Goal: Task Accomplishment & Management: Manage account settings

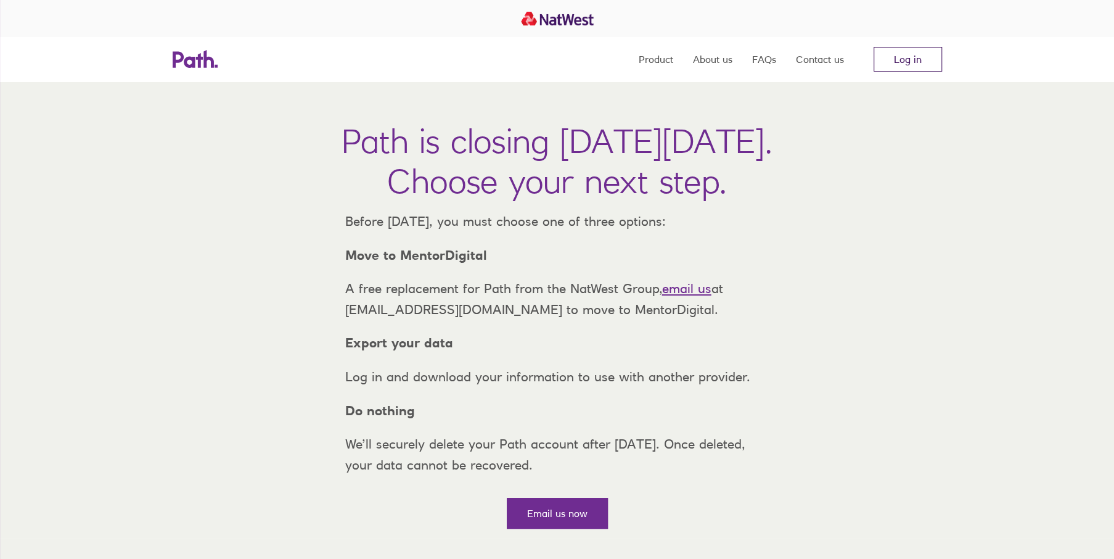
click at [928, 56] on link "Log in" at bounding box center [908, 59] width 68 height 25
click at [909, 62] on link "Log in" at bounding box center [908, 59] width 68 height 25
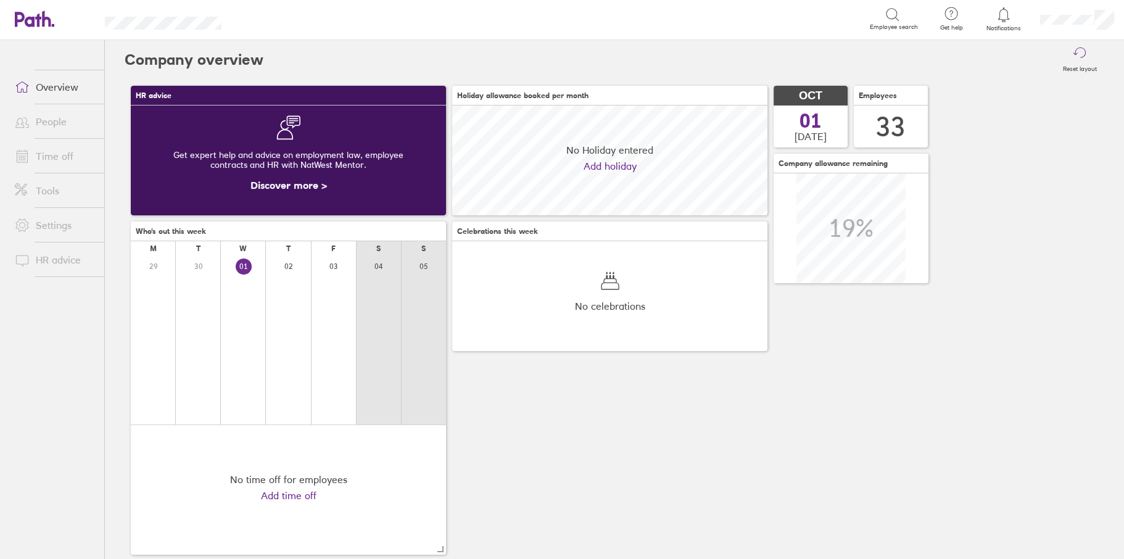
scroll to position [110, 315]
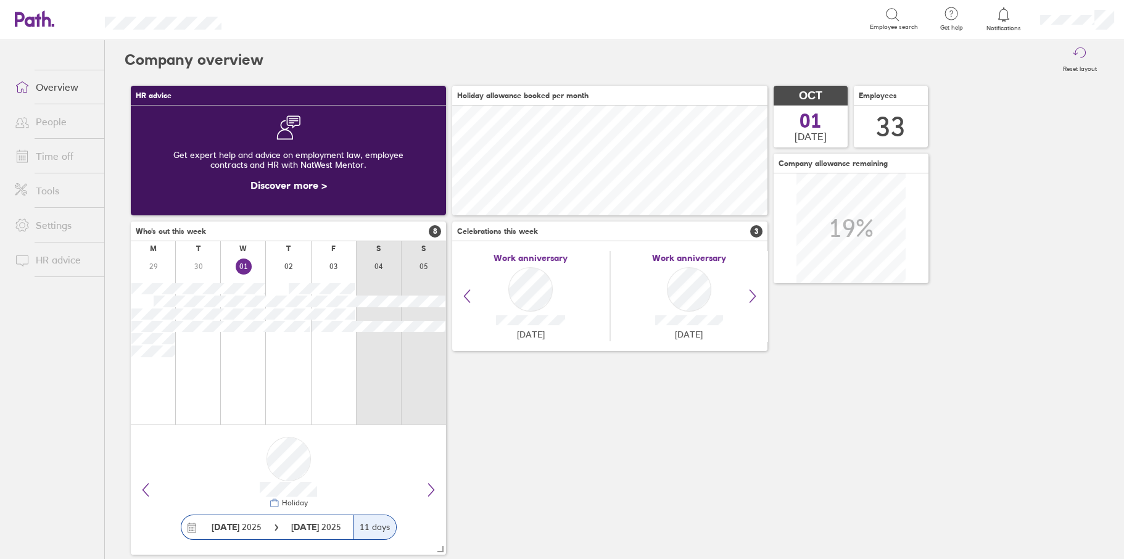
click at [66, 157] on link "Time off" at bounding box center [54, 156] width 99 height 25
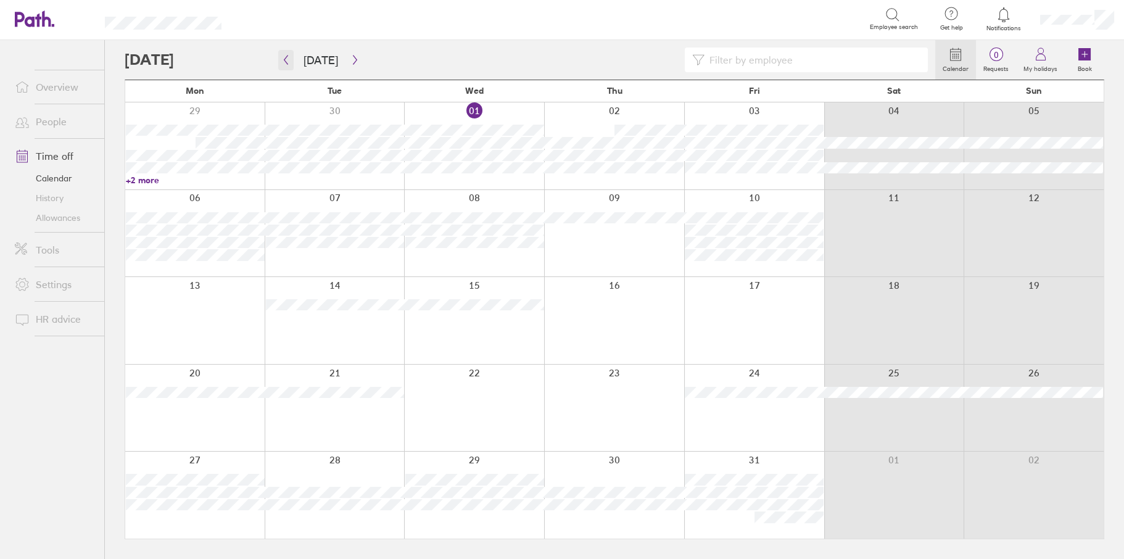
click at [279, 60] on button "button" at bounding box center [285, 60] width 15 height 20
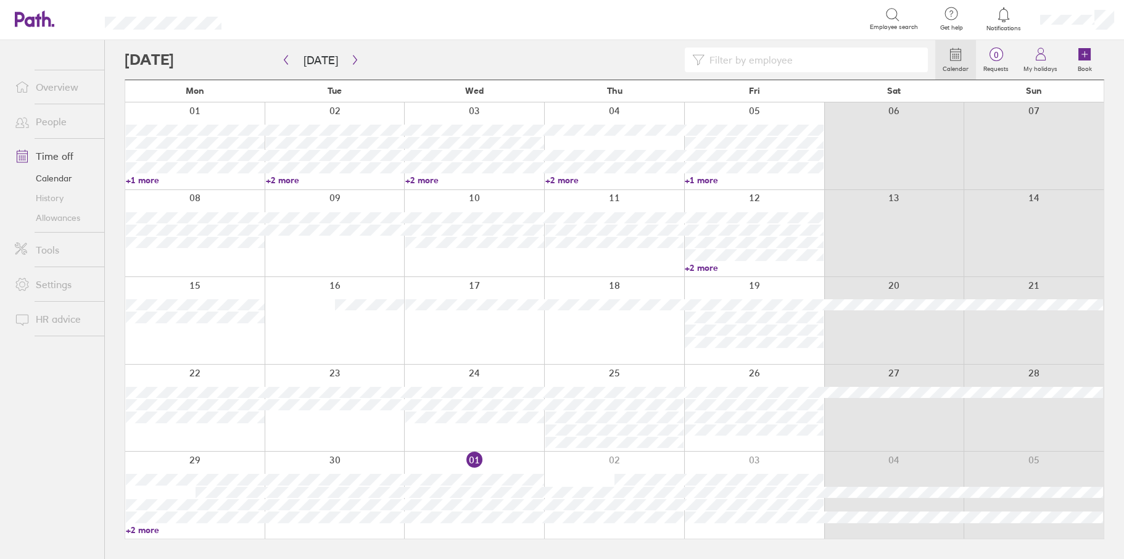
click at [720, 63] on input at bounding box center [812, 59] width 216 height 23
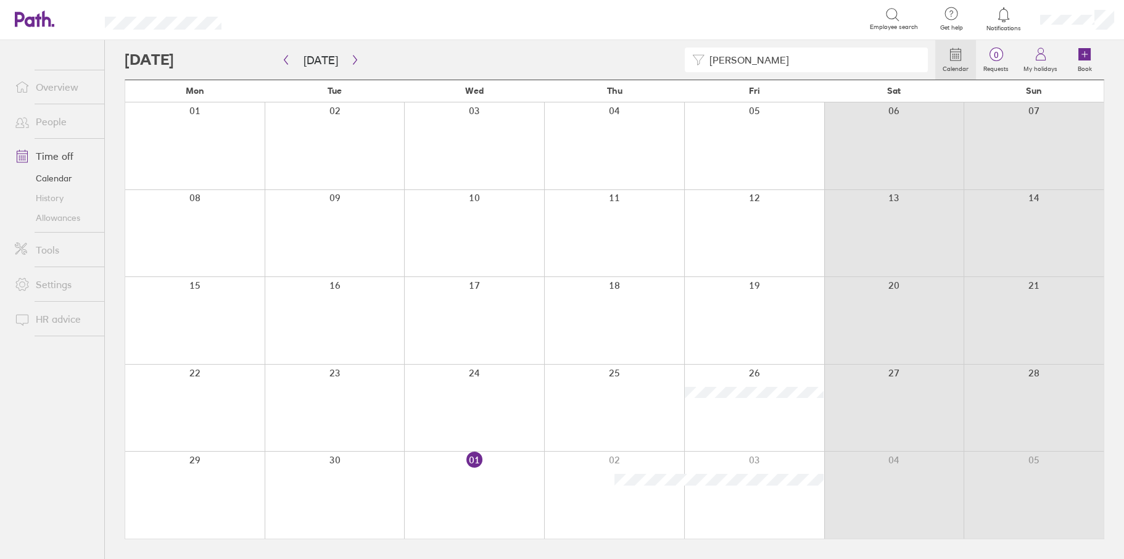
drag, startPoint x: 738, startPoint y: 62, endPoint x: 684, endPoint y: 60, distance: 54.3
click at [689, 59] on div "julia" at bounding box center [806, 59] width 243 height 25
drag, startPoint x: 772, startPoint y: 61, endPoint x: 693, endPoint y: 64, distance: 79.6
click at [695, 62] on div "bro" at bounding box center [806, 59] width 243 height 25
drag, startPoint x: 746, startPoint y: 61, endPoint x: 684, endPoint y: 64, distance: 62.4
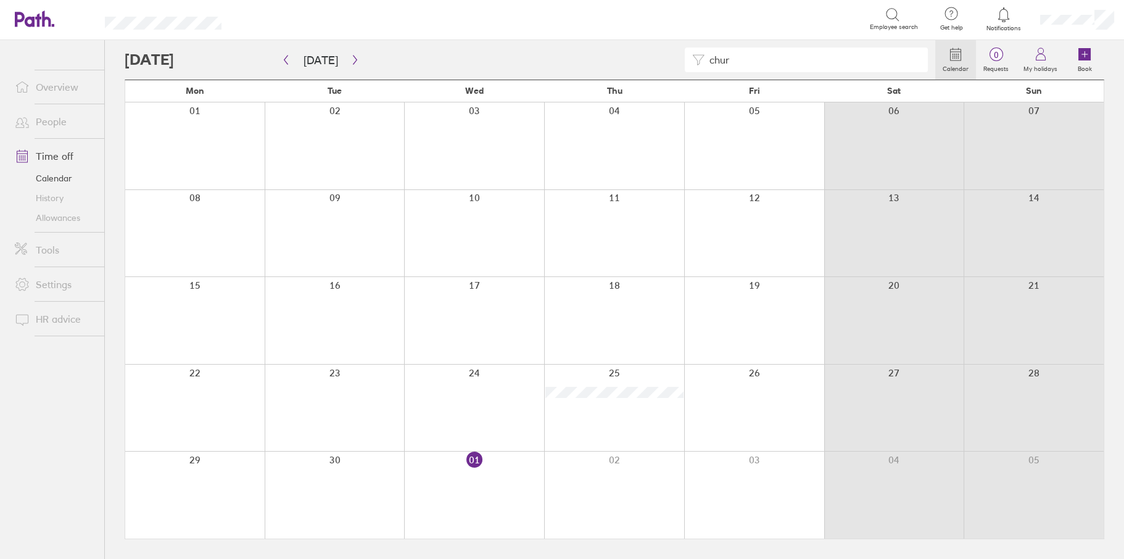
click at [684, 64] on div "chur" at bounding box center [530, 59] width 810 height 25
drag, startPoint x: 752, startPoint y: 57, endPoint x: 644, endPoint y: 58, distance: 107.9
click at [644, 58] on div "cos" at bounding box center [530, 59] width 810 height 25
drag, startPoint x: 715, startPoint y: 67, endPoint x: 688, endPoint y: 65, distance: 27.2
click at [674, 65] on div "hay" at bounding box center [530, 59] width 810 height 25
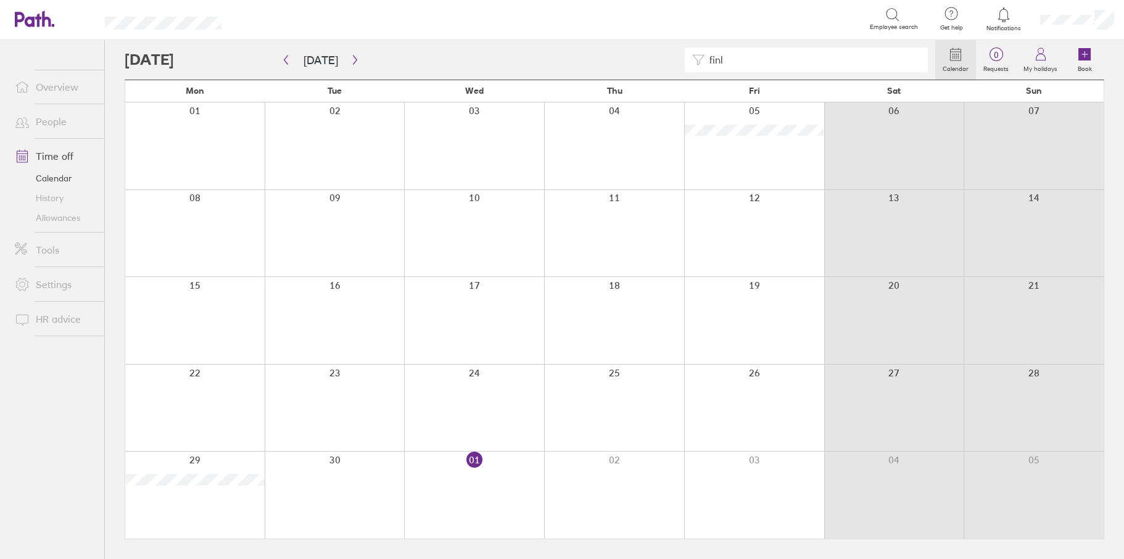
click at [754, 57] on input "finl" at bounding box center [812, 59] width 216 height 23
drag, startPoint x: 751, startPoint y: 58, endPoint x: 664, endPoint y: 59, distance: 87.0
click at [664, 59] on div "finl" at bounding box center [530, 59] width 810 height 25
drag, startPoint x: 744, startPoint y: 55, endPoint x: 718, endPoint y: 56, distance: 26.5
click at [676, 55] on div "fox" at bounding box center [530, 59] width 810 height 25
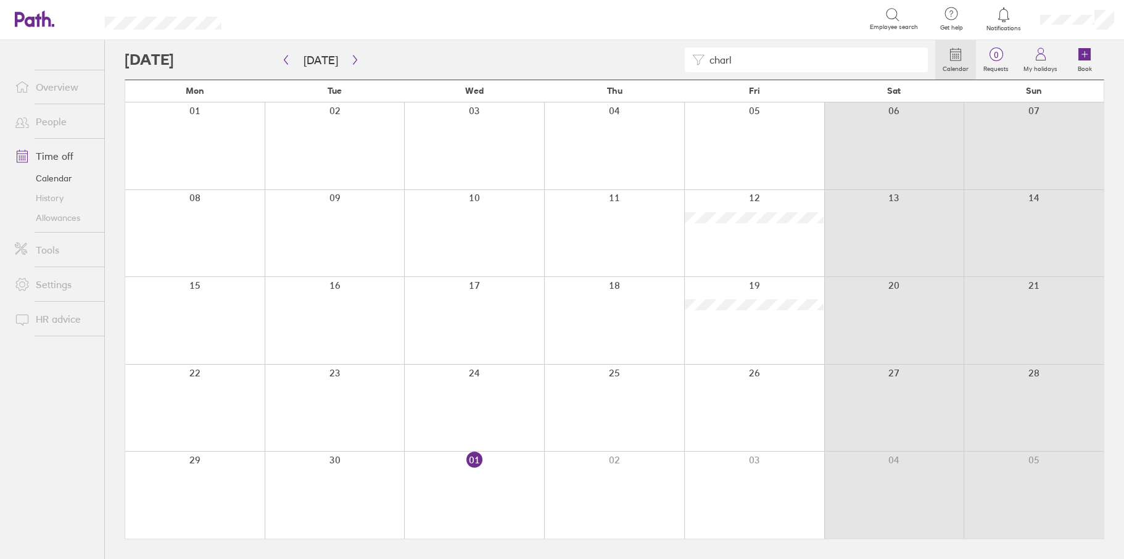
drag, startPoint x: 740, startPoint y: 60, endPoint x: 681, endPoint y: 62, distance: 59.2
click at [681, 62] on div "charl" at bounding box center [530, 59] width 810 height 25
type input "h"
drag, startPoint x: 757, startPoint y: 65, endPoint x: 691, endPoint y: 61, distance: 66.1
click at [697, 61] on div "hilli" at bounding box center [806, 59] width 243 height 25
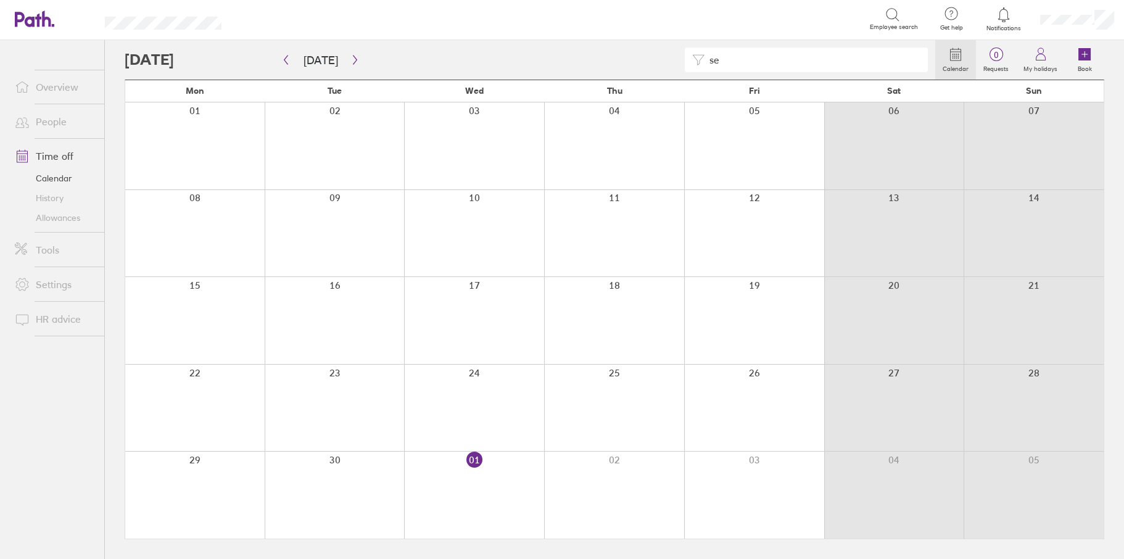
type input "s"
type input "i"
click at [1079, 55] on icon at bounding box center [1084, 54] width 12 height 12
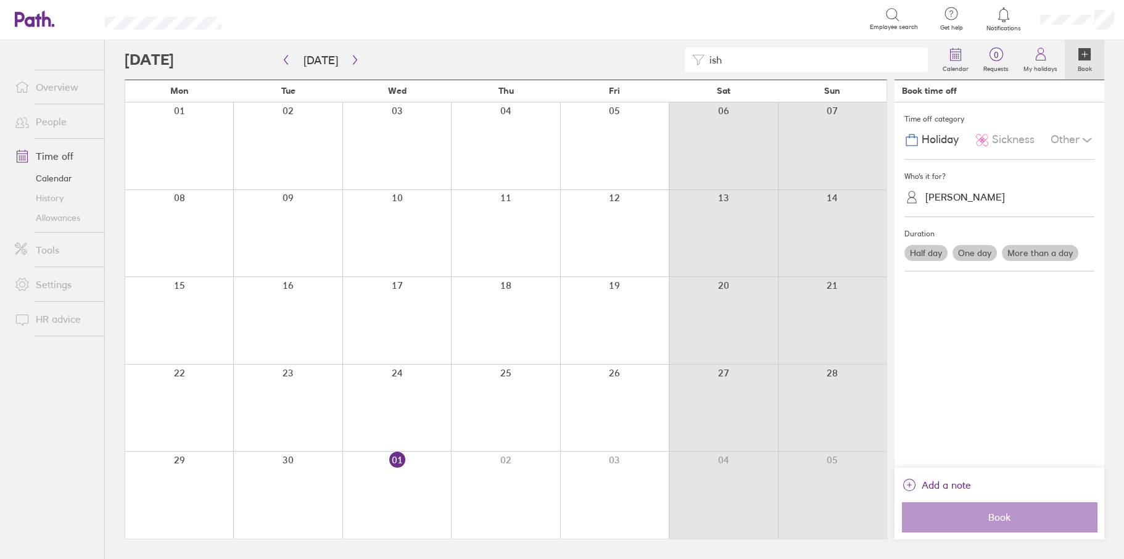
click at [928, 253] on label "Half day" at bounding box center [925, 253] width 43 height 16
click at [0, 0] on input "Half day" at bounding box center [0, 0] width 0 height 0
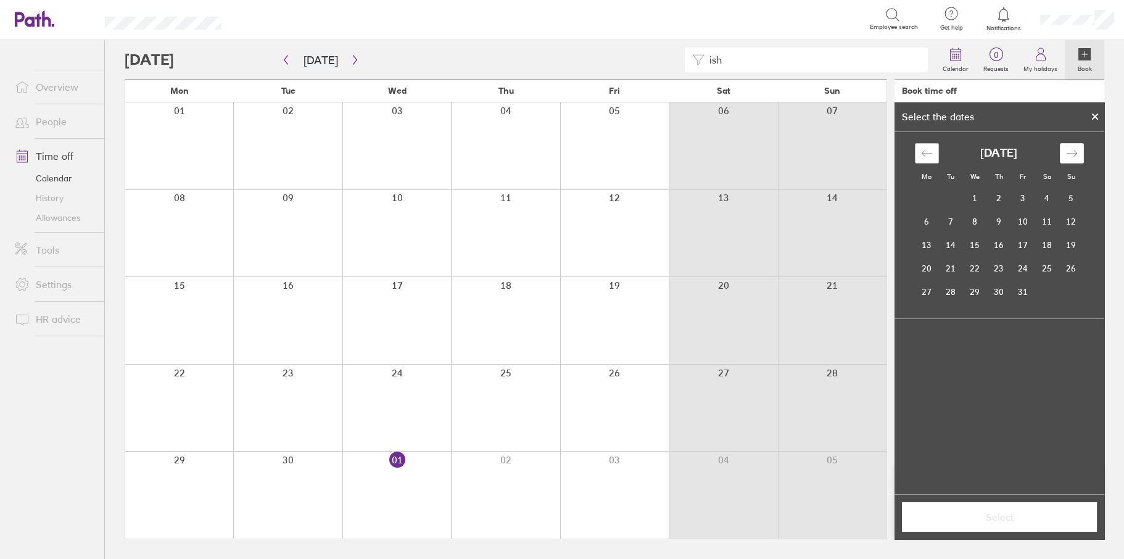
click at [923, 150] on icon "Move backward to switch to the previous month." at bounding box center [927, 153] width 12 height 12
click at [1015, 271] on td "26" at bounding box center [1023, 268] width 24 height 23
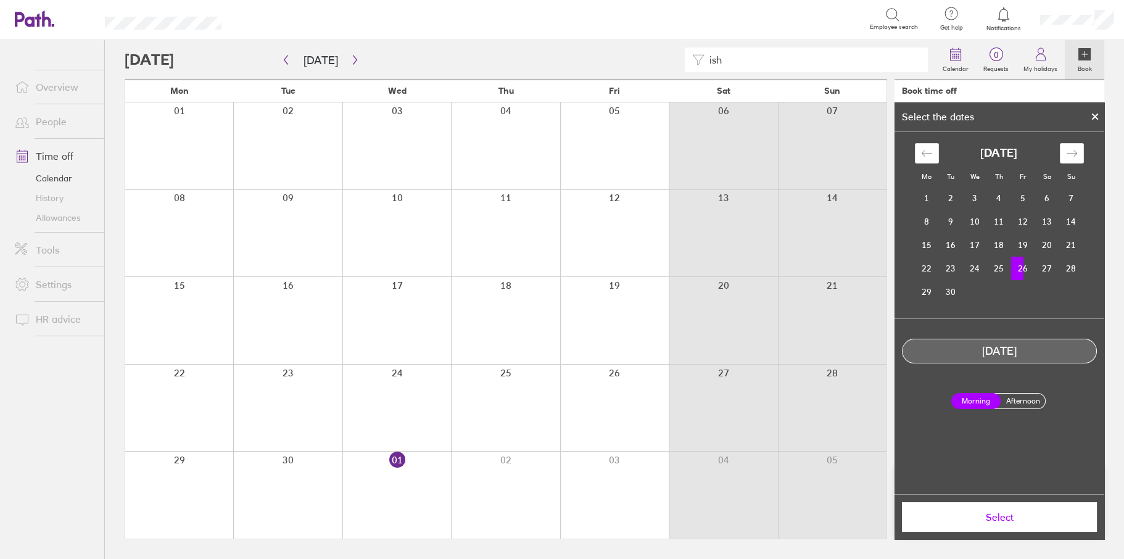
click at [996, 518] on span "Select" at bounding box center [999, 516] width 178 height 11
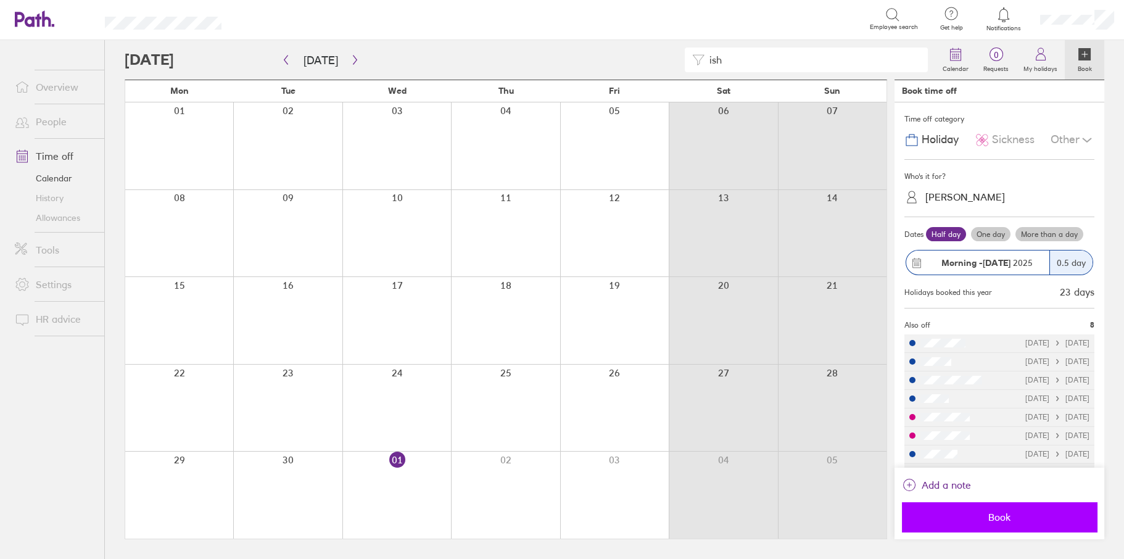
click at [986, 515] on span "Book" at bounding box center [999, 516] width 178 height 11
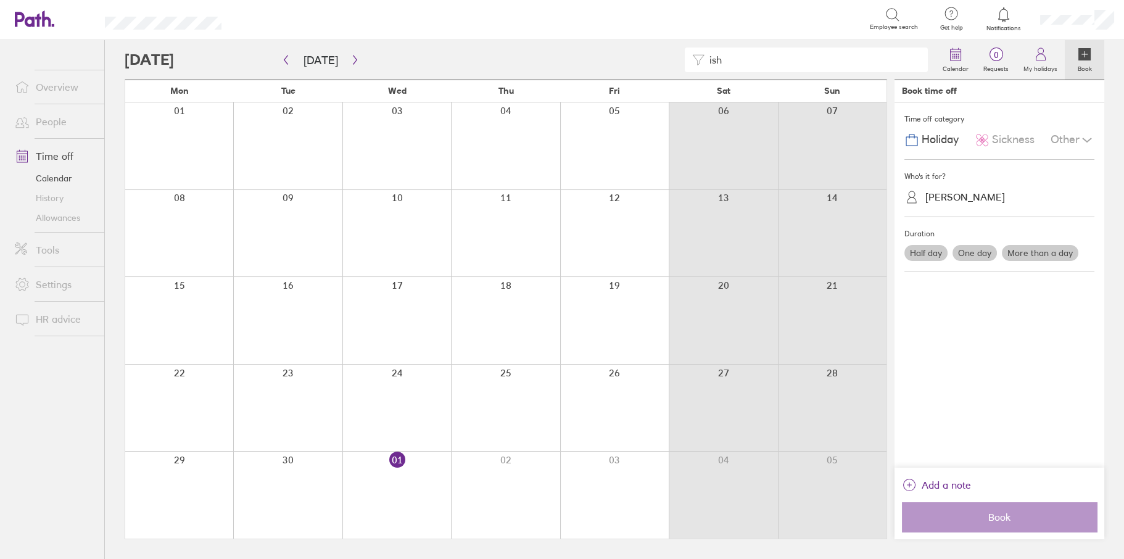
drag, startPoint x: 714, startPoint y: 63, endPoint x: 697, endPoint y: 62, distance: 16.1
type input "pugh"
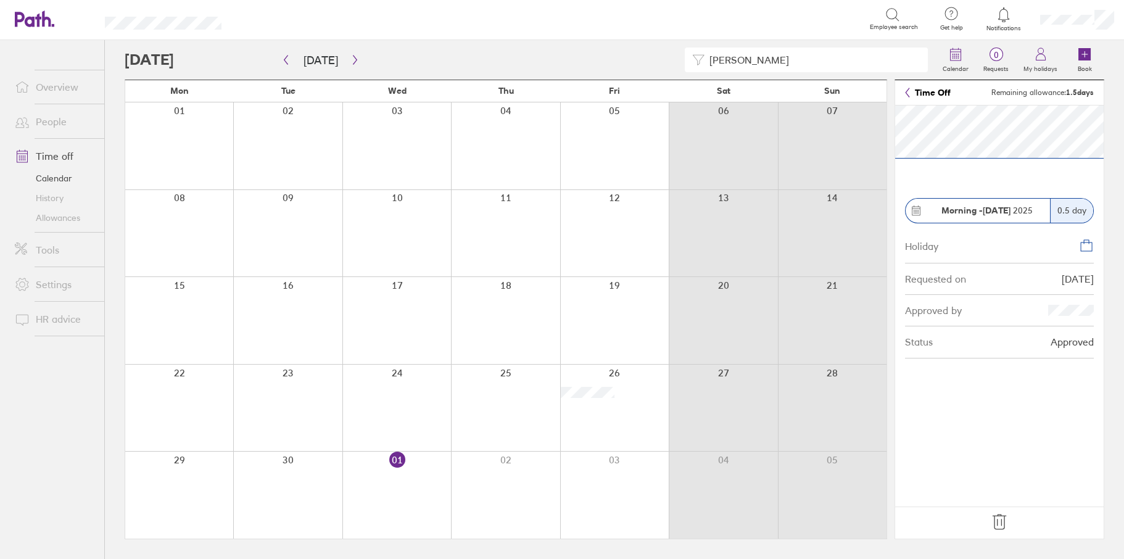
click at [997, 520] on icon at bounding box center [998, 521] width 13 height 15
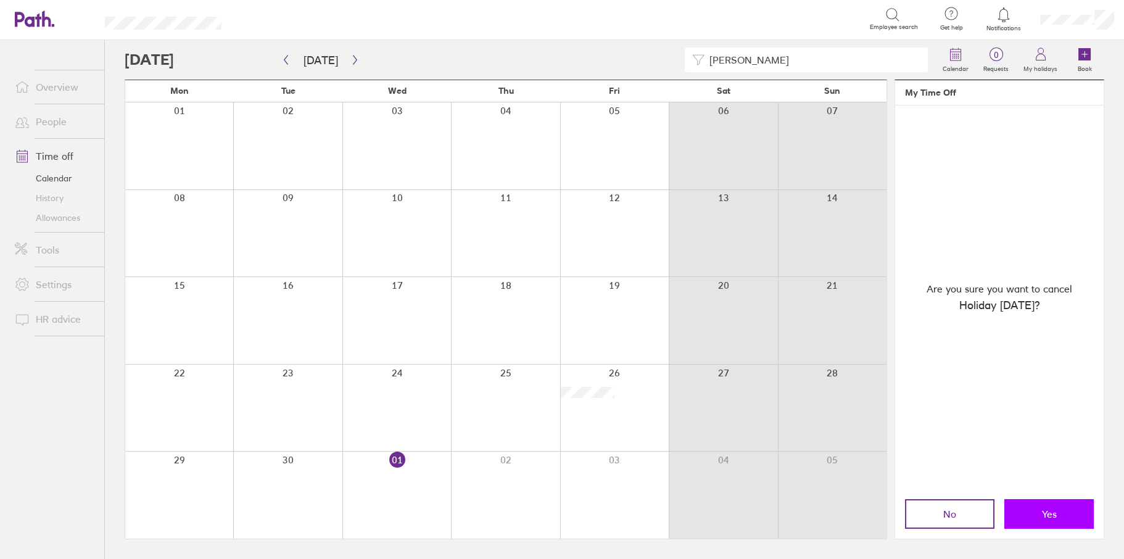
click at [1042, 514] on span "Yes" at bounding box center [1049, 513] width 15 height 11
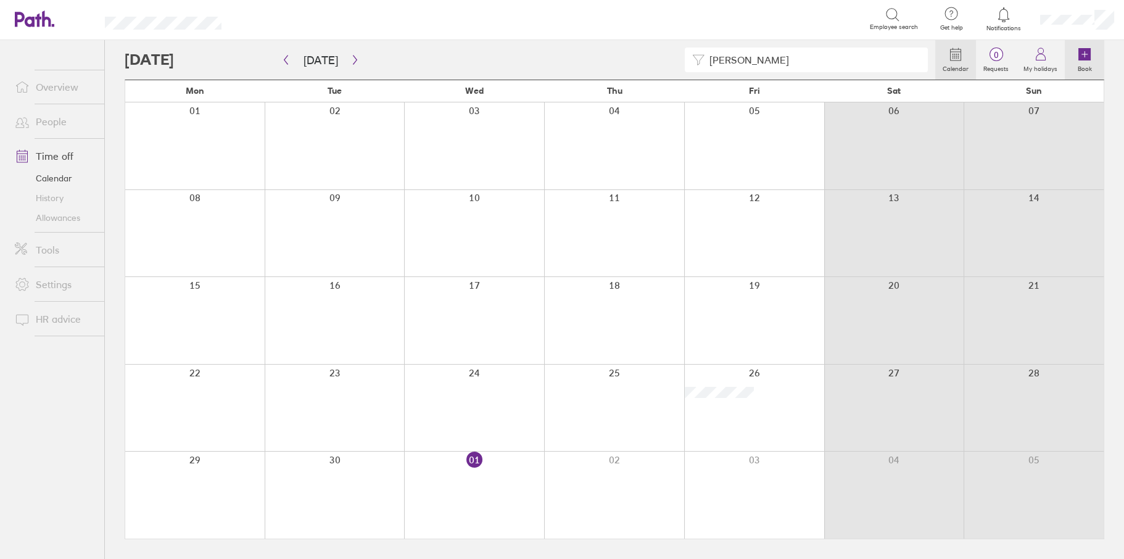
click at [1084, 59] on icon at bounding box center [1084, 54] width 12 height 12
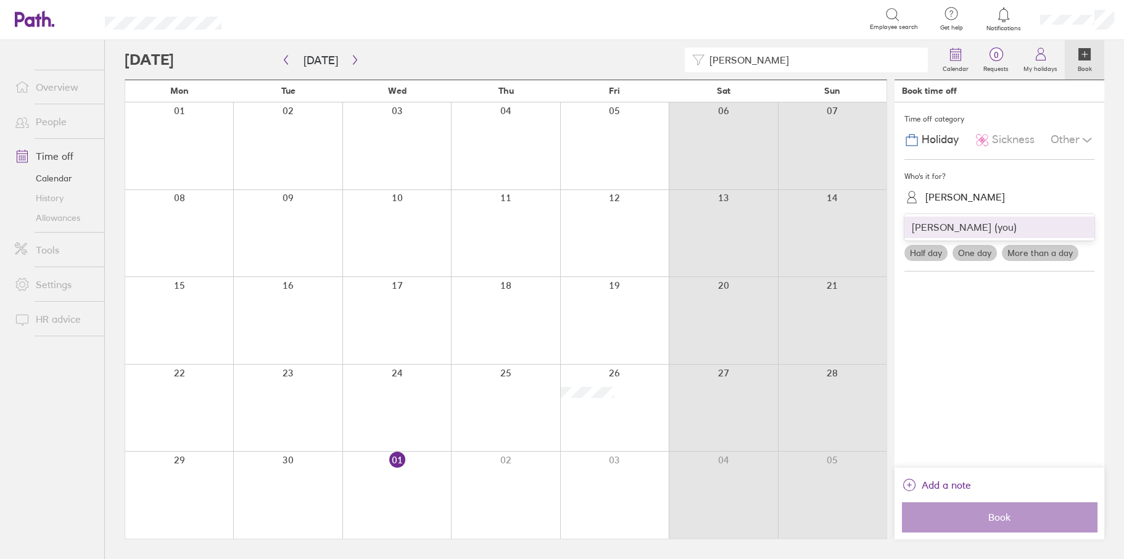
click at [961, 189] on div "[PERSON_NAME]" at bounding box center [1006, 196] width 175 height 19
drag, startPoint x: 701, startPoint y: 67, endPoint x: 692, endPoint y: 67, distance: 9.3
drag, startPoint x: 692, startPoint y: 67, endPoint x: 761, endPoint y: 54, distance: 70.4
click at [761, 54] on input "pugh" at bounding box center [812, 59] width 216 height 23
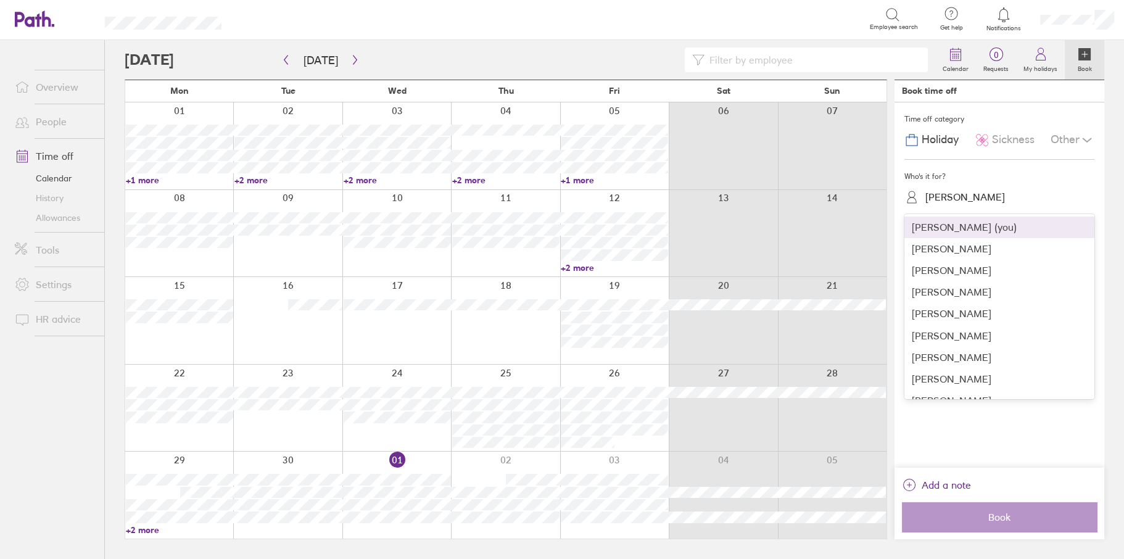
click at [937, 194] on div "[PERSON_NAME]" at bounding box center [965, 197] width 80 height 12
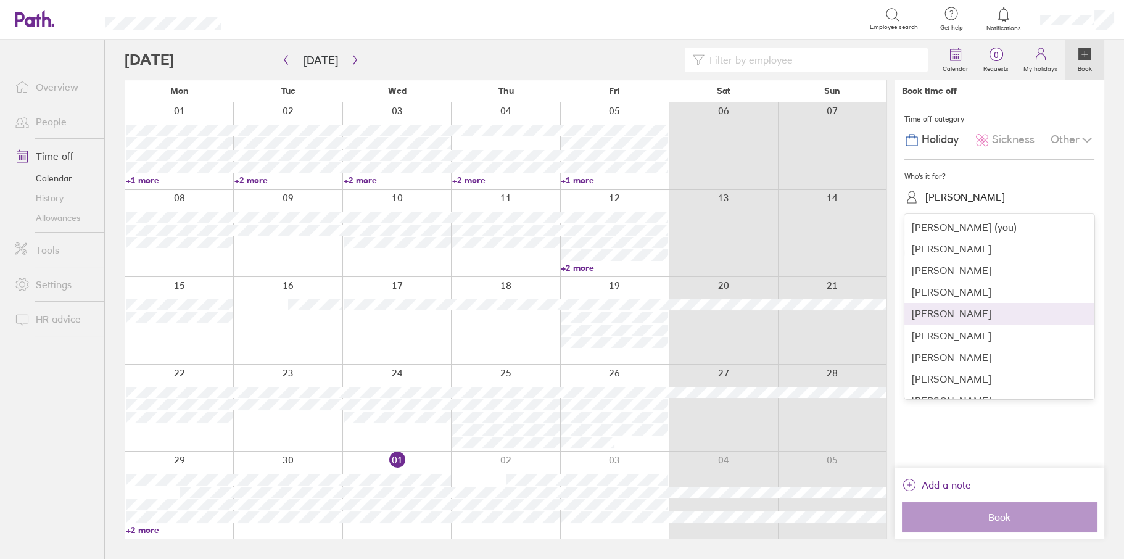
click at [924, 322] on div "Chris Isherwood" at bounding box center [999, 314] width 190 height 22
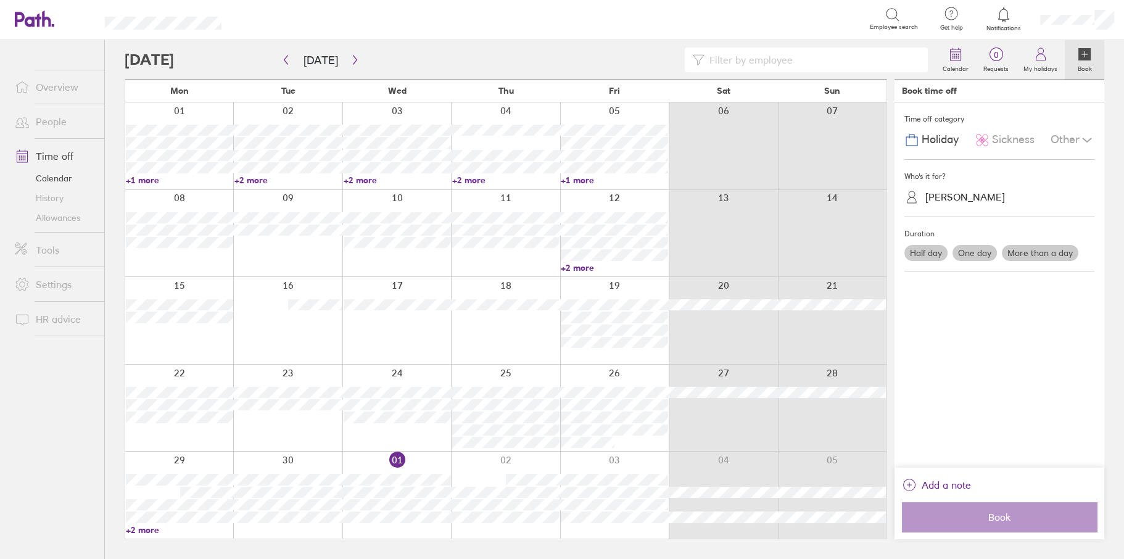
click at [921, 257] on label "Half day" at bounding box center [925, 253] width 43 height 16
click at [0, 0] on input "Half day" at bounding box center [0, 0] width 0 height 0
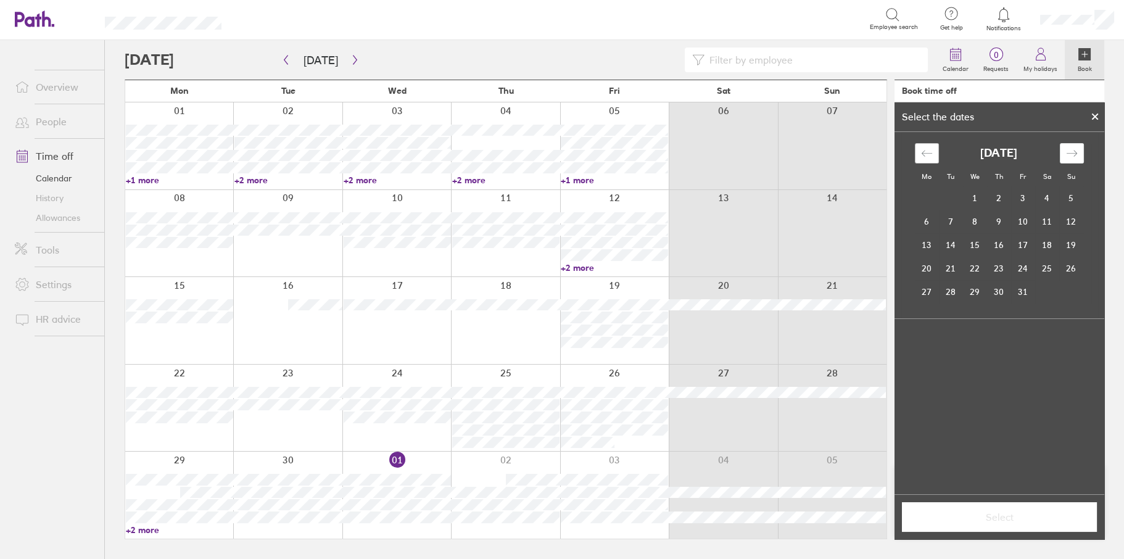
click at [928, 152] on icon "Move backward to switch to the previous month." at bounding box center [927, 153] width 12 height 12
click at [1016, 266] on td "26" at bounding box center [1023, 268] width 24 height 23
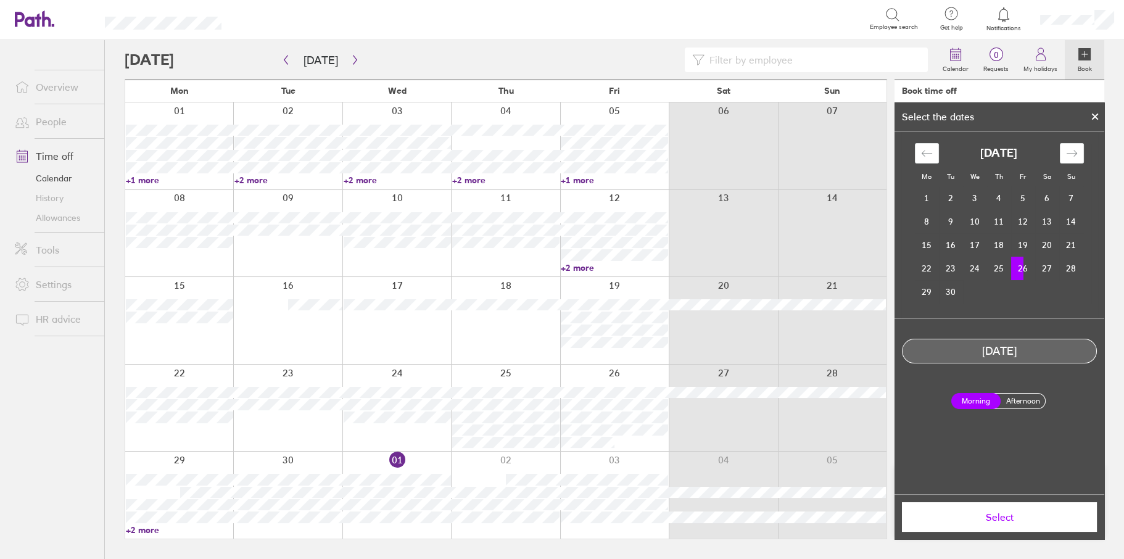
click at [1021, 398] on label "Afternoon" at bounding box center [1022, 400] width 49 height 15
click at [0, 0] on input "Afternoon" at bounding box center [0, 0] width 0 height 0
click at [979, 512] on span "Select" at bounding box center [999, 516] width 178 height 11
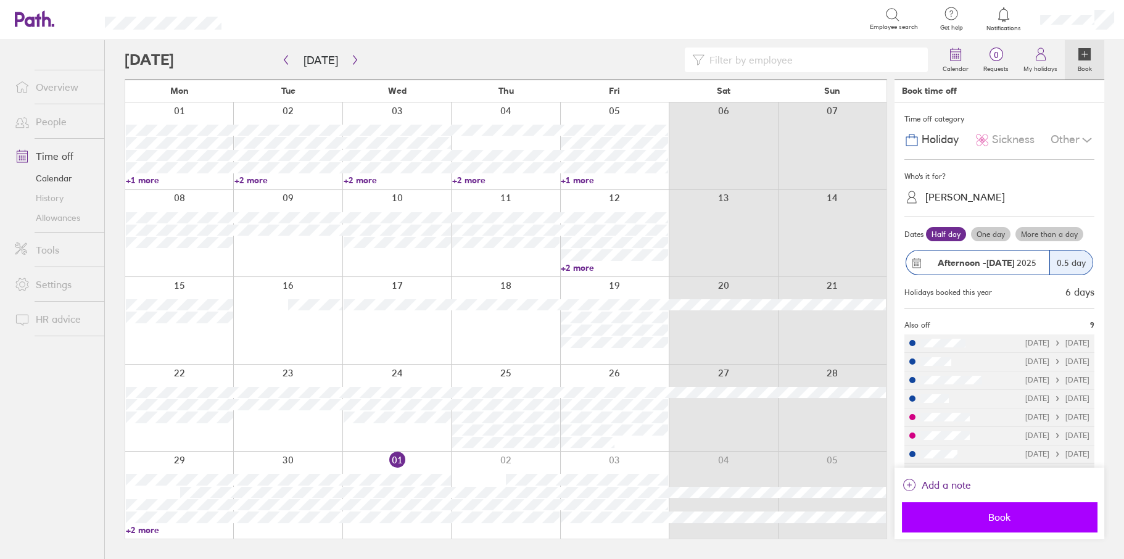
click at [1022, 515] on span "Book" at bounding box center [999, 516] width 178 height 11
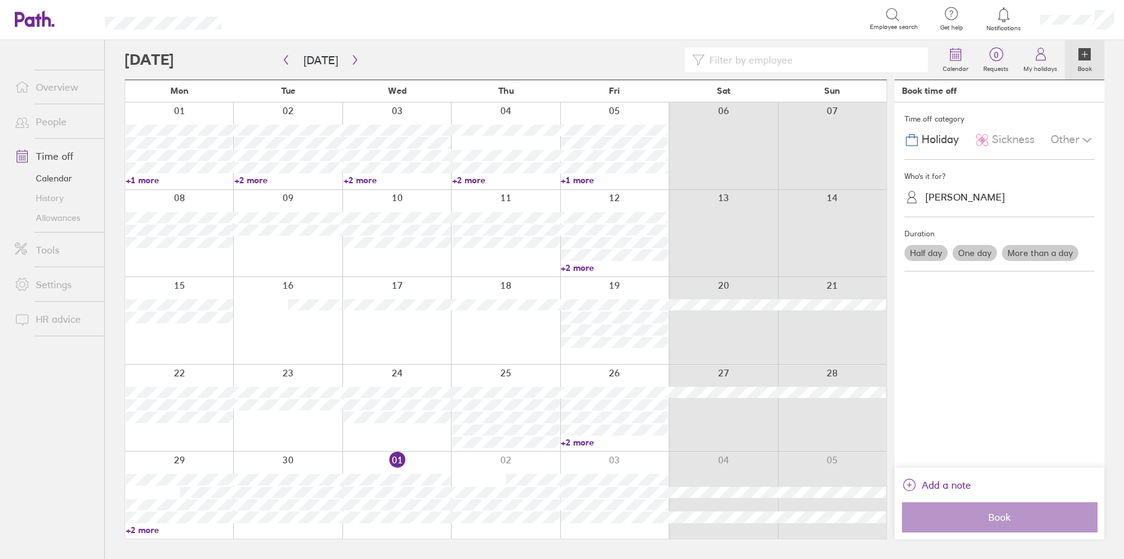
click at [972, 251] on label "One day" at bounding box center [974, 253] width 44 height 16
click at [0, 0] on input "One day" at bounding box center [0, 0] width 0 height 0
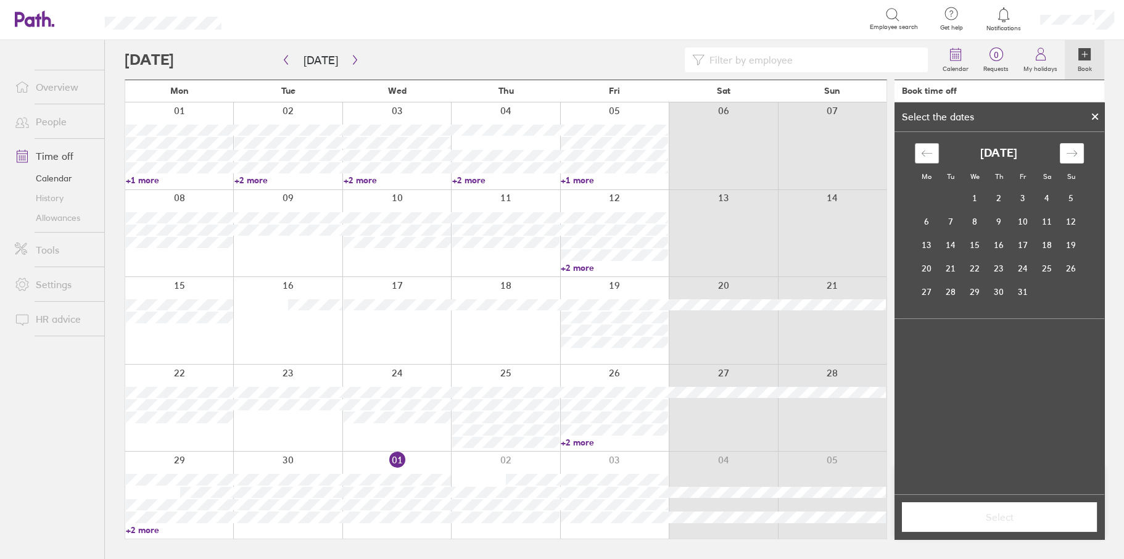
click at [922, 152] on icon "Move backward to switch to the previous month." at bounding box center [926, 153] width 10 height 6
click at [922, 294] on td "29" at bounding box center [927, 291] width 24 height 23
click at [999, 515] on span "Select" at bounding box center [999, 516] width 178 height 11
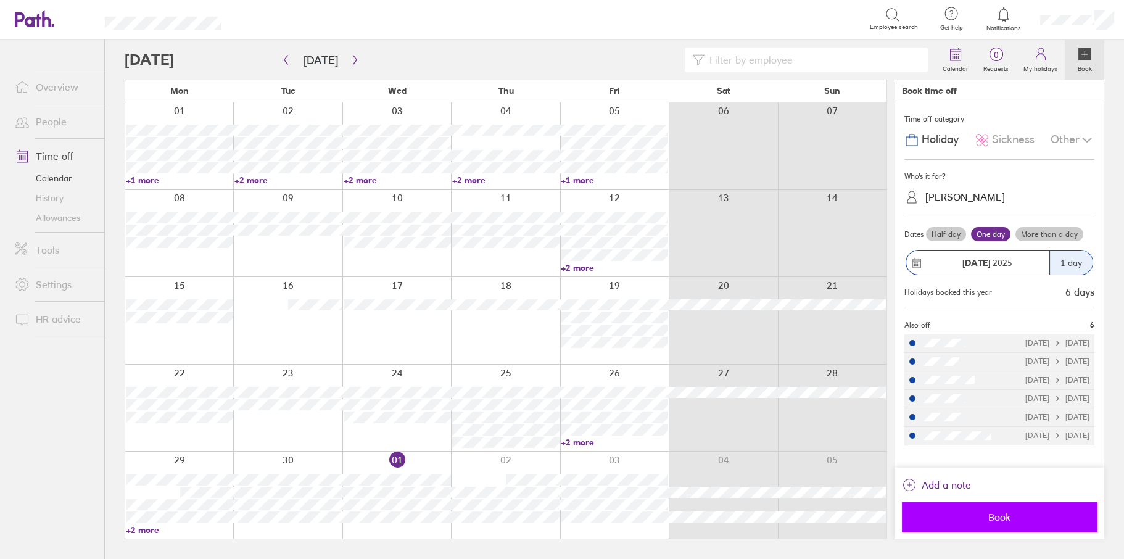
click at [1002, 520] on span "Book" at bounding box center [999, 516] width 178 height 11
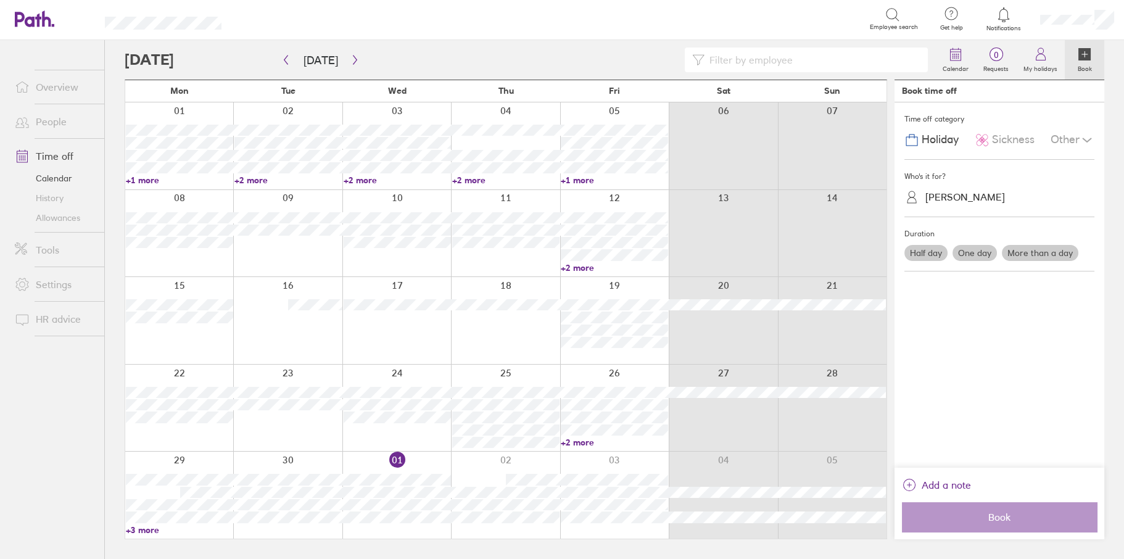
click at [731, 60] on input at bounding box center [812, 59] width 216 height 23
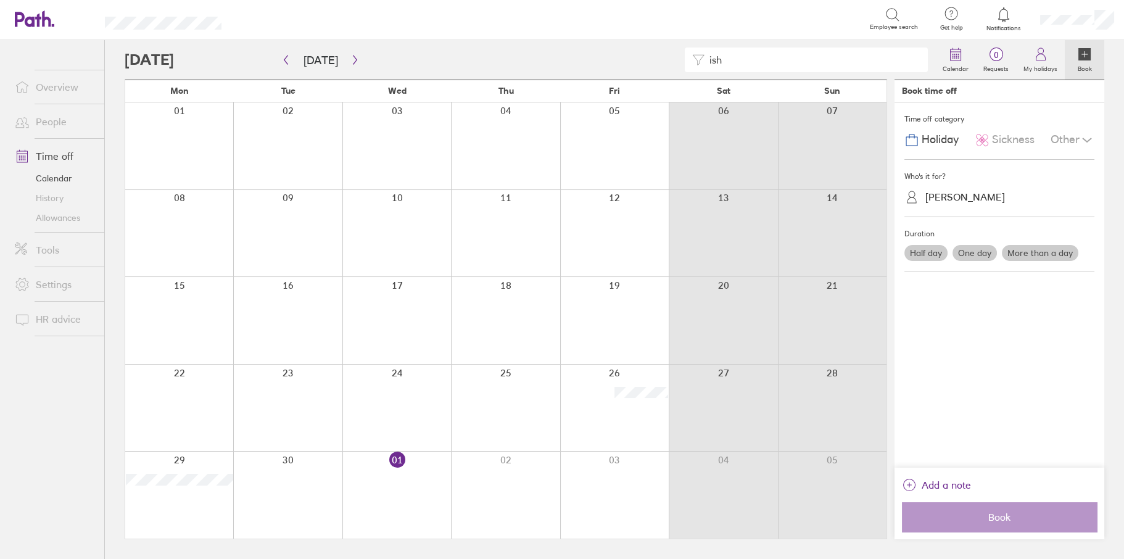
drag, startPoint x: 748, startPoint y: 59, endPoint x: 678, endPoint y: 56, distance: 70.3
click at [680, 58] on div "ish" at bounding box center [530, 59] width 810 height 25
type input "k"
click at [701, 64] on div "tym" at bounding box center [806, 59] width 243 height 25
click at [703, 62] on div "lod" at bounding box center [806, 59] width 243 height 25
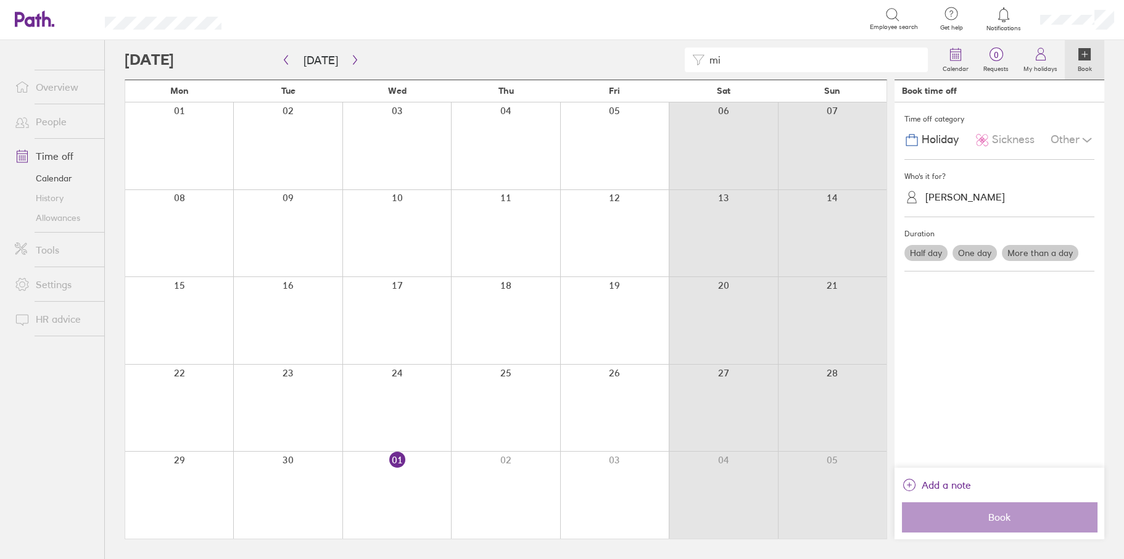
type input "m"
type input "p"
type input "j"
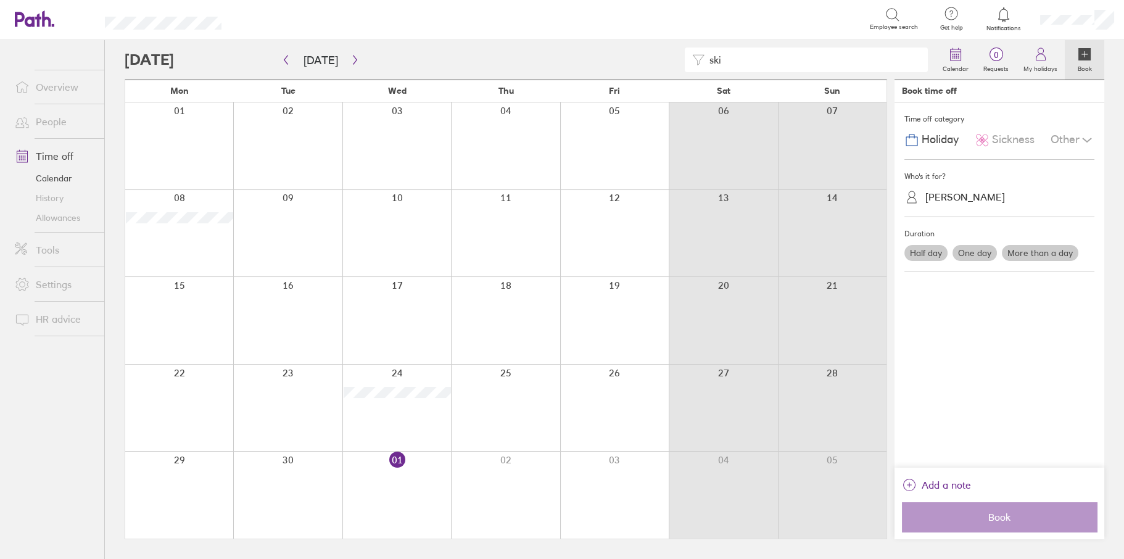
click at [506, 413] on div at bounding box center [505, 407] width 109 height 87
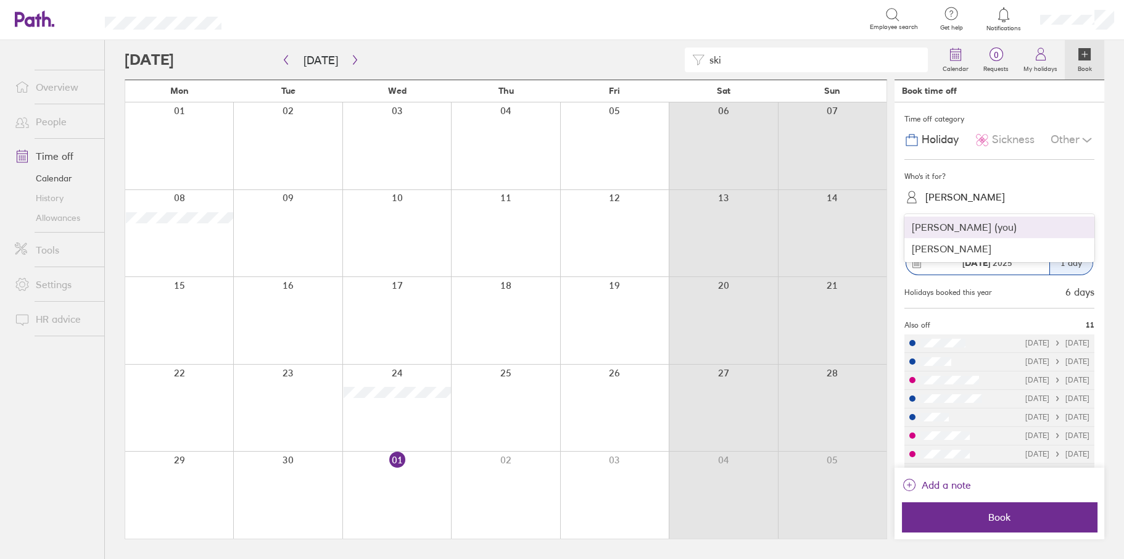
click at [966, 192] on div "Chris Isherwood" at bounding box center [965, 197] width 80 height 12
drag, startPoint x: 713, startPoint y: 58, endPoint x: 688, endPoint y: 60, distance: 24.8
click at [688, 60] on div "ski" at bounding box center [806, 59] width 243 height 25
type input "s"
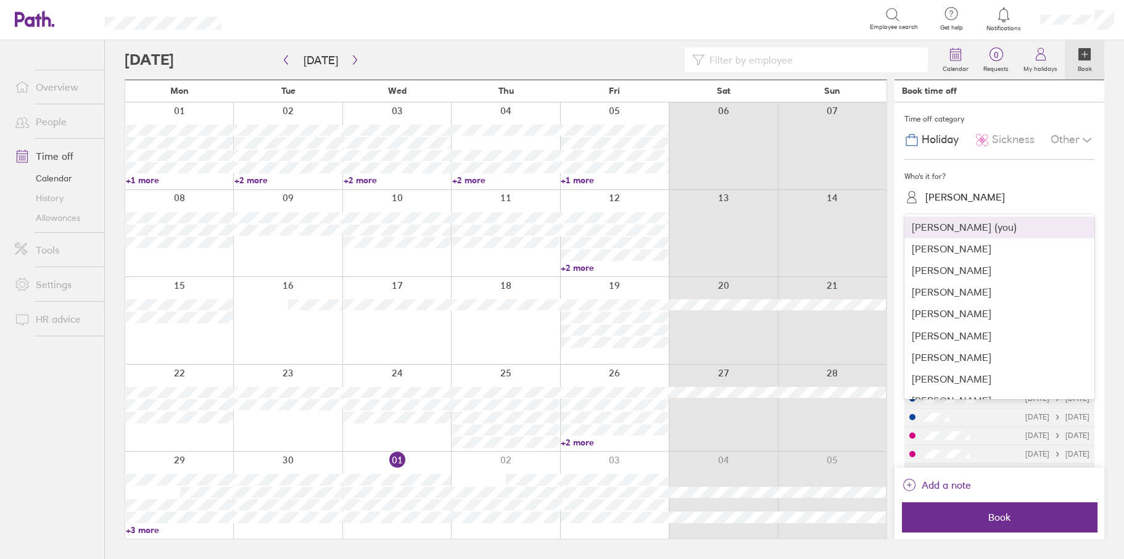
click at [958, 199] on div "Chris Isherwood" at bounding box center [965, 197] width 80 height 12
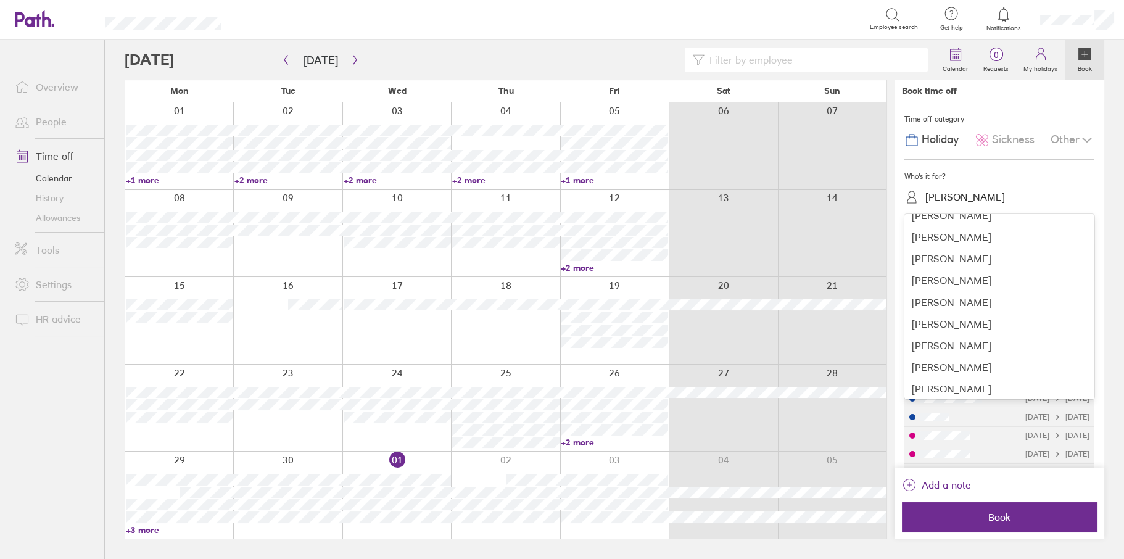
scroll to position [308, 0]
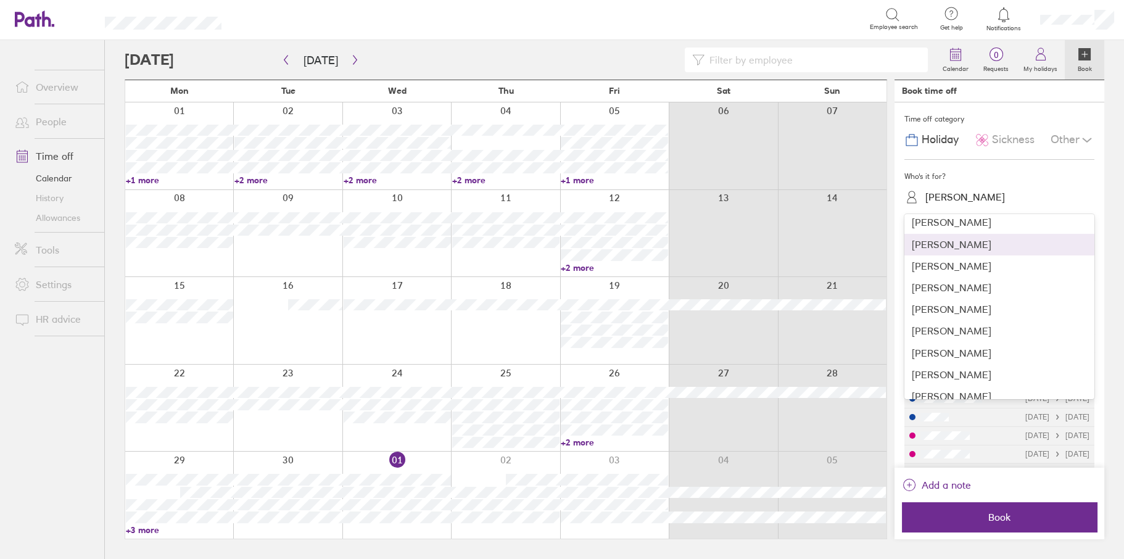
click at [942, 242] on div "Mark Skivington" at bounding box center [999, 245] width 190 height 22
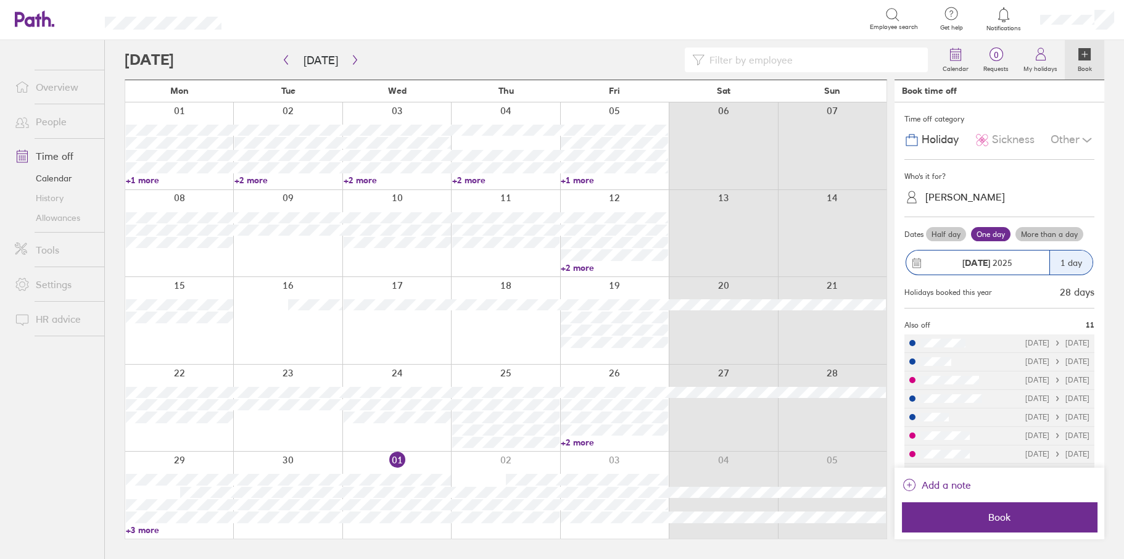
click at [985, 141] on div "Sickness" at bounding box center [1004, 139] width 60 height 23
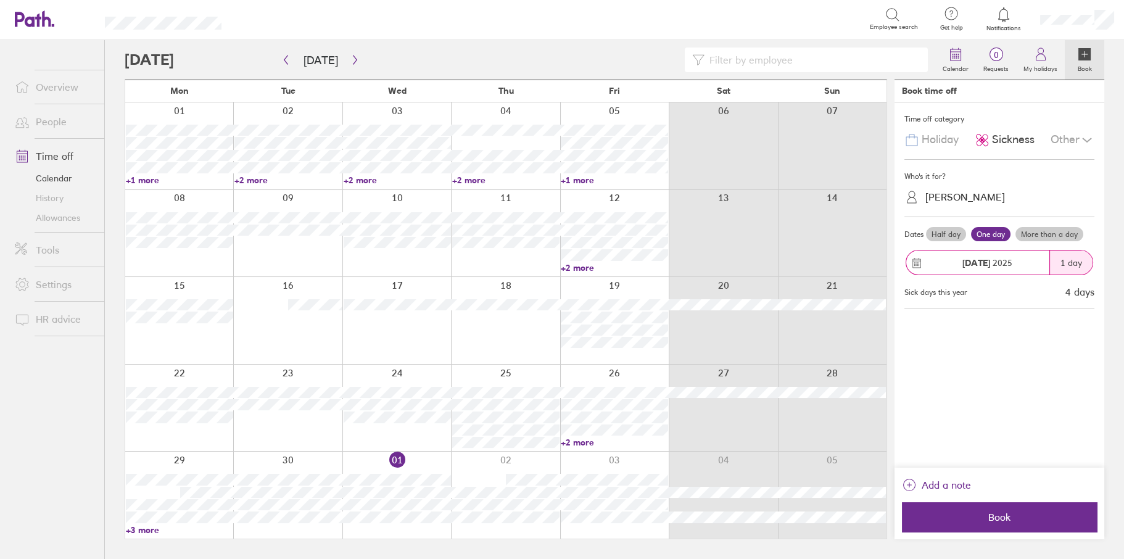
click at [984, 231] on label "One day" at bounding box center [990, 234] width 39 height 15
click at [0, 0] on input "One day" at bounding box center [0, 0] width 0 height 0
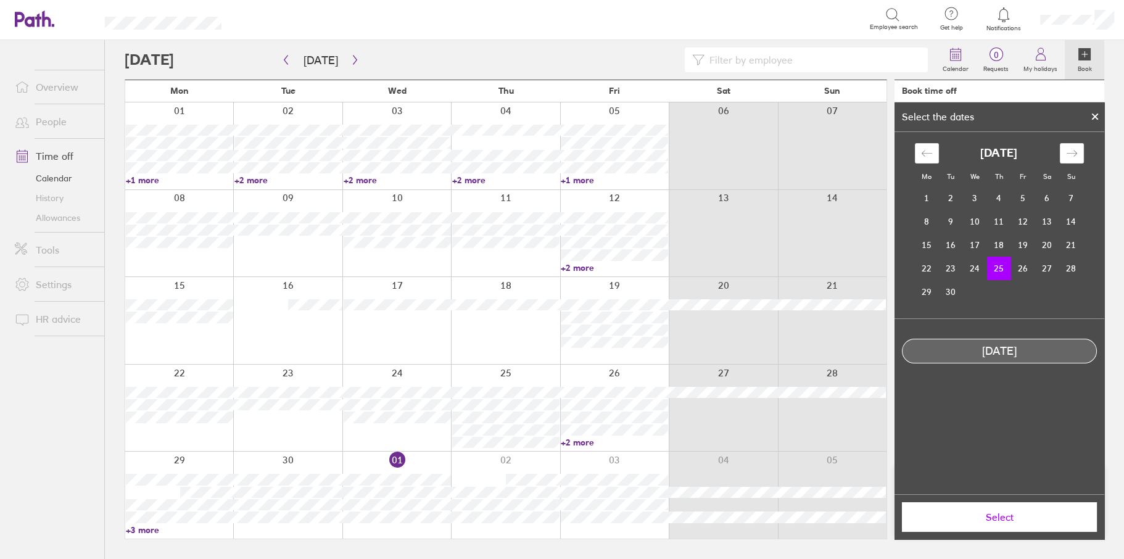
click at [996, 516] on span "Select" at bounding box center [999, 516] width 178 height 11
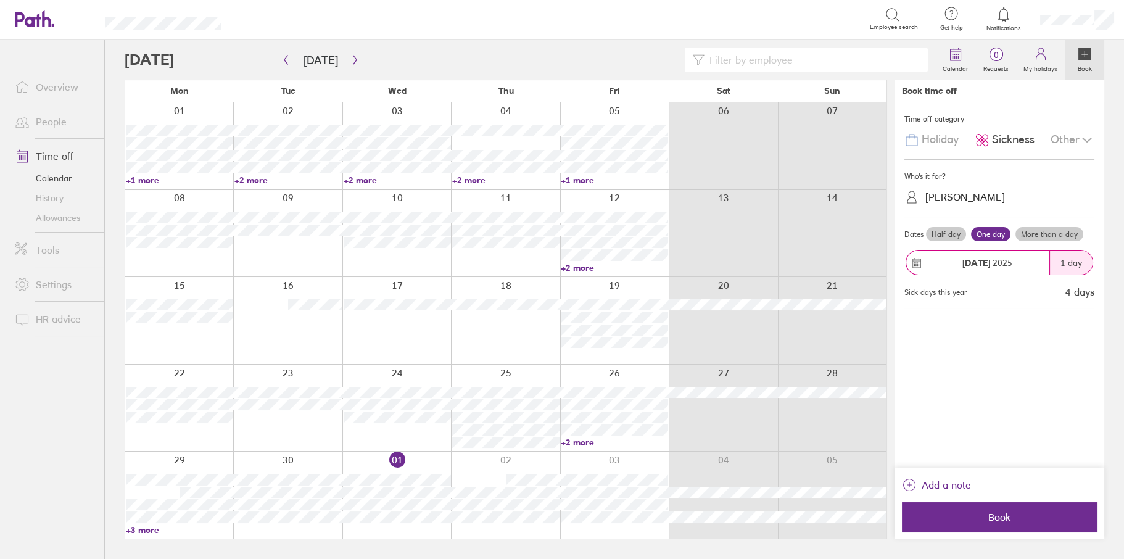
click at [996, 516] on span "Book" at bounding box center [999, 516] width 178 height 11
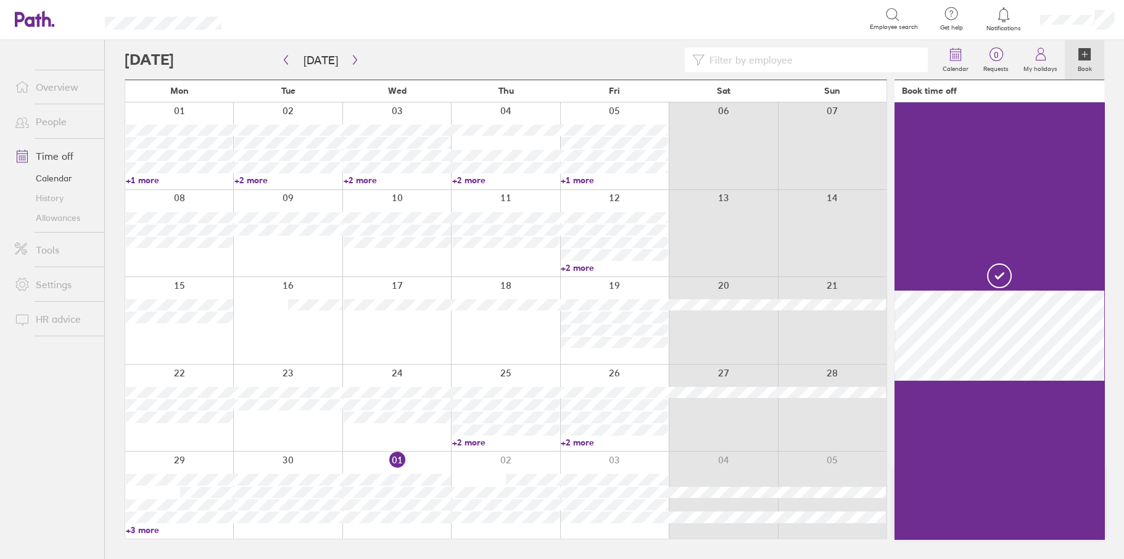
click at [723, 65] on input at bounding box center [812, 59] width 216 height 23
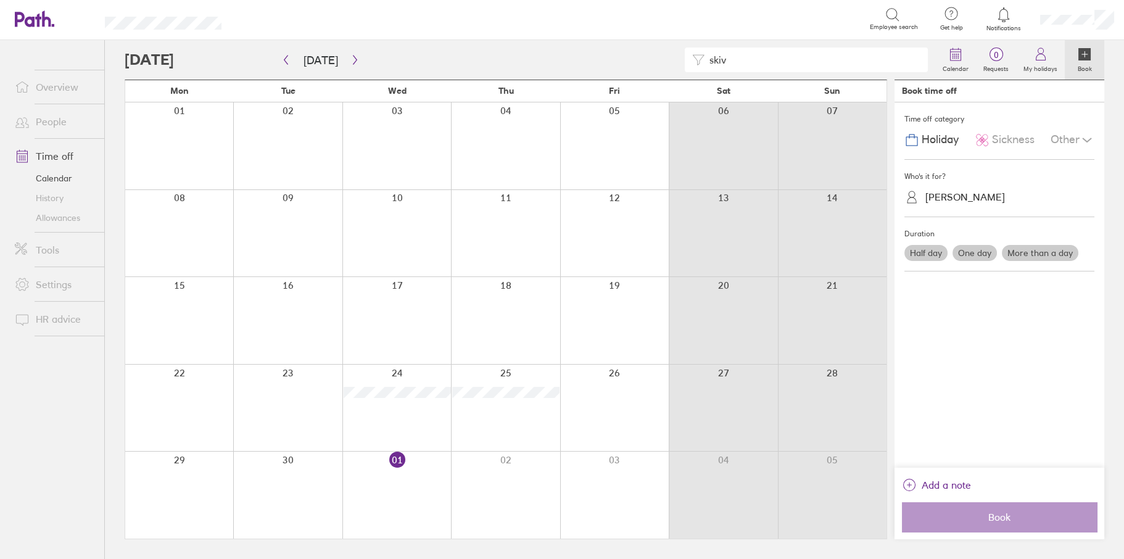
drag, startPoint x: 744, startPoint y: 63, endPoint x: 699, endPoint y: 62, distance: 44.4
click at [700, 62] on div "skiv" at bounding box center [806, 59] width 243 height 25
type input "wak"
click at [54, 127] on link "People" at bounding box center [54, 121] width 99 height 25
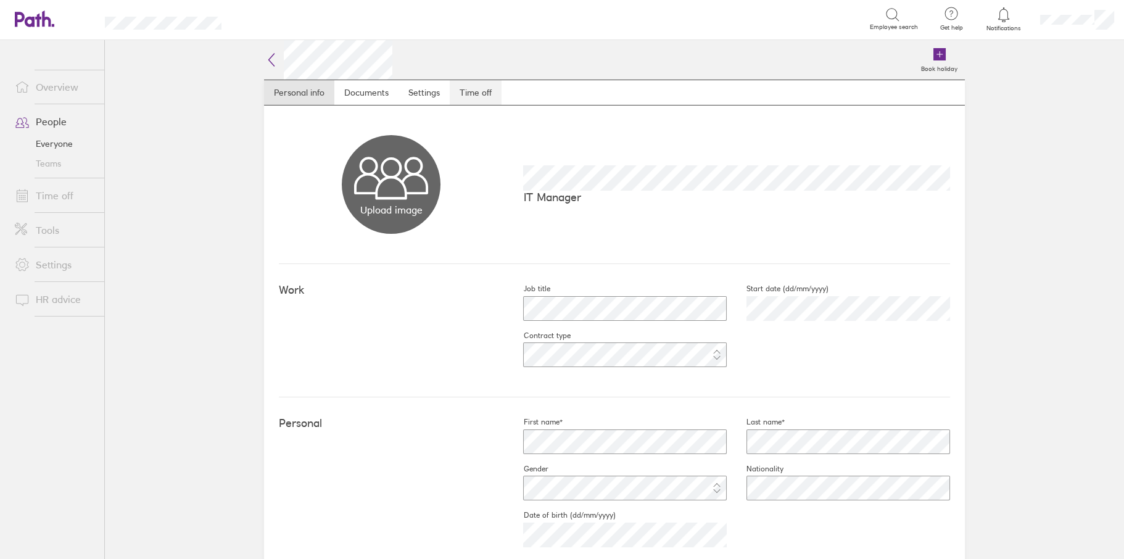
click at [474, 92] on link "Time off" at bounding box center [476, 92] width 52 height 25
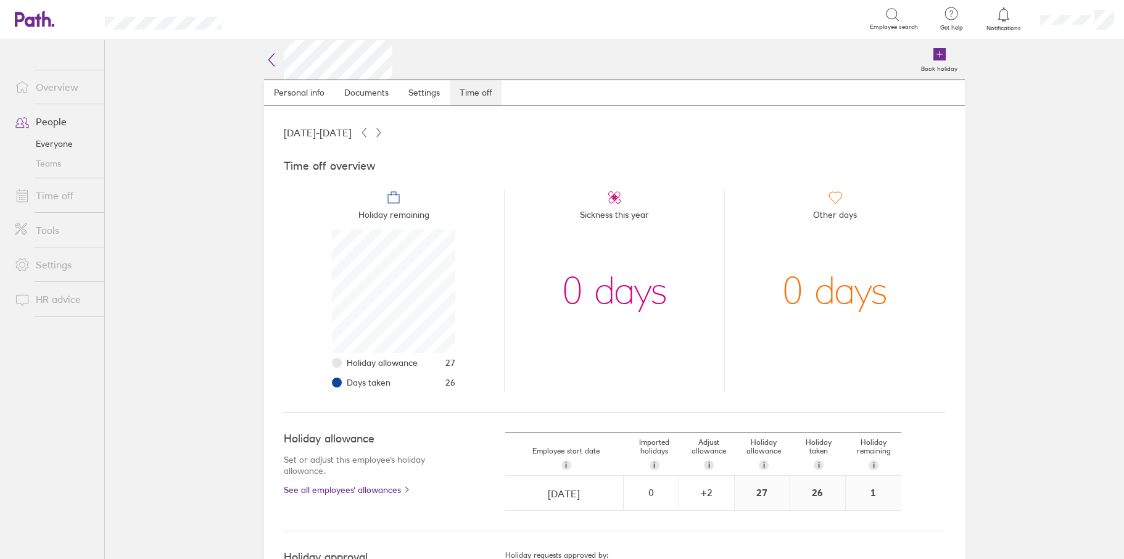
scroll to position [123, 123]
click at [264, 56] on icon at bounding box center [271, 59] width 15 height 15
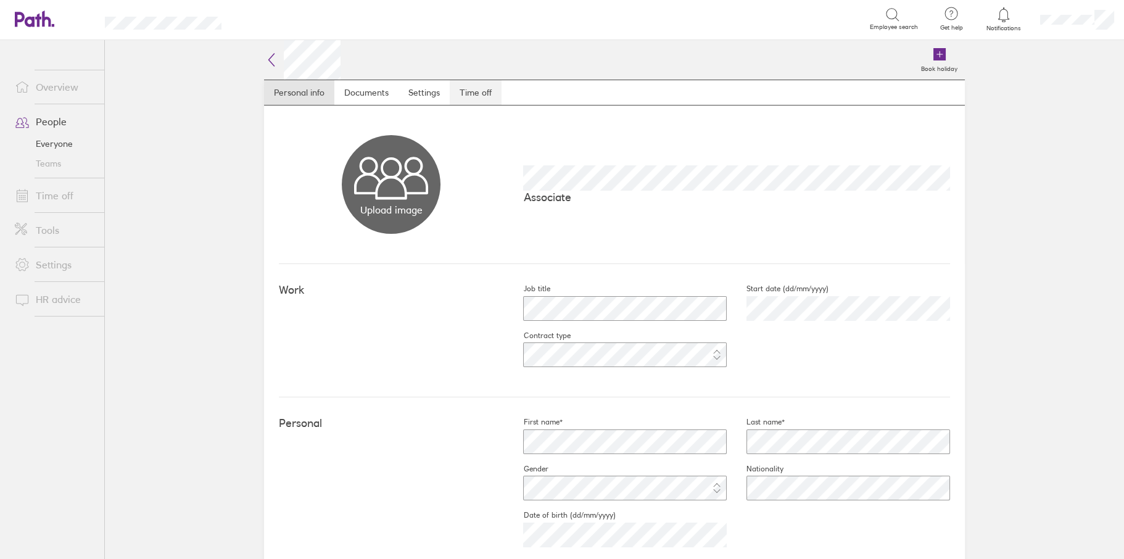
click at [479, 91] on link "Time off" at bounding box center [476, 92] width 52 height 25
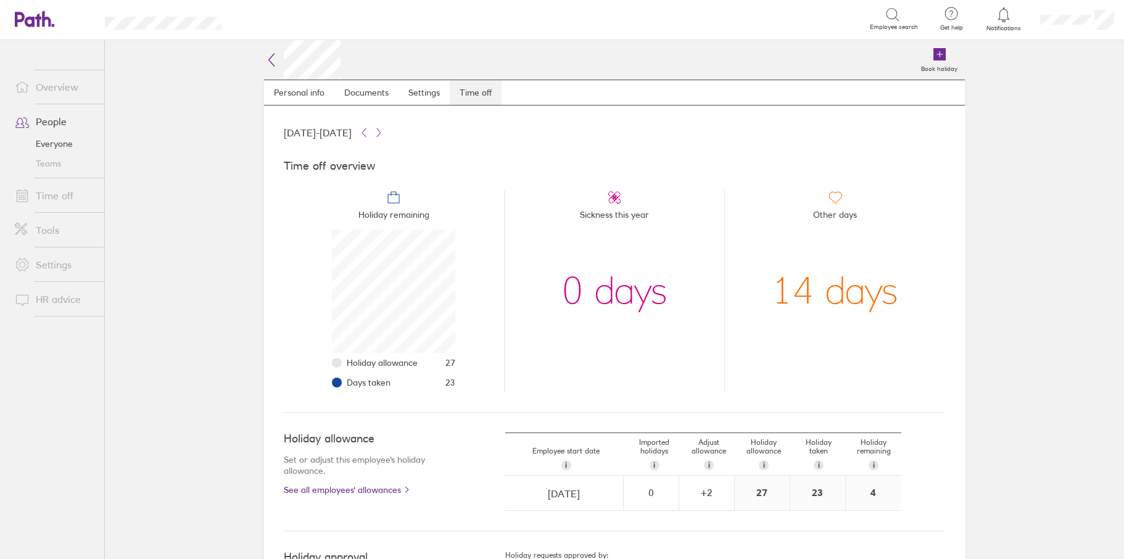
scroll to position [123, 123]
click at [52, 114] on link "People" at bounding box center [54, 121] width 99 height 25
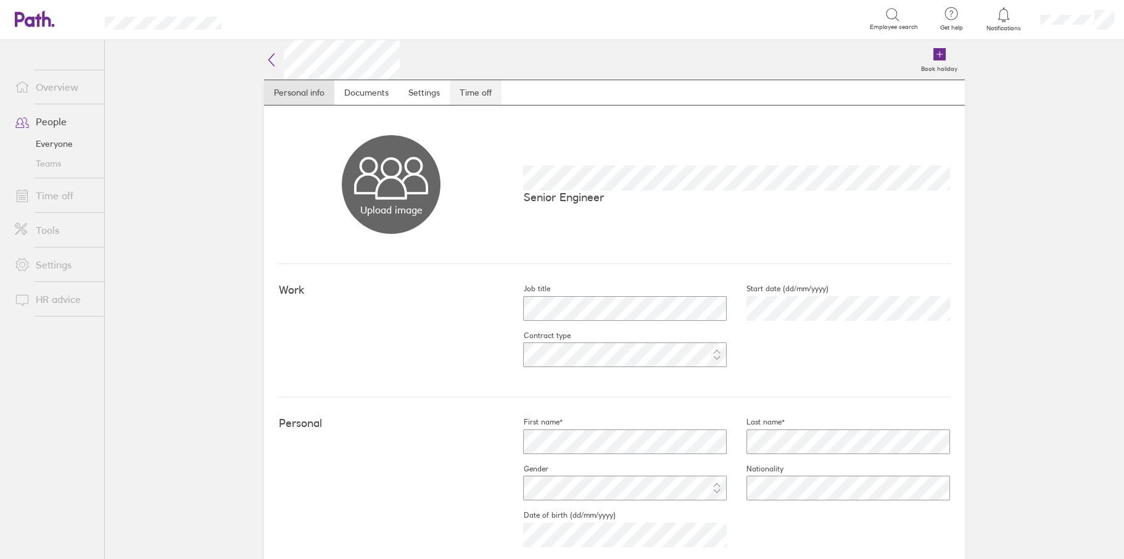
click at [468, 94] on link "Time off" at bounding box center [476, 92] width 52 height 25
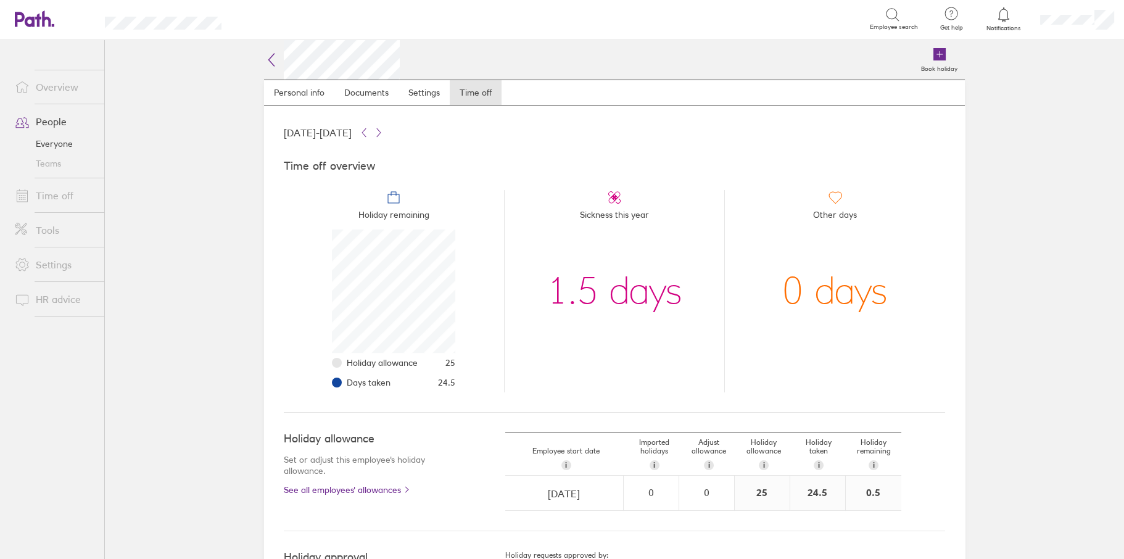
scroll to position [123, 123]
click at [45, 118] on link "People" at bounding box center [54, 121] width 99 height 25
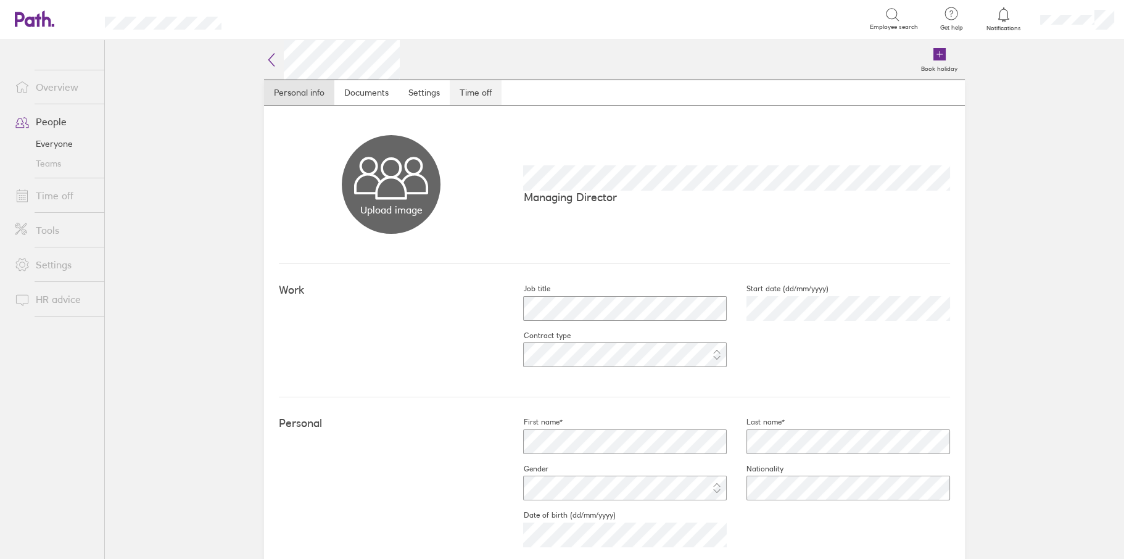
click at [477, 95] on link "Time off" at bounding box center [476, 92] width 52 height 25
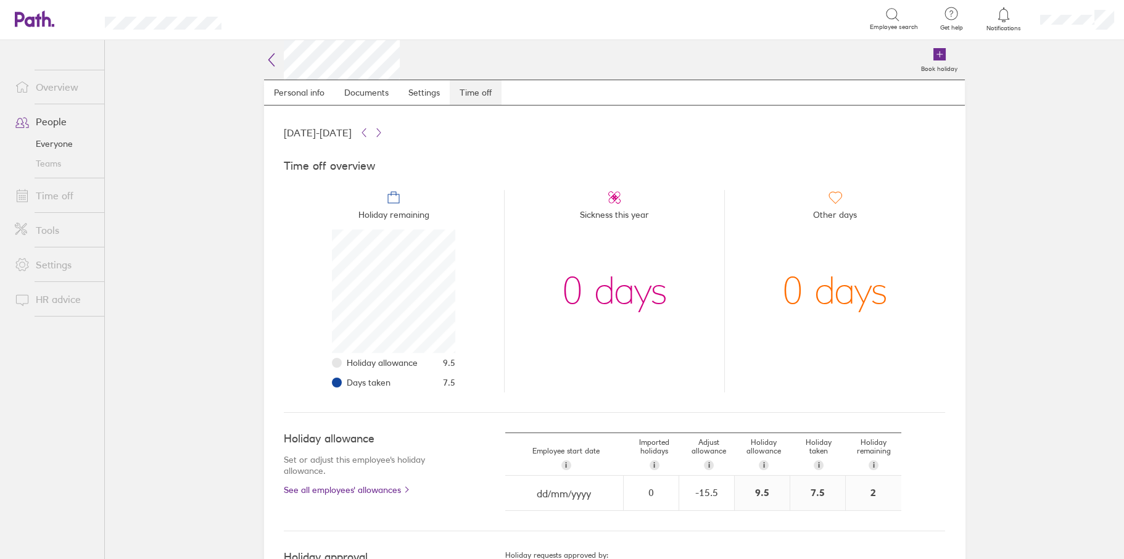
scroll to position [123, 123]
click at [49, 117] on link "People" at bounding box center [54, 121] width 99 height 25
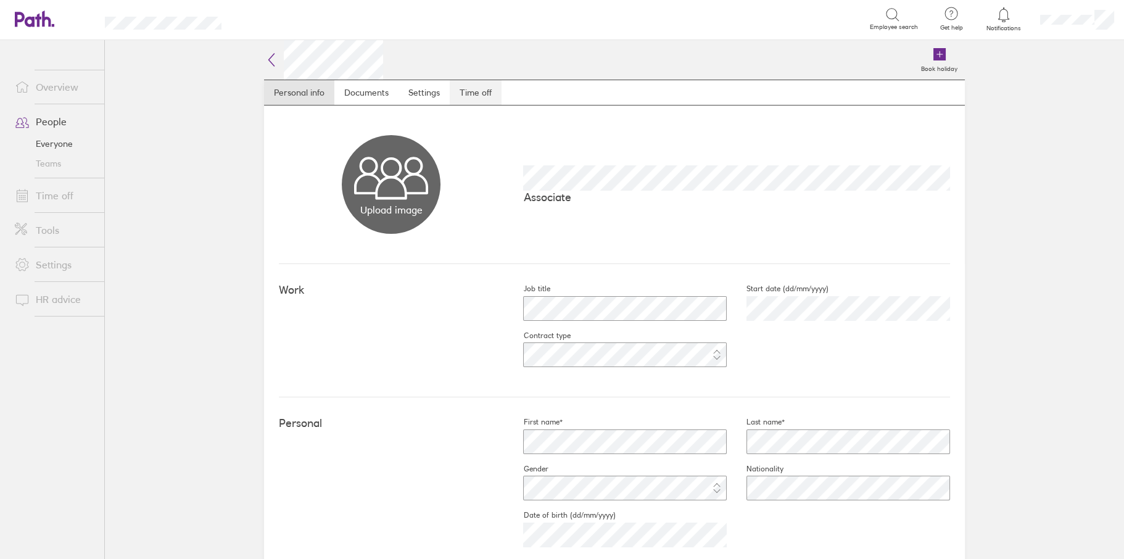
click at [464, 88] on link "Time off" at bounding box center [476, 92] width 52 height 25
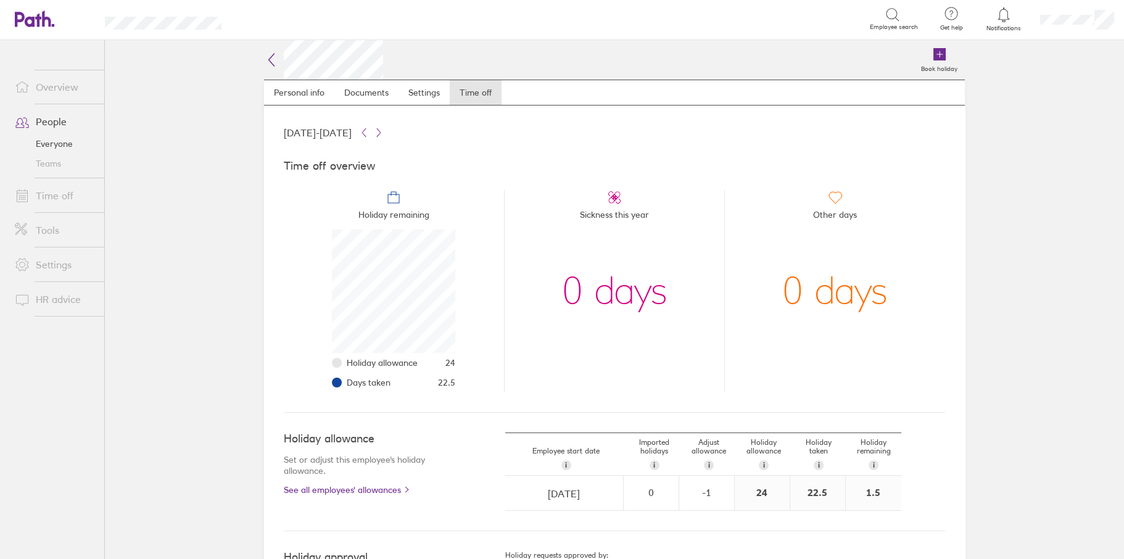
scroll to position [123, 123]
click at [46, 112] on link "People" at bounding box center [54, 121] width 99 height 25
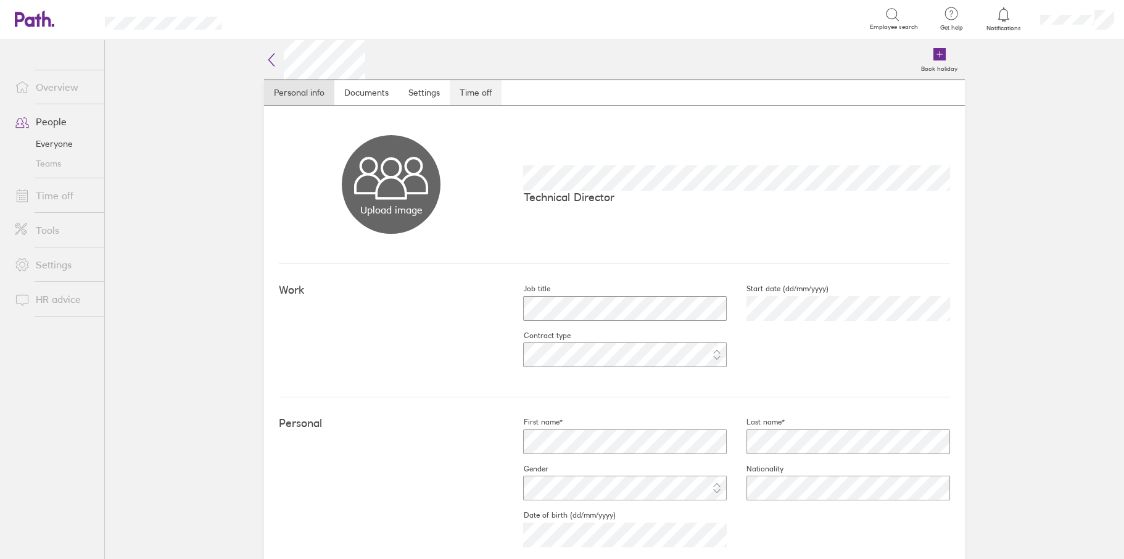
click at [465, 96] on link "Time off" at bounding box center [476, 92] width 52 height 25
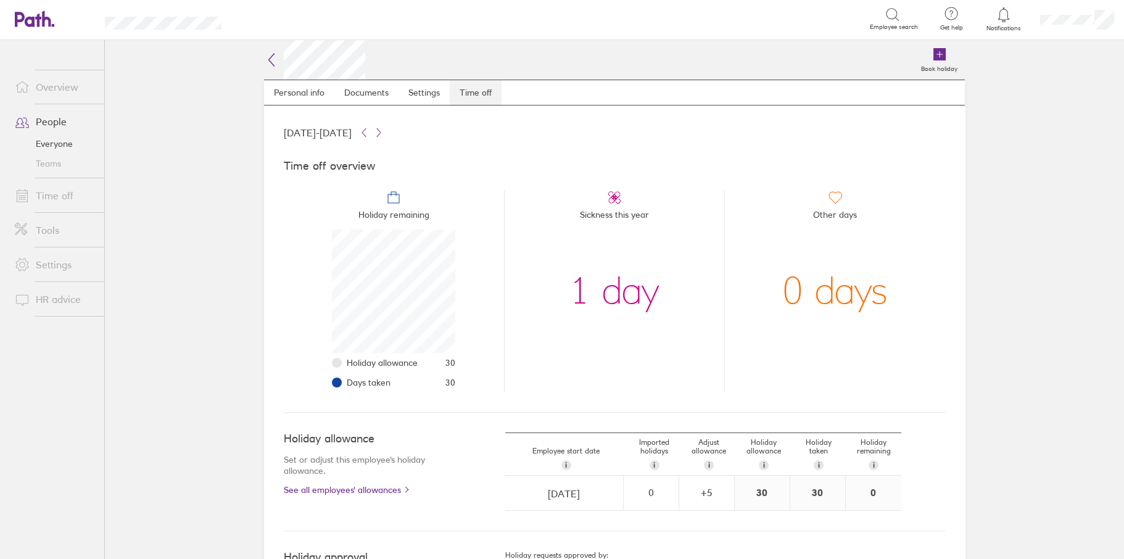
scroll to position [123, 123]
click at [54, 123] on link "People" at bounding box center [54, 121] width 99 height 25
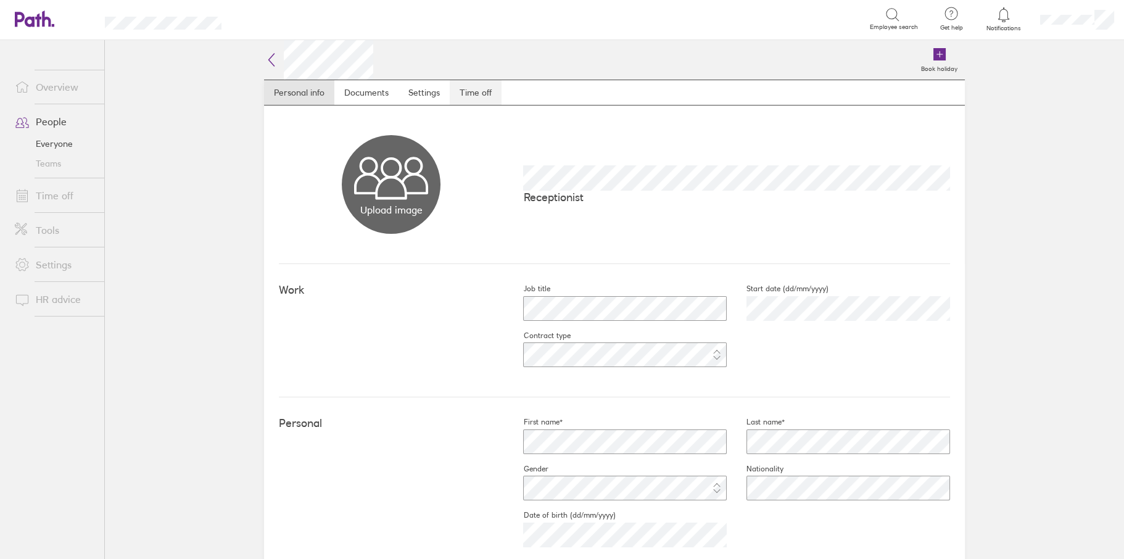
click at [469, 99] on link "Time off" at bounding box center [476, 92] width 52 height 25
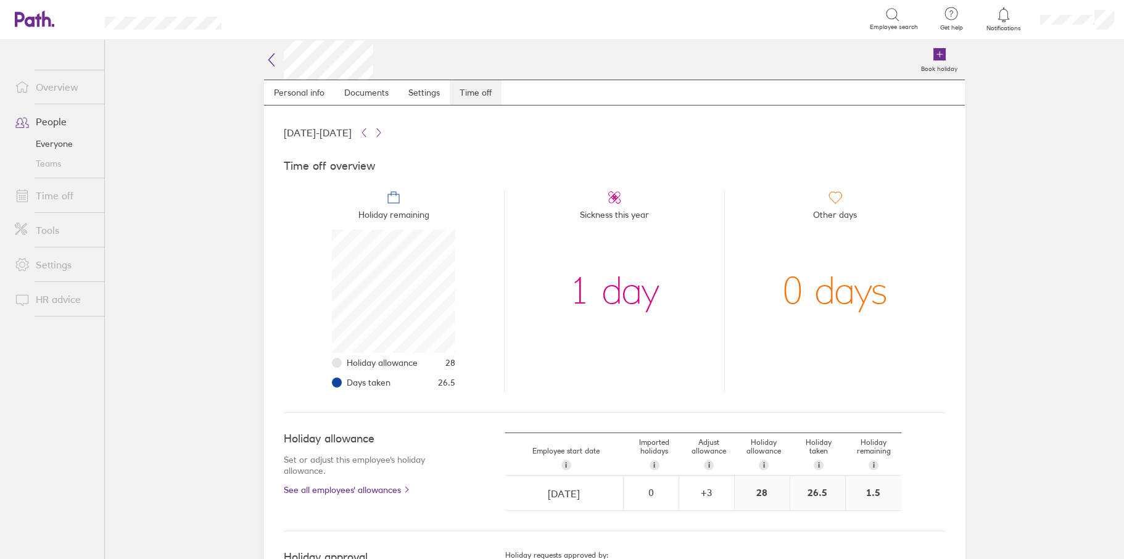
scroll to position [123, 123]
click at [54, 121] on link "People" at bounding box center [54, 121] width 99 height 25
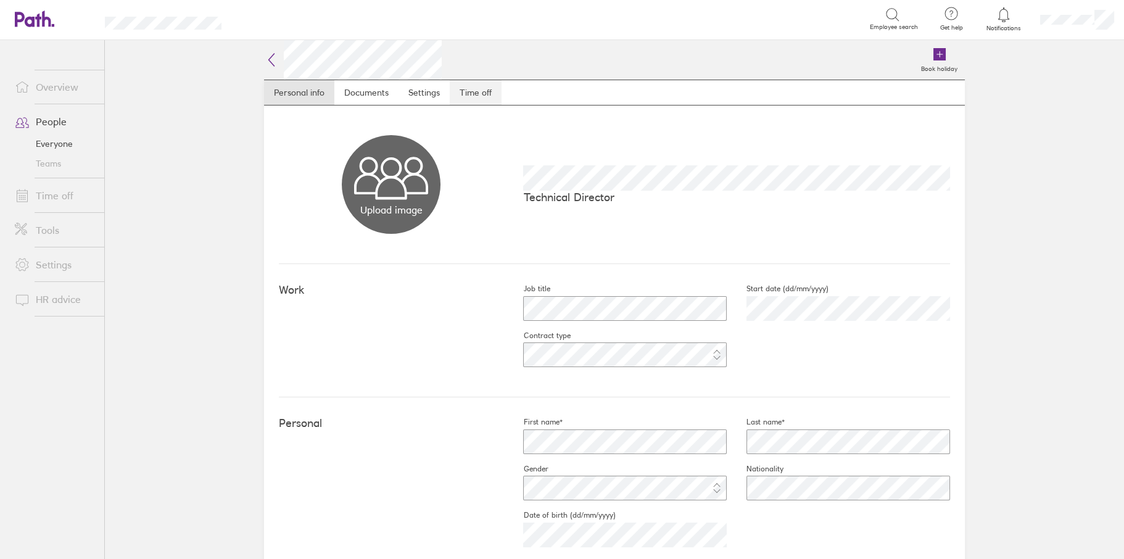
click at [464, 94] on link "Time off" at bounding box center [476, 92] width 52 height 25
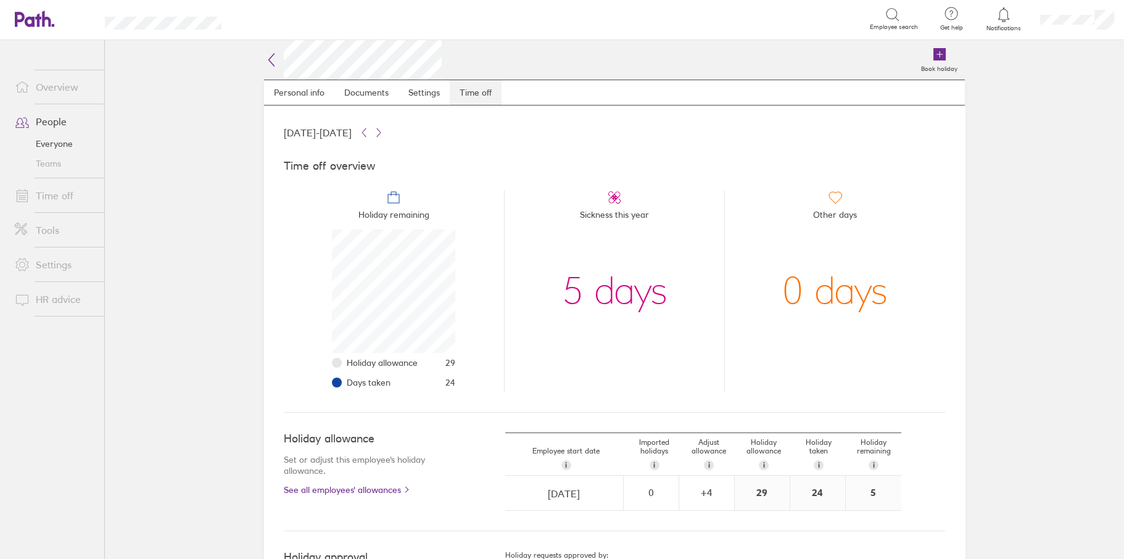
scroll to position [123, 123]
click at [52, 116] on link "People" at bounding box center [54, 121] width 99 height 25
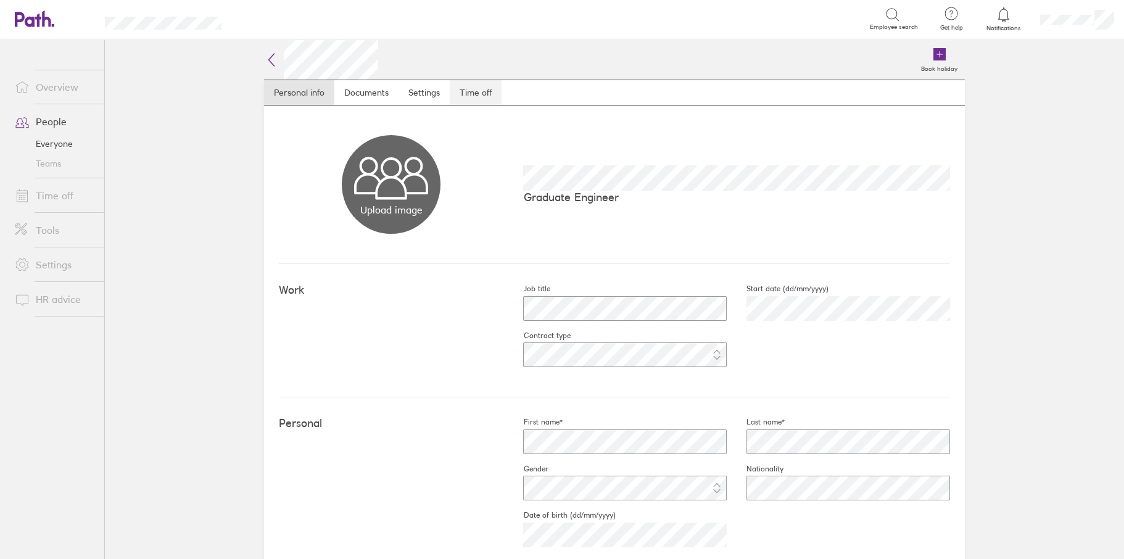
click at [463, 83] on link "Time off" at bounding box center [476, 92] width 52 height 25
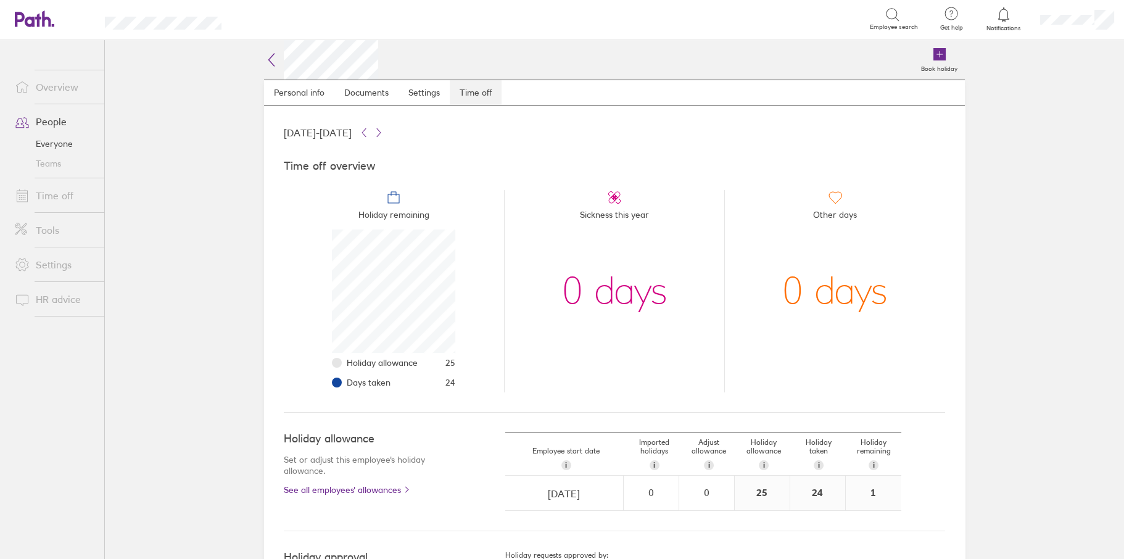
scroll to position [123, 123]
click at [40, 126] on link "People" at bounding box center [54, 121] width 99 height 25
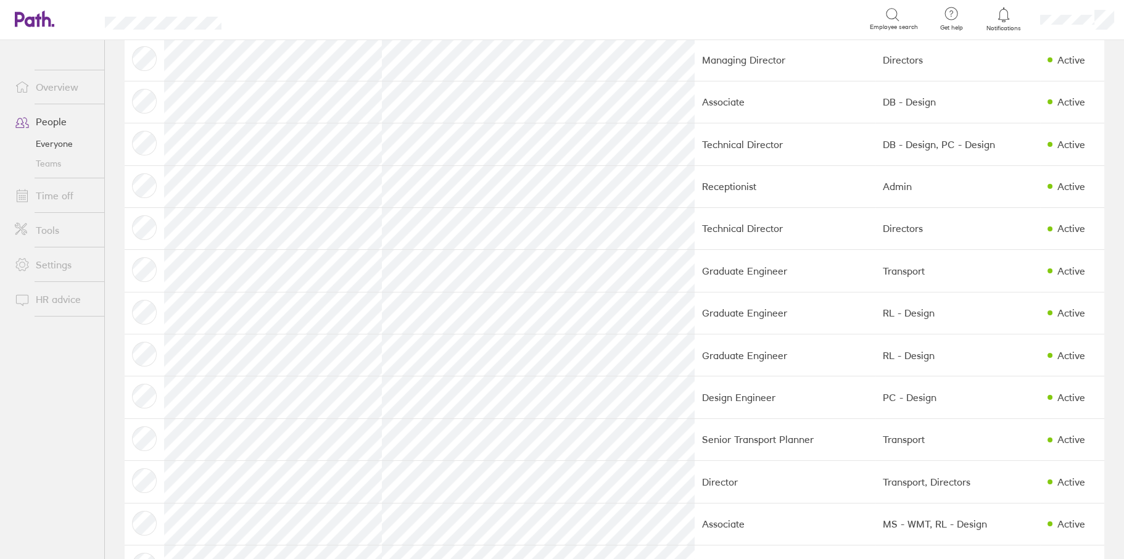
scroll to position [247, 0]
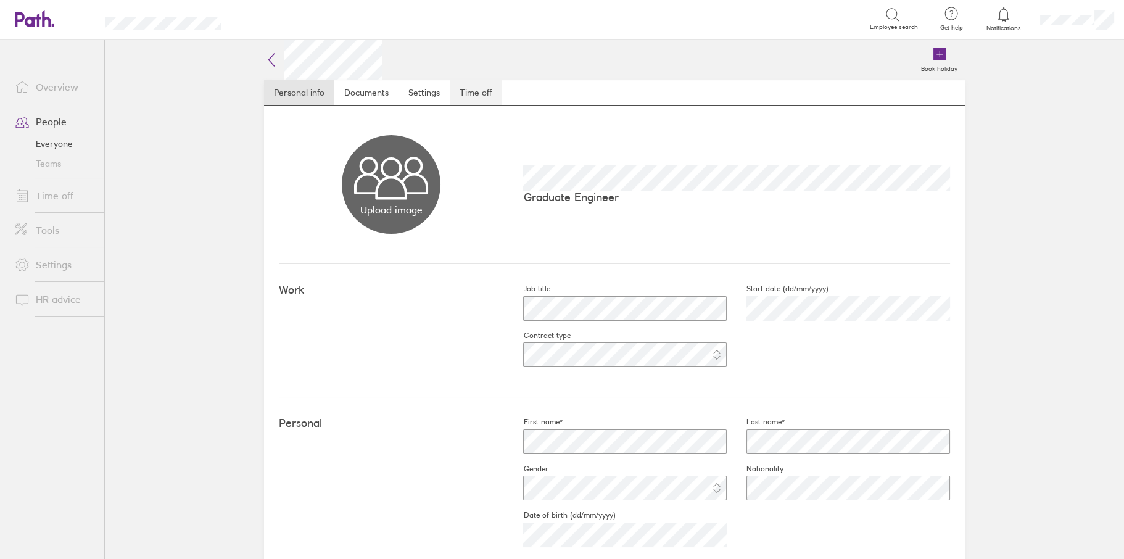
click at [469, 93] on link "Time off" at bounding box center [476, 92] width 52 height 25
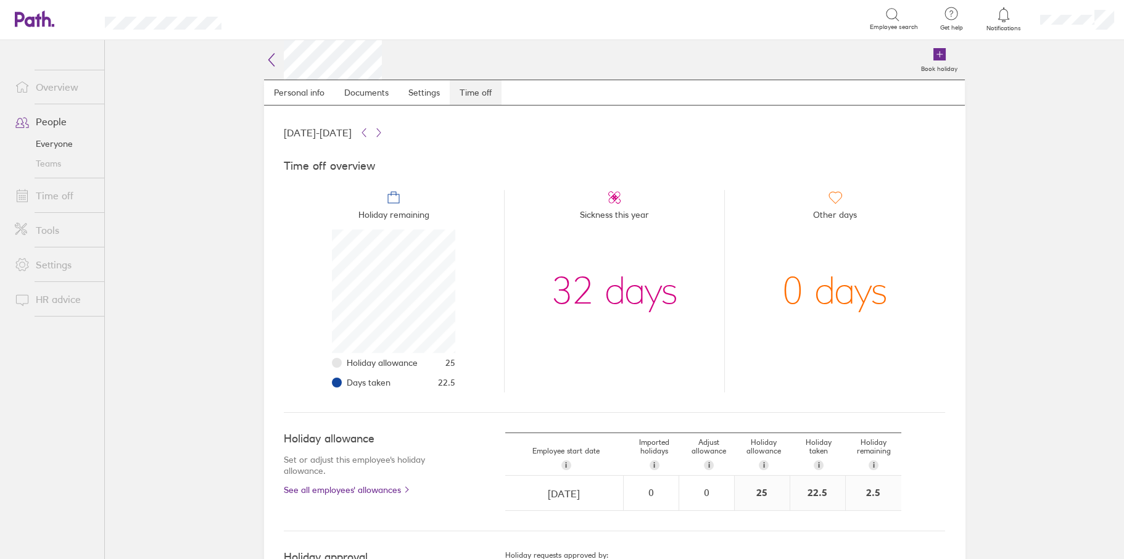
scroll to position [123, 123]
click at [55, 121] on link "People" at bounding box center [54, 121] width 99 height 25
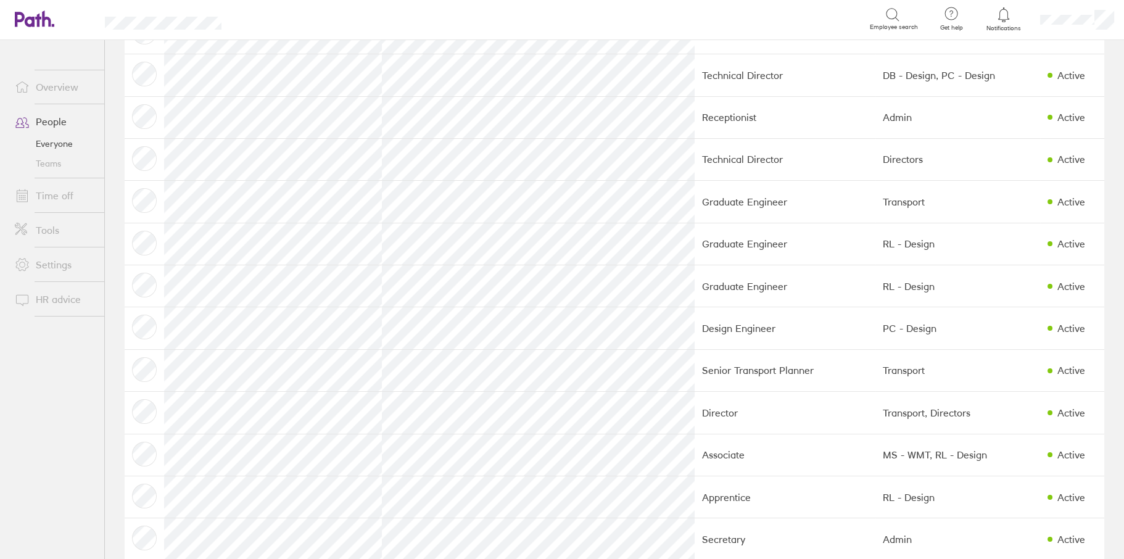
scroll to position [308, 0]
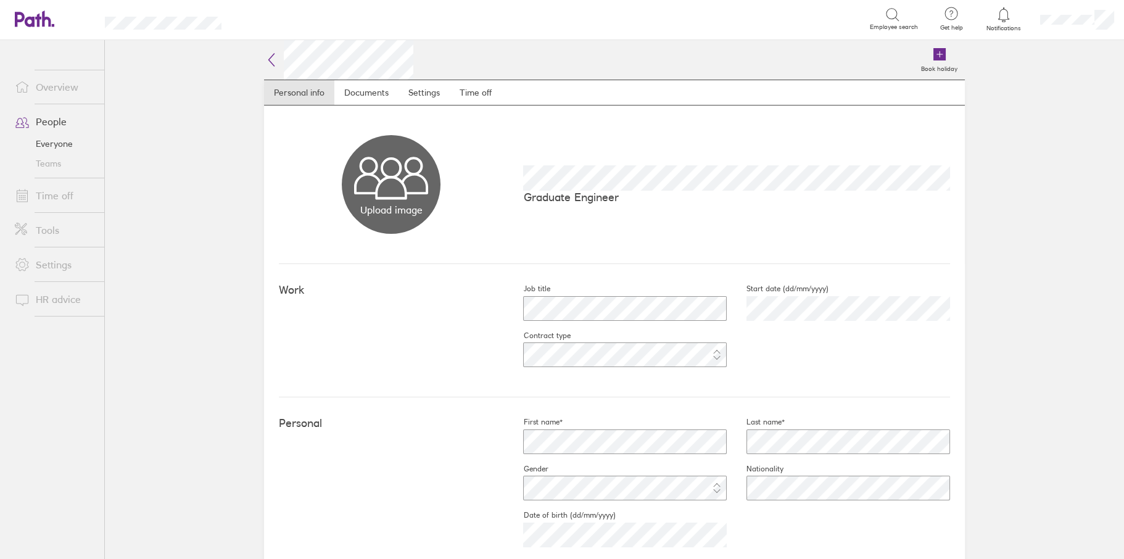
click at [68, 123] on link "People" at bounding box center [54, 121] width 99 height 25
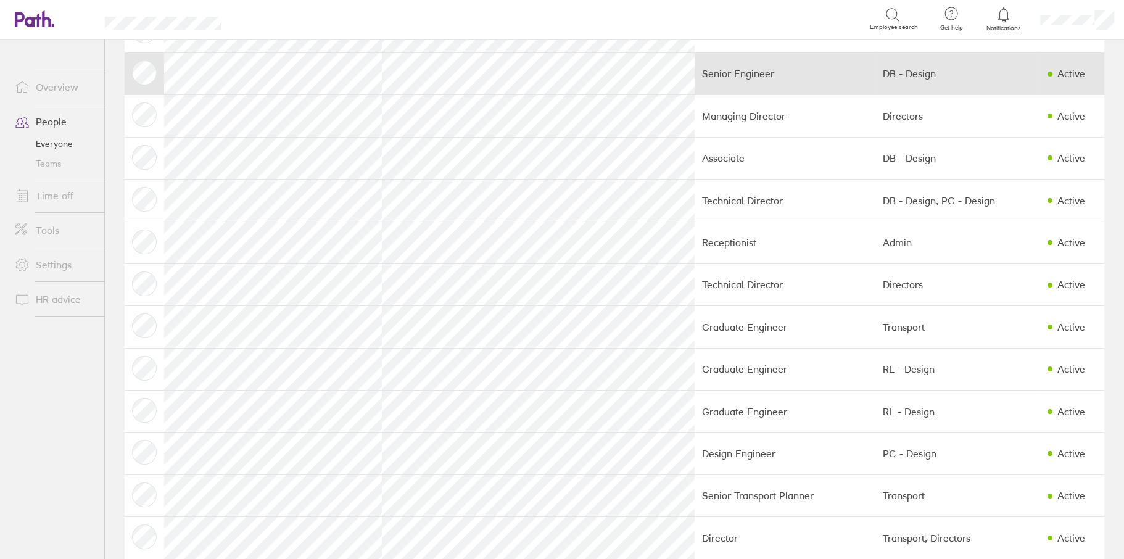
scroll to position [185, 0]
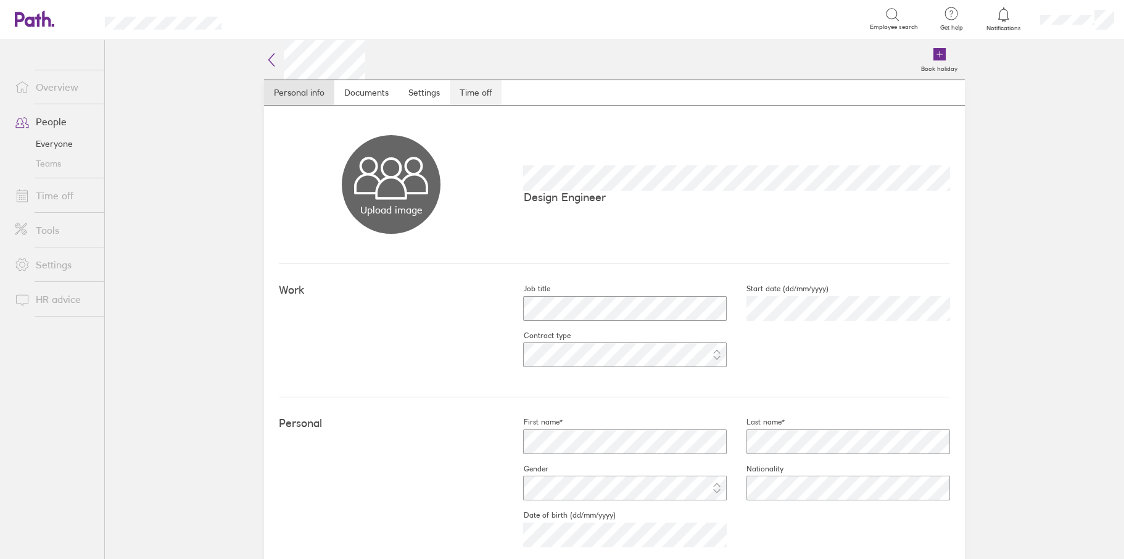
click at [458, 82] on link "Time off" at bounding box center [476, 92] width 52 height 25
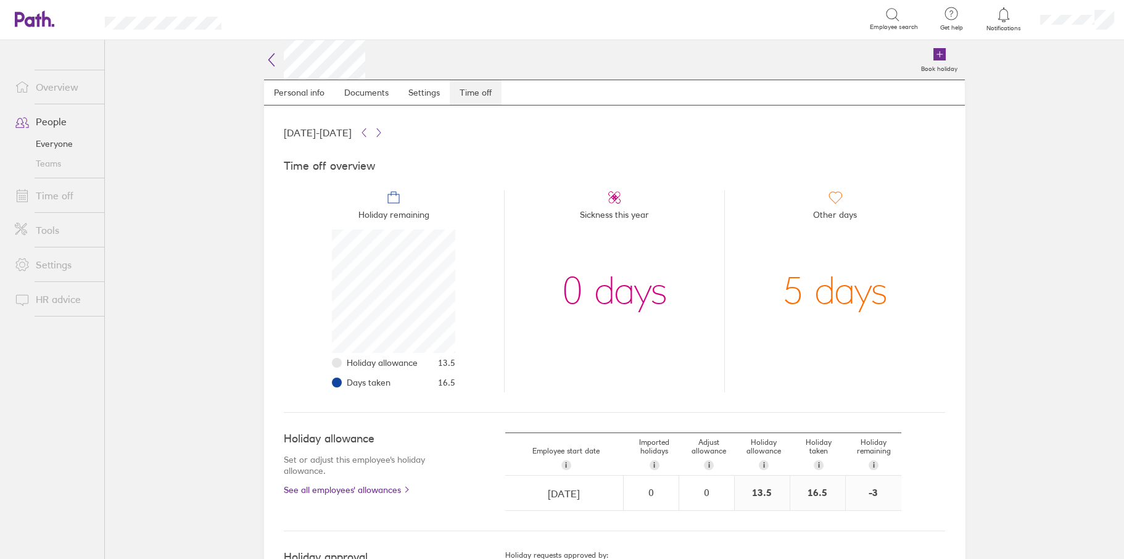
scroll to position [123, 123]
click at [51, 122] on link "People" at bounding box center [54, 121] width 99 height 25
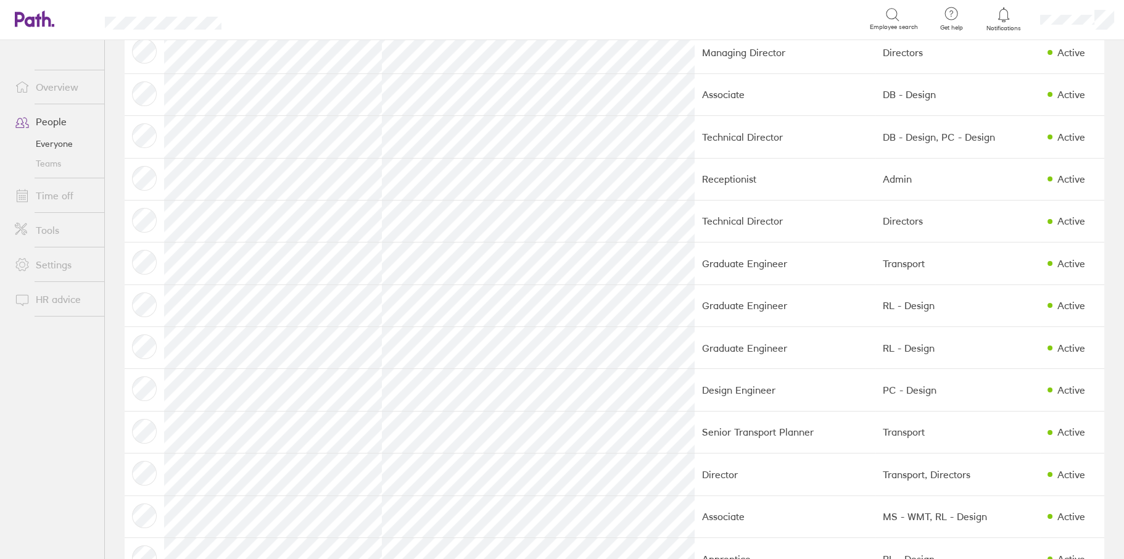
scroll to position [247, 0]
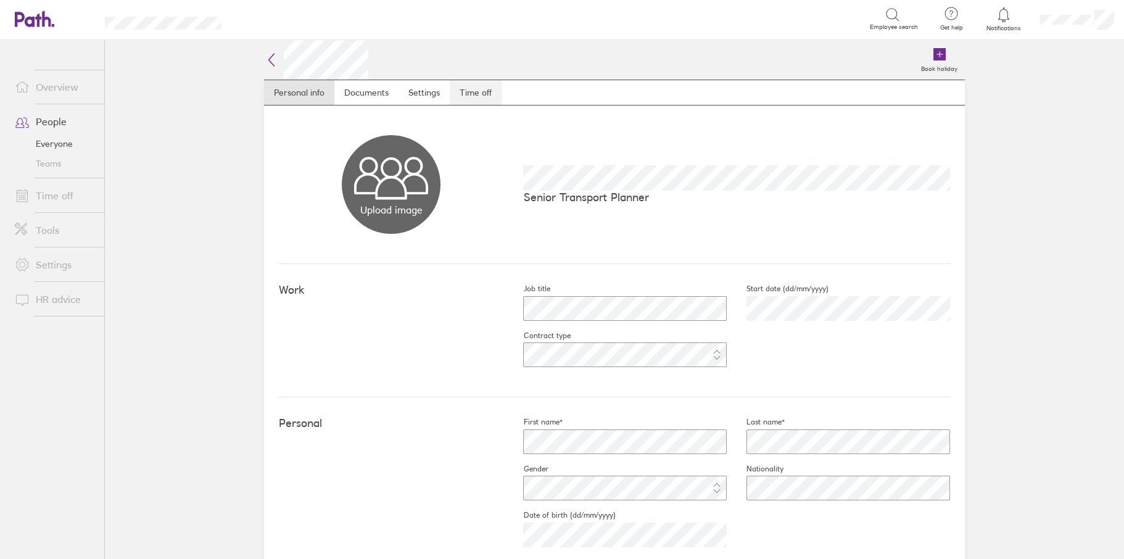
click at [455, 87] on link "Time off" at bounding box center [476, 92] width 52 height 25
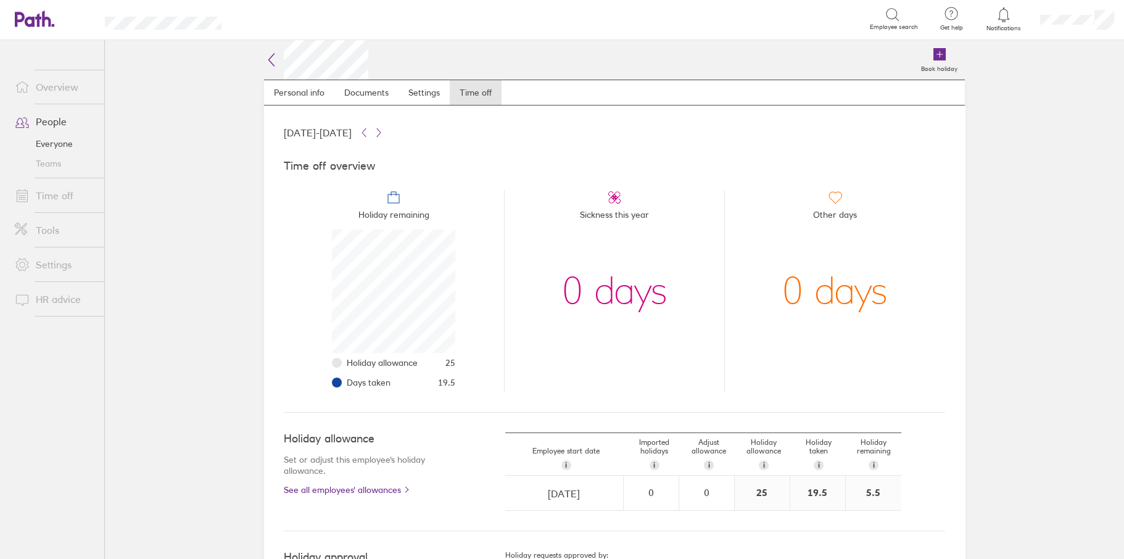
scroll to position [123, 123]
click at [44, 124] on link "People" at bounding box center [54, 121] width 99 height 25
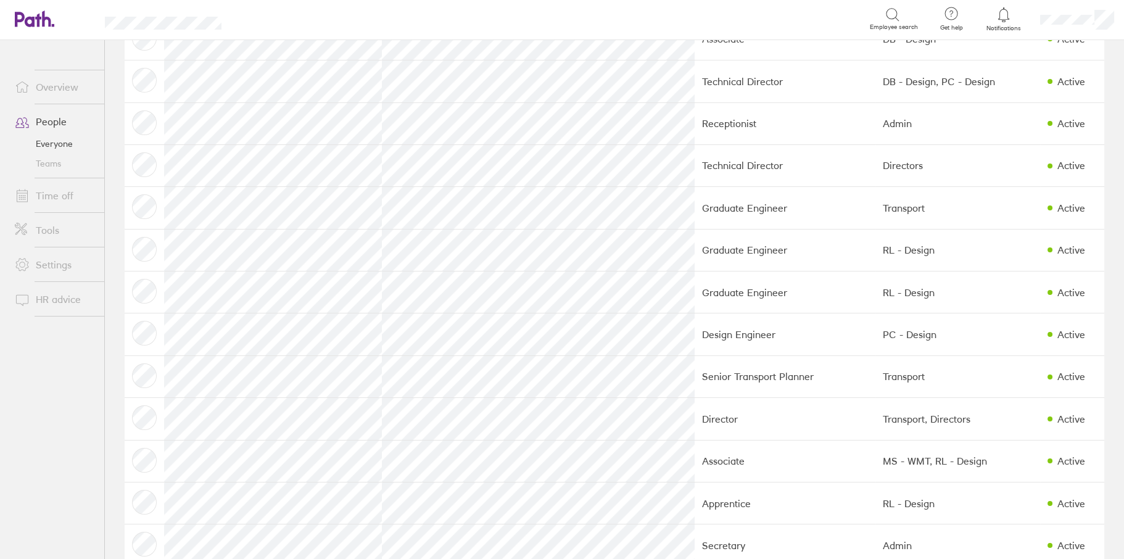
scroll to position [308, 0]
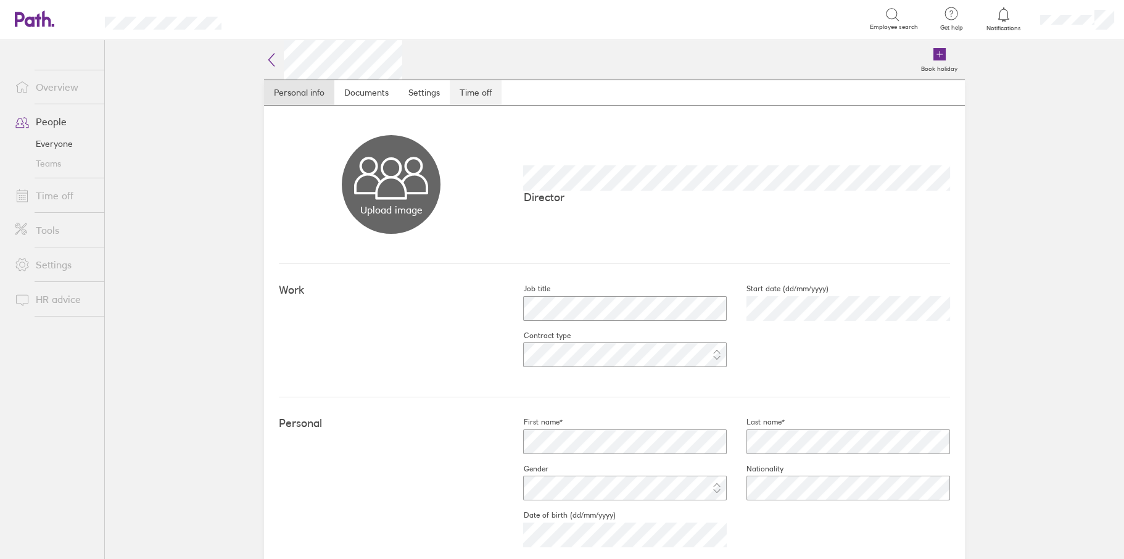
click at [479, 91] on link "Time off" at bounding box center [476, 92] width 52 height 25
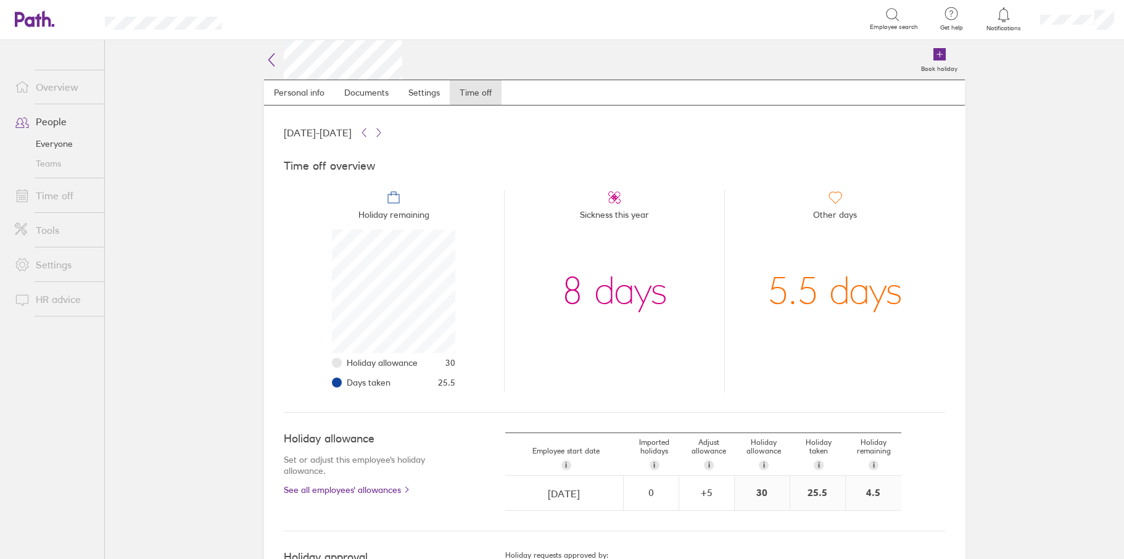
scroll to position [123, 123]
click at [273, 63] on icon at bounding box center [271, 59] width 15 height 15
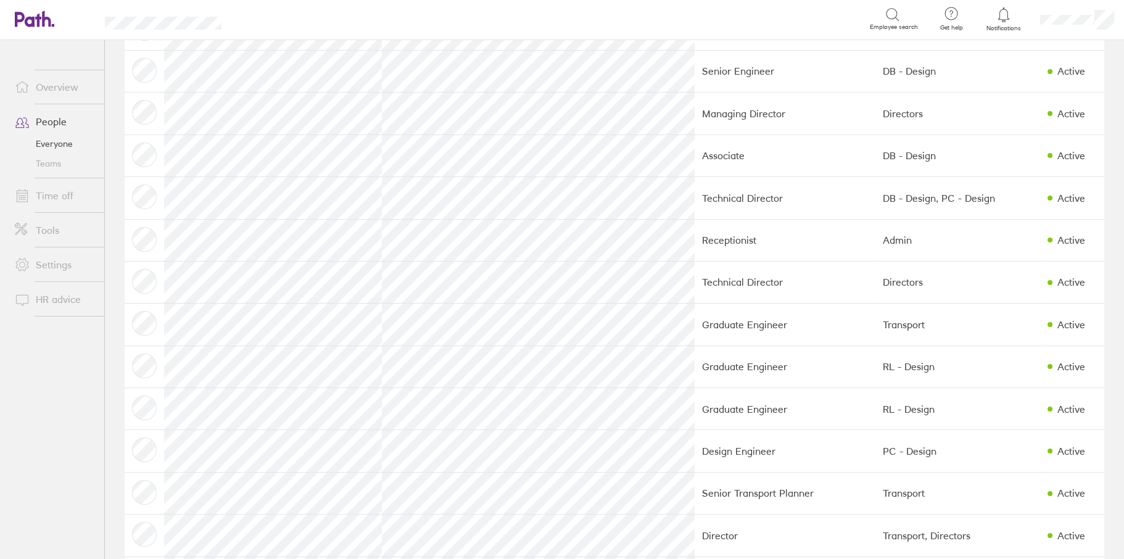
scroll to position [308, 0]
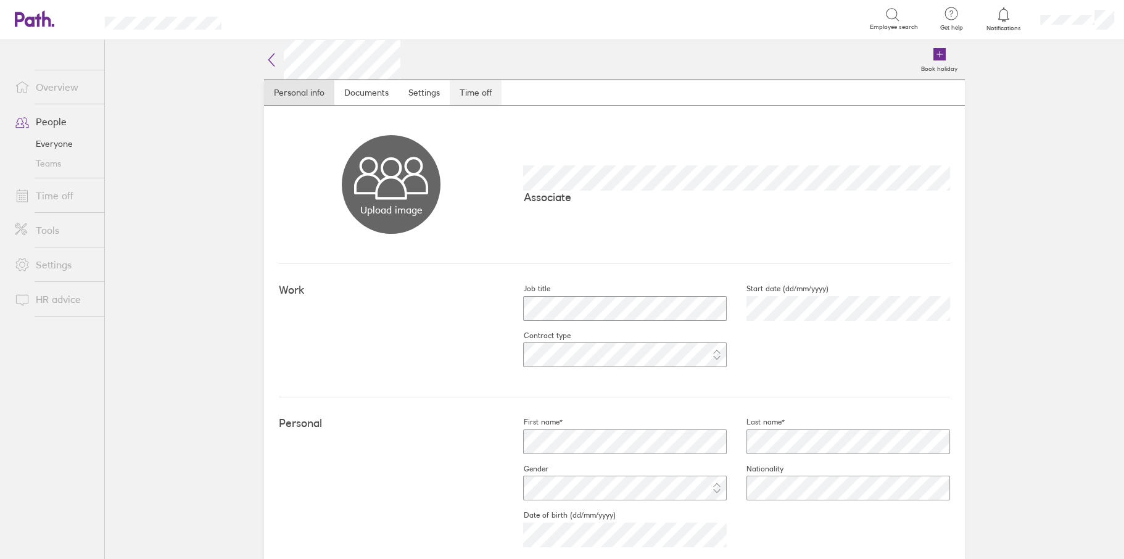
click at [477, 90] on link "Time off" at bounding box center [476, 92] width 52 height 25
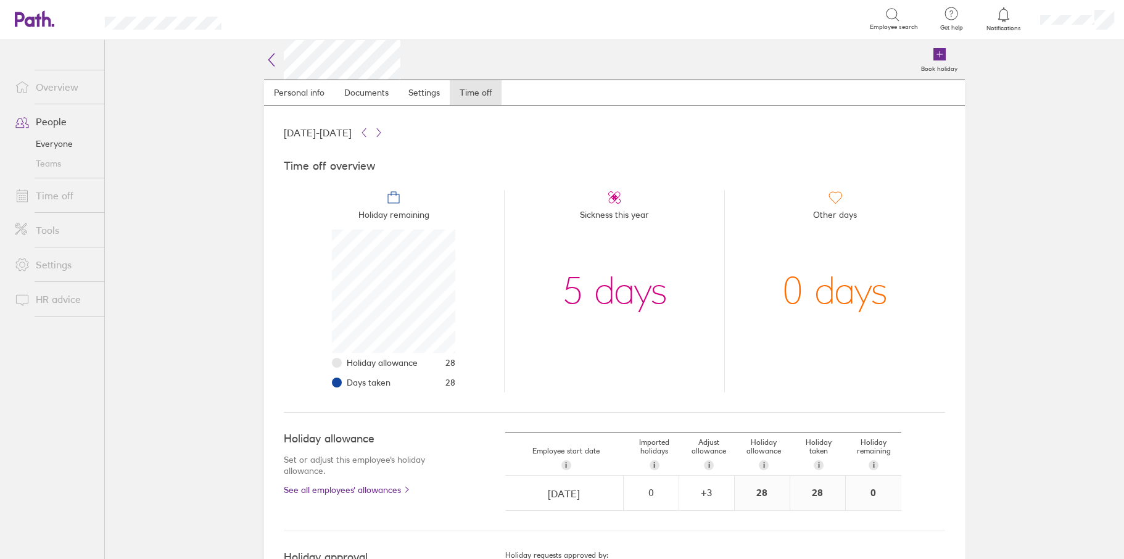
scroll to position [123, 123]
click at [252, 65] on div "Book holiday Personal info Documents Settings Time off 01 Jan 2025 - 31 Dec 202…" at bounding box center [614, 299] width 740 height 519
click at [264, 63] on icon at bounding box center [271, 59] width 15 height 15
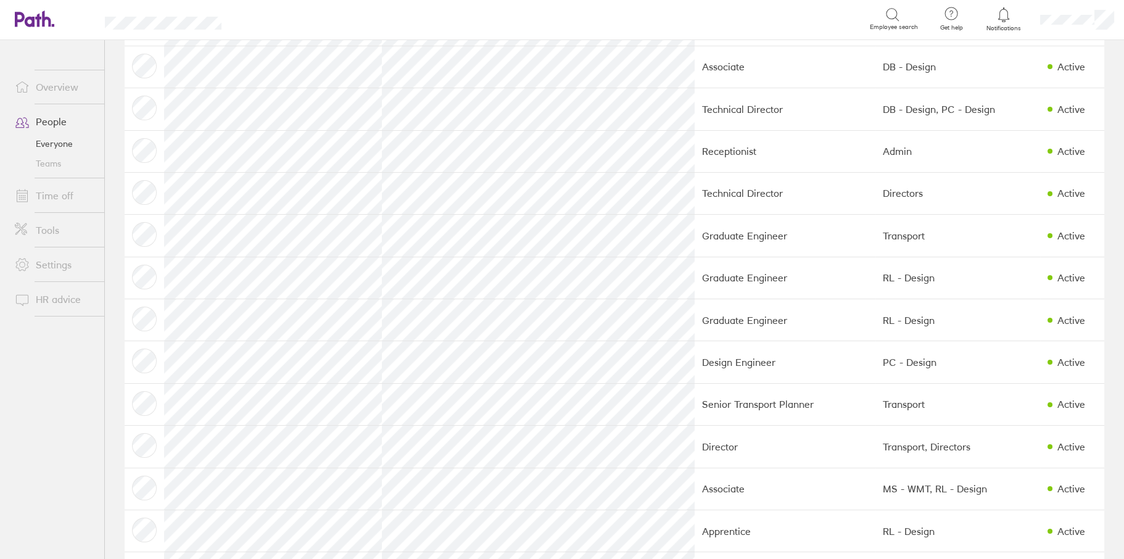
scroll to position [370, 0]
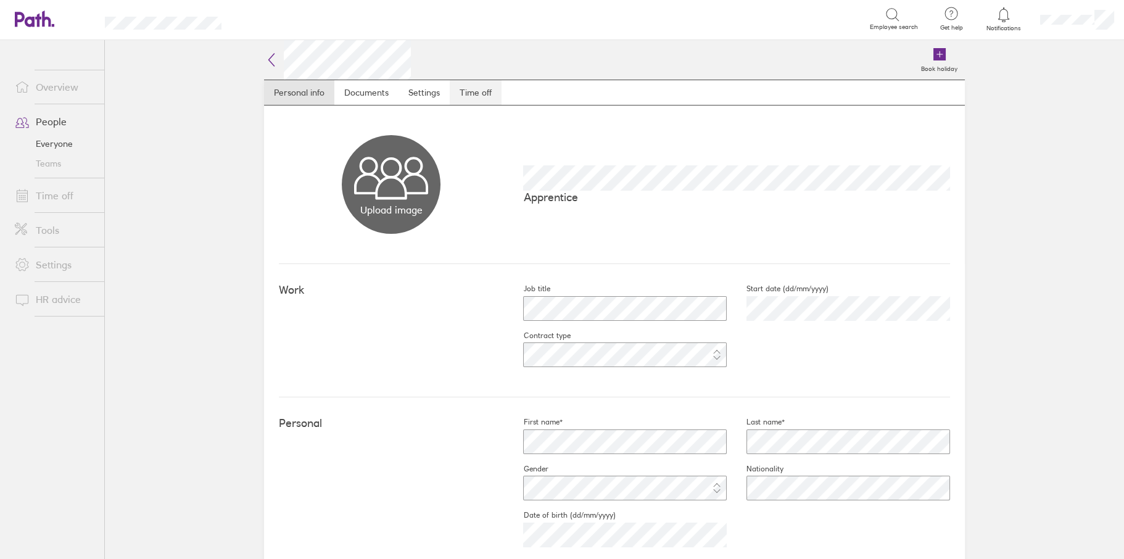
click at [464, 94] on link "Time off" at bounding box center [476, 92] width 52 height 25
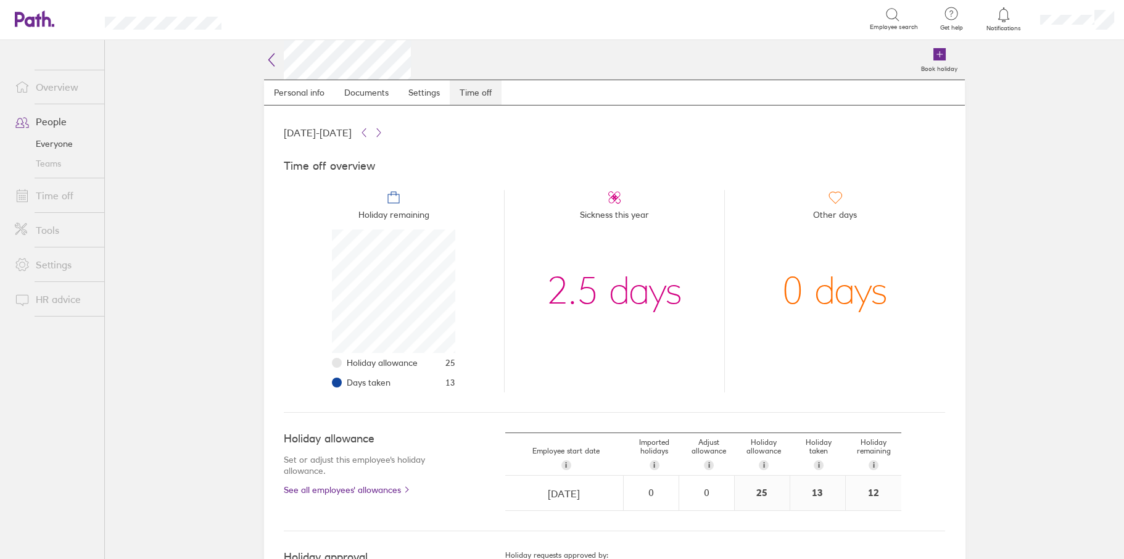
scroll to position [123, 123]
click at [272, 60] on icon at bounding box center [271, 59] width 15 height 15
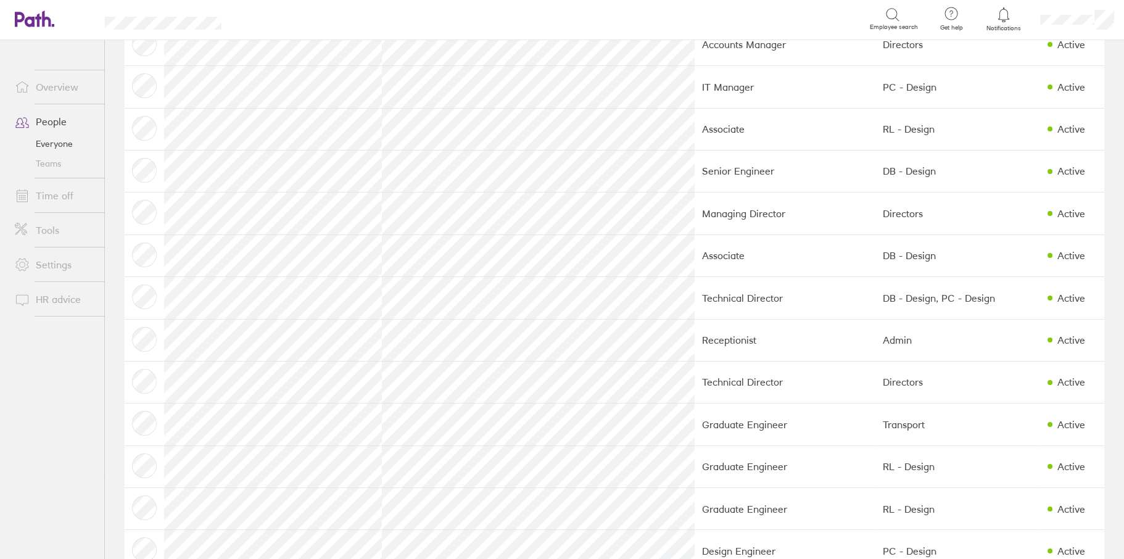
scroll to position [308, 0]
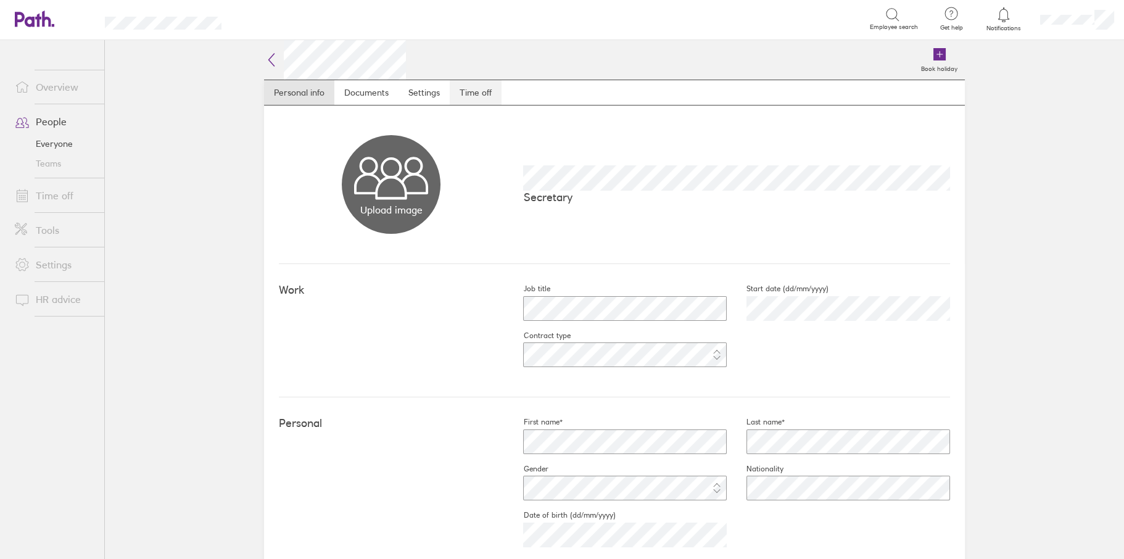
click at [469, 94] on link "Time off" at bounding box center [476, 92] width 52 height 25
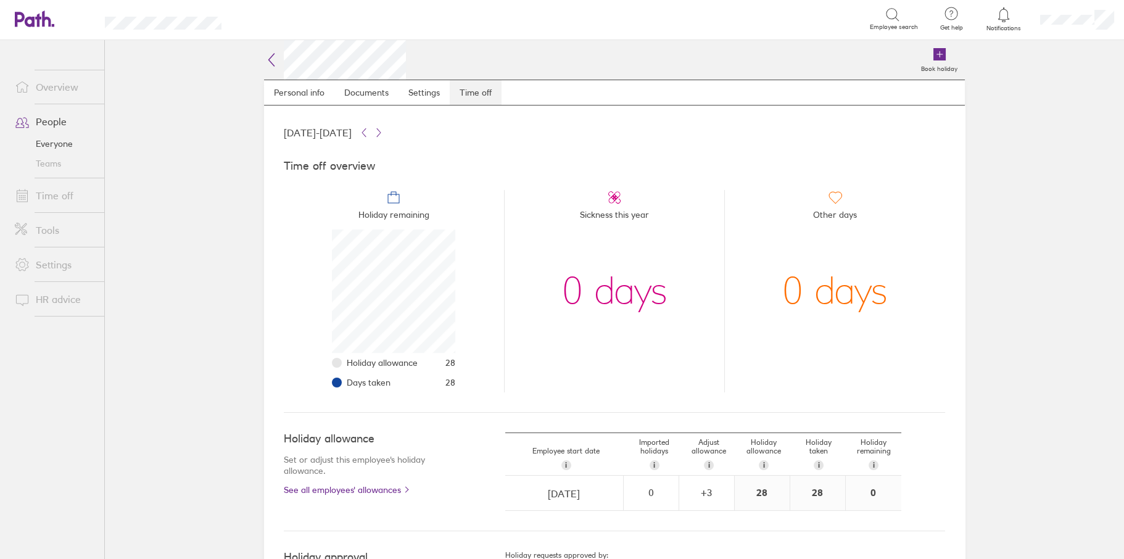
scroll to position [123, 123]
click at [47, 124] on link "People" at bounding box center [54, 121] width 99 height 25
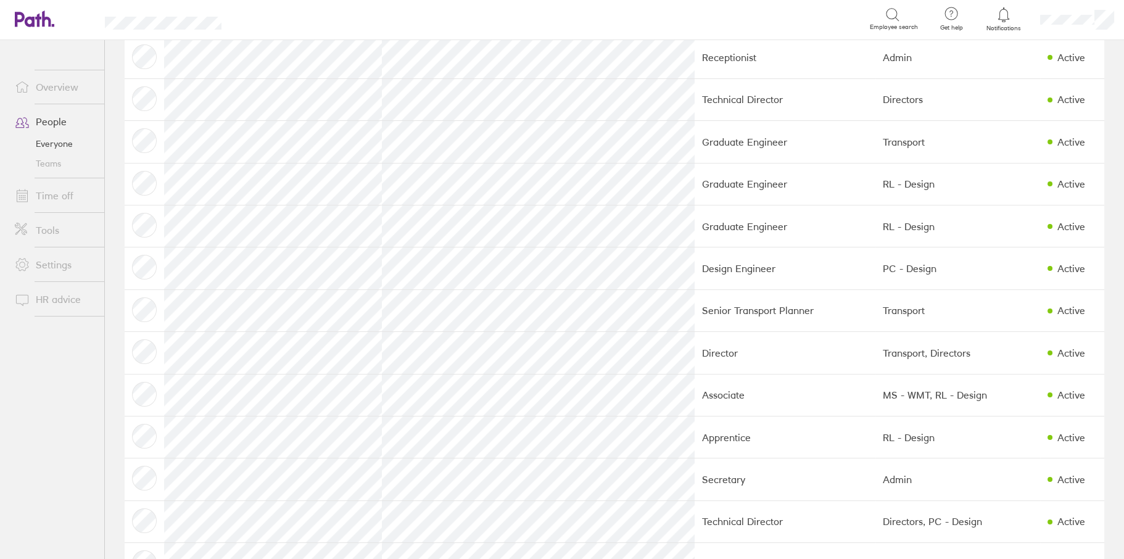
scroll to position [370, 0]
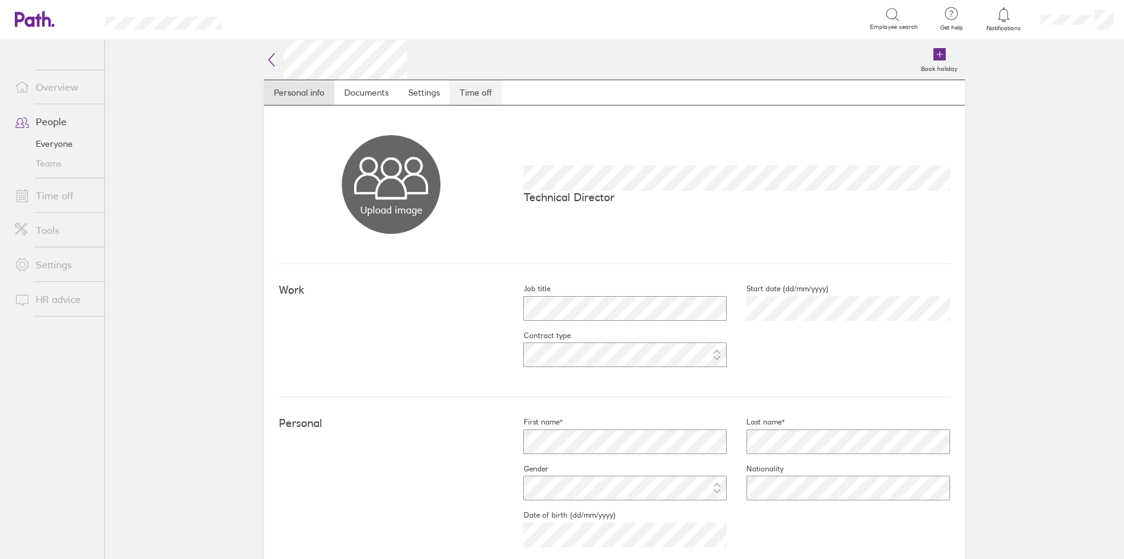
click at [477, 101] on link "Time off" at bounding box center [476, 92] width 52 height 25
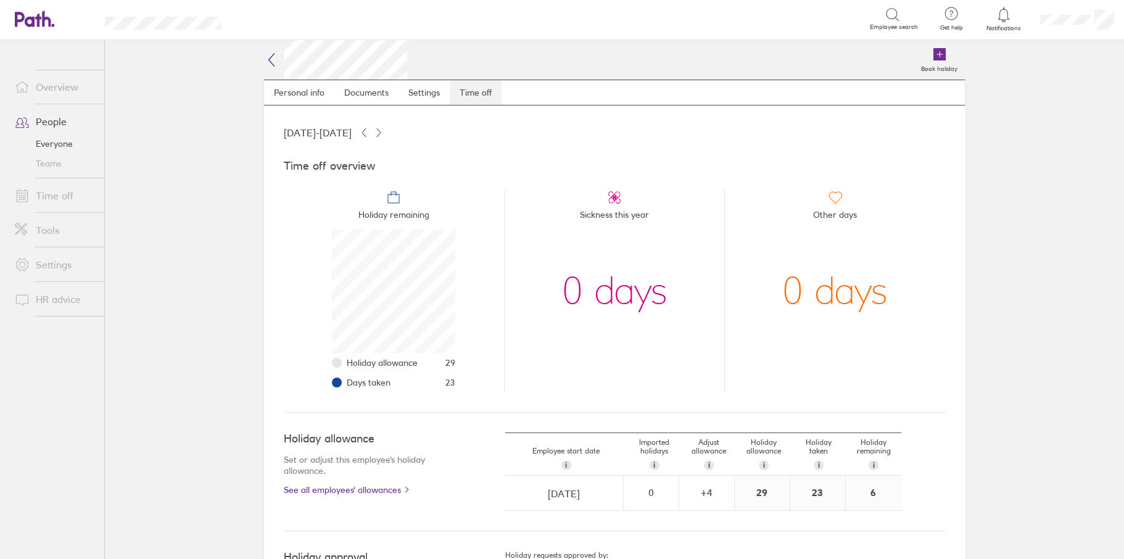
scroll to position [123, 123]
click at [62, 123] on link "People" at bounding box center [54, 121] width 99 height 25
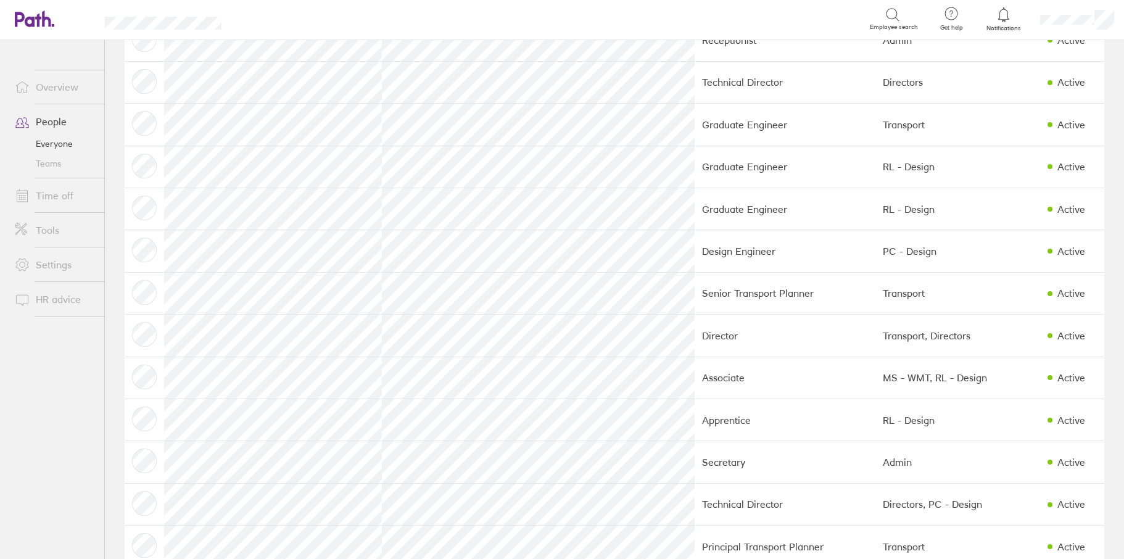
scroll to position [555, 0]
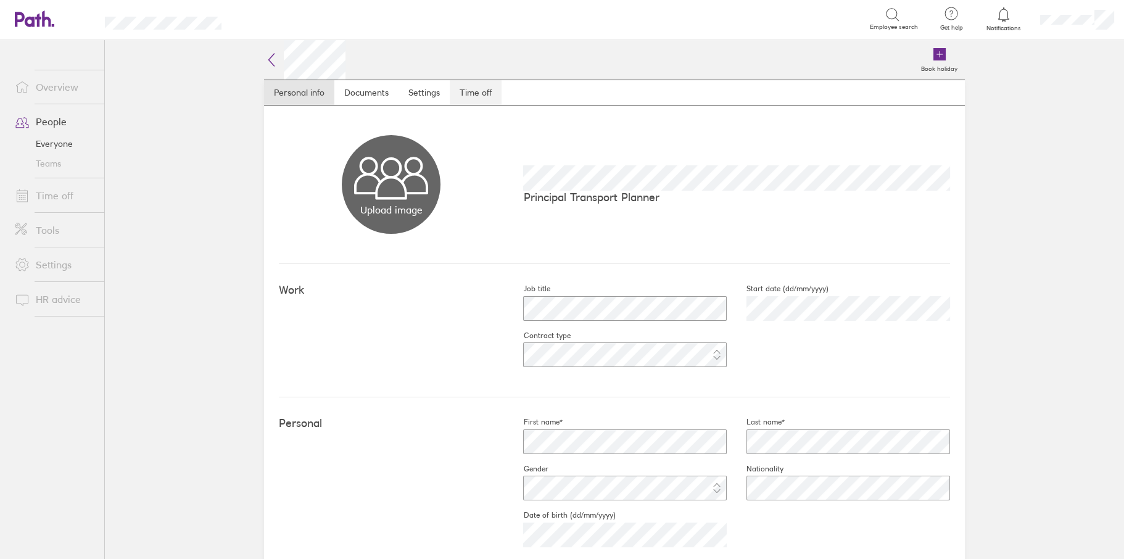
click at [475, 80] on link "Time off" at bounding box center [476, 92] width 52 height 25
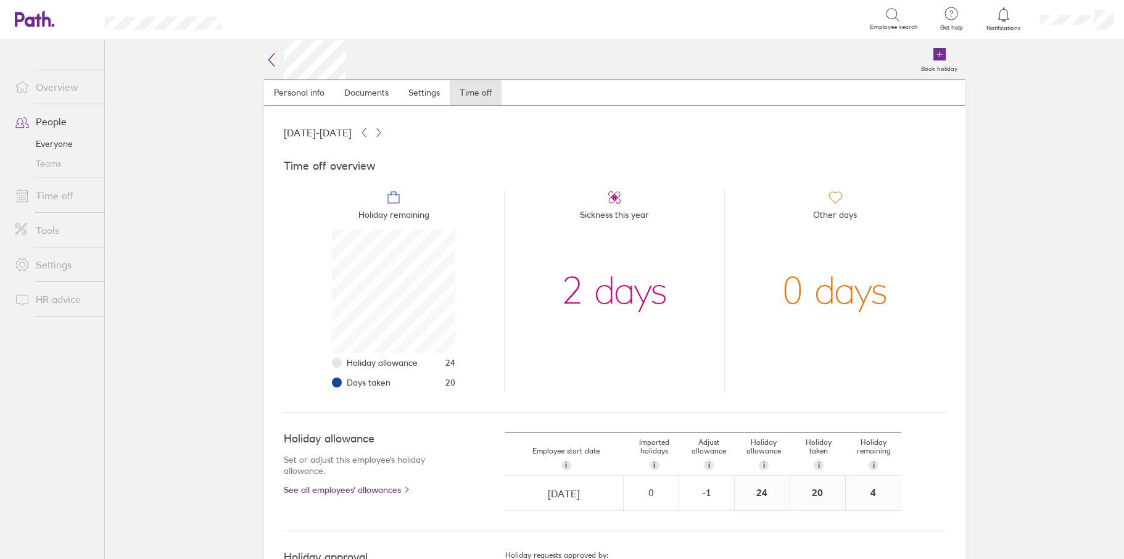
scroll to position [123, 123]
click at [264, 62] on icon at bounding box center [271, 59] width 15 height 15
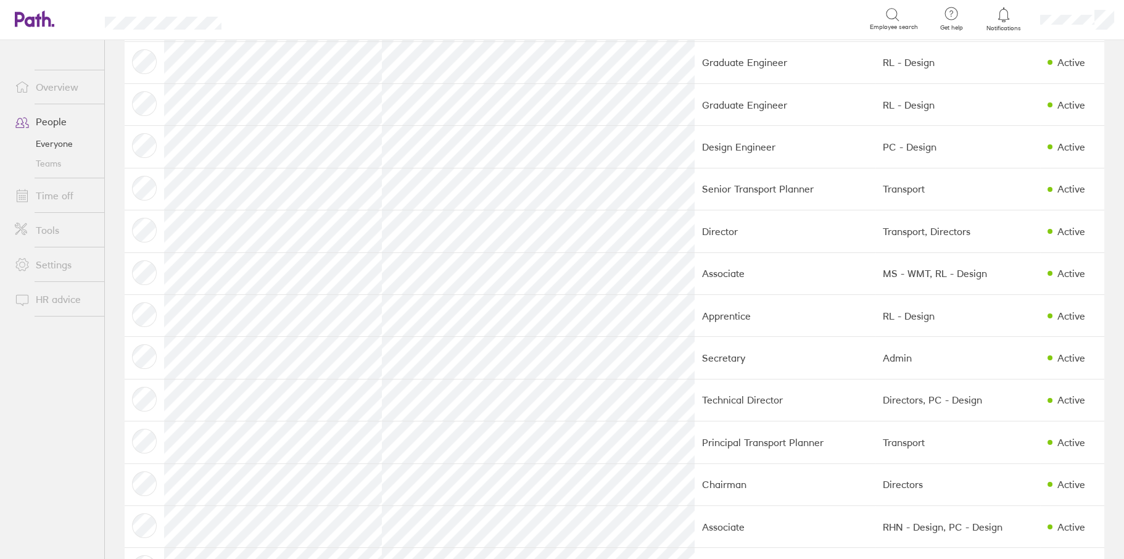
scroll to position [493, 0]
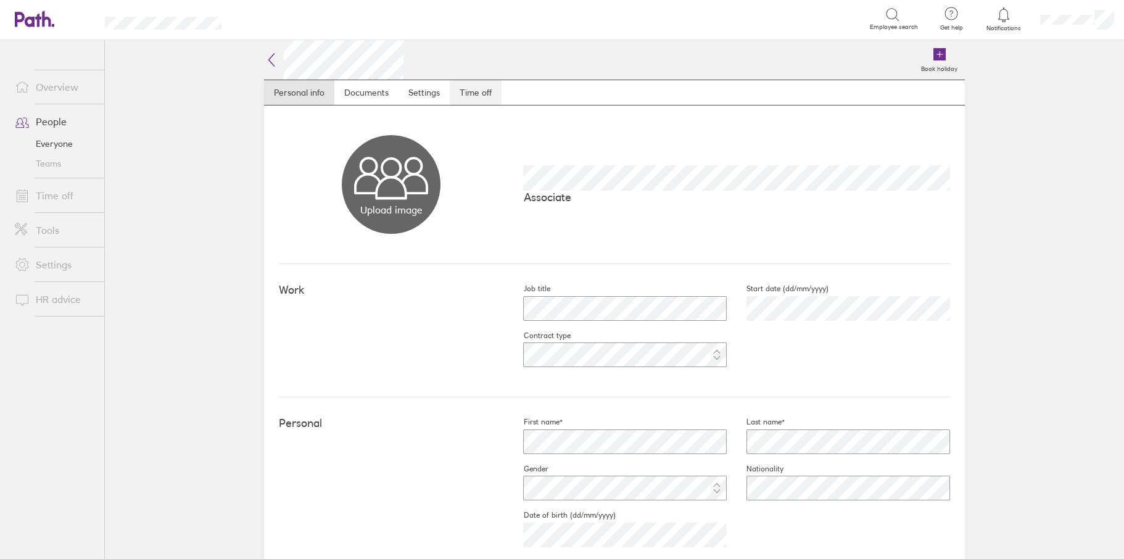
click at [478, 95] on link "Time off" at bounding box center [476, 92] width 52 height 25
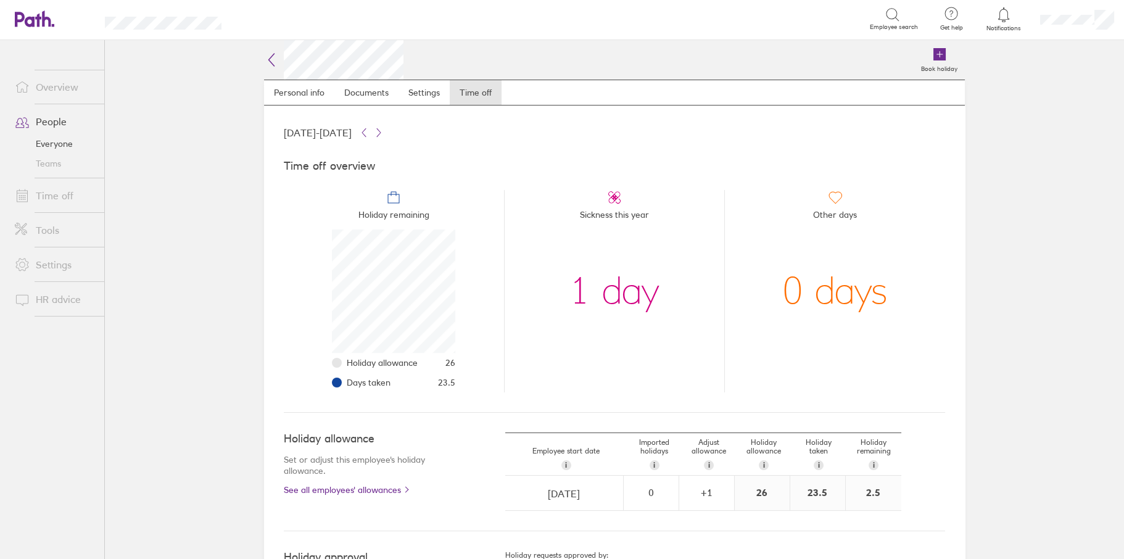
scroll to position [123, 123]
click at [264, 60] on icon at bounding box center [271, 59] width 15 height 15
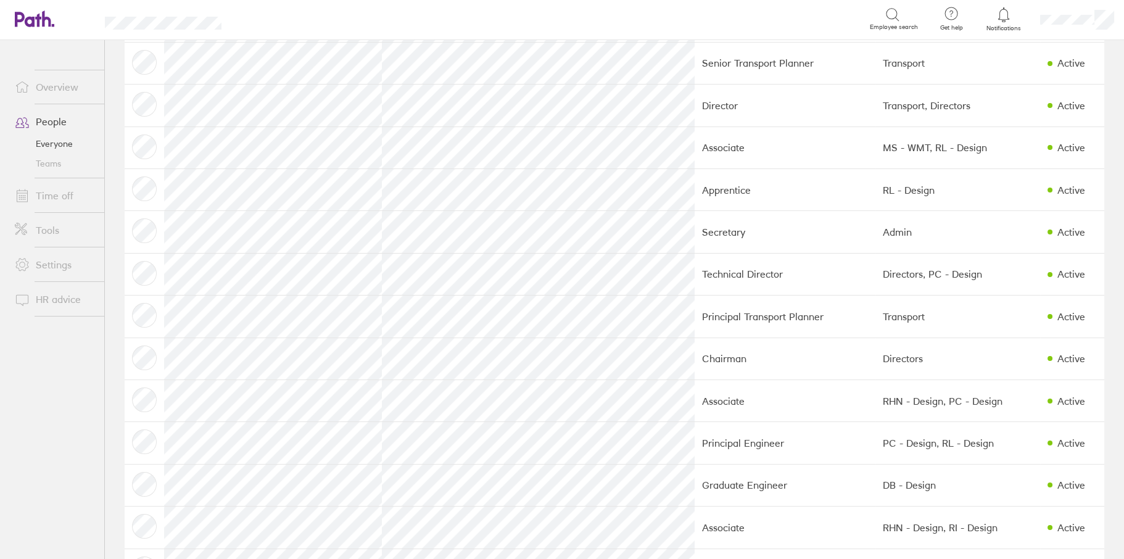
scroll to position [802, 0]
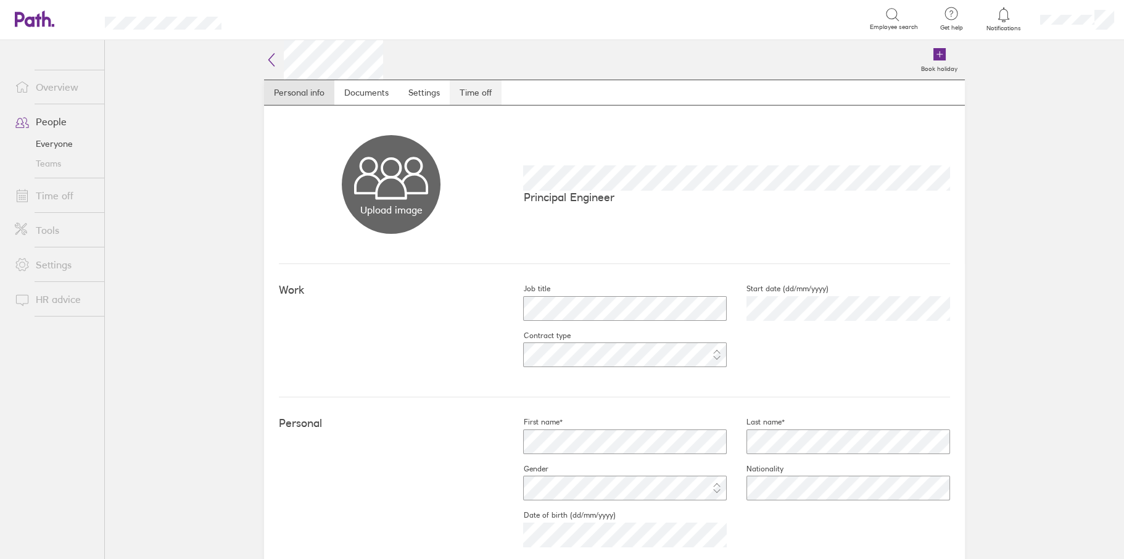
click at [469, 96] on link "Time off" at bounding box center [476, 92] width 52 height 25
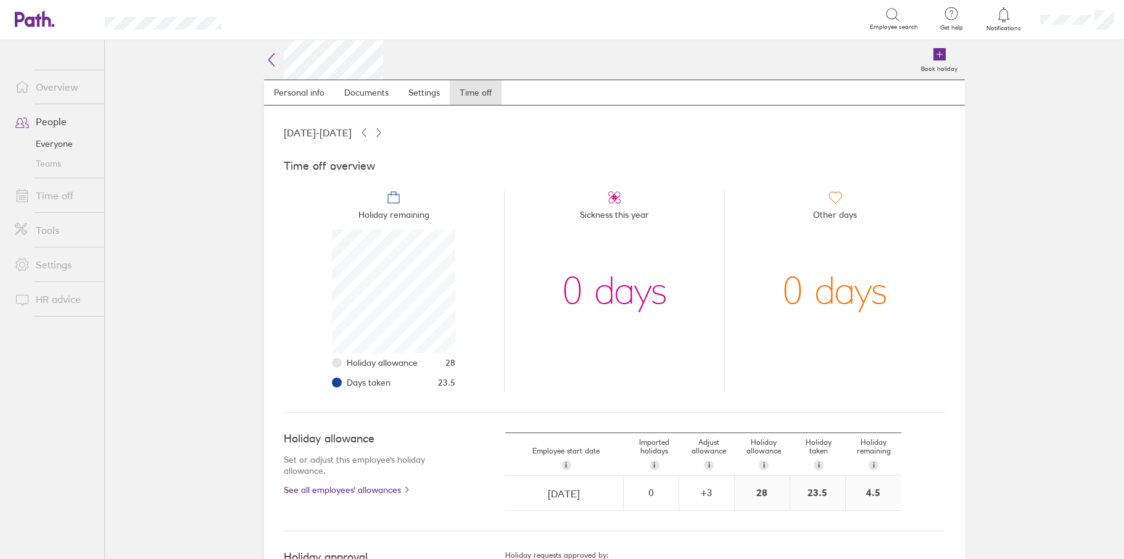
scroll to position [123, 123]
click at [56, 123] on link "People" at bounding box center [54, 121] width 99 height 25
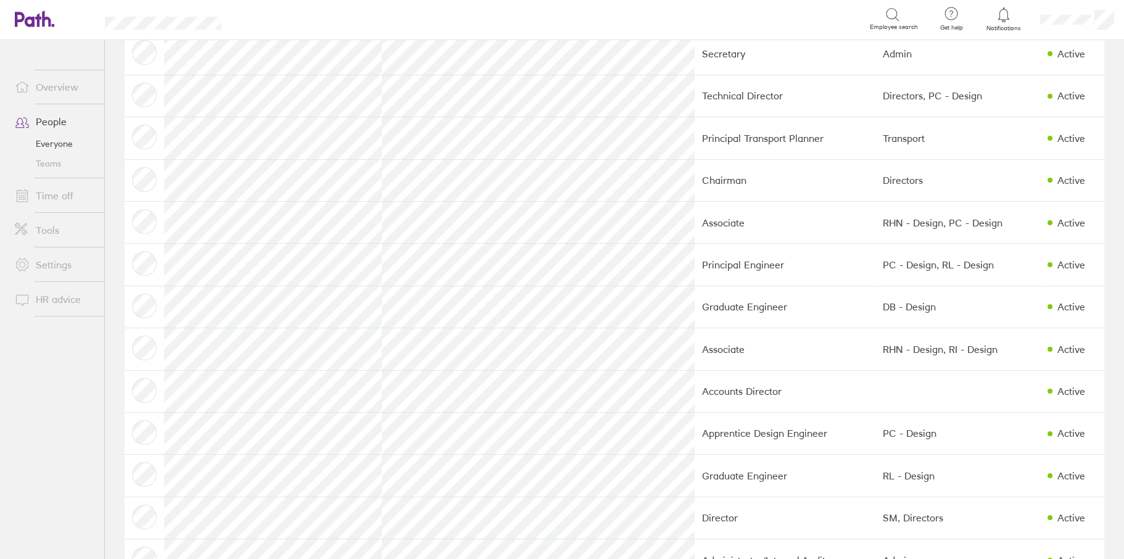
scroll to position [802, 0]
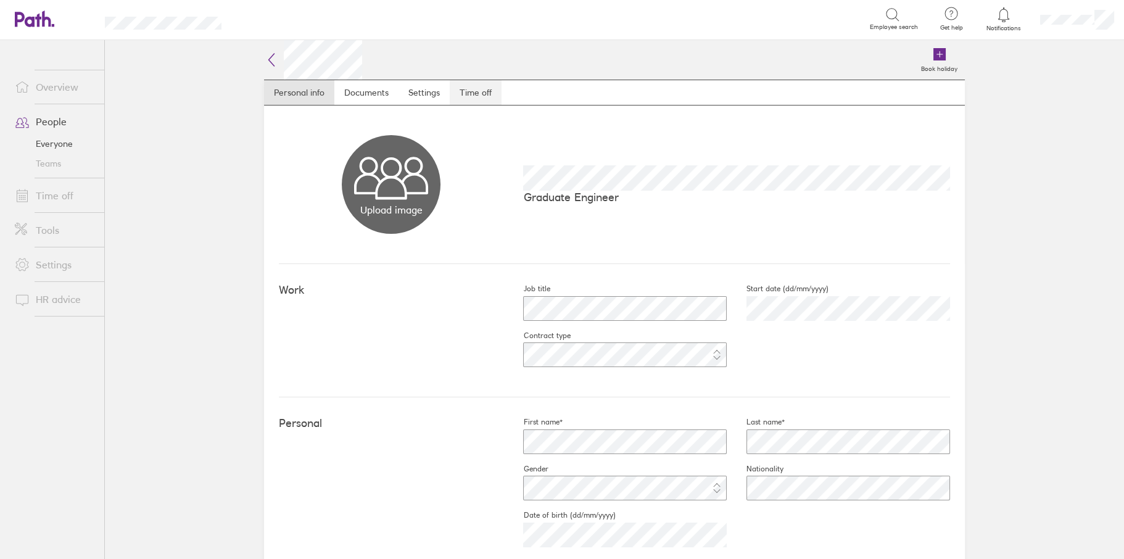
click at [479, 85] on link "Time off" at bounding box center [476, 92] width 52 height 25
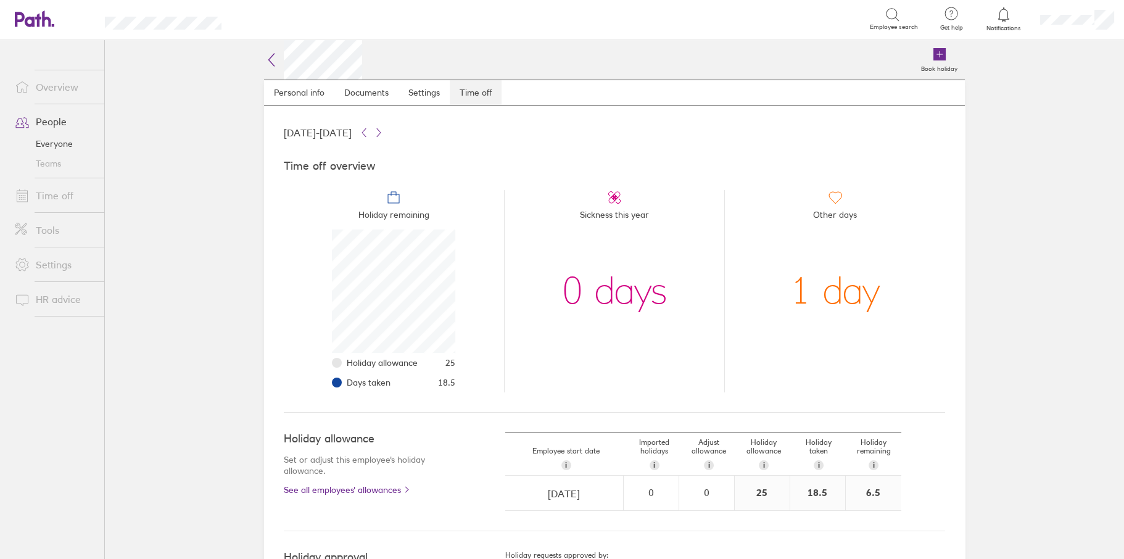
scroll to position [123, 123]
click at [250, 67] on div "Book holiday Personal info Documents Settings Time off 01 Jan 2025 - 31 Dec 202…" at bounding box center [614, 299] width 740 height 519
click at [269, 57] on icon at bounding box center [271, 59] width 15 height 15
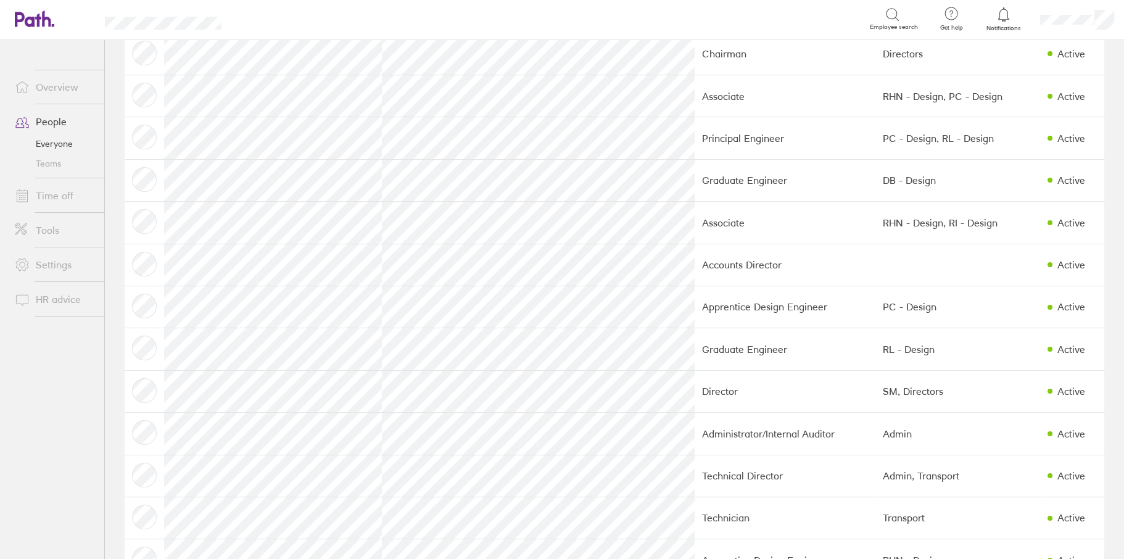
scroll to position [925, 0]
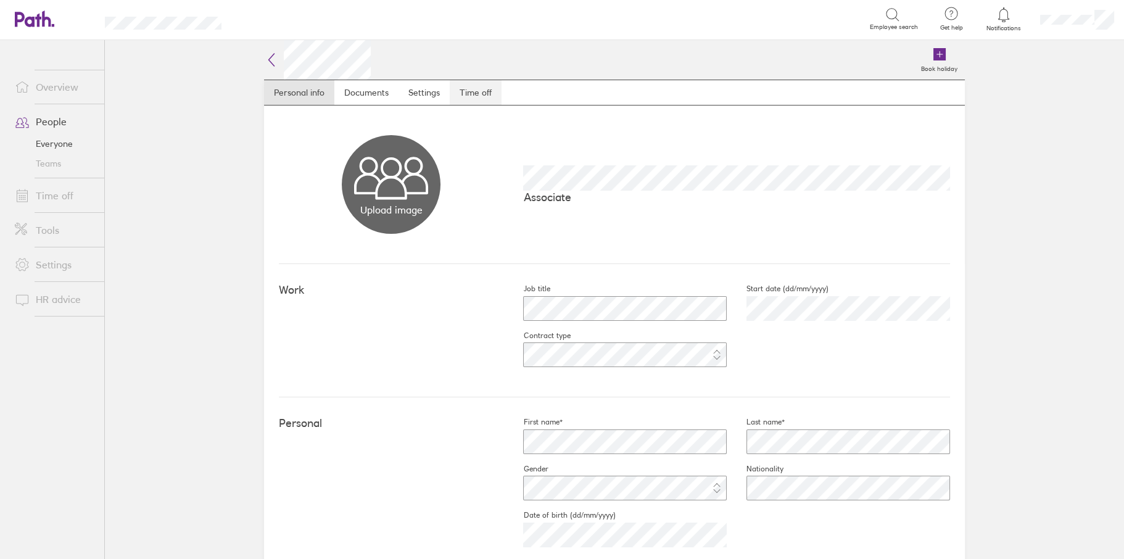
click at [475, 93] on link "Time off" at bounding box center [476, 92] width 52 height 25
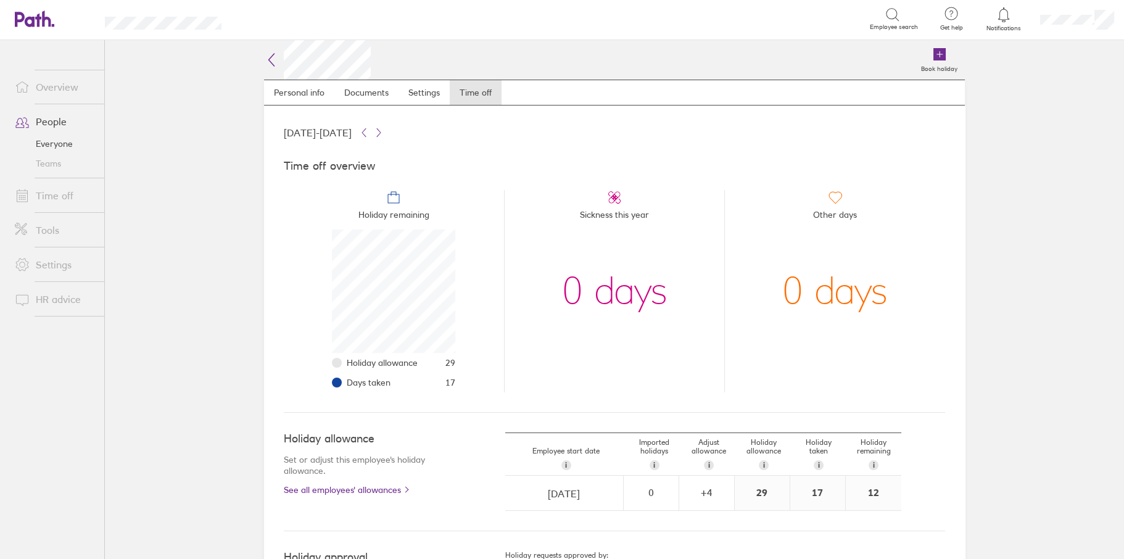
scroll to position [123, 123]
click at [264, 61] on icon at bounding box center [271, 59] width 15 height 15
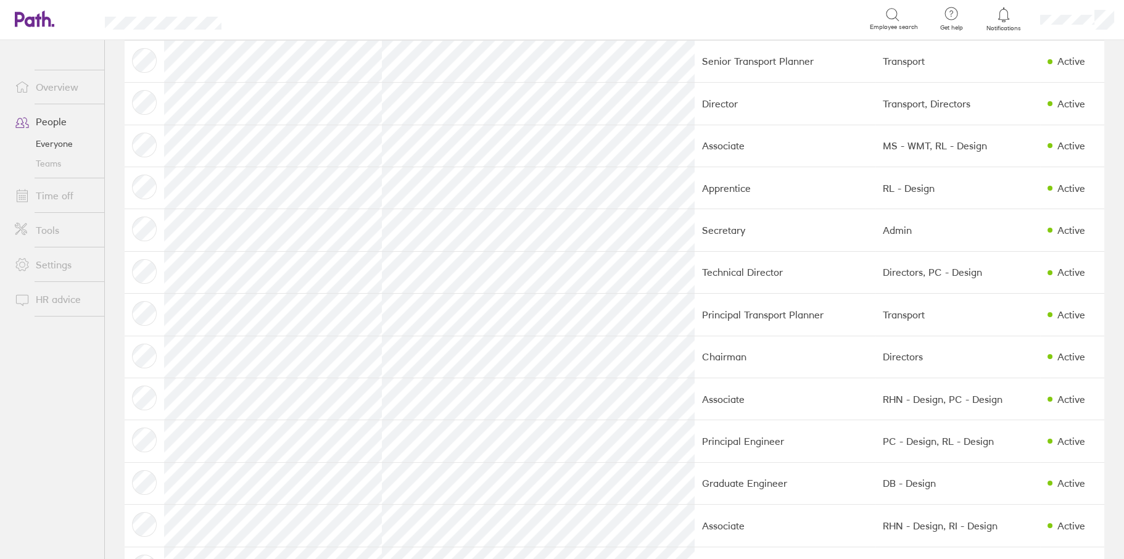
scroll to position [974, 0]
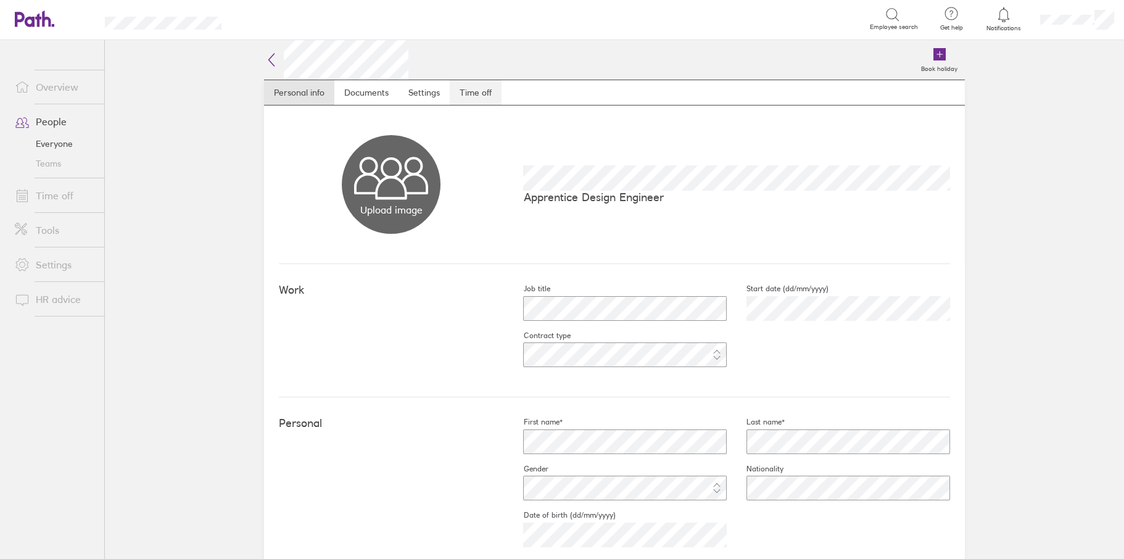
click at [482, 93] on link "Time off" at bounding box center [476, 92] width 52 height 25
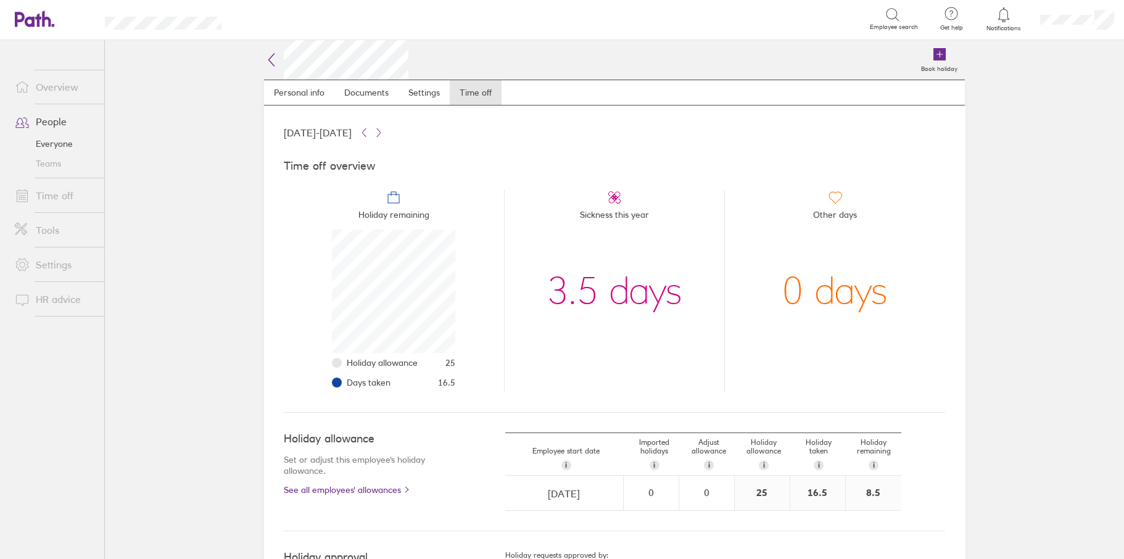
scroll to position [123, 123]
click at [272, 64] on icon at bounding box center [271, 59] width 15 height 15
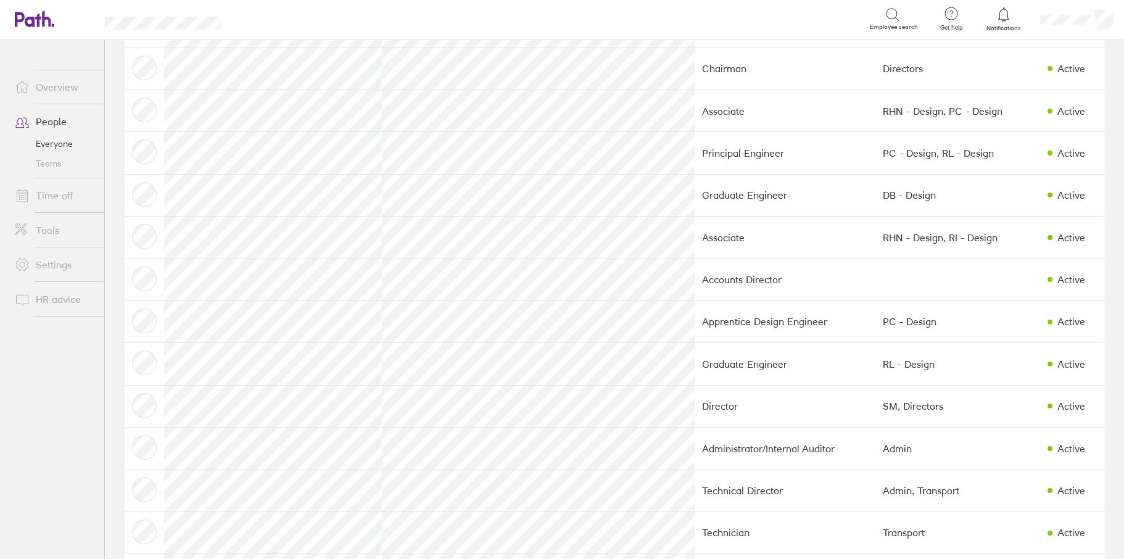
scroll to position [925, 0]
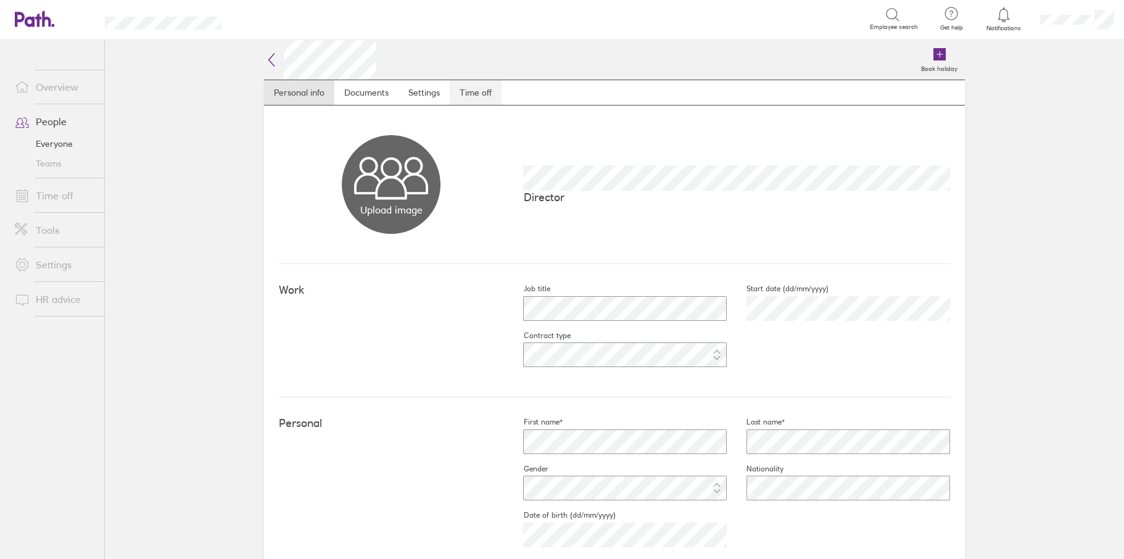
click at [456, 88] on link "Time off" at bounding box center [476, 92] width 52 height 25
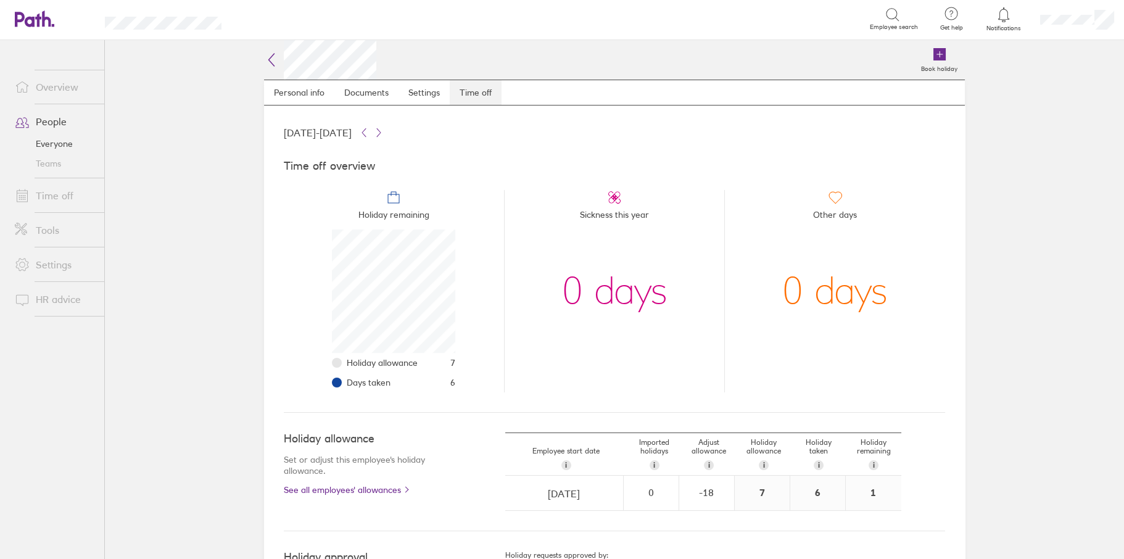
scroll to position [123, 123]
click at [267, 62] on icon at bounding box center [271, 59] width 15 height 15
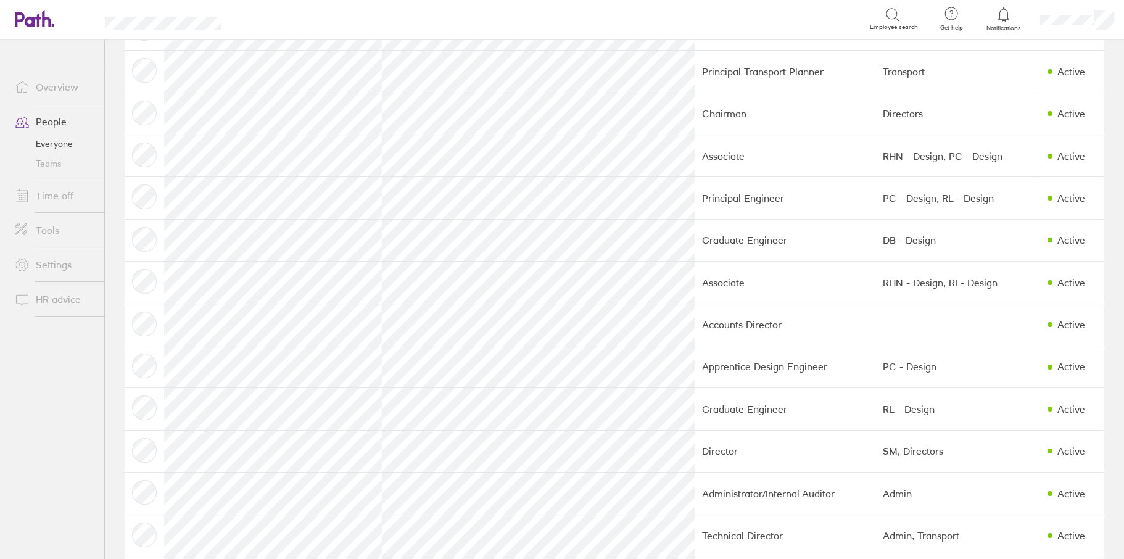
scroll to position [925, 0]
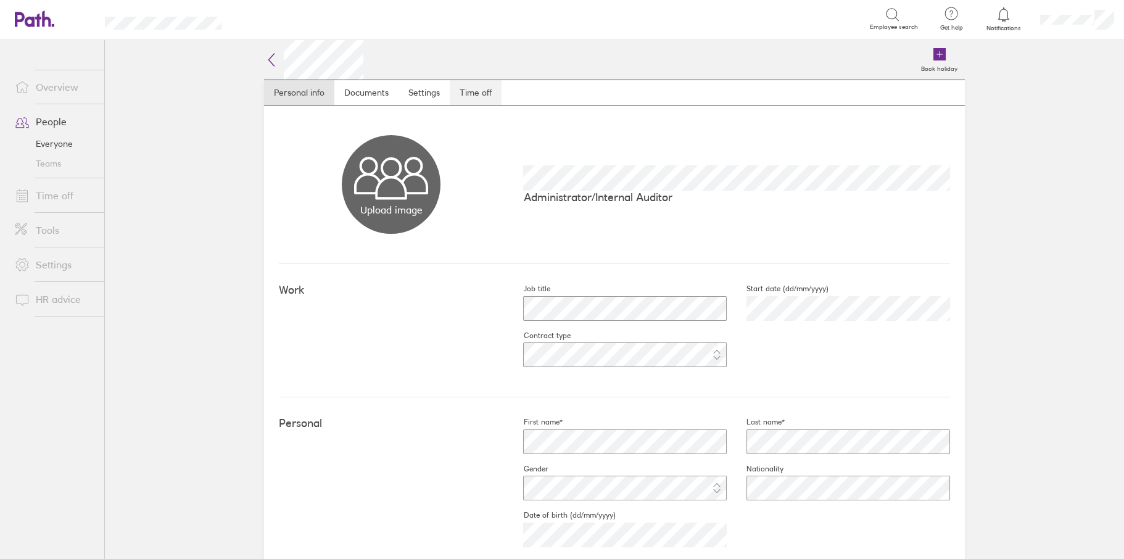
click at [483, 96] on link "Time off" at bounding box center [476, 92] width 52 height 25
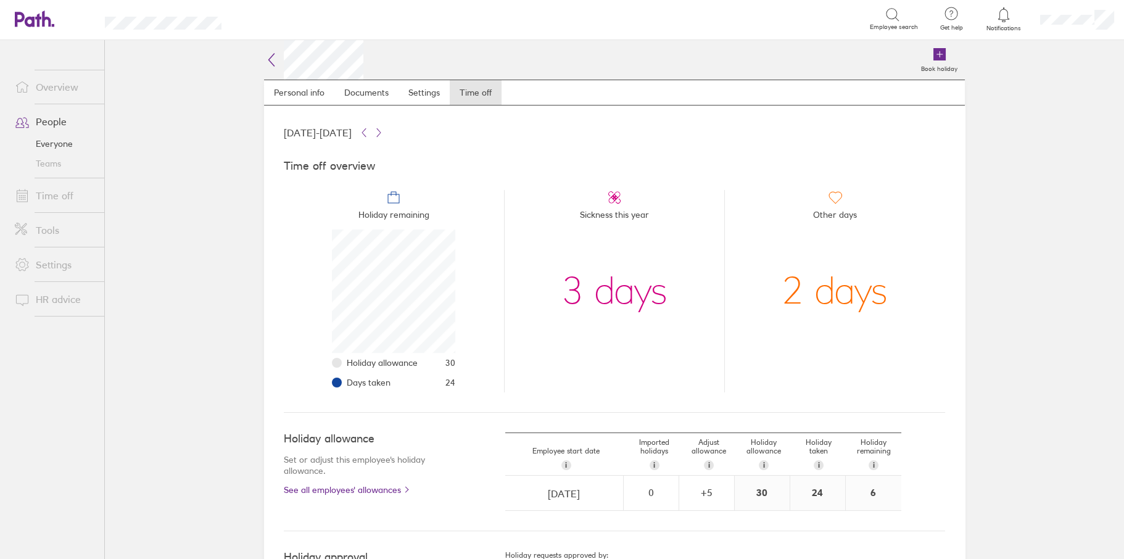
scroll to position [123, 123]
click at [266, 57] on icon at bounding box center [271, 59] width 15 height 15
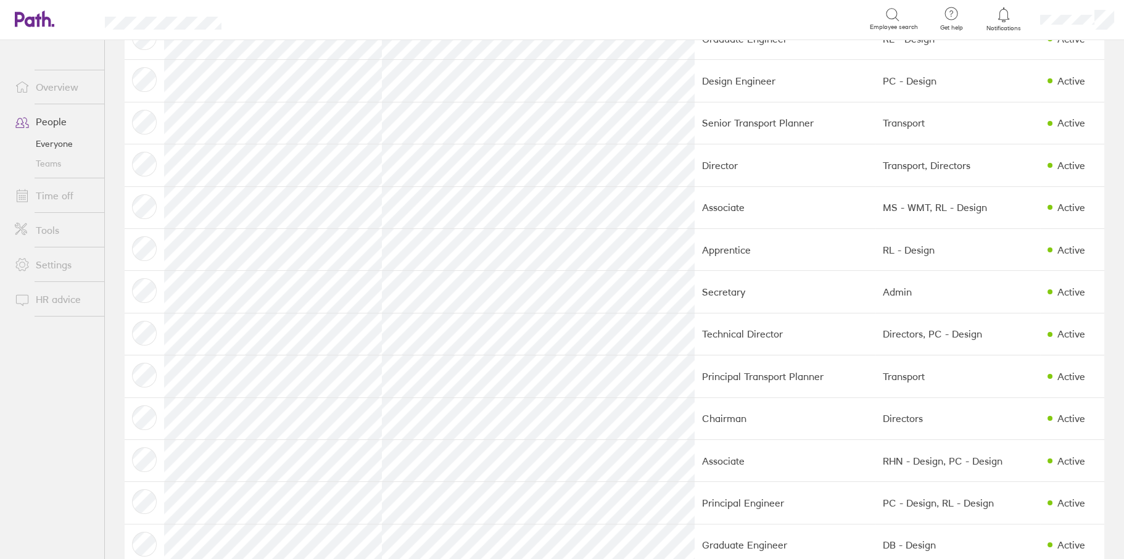
scroll to position [974, 0]
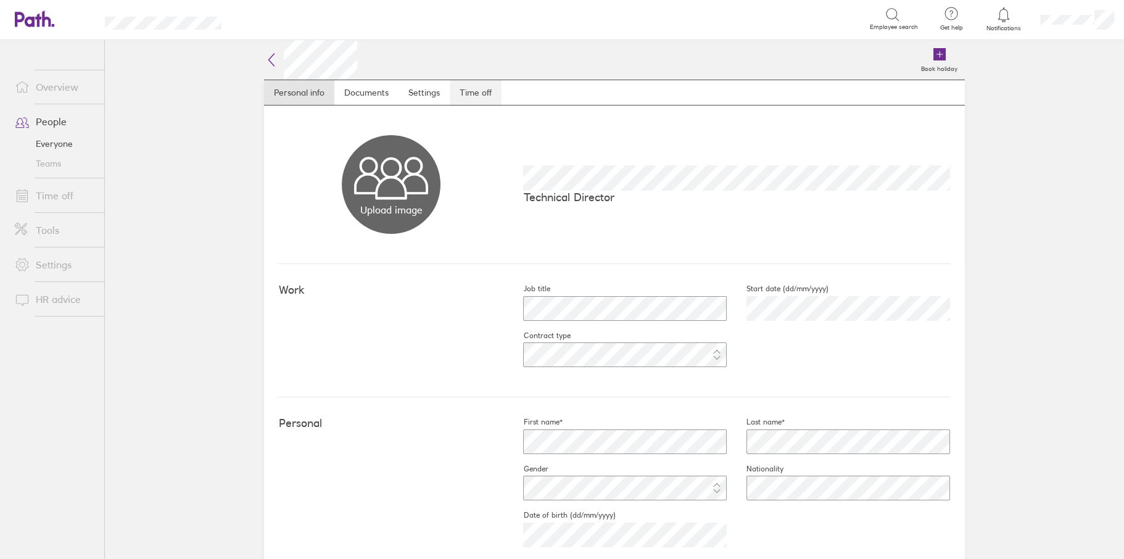
click at [450, 99] on link "Time off" at bounding box center [476, 92] width 52 height 25
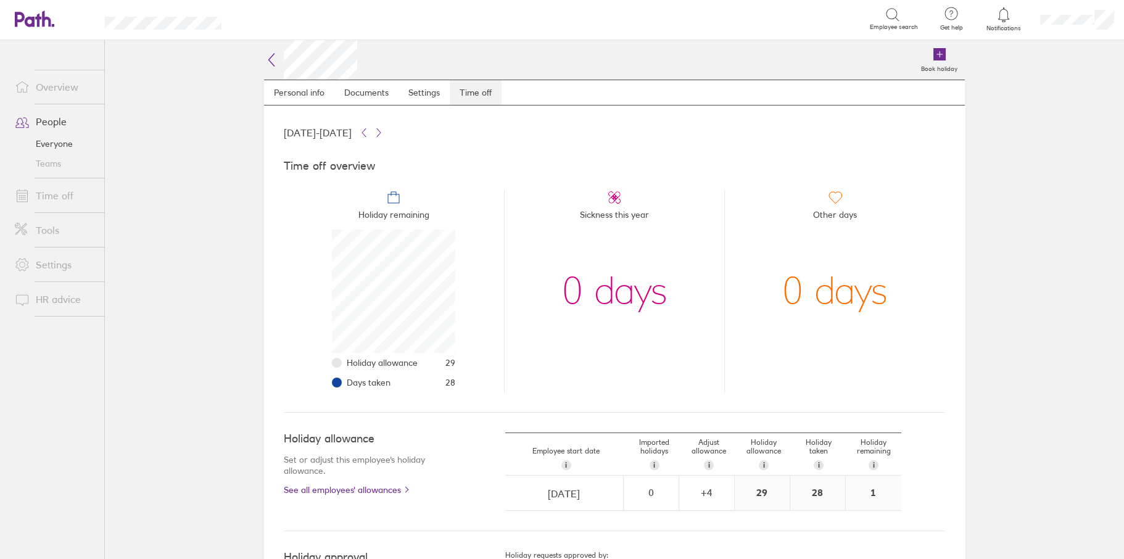
scroll to position [123, 123]
click at [269, 59] on icon at bounding box center [271, 59] width 15 height 15
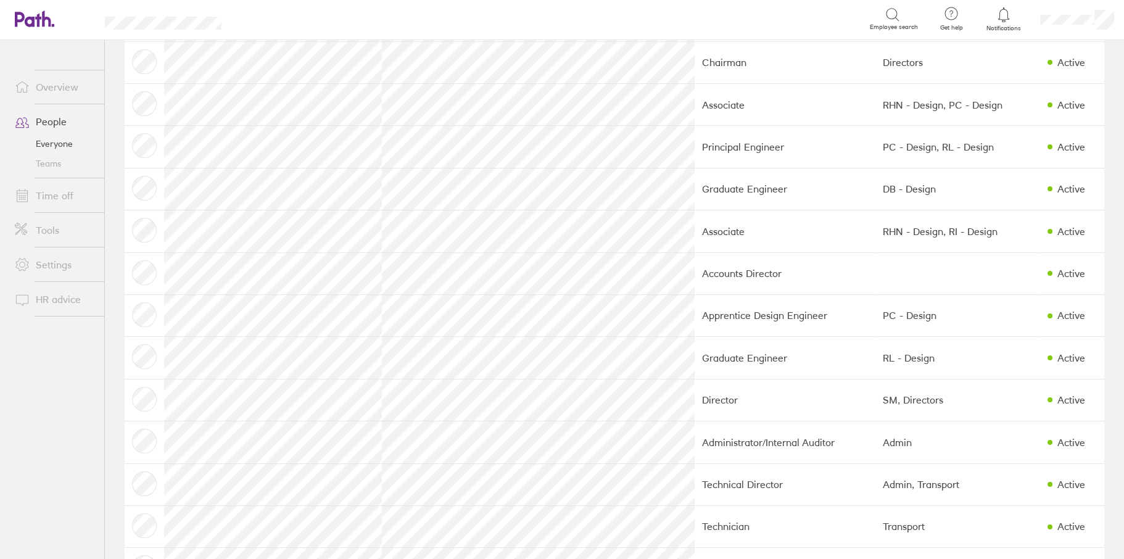
scroll to position [974, 0]
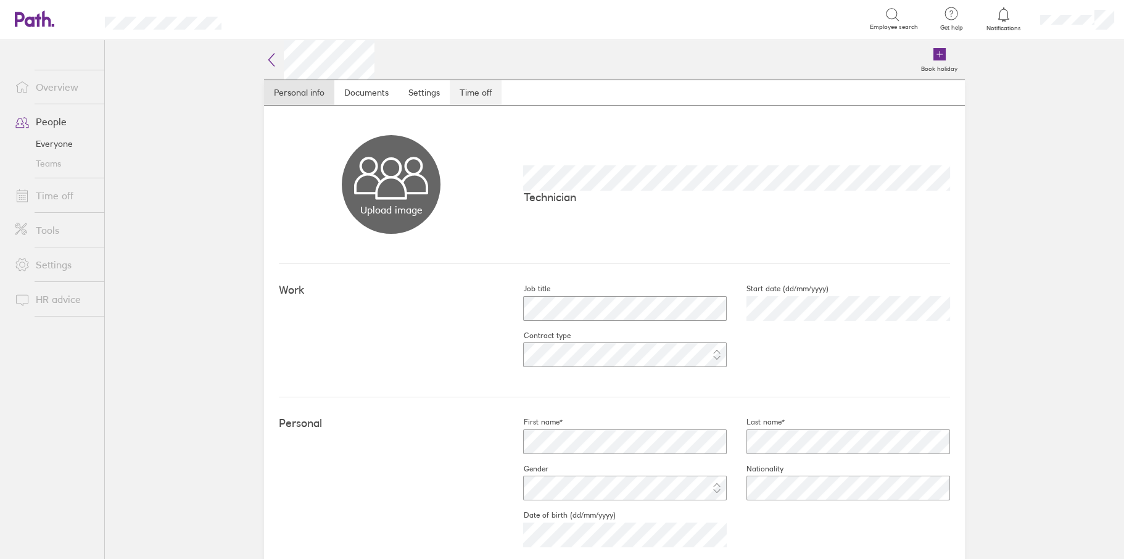
click at [466, 90] on link "Time off" at bounding box center [476, 92] width 52 height 25
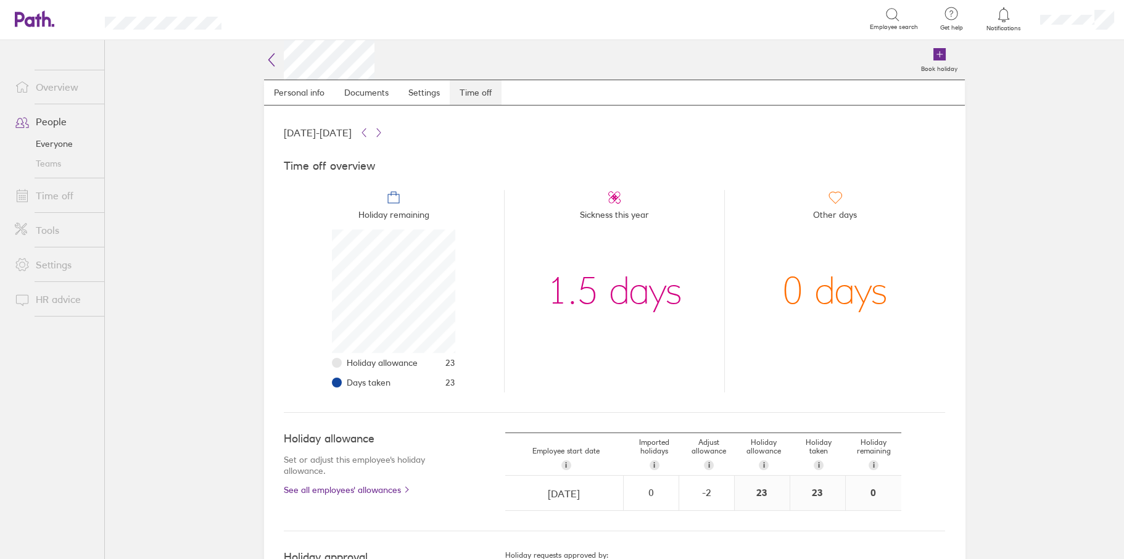
scroll to position [123, 123]
click at [269, 59] on icon at bounding box center [271, 59] width 15 height 15
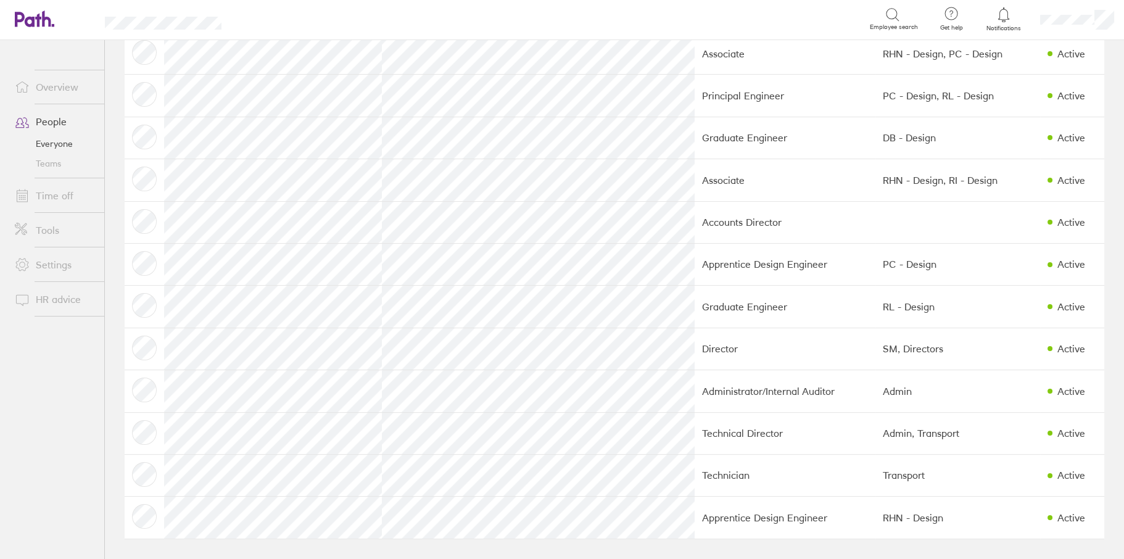
scroll to position [974, 0]
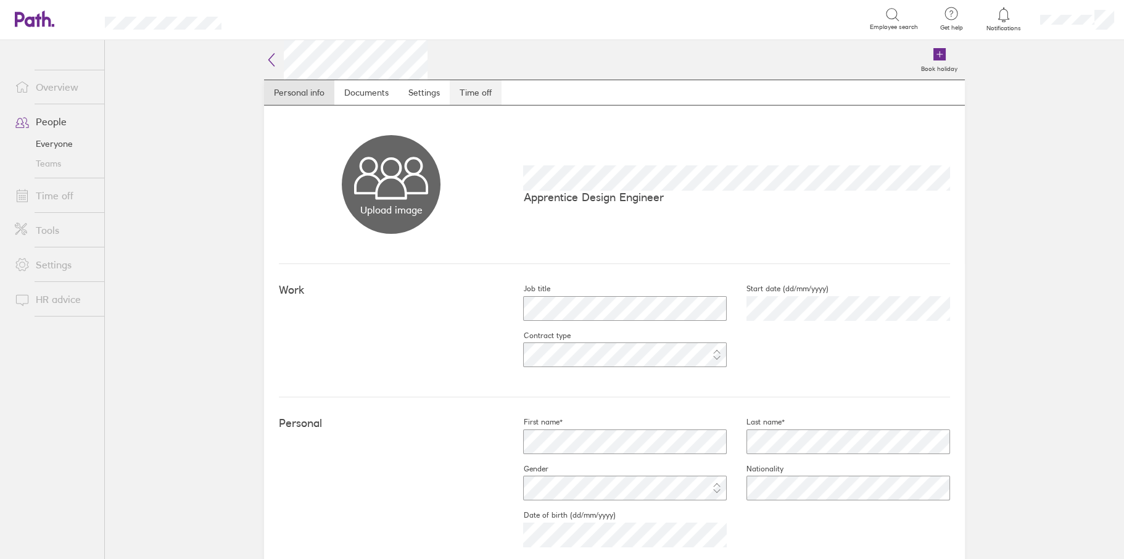
click at [488, 91] on link "Time off" at bounding box center [476, 92] width 52 height 25
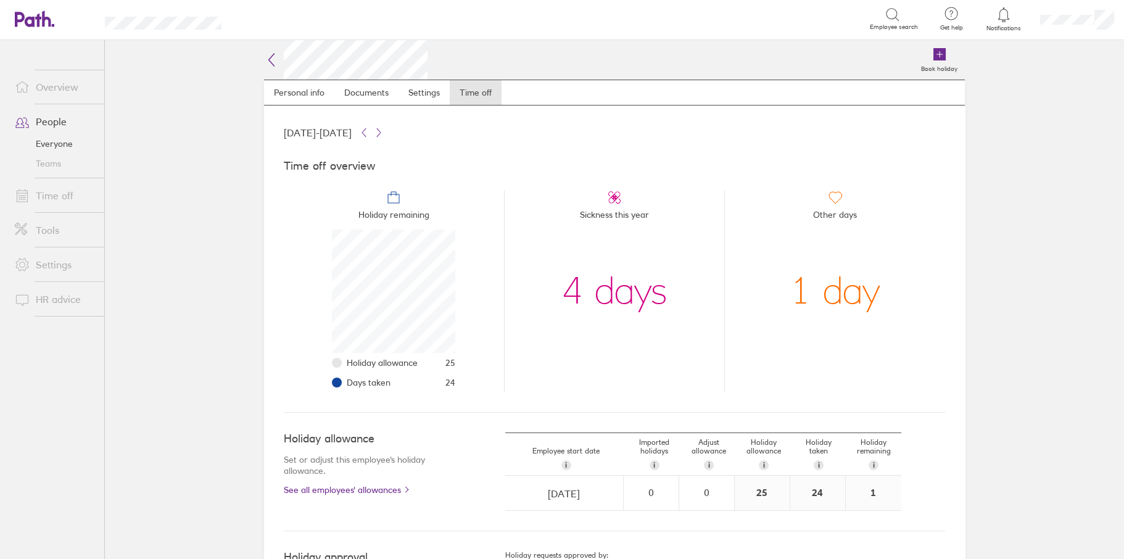
scroll to position [123, 123]
click at [270, 57] on icon at bounding box center [271, 59] width 15 height 15
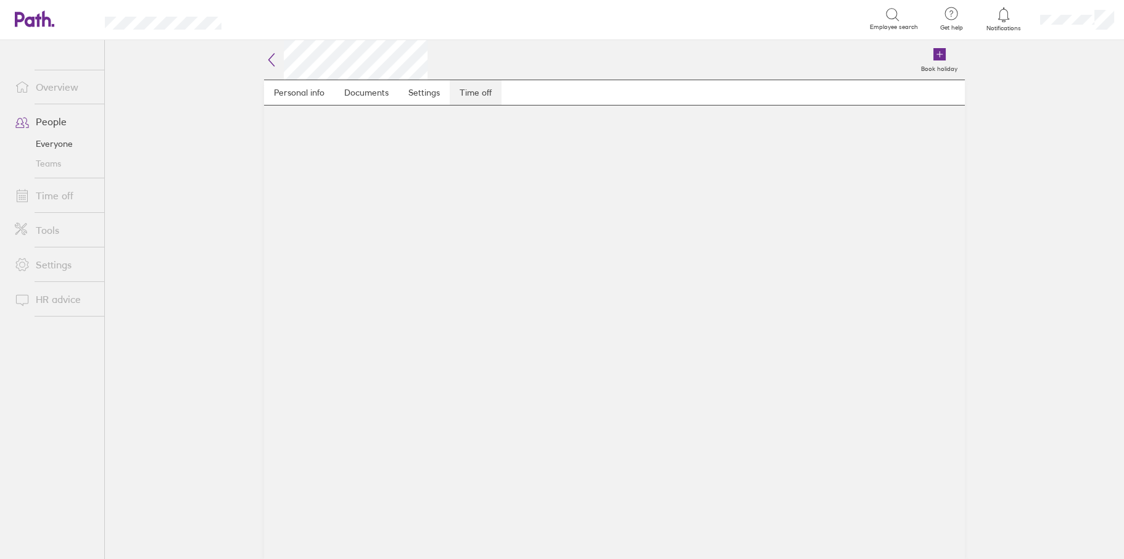
click at [475, 88] on link "Time off" at bounding box center [476, 92] width 52 height 25
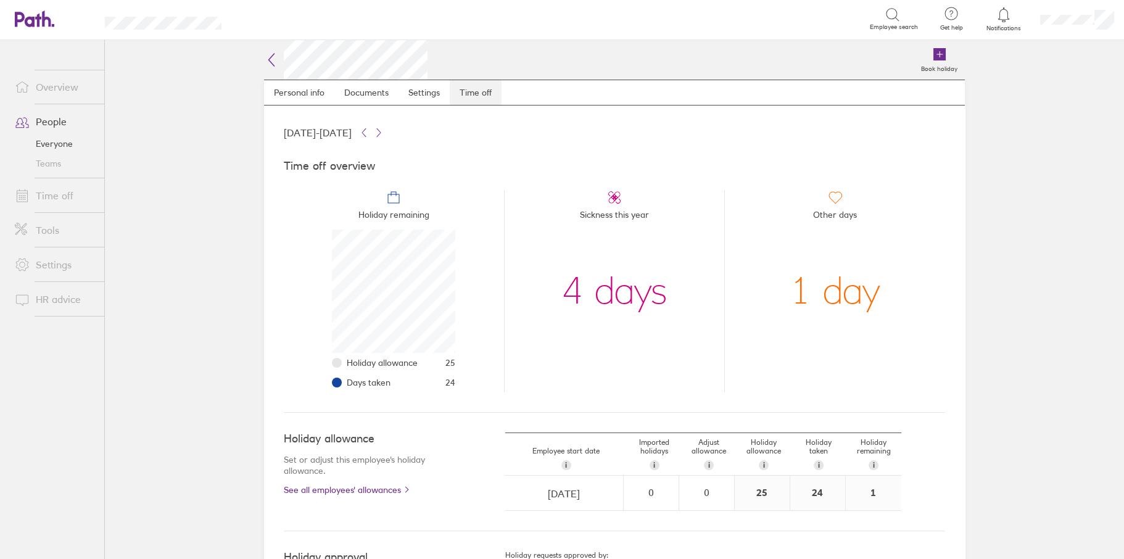
scroll to position [123, 123]
click at [264, 61] on icon at bounding box center [271, 59] width 15 height 15
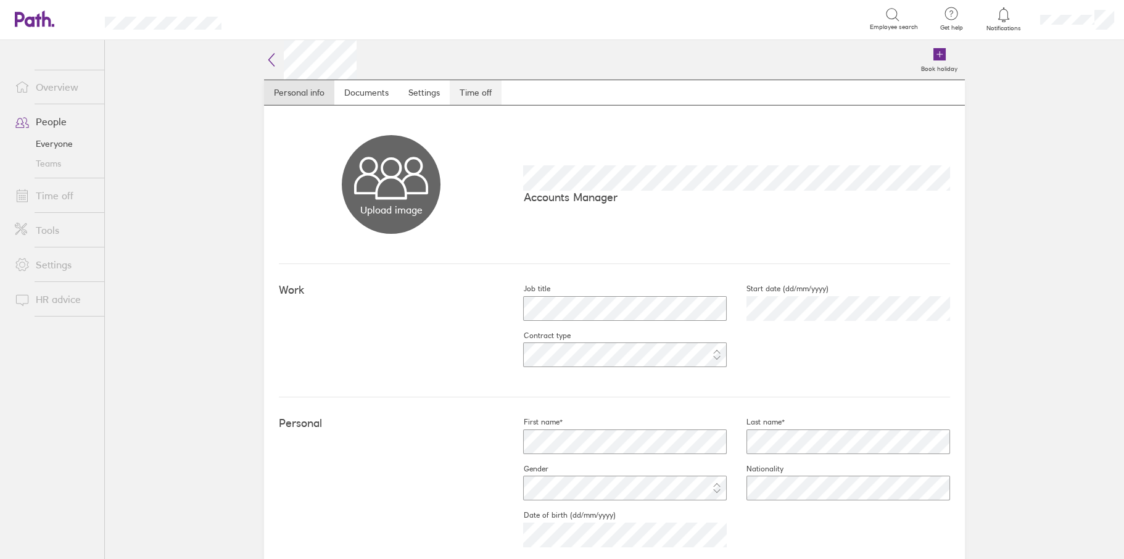
click at [480, 94] on link "Time off" at bounding box center [476, 92] width 52 height 25
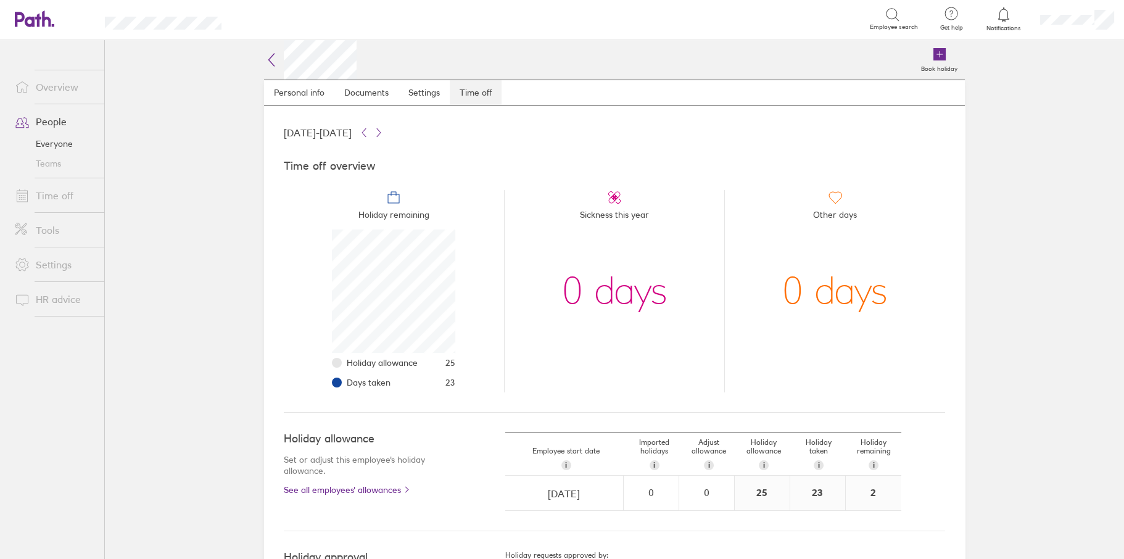
scroll to position [123, 123]
click at [47, 194] on link "Time off" at bounding box center [54, 195] width 99 height 25
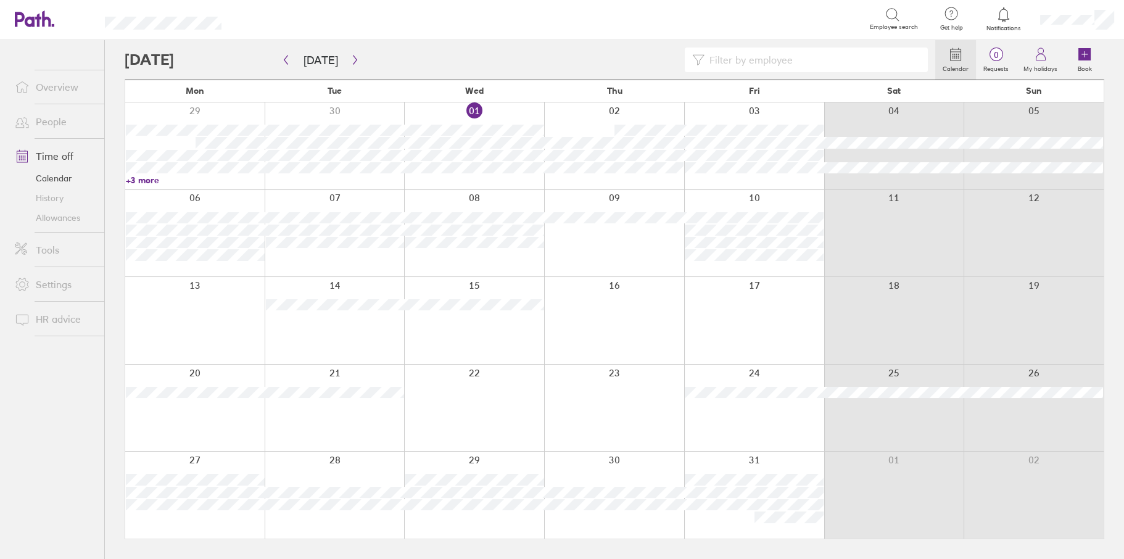
click at [750, 57] on input at bounding box center [812, 59] width 216 height 23
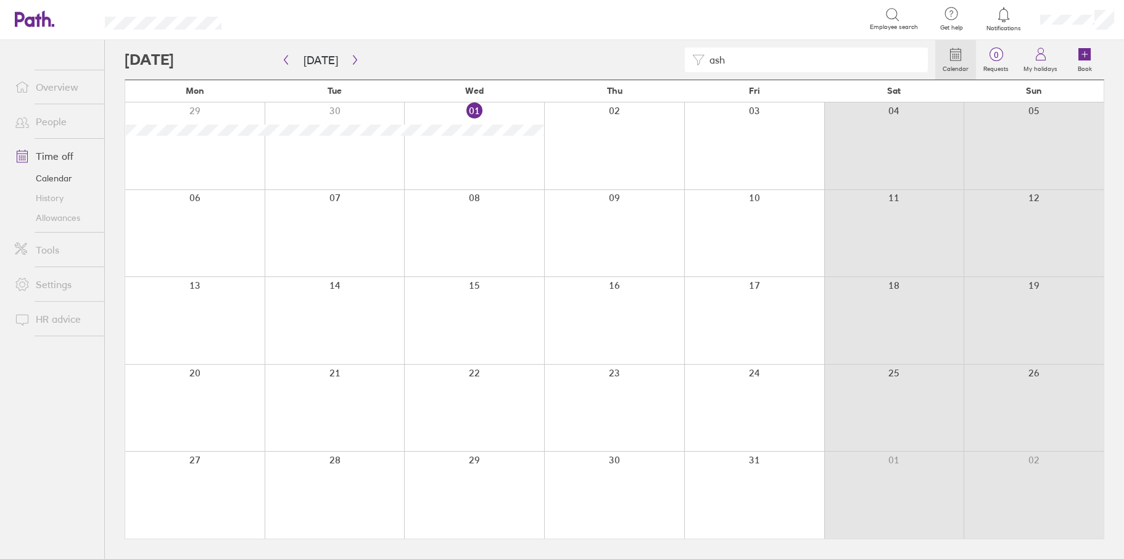
type input "ash"
click at [357, 57] on button "button" at bounding box center [354, 60] width 15 height 20
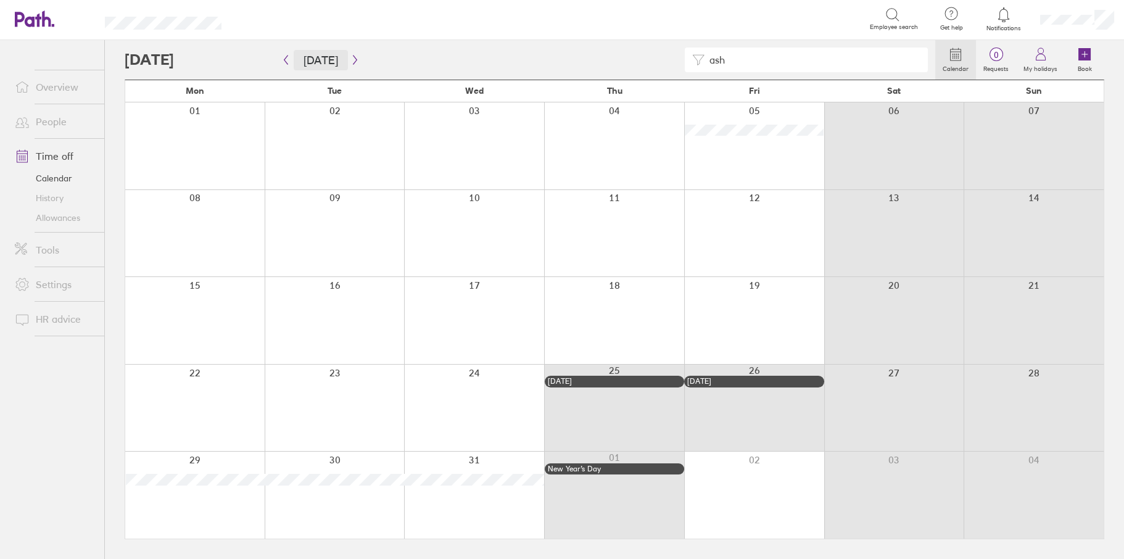
click at [309, 54] on button "[DATE]" at bounding box center [321, 60] width 54 height 20
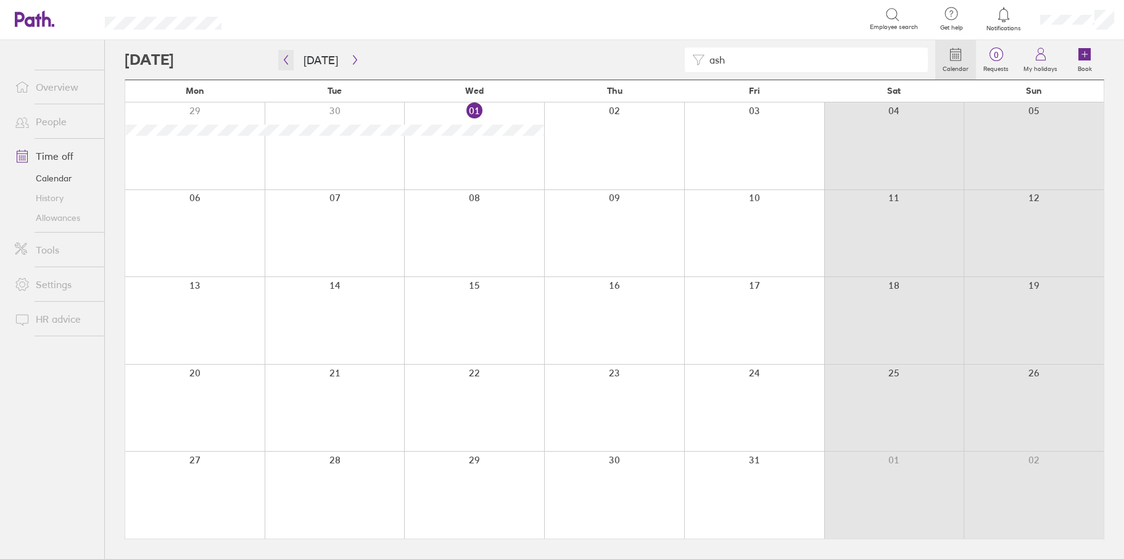
click at [286, 62] on icon "button" at bounding box center [286, 60] width 4 height 9
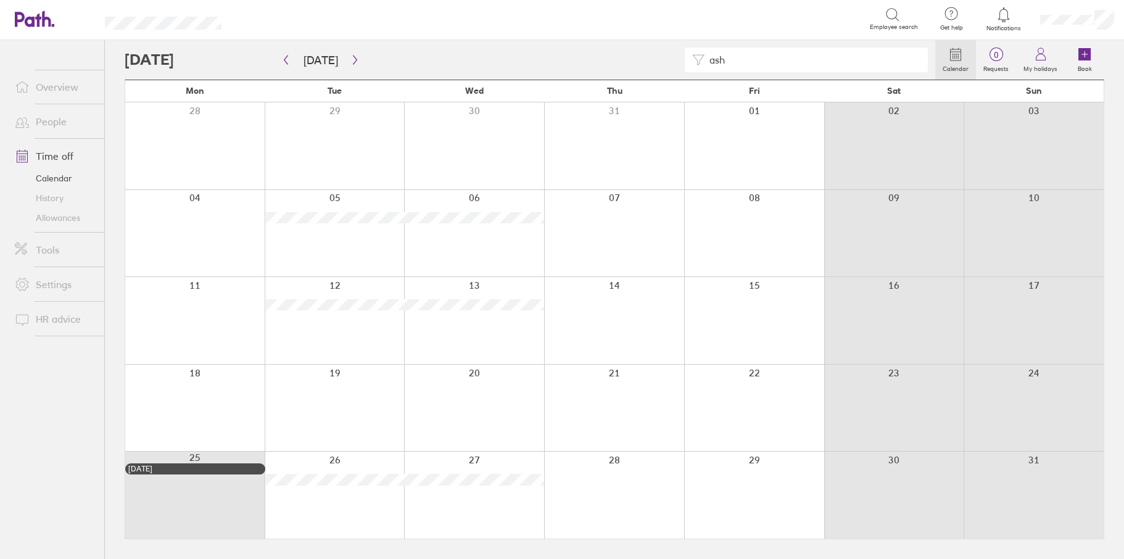
drag, startPoint x: 738, startPoint y: 60, endPoint x: 662, endPoint y: 60, distance: 75.2
click at [662, 60] on div "ash" at bounding box center [530, 59] width 810 height 25
click at [350, 60] on icon "button" at bounding box center [354, 60] width 9 height 10
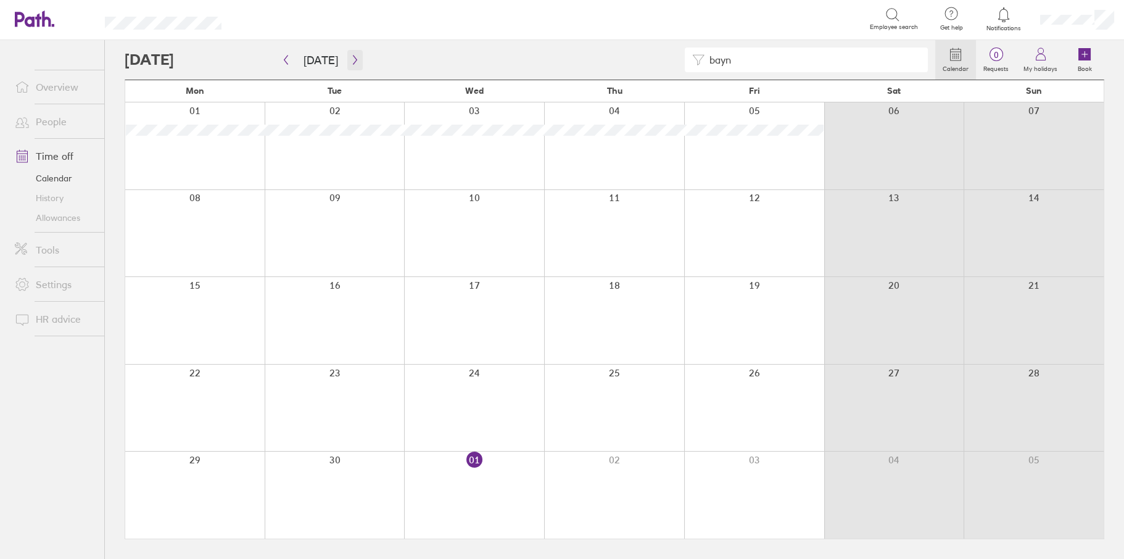
click at [353, 57] on icon "button" at bounding box center [355, 60] width 4 height 9
click at [590, 15] on div "Search" at bounding box center [559, 18] width 620 height 19
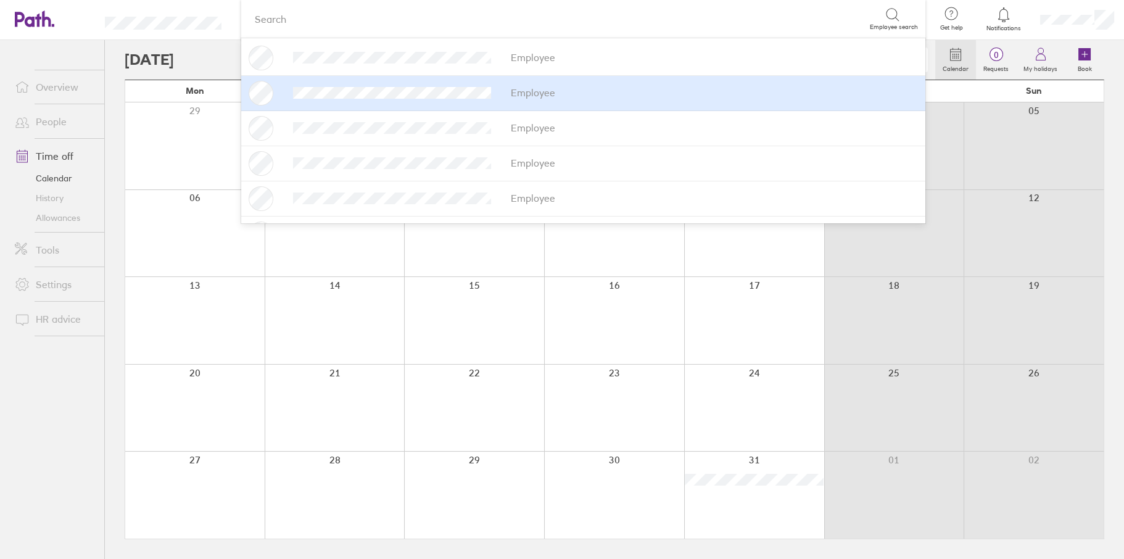
click at [125, 72] on div "bayn Calendar 0 Requests My holidays Book" at bounding box center [614, 59] width 979 height 39
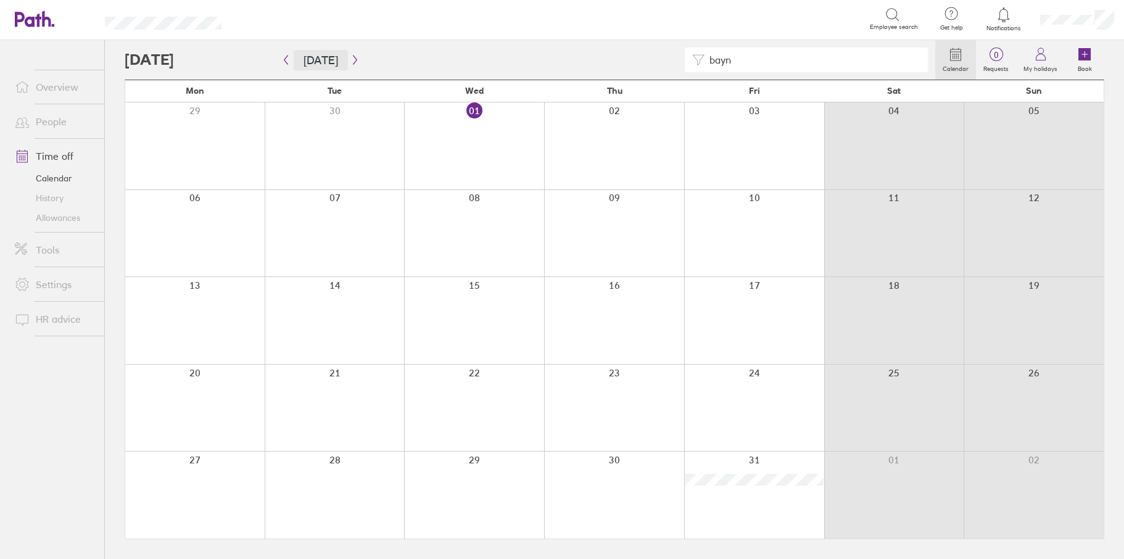
click at [338, 56] on button "[DATE]" at bounding box center [321, 60] width 54 height 20
click at [350, 58] on icon "button" at bounding box center [354, 60] width 9 height 10
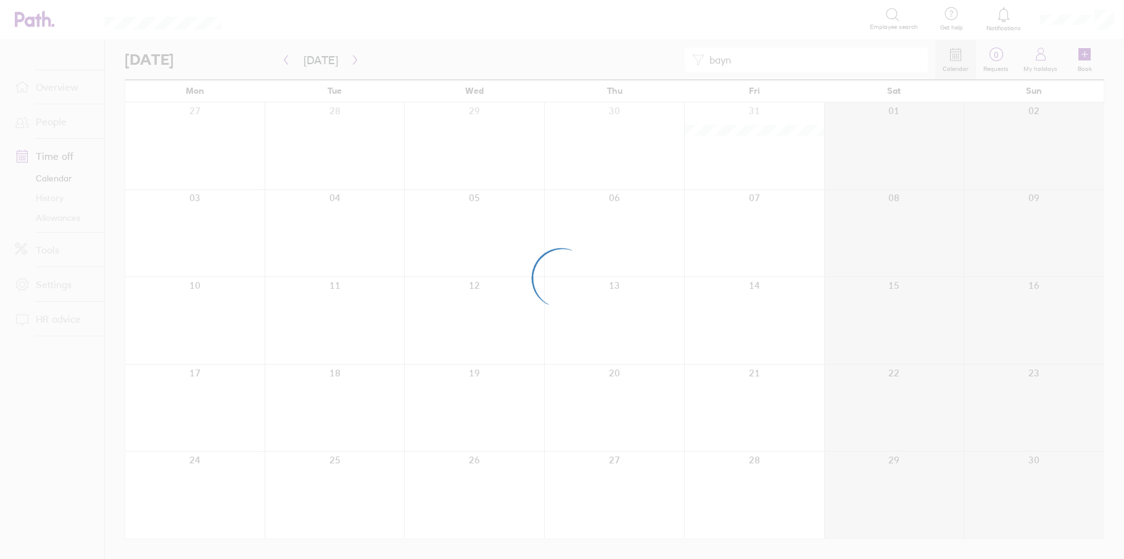
drag, startPoint x: 350, startPoint y: 58, endPoint x: 340, endPoint y: 53, distance: 10.5
click at [340, 53] on div at bounding box center [562, 279] width 1124 height 559
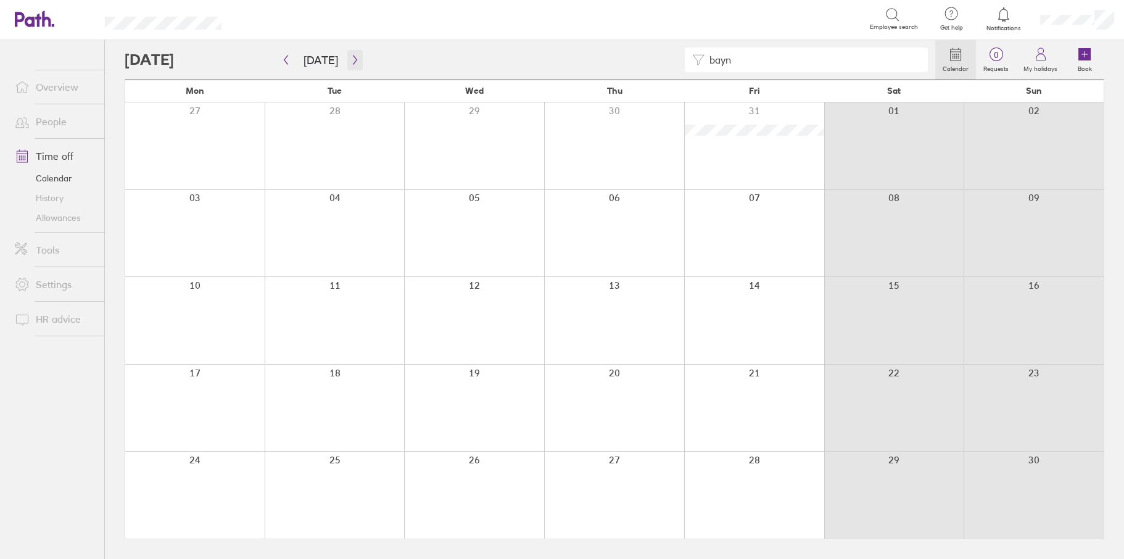
click at [350, 60] on icon "button" at bounding box center [354, 60] width 9 height 10
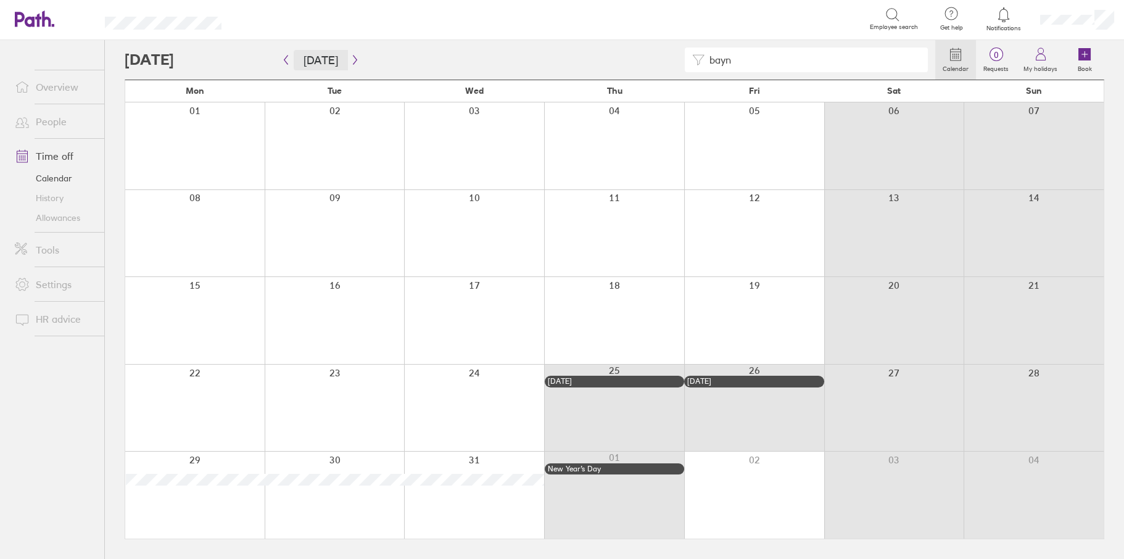
click at [322, 62] on button "[DATE]" at bounding box center [321, 60] width 54 height 20
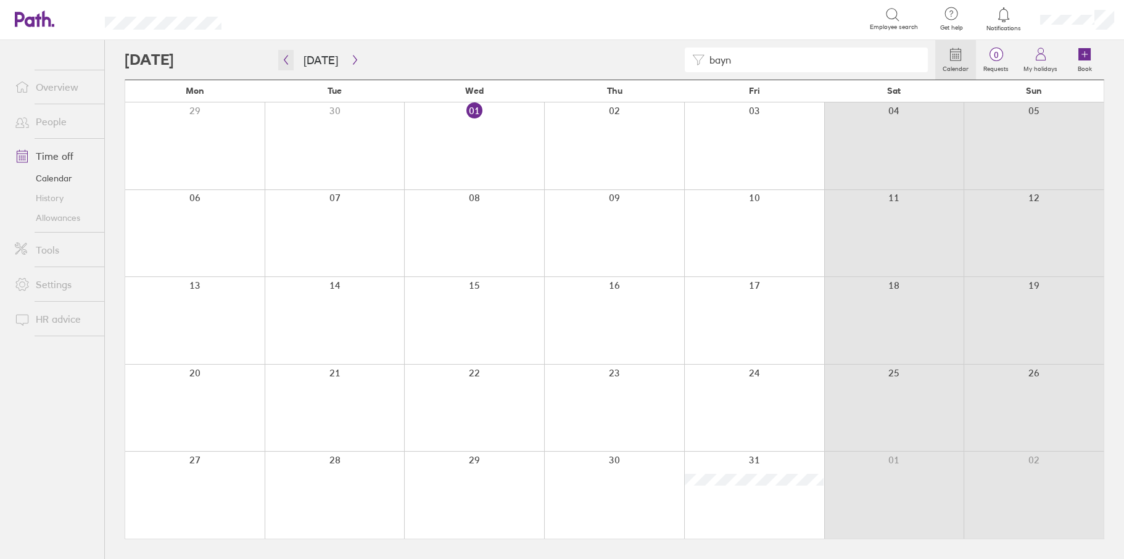
click at [285, 61] on icon "button" at bounding box center [286, 60] width 4 height 9
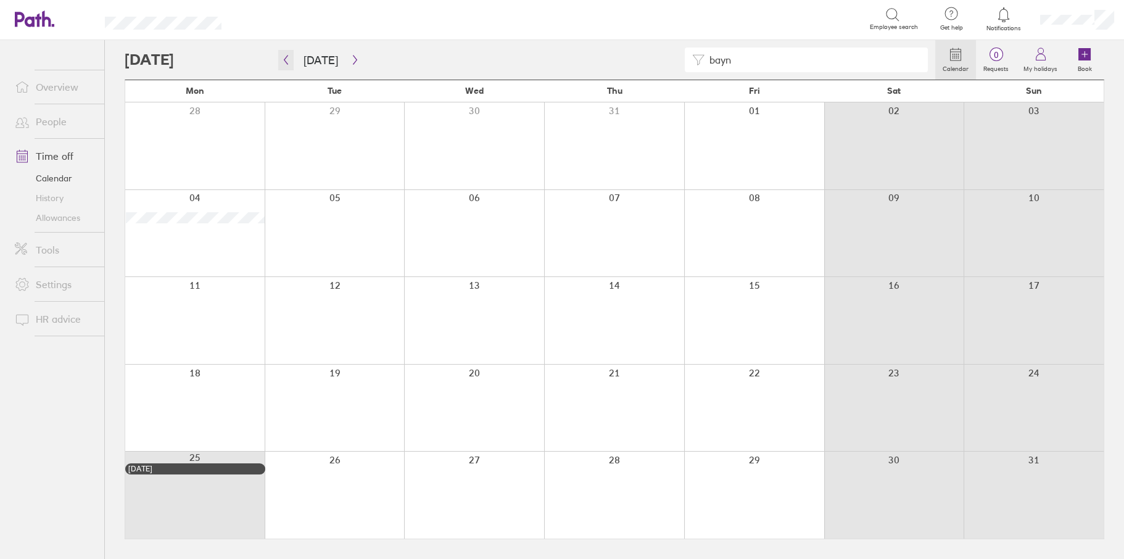
click at [285, 61] on icon "button" at bounding box center [286, 60] width 4 height 9
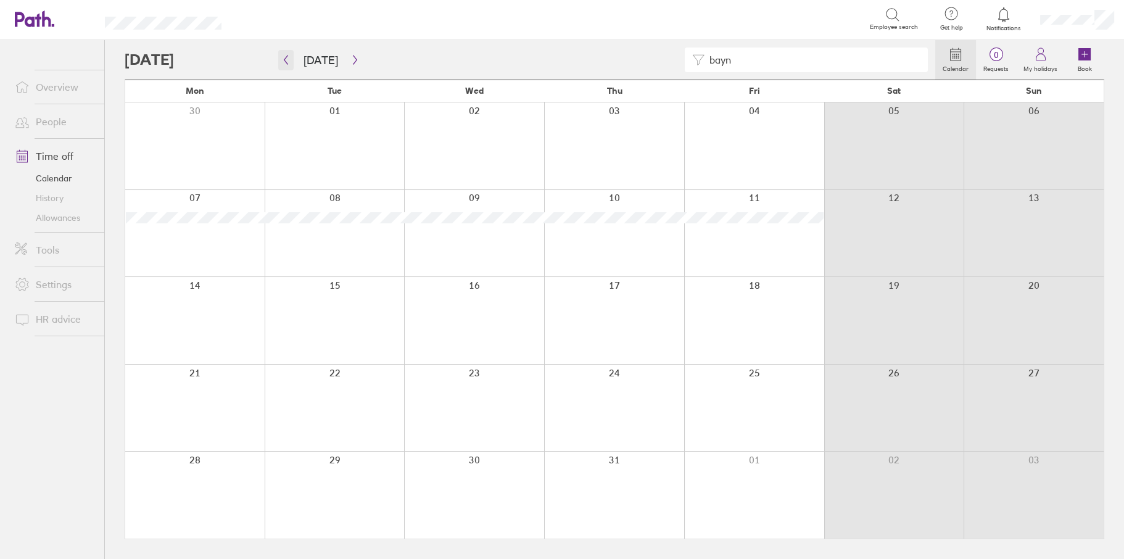
click at [279, 59] on button "button" at bounding box center [285, 60] width 15 height 20
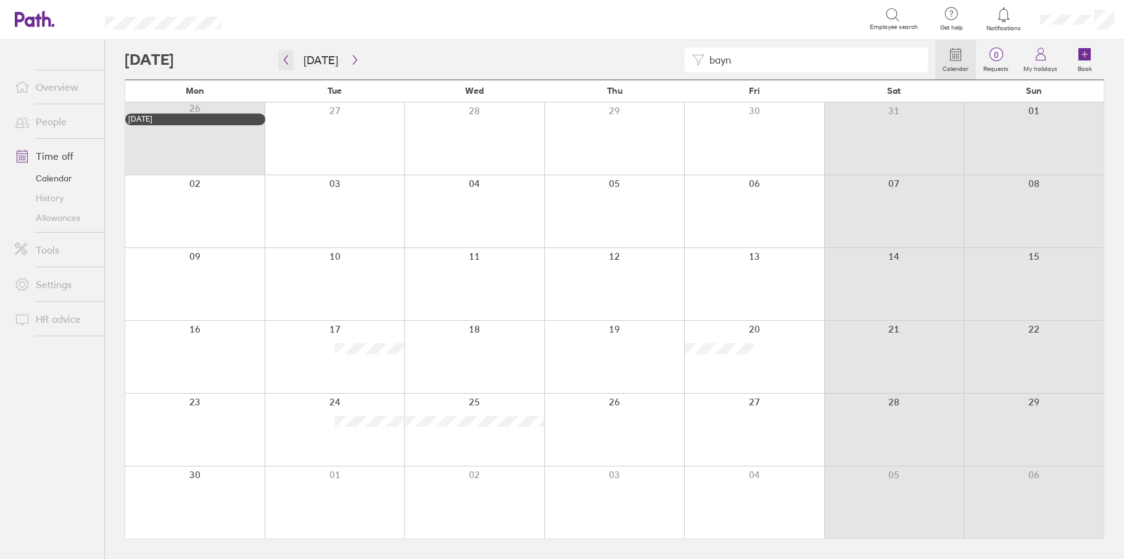
click at [285, 56] on icon "button" at bounding box center [285, 60] width 9 height 10
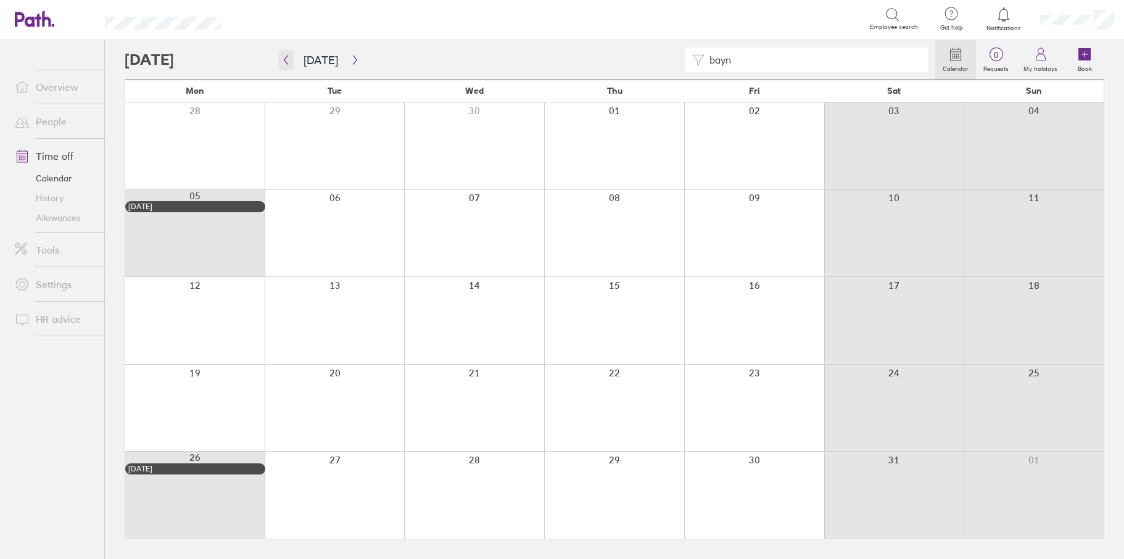
click at [285, 59] on icon "button" at bounding box center [285, 60] width 9 height 10
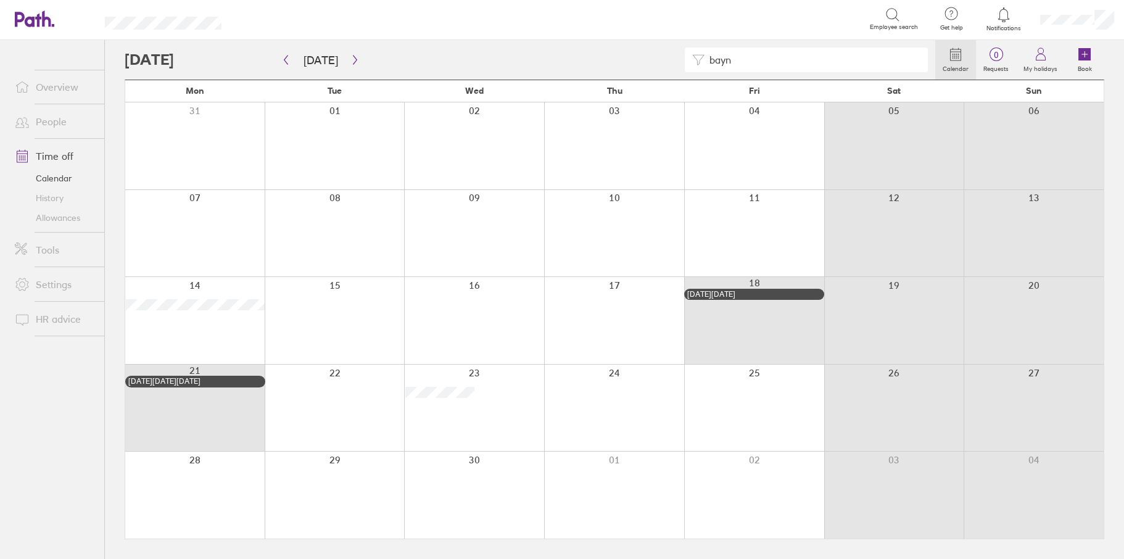
click at [783, 60] on input "bayn" at bounding box center [812, 59] width 216 height 23
click at [319, 62] on button "[DATE]" at bounding box center [321, 60] width 54 height 20
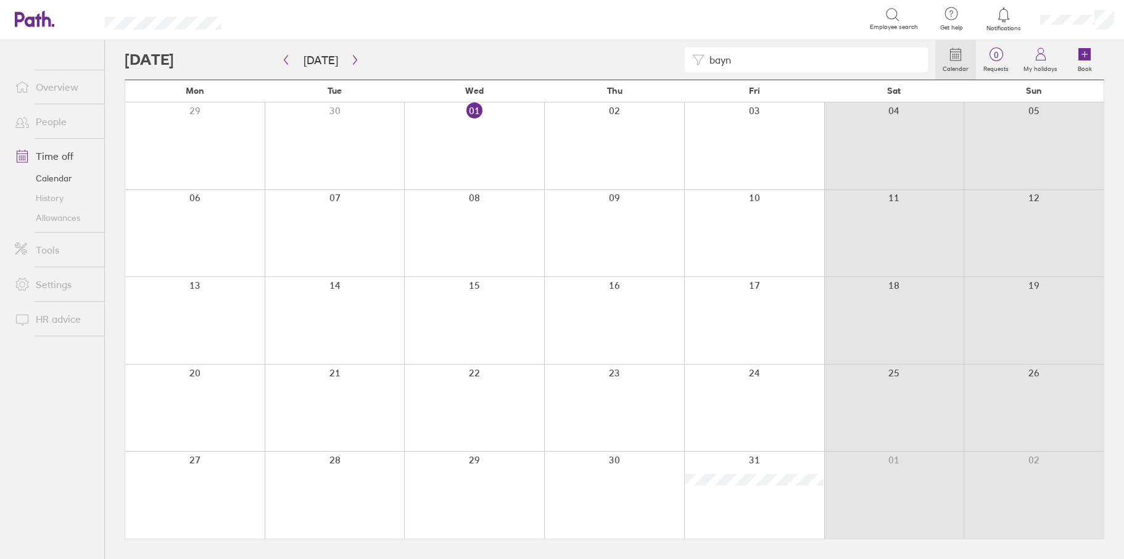
drag, startPoint x: 760, startPoint y: 63, endPoint x: 686, endPoint y: 71, distance: 74.4
click at [687, 71] on div "bayn" at bounding box center [806, 59] width 243 height 25
type input "broc"
click at [342, 59] on button "[DATE]" at bounding box center [321, 60] width 54 height 20
click at [353, 61] on icon "button" at bounding box center [355, 60] width 4 height 9
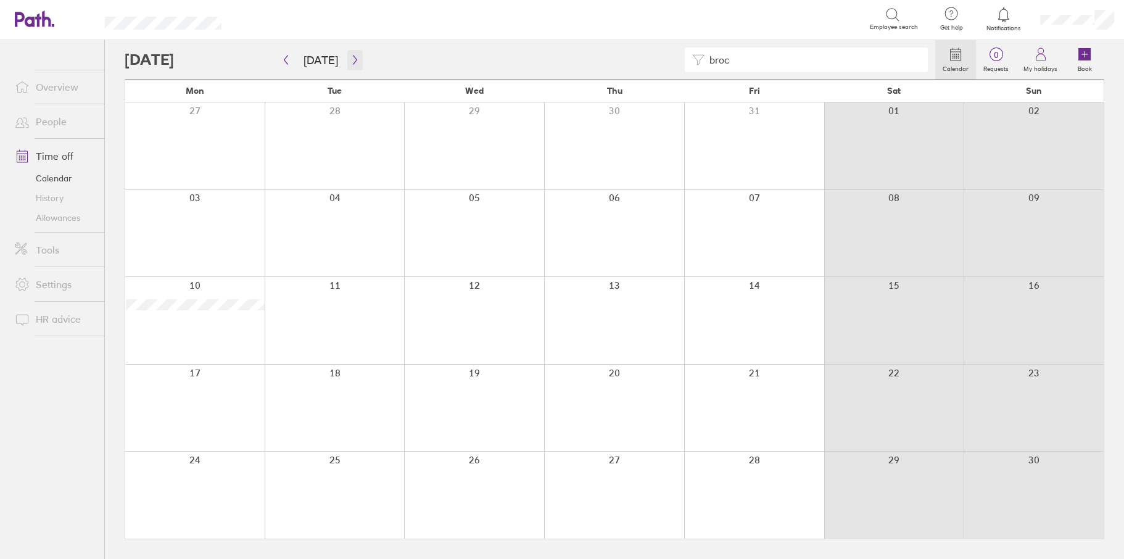
click at [350, 59] on icon "button" at bounding box center [354, 60] width 9 height 10
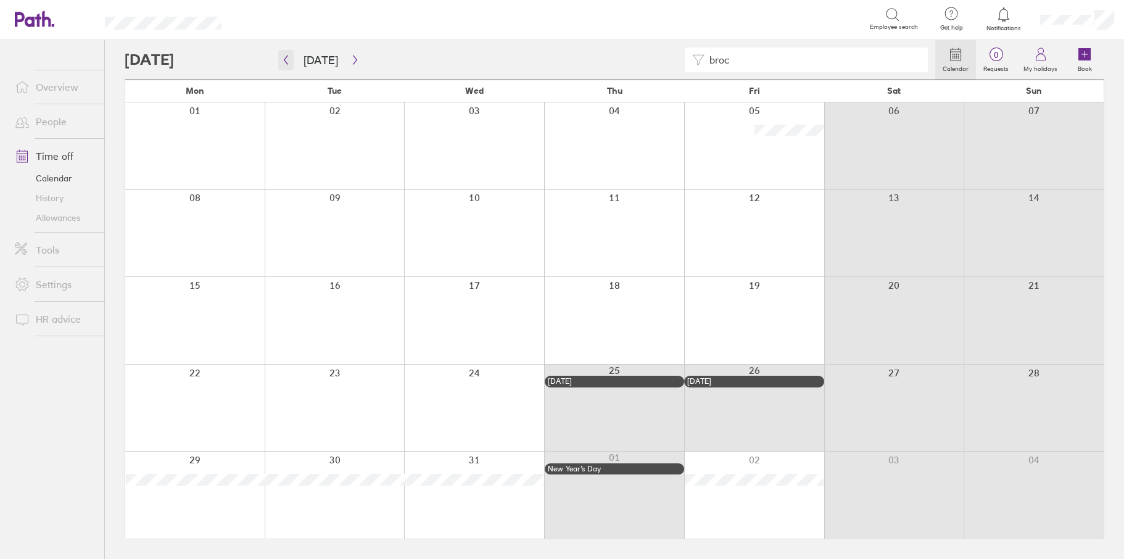
click at [291, 65] on button "button" at bounding box center [285, 60] width 15 height 20
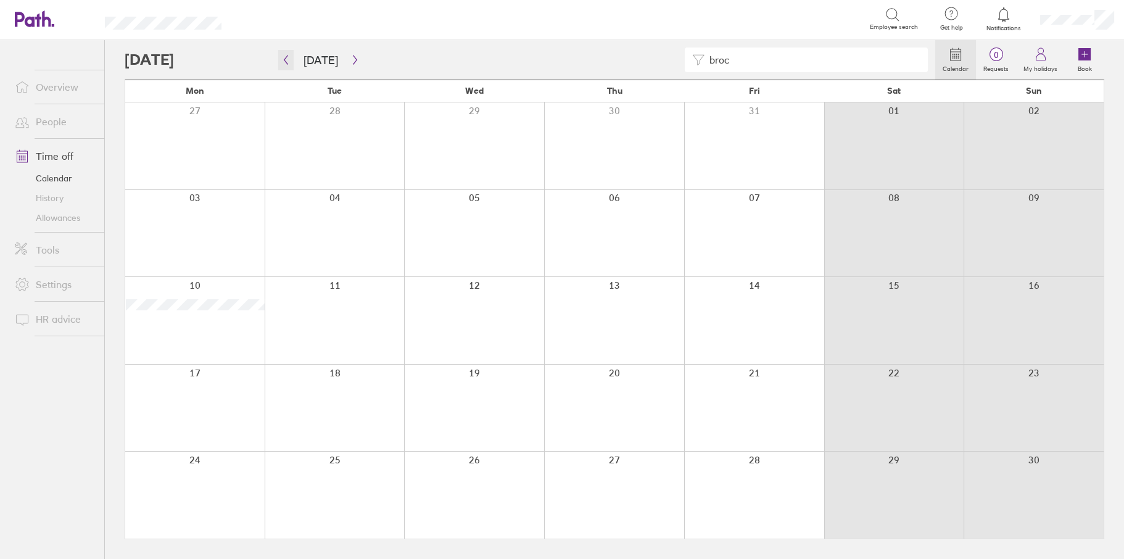
click at [285, 62] on icon "button" at bounding box center [285, 60] width 9 height 10
click at [289, 62] on icon "button" at bounding box center [285, 60] width 9 height 10
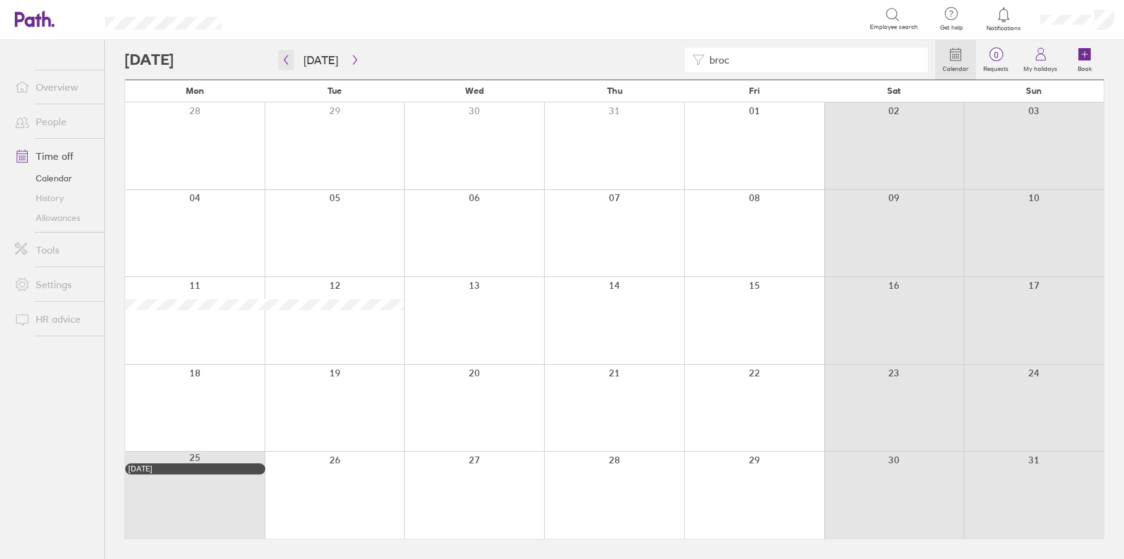
click at [289, 62] on icon "button" at bounding box center [285, 60] width 9 height 10
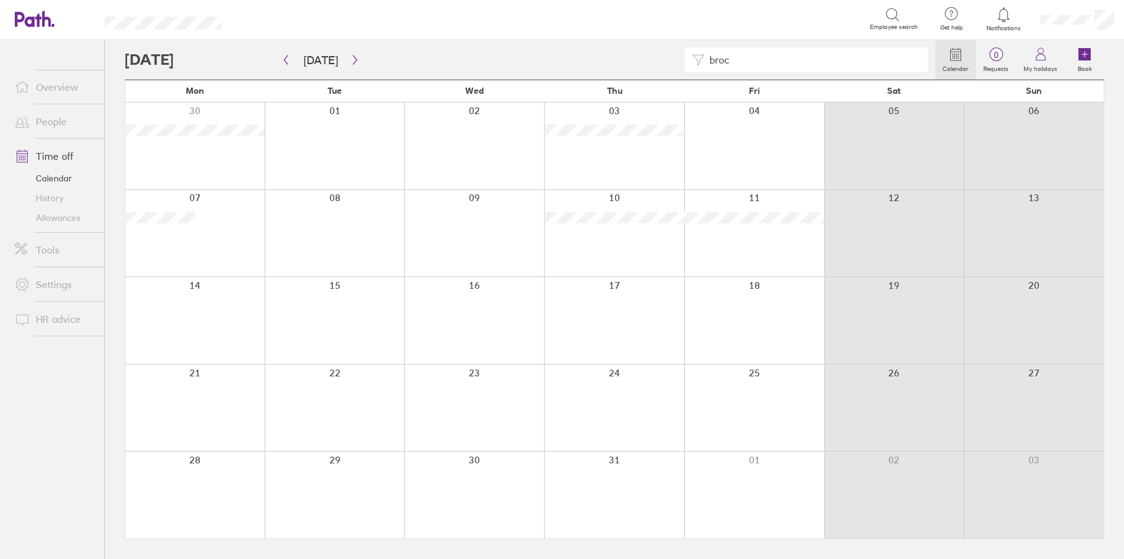
drag, startPoint x: 752, startPoint y: 60, endPoint x: 695, endPoint y: 64, distance: 56.9
click at [697, 64] on div "broc" at bounding box center [806, 59] width 243 height 25
click at [313, 56] on button "[DATE]" at bounding box center [321, 60] width 54 height 20
click at [350, 63] on icon "button" at bounding box center [354, 60] width 9 height 10
click at [355, 65] on button "button" at bounding box center [354, 60] width 15 height 20
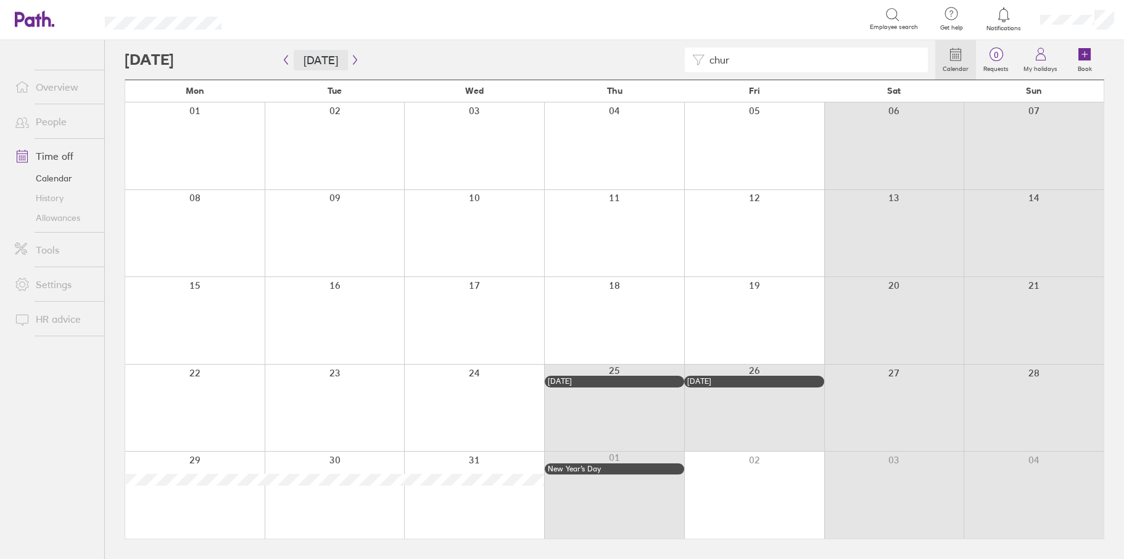
click at [315, 57] on button "[DATE]" at bounding box center [321, 60] width 54 height 20
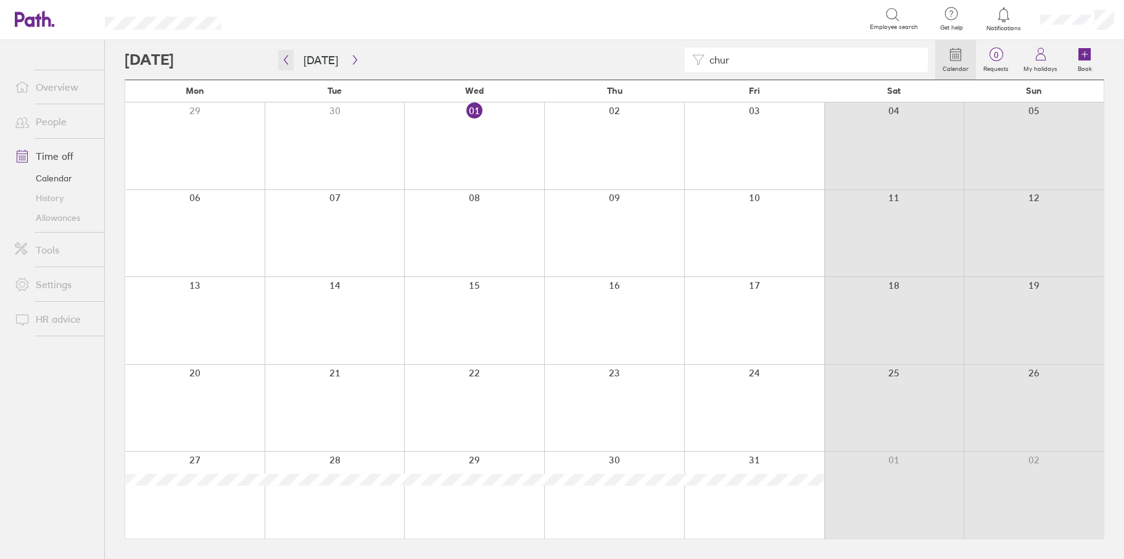
click at [286, 59] on icon "button" at bounding box center [285, 60] width 9 height 10
click at [286, 57] on icon "button" at bounding box center [286, 60] width 4 height 9
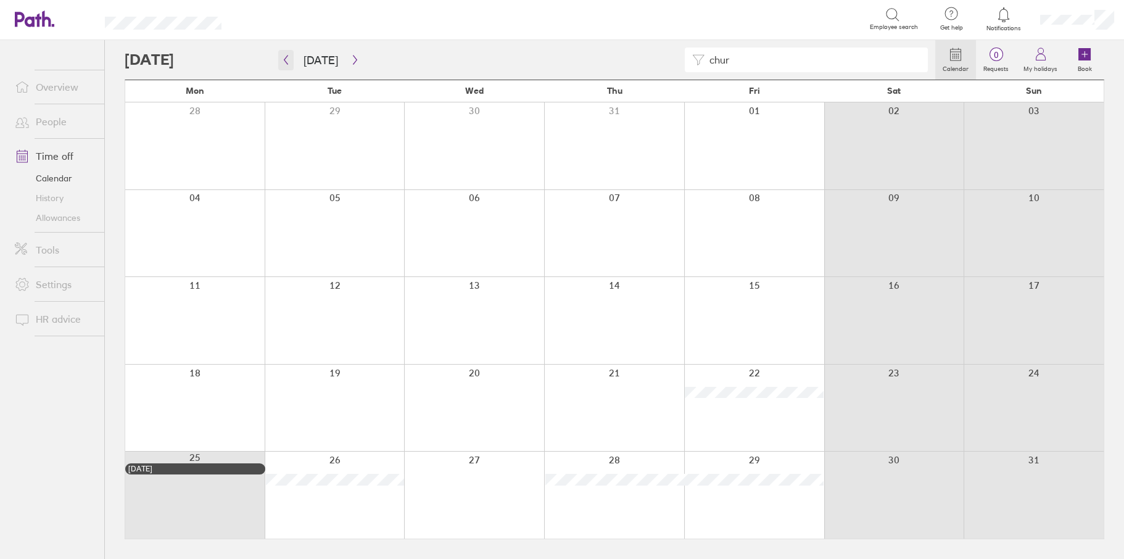
click at [285, 57] on icon "button" at bounding box center [285, 60] width 9 height 10
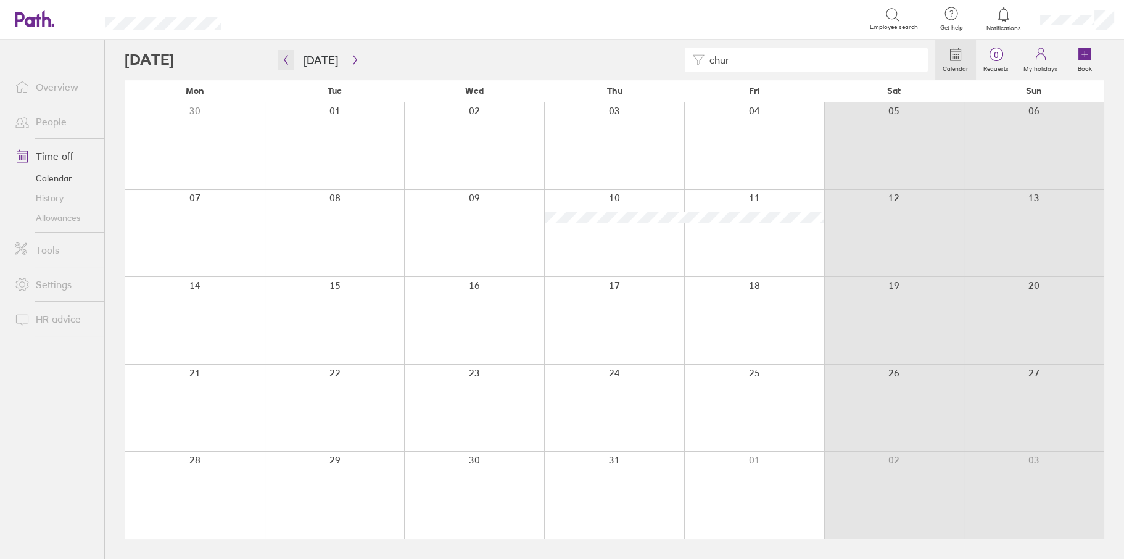
click at [284, 62] on icon "button" at bounding box center [285, 60] width 9 height 10
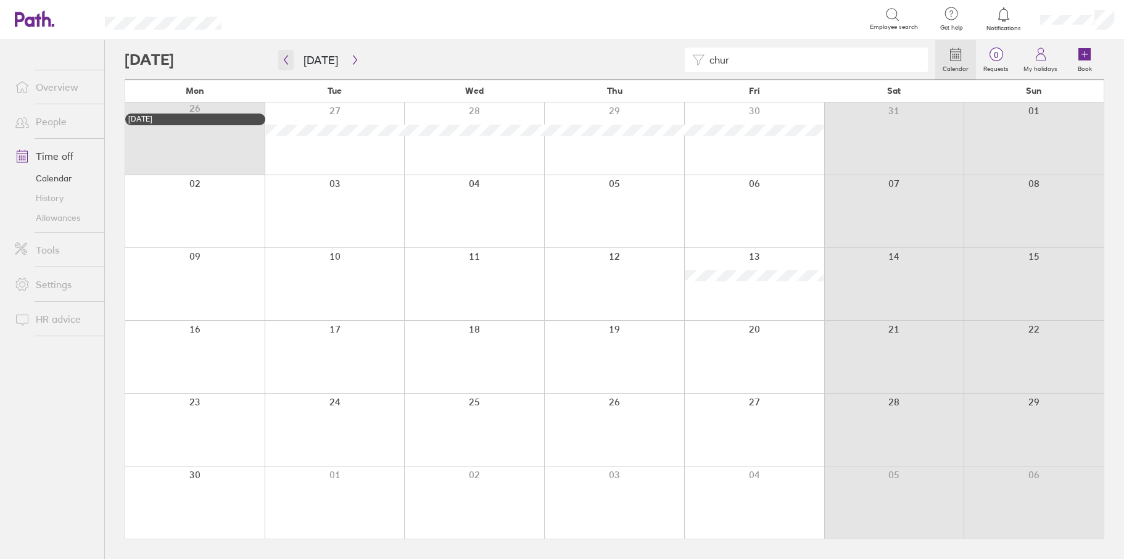
click at [284, 59] on icon "button" at bounding box center [285, 60] width 9 height 10
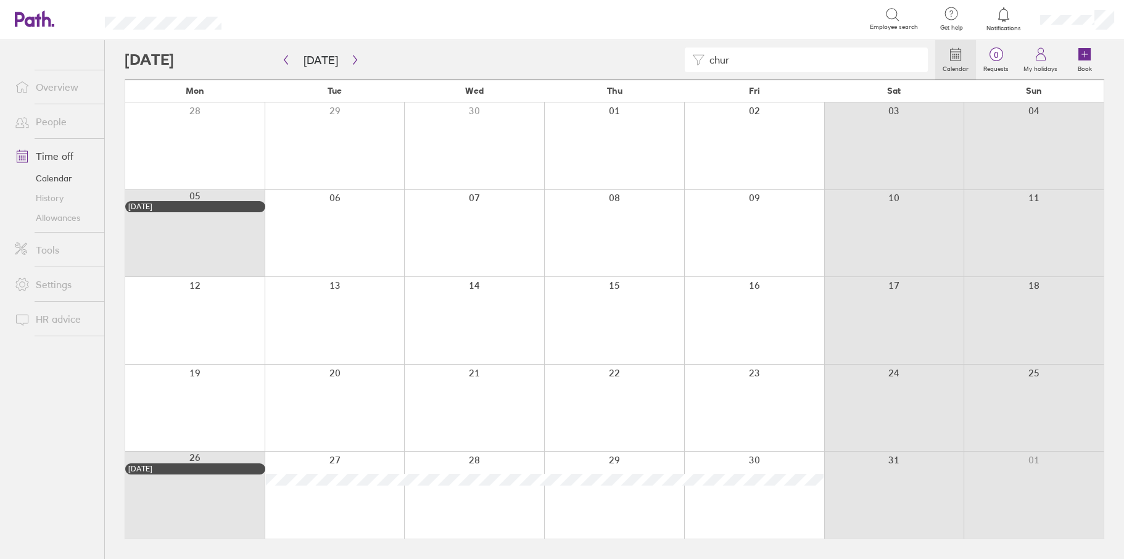
drag, startPoint x: 765, startPoint y: 57, endPoint x: 667, endPoint y: 58, distance: 98.7
click at [667, 58] on div "chur" at bounding box center [530, 59] width 810 height 25
click at [355, 58] on icon "button" at bounding box center [354, 60] width 9 height 10
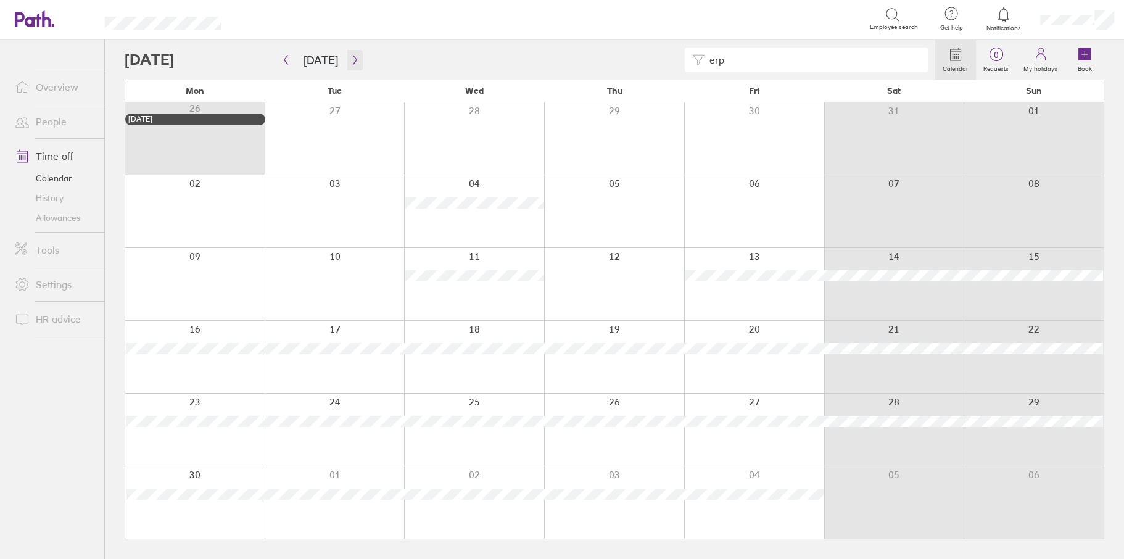
click at [353, 59] on icon "button" at bounding box center [355, 60] width 4 height 9
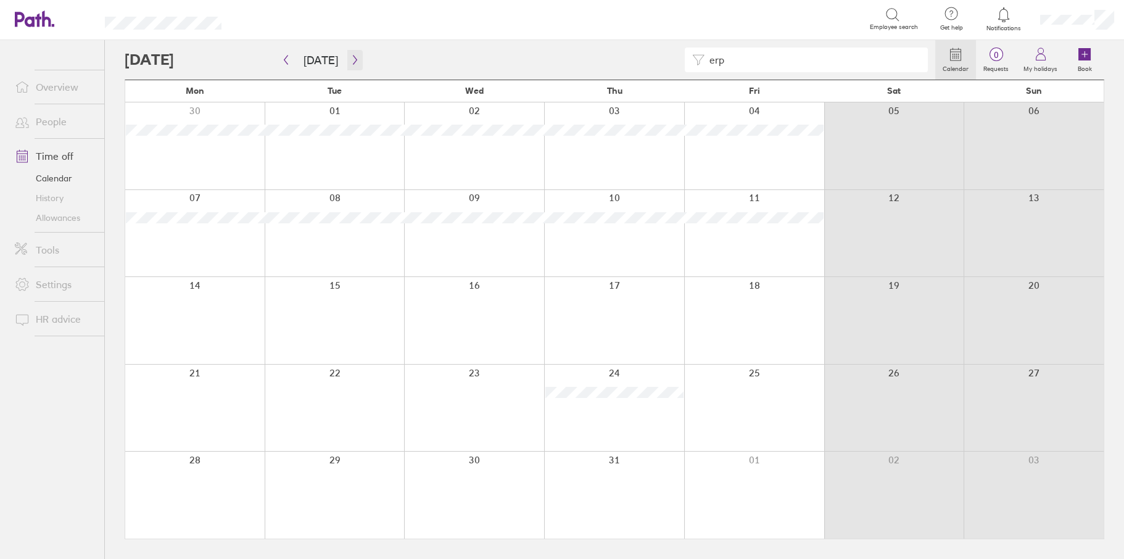
click at [352, 64] on icon "button" at bounding box center [354, 60] width 9 height 10
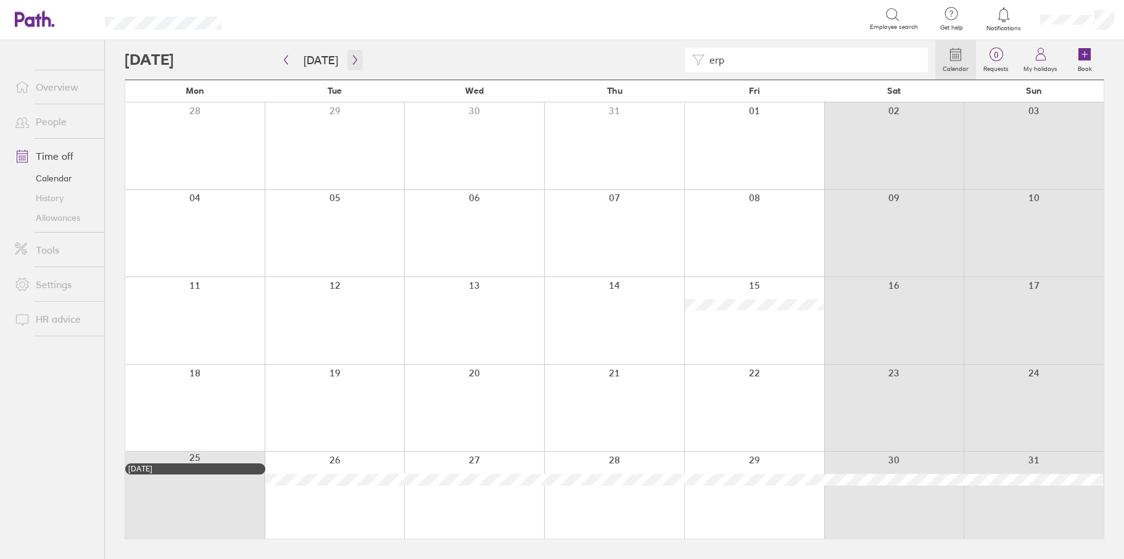
click at [350, 59] on icon "button" at bounding box center [354, 60] width 9 height 10
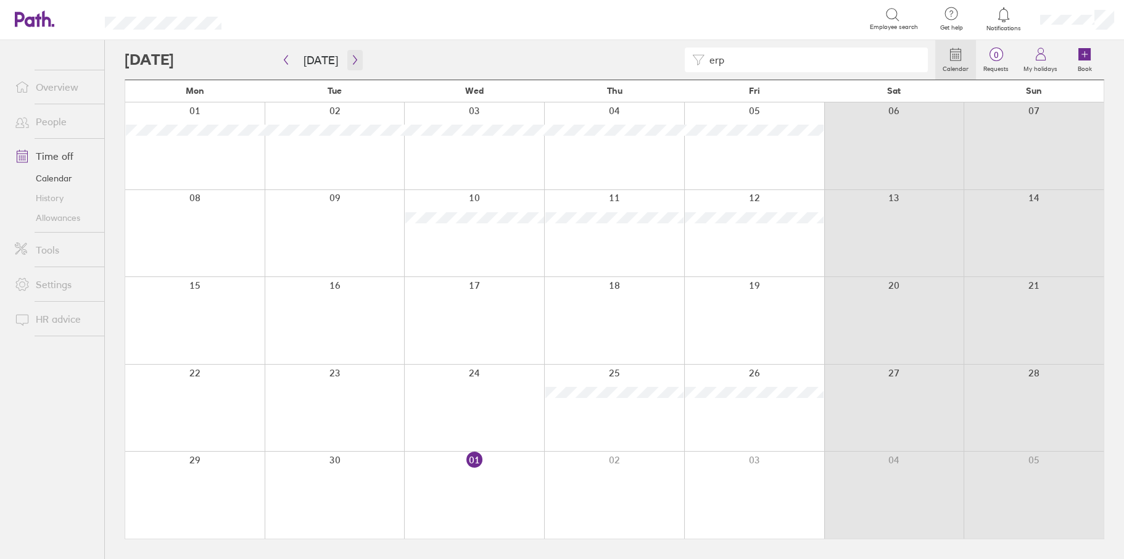
click at [352, 62] on icon "button" at bounding box center [354, 60] width 9 height 10
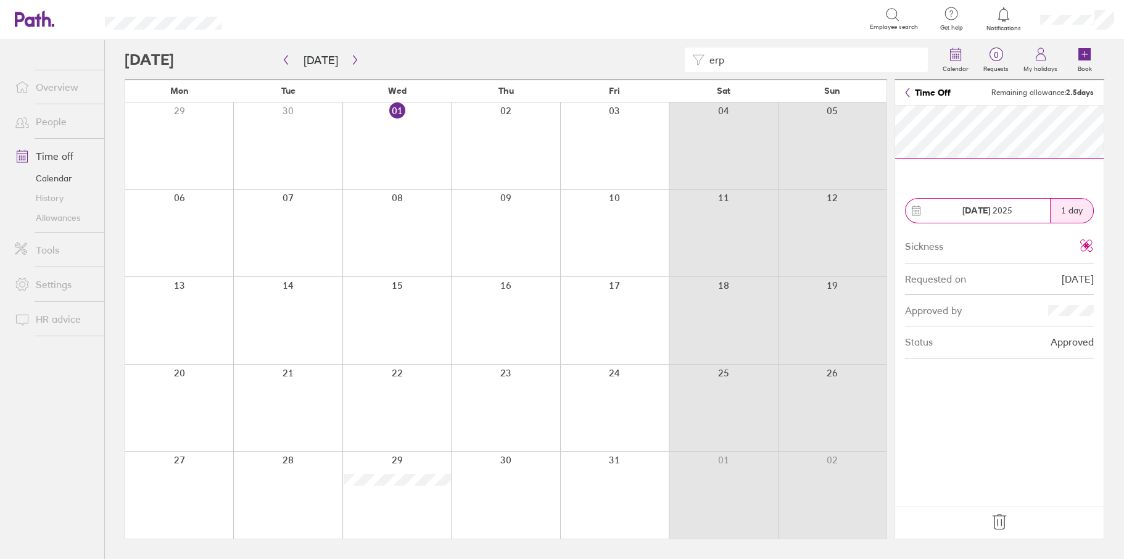
click at [998, 524] on icon at bounding box center [999, 522] width 20 height 20
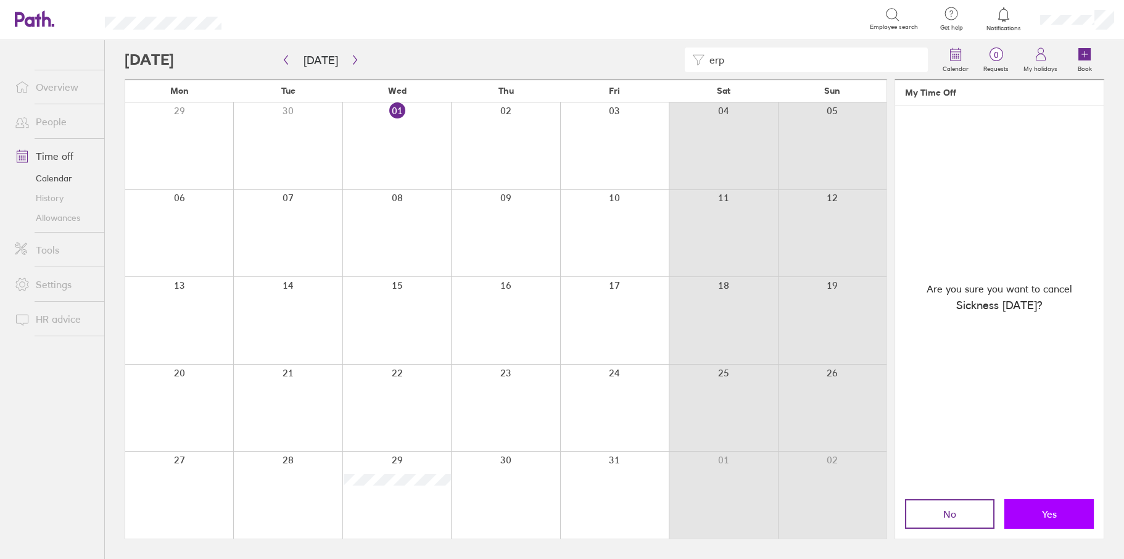
click at [1071, 509] on button "Yes" at bounding box center [1048, 514] width 89 height 30
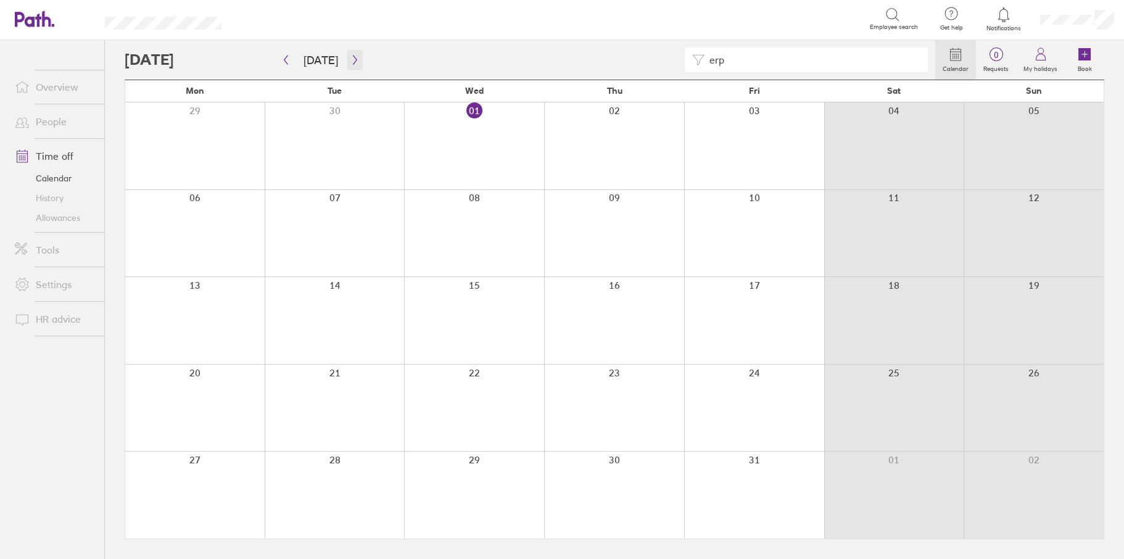
click at [350, 57] on icon "button" at bounding box center [354, 60] width 9 height 10
click at [350, 60] on icon "button" at bounding box center [354, 60] width 9 height 10
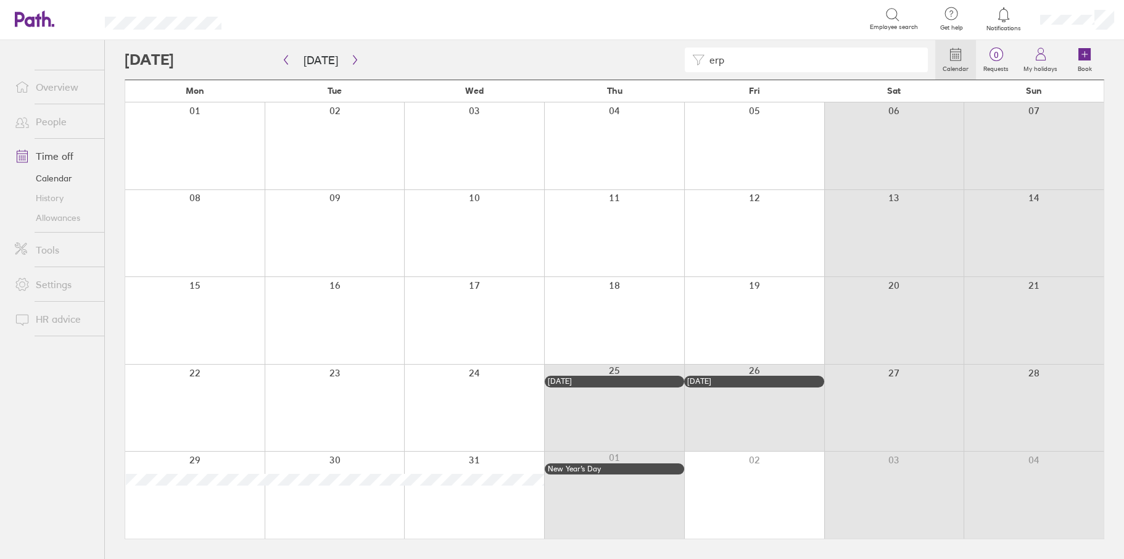
drag, startPoint x: 747, startPoint y: 59, endPoint x: 699, endPoint y: 52, distance: 49.2
click at [699, 52] on div "erp" at bounding box center [806, 59] width 243 height 25
click at [287, 60] on icon "button" at bounding box center [285, 60] width 9 height 10
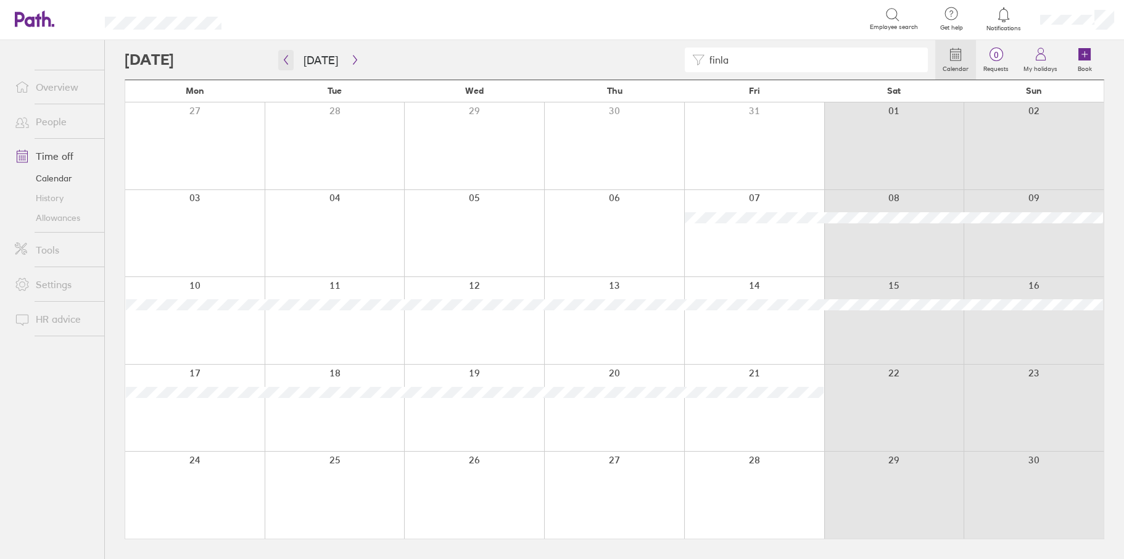
click at [286, 59] on icon "button" at bounding box center [285, 60] width 9 height 10
click at [287, 51] on button "button" at bounding box center [285, 60] width 15 height 20
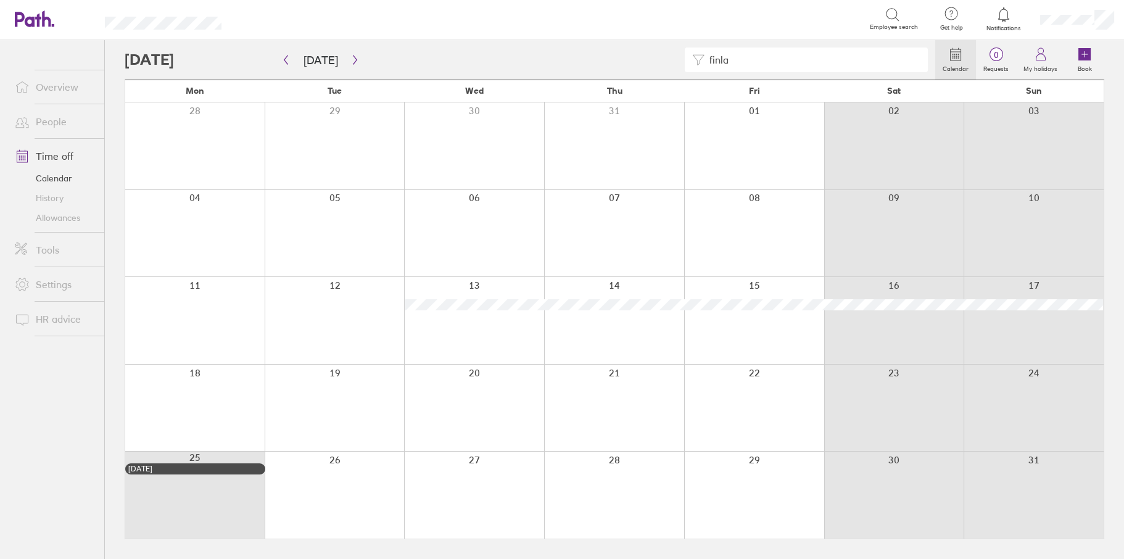
click at [757, 48] on input "finla" at bounding box center [812, 59] width 216 height 23
drag, startPoint x: 755, startPoint y: 56, endPoint x: 667, endPoint y: 56, distance: 87.6
click at [667, 56] on div "finla" at bounding box center [530, 59] width 810 height 25
click at [353, 62] on icon "button" at bounding box center [354, 60] width 9 height 10
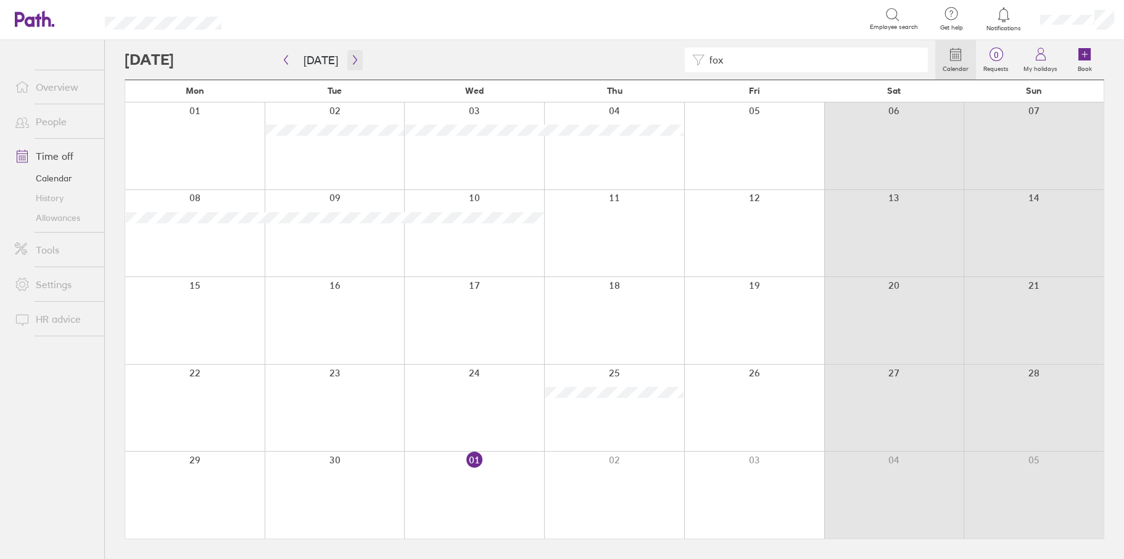
click at [350, 60] on icon "button" at bounding box center [354, 60] width 9 height 10
click at [350, 58] on icon "button" at bounding box center [354, 60] width 9 height 10
drag, startPoint x: 759, startPoint y: 57, endPoint x: 697, endPoint y: 57, distance: 61.7
click at [697, 57] on div "fox" at bounding box center [806, 59] width 243 height 25
click at [353, 56] on icon "button" at bounding box center [355, 60] width 4 height 9
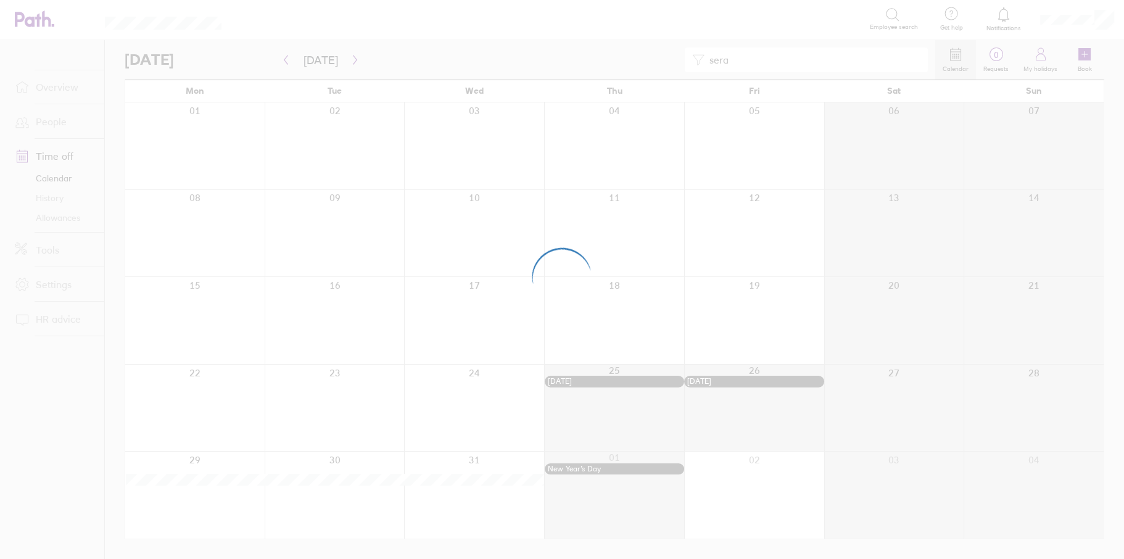
click at [316, 62] on div at bounding box center [562, 279] width 1124 height 559
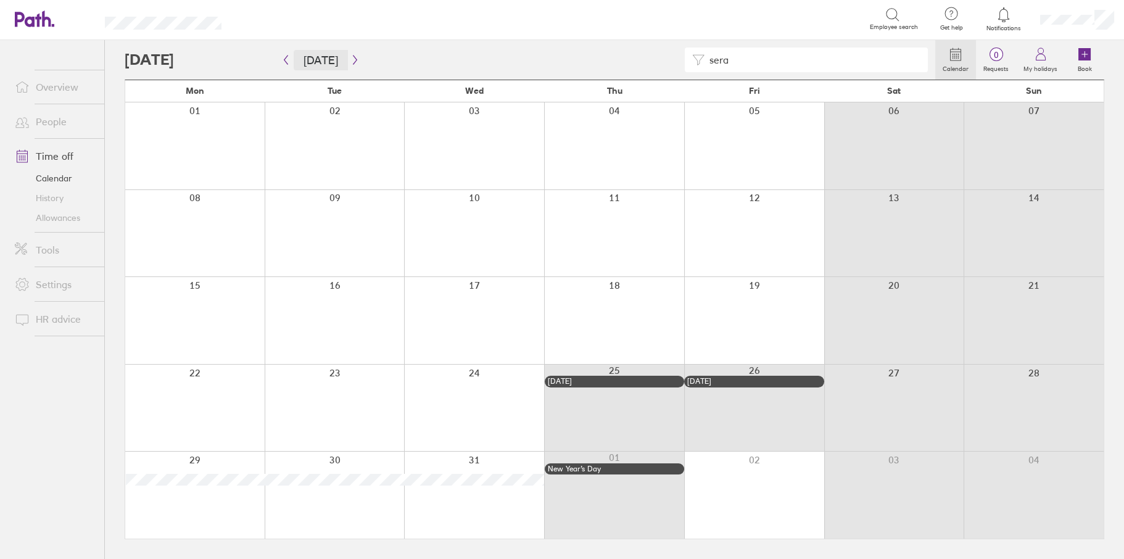
click at [316, 62] on button "[DATE]" at bounding box center [321, 60] width 54 height 20
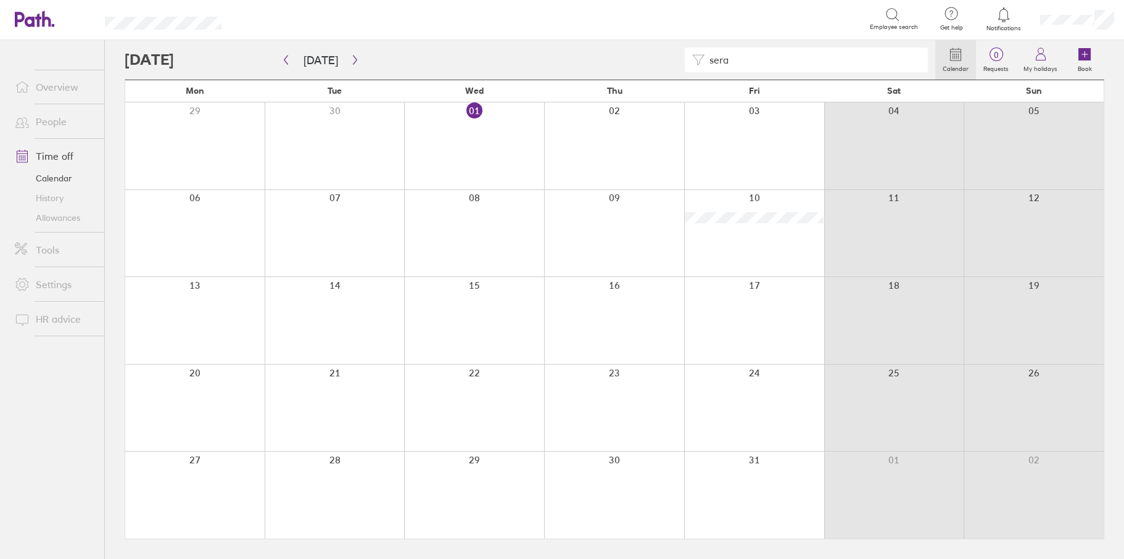
click at [704, 67] on div "sera" at bounding box center [806, 59] width 243 height 25
click at [281, 57] on icon "button" at bounding box center [285, 60] width 9 height 10
click at [282, 64] on icon "button" at bounding box center [285, 60] width 9 height 10
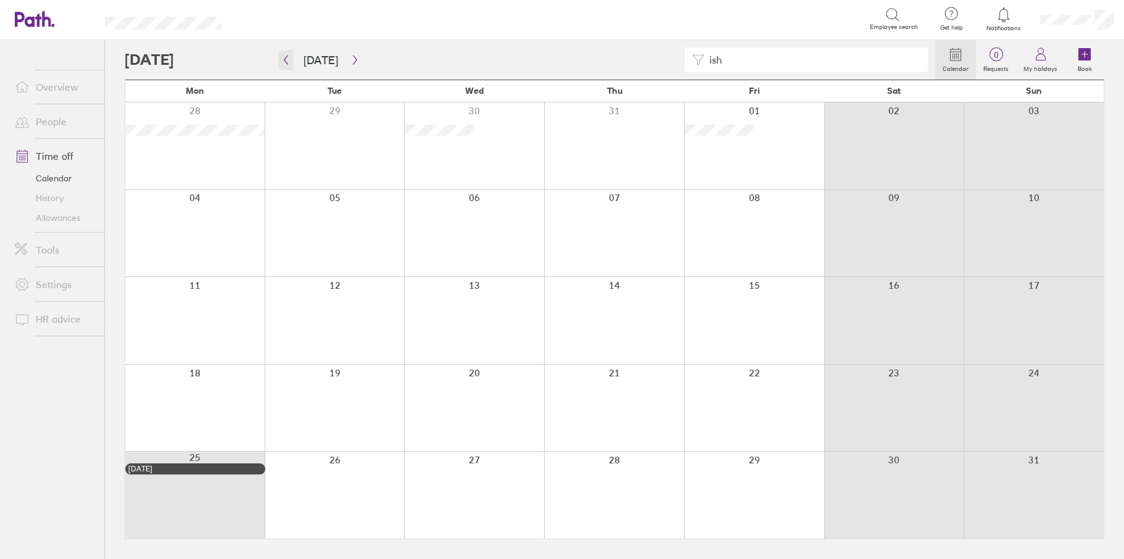
click at [283, 64] on icon "button" at bounding box center [285, 60] width 9 height 10
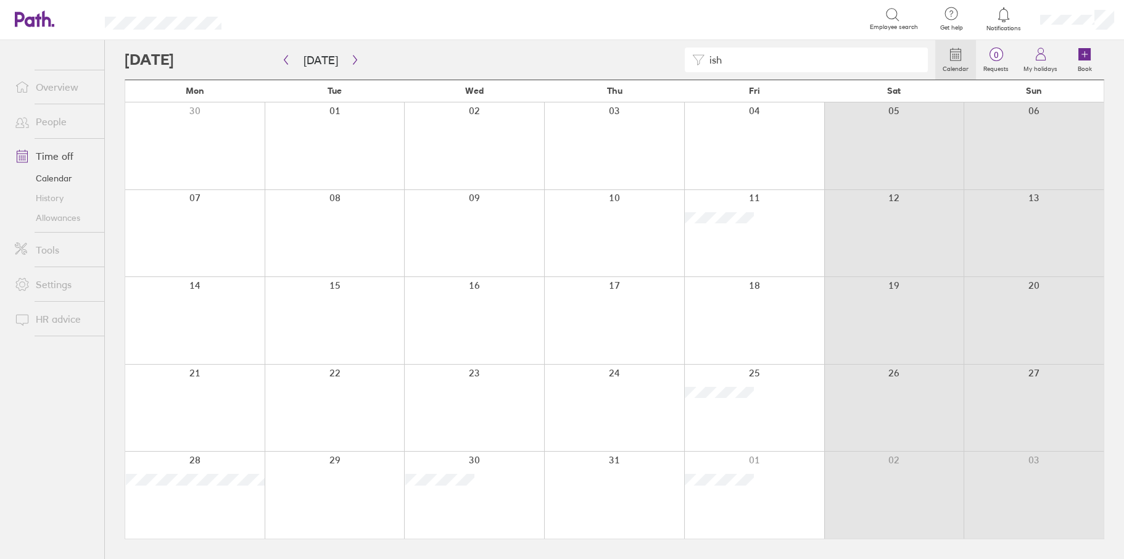
drag, startPoint x: 736, startPoint y: 60, endPoint x: 668, endPoint y: 60, distance: 67.8
click at [668, 60] on div "ish" at bounding box center [530, 59] width 810 height 25
click at [350, 59] on icon "button" at bounding box center [354, 60] width 9 height 10
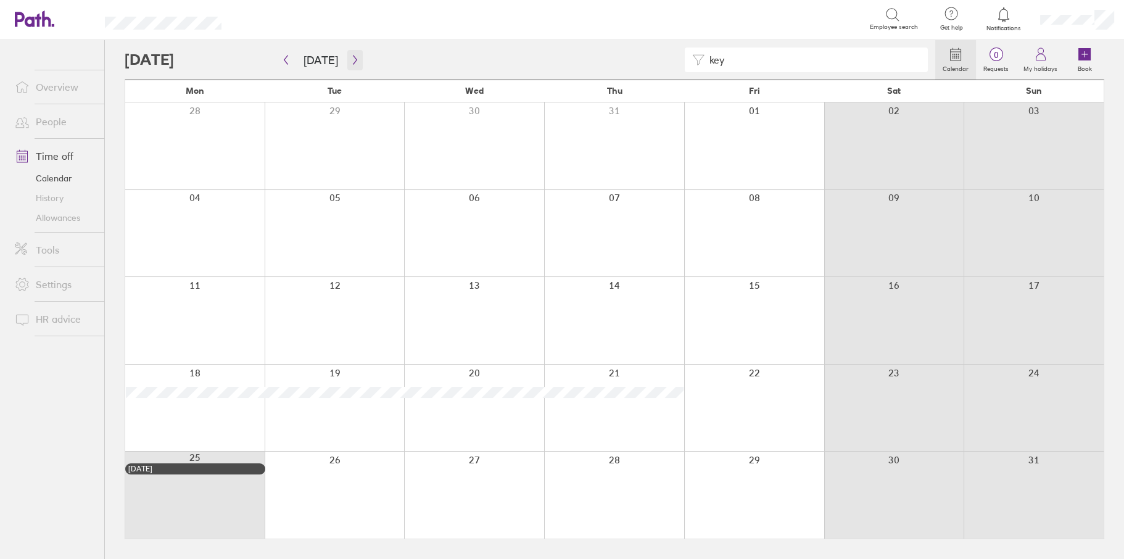
click at [349, 53] on button "button" at bounding box center [354, 60] width 15 height 20
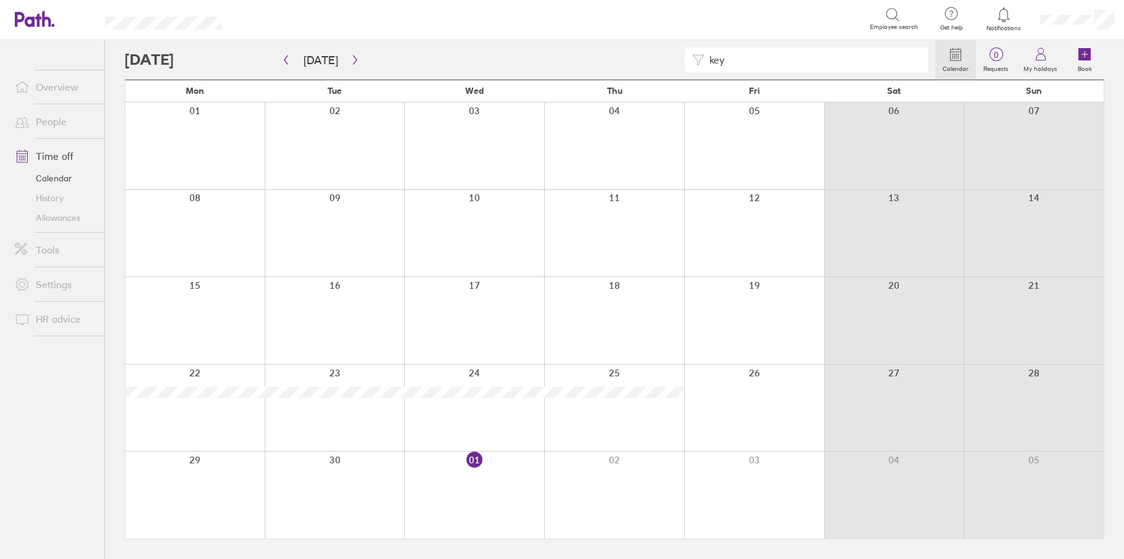
click at [752, 62] on input "key" at bounding box center [812, 59] width 216 height 23
type input "t"
click at [347, 59] on button "button" at bounding box center [354, 60] width 15 height 20
drag, startPoint x: 751, startPoint y: 58, endPoint x: 690, endPoint y: 56, distance: 60.5
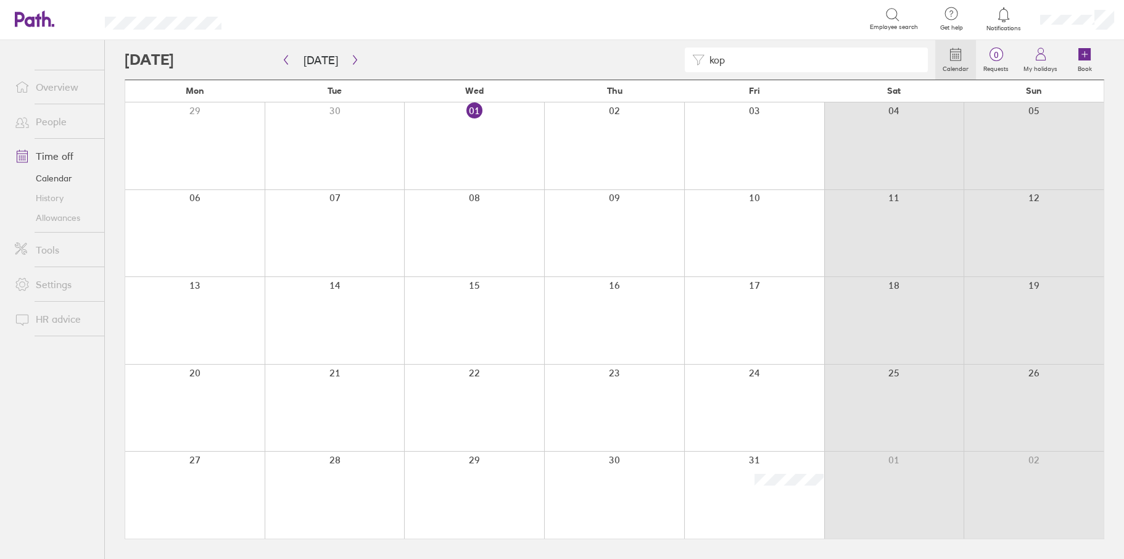
click at [690, 56] on div "kop" at bounding box center [806, 59] width 243 height 25
click at [351, 62] on icon "button" at bounding box center [354, 60] width 9 height 10
click at [350, 64] on icon "button" at bounding box center [354, 60] width 9 height 10
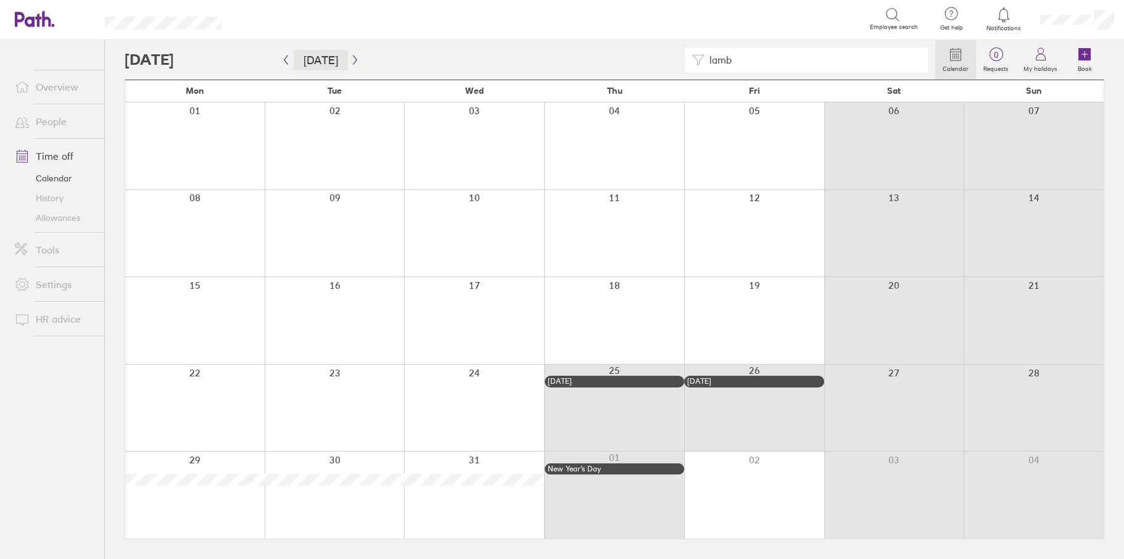
click at [318, 62] on button "[DATE]" at bounding box center [321, 60] width 54 height 20
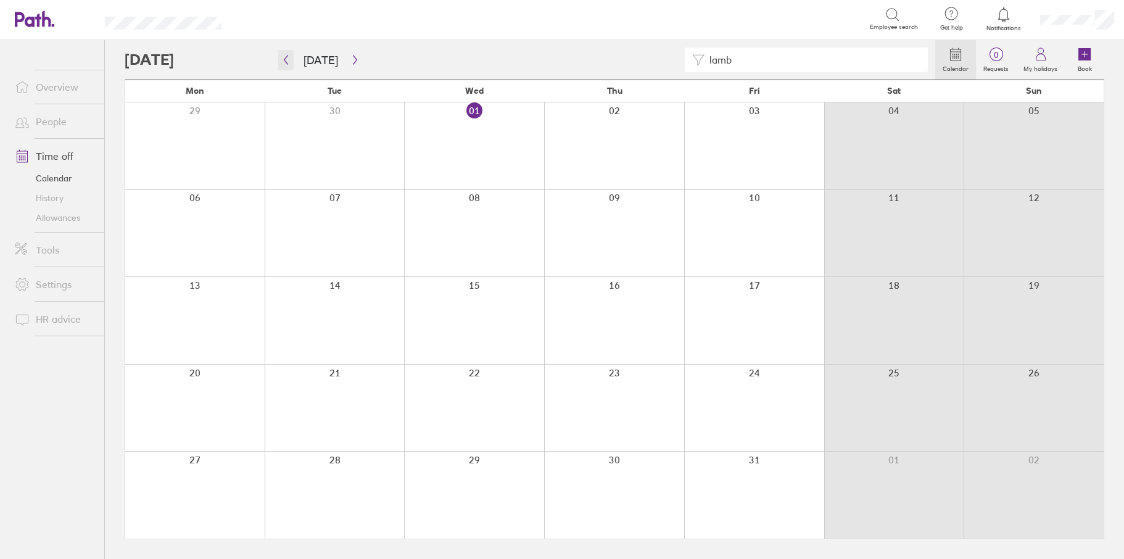
click at [285, 62] on icon "button" at bounding box center [286, 60] width 4 height 9
click at [283, 59] on icon "button" at bounding box center [285, 60] width 9 height 10
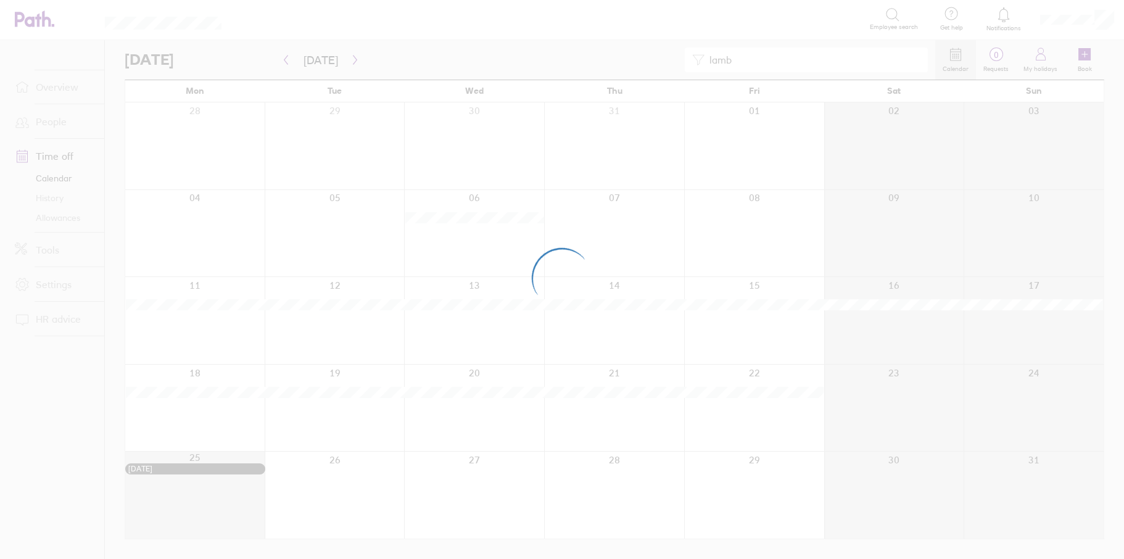
click at [288, 62] on div at bounding box center [562, 279] width 1124 height 559
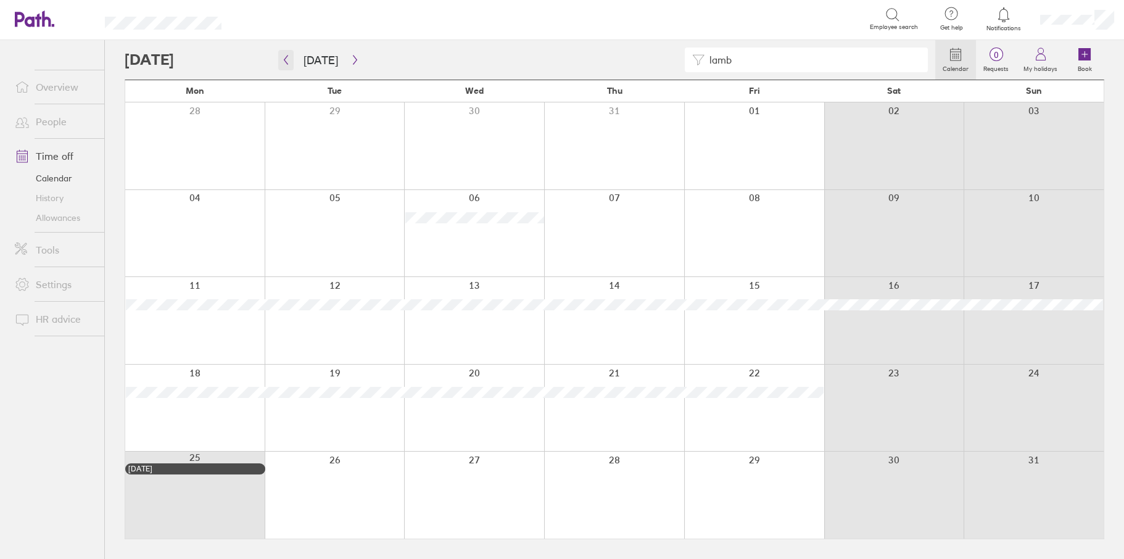
click at [283, 59] on icon "button" at bounding box center [285, 60] width 9 height 10
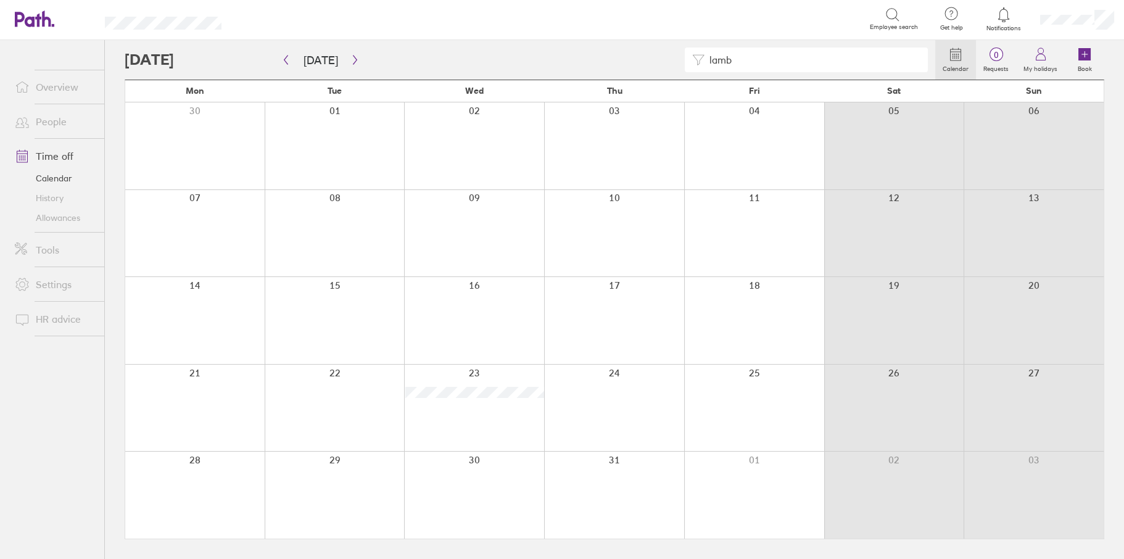
drag, startPoint x: 778, startPoint y: 57, endPoint x: 651, endPoint y: 73, distance: 127.4
click at [665, 65] on div "lamb" at bounding box center [530, 59] width 810 height 25
type input "lodw"
click at [350, 59] on icon "button" at bounding box center [354, 60] width 9 height 10
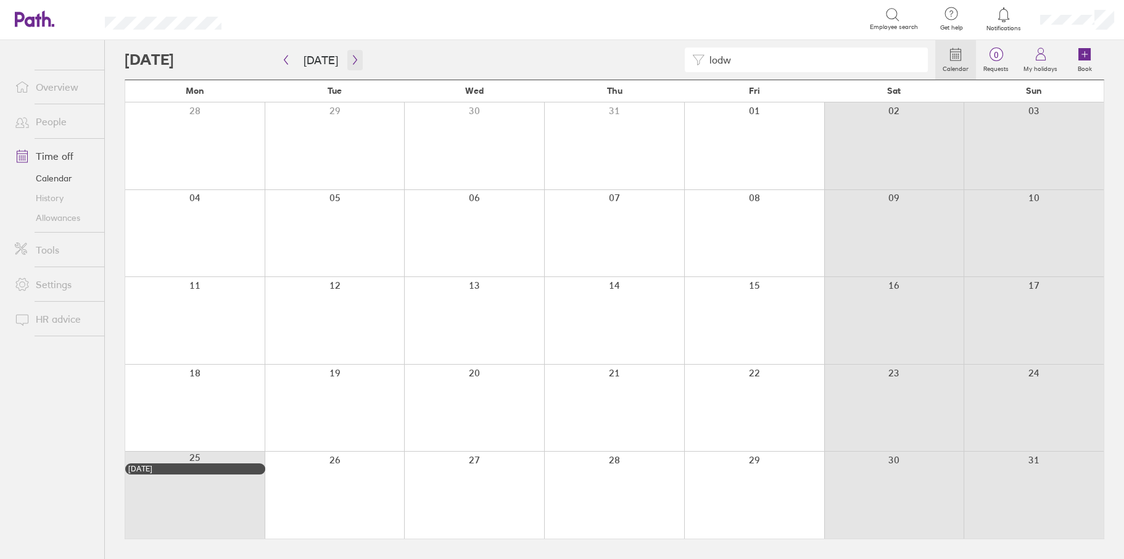
click at [351, 57] on icon "button" at bounding box center [354, 60] width 9 height 10
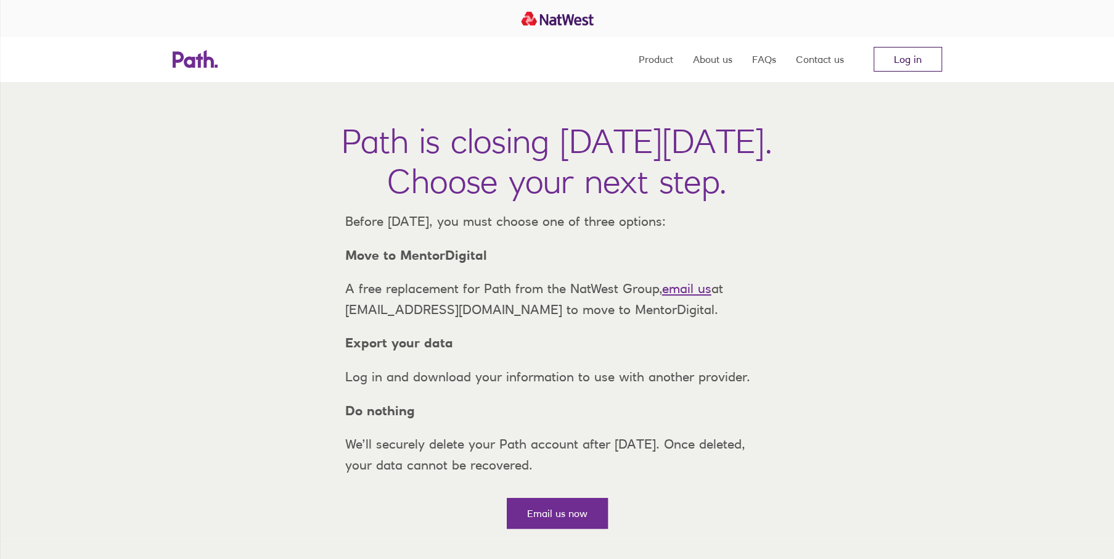
click at [887, 57] on link "Log in" at bounding box center [908, 59] width 68 height 25
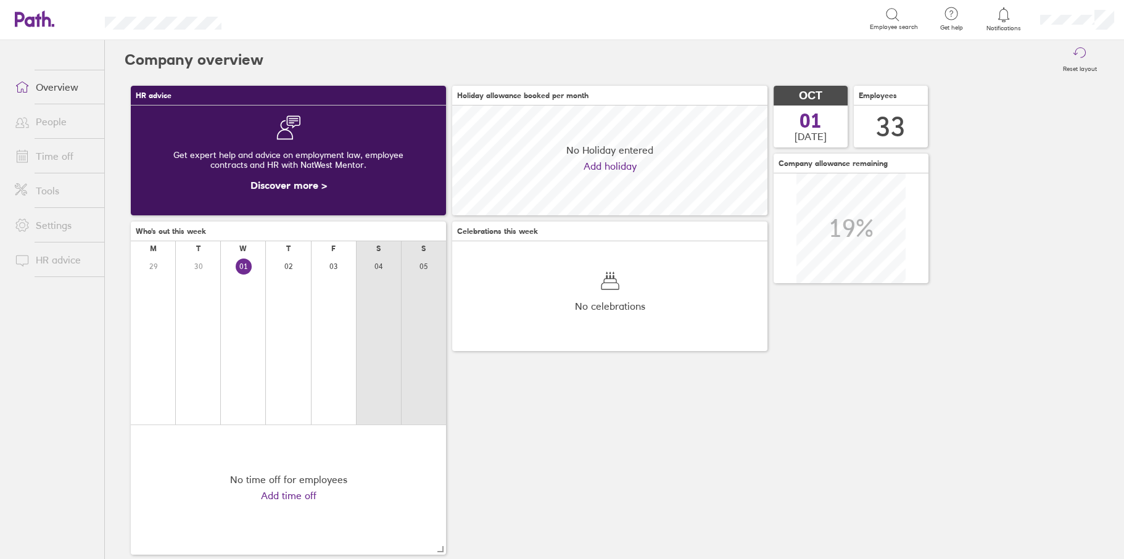
scroll to position [110, 315]
click at [49, 154] on link "Time off" at bounding box center [54, 156] width 99 height 25
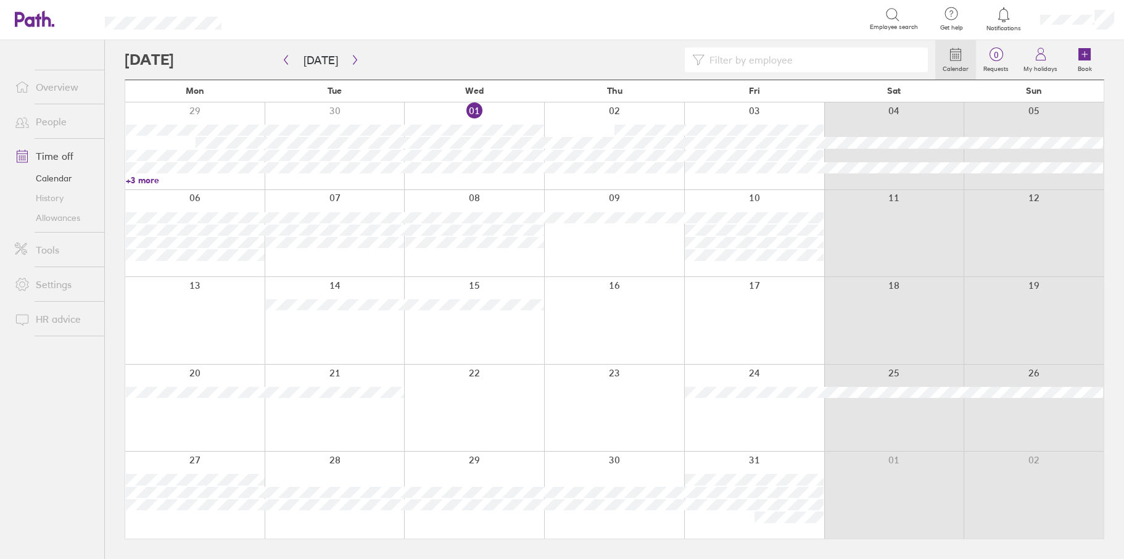
click at [736, 60] on input at bounding box center [812, 59] width 216 height 23
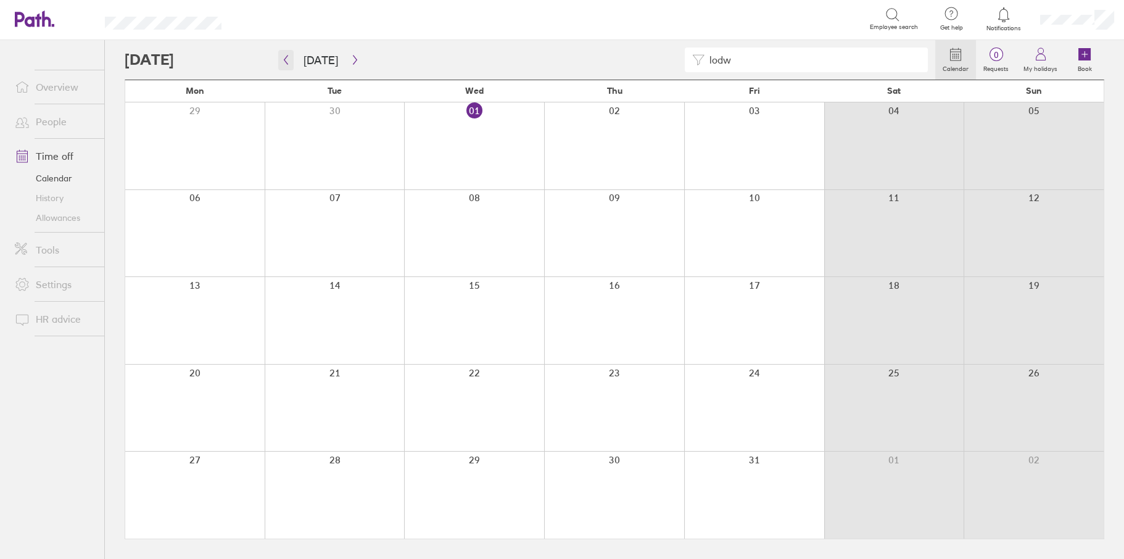
type input "lodw"
click at [286, 62] on icon "button" at bounding box center [285, 60] width 9 height 10
click at [693, 61] on div "lodw" at bounding box center [806, 59] width 243 height 25
click at [629, 56] on div "[PERSON_NAME]" at bounding box center [530, 59] width 810 height 25
type input "s"
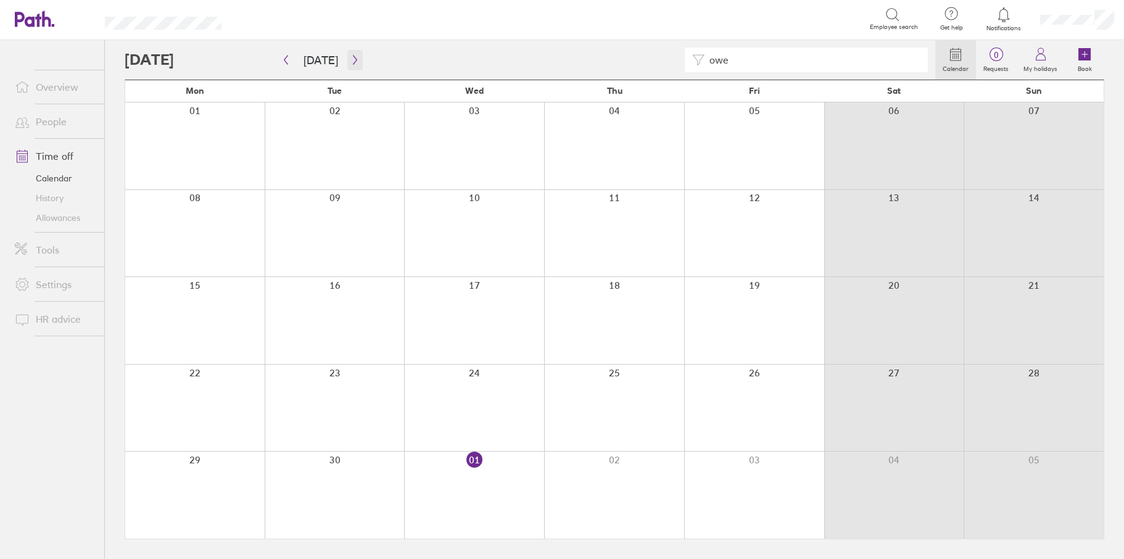
type input "owe"
click at [350, 55] on icon "button" at bounding box center [354, 60] width 9 height 10
click at [353, 60] on icon "button" at bounding box center [355, 60] width 4 height 9
click at [350, 57] on icon "button" at bounding box center [354, 60] width 9 height 10
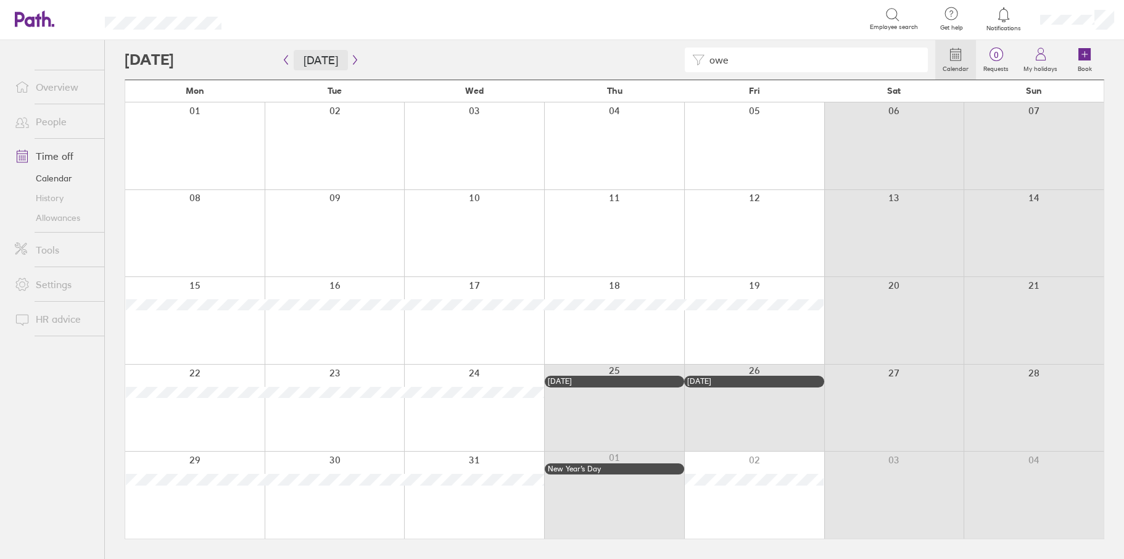
click at [323, 59] on button "[DATE]" at bounding box center [321, 60] width 54 height 20
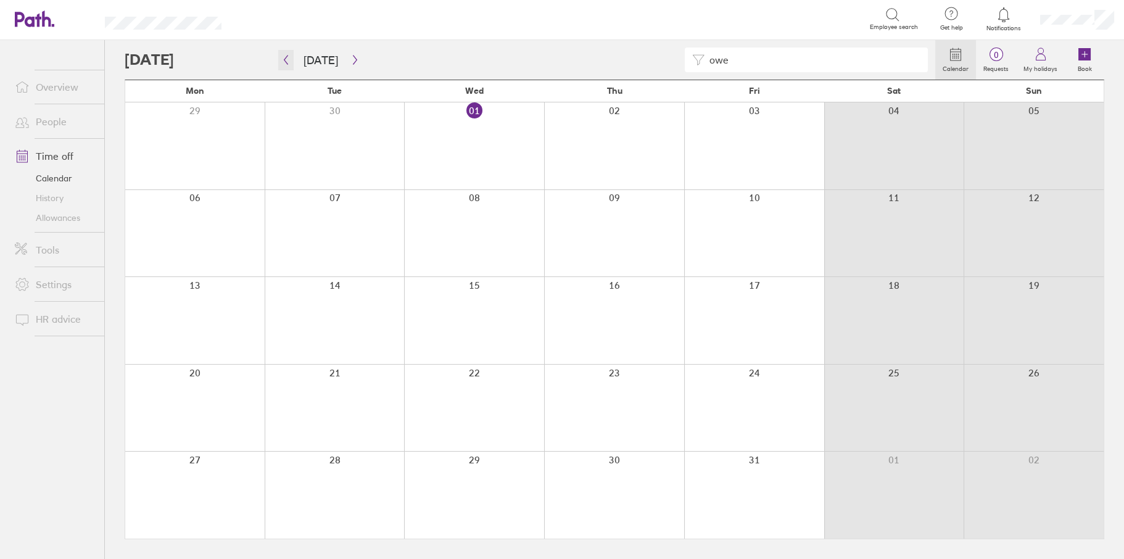
click at [289, 63] on icon "button" at bounding box center [285, 60] width 9 height 10
click at [289, 60] on icon "button" at bounding box center [285, 60] width 9 height 10
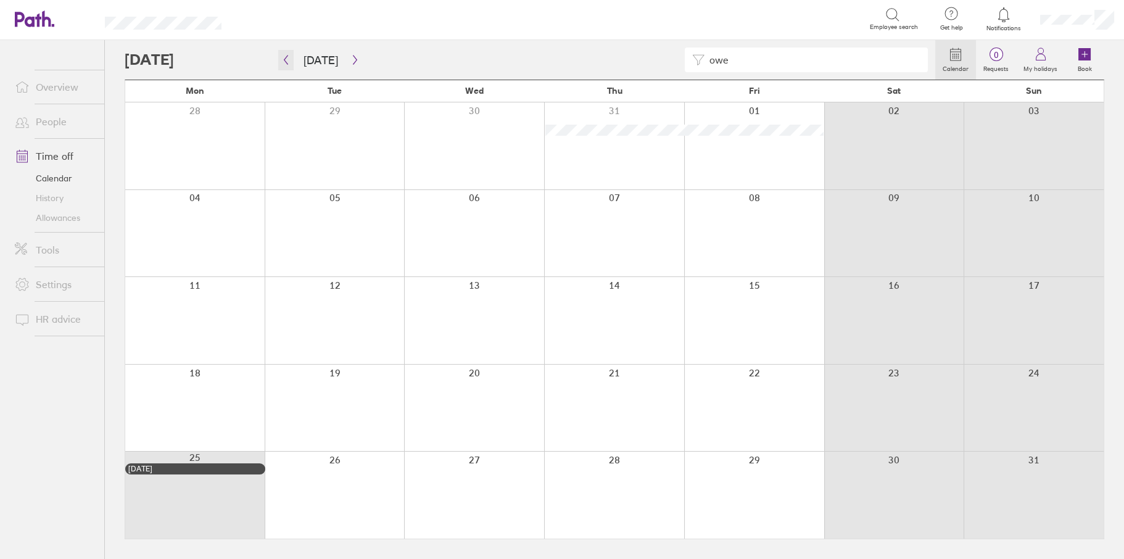
click at [289, 60] on icon "button" at bounding box center [285, 60] width 9 height 10
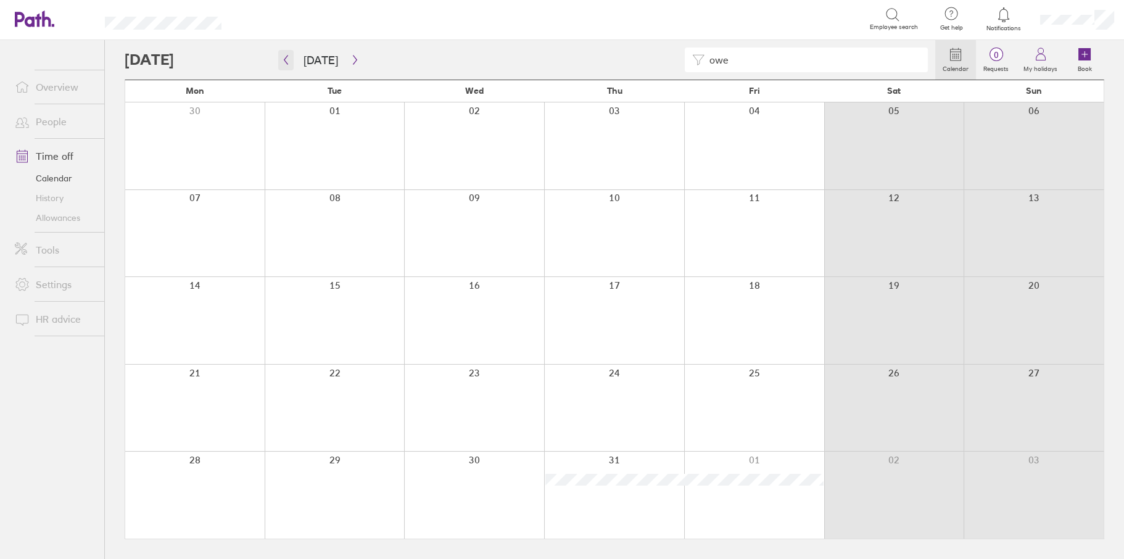
click at [283, 60] on icon "button" at bounding box center [285, 60] width 9 height 10
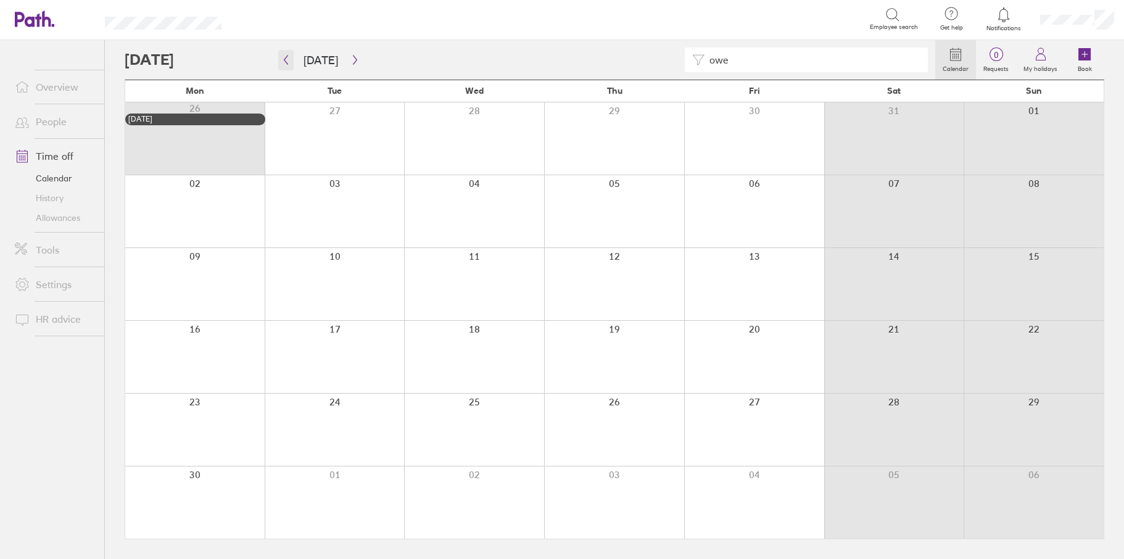
click at [286, 62] on icon "button" at bounding box center [285, 60] width 9 height 10
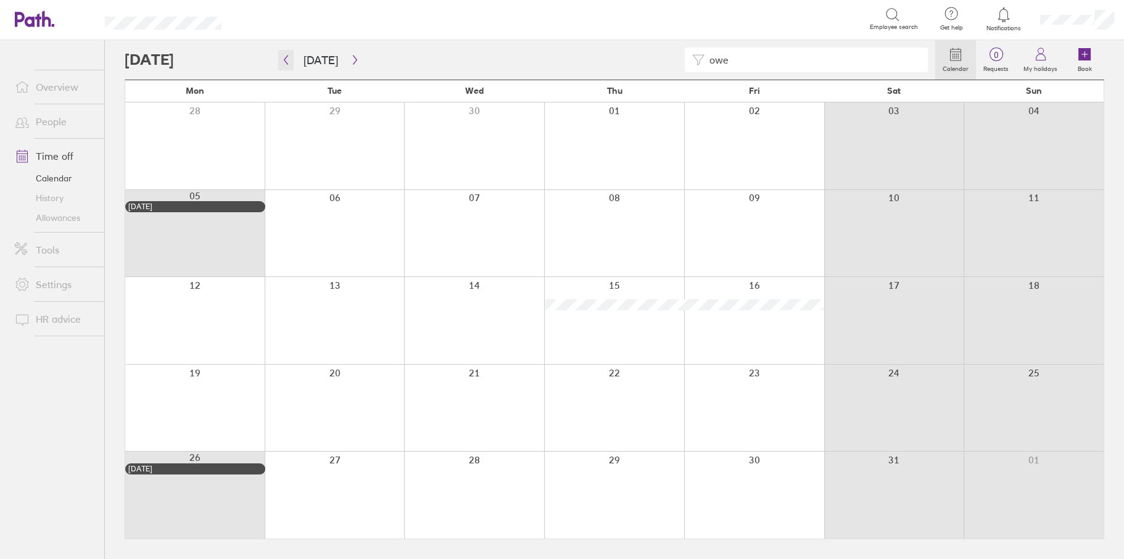
click at [292, 67] on button "button" at bounding box center [285, 60] width 15 height 20
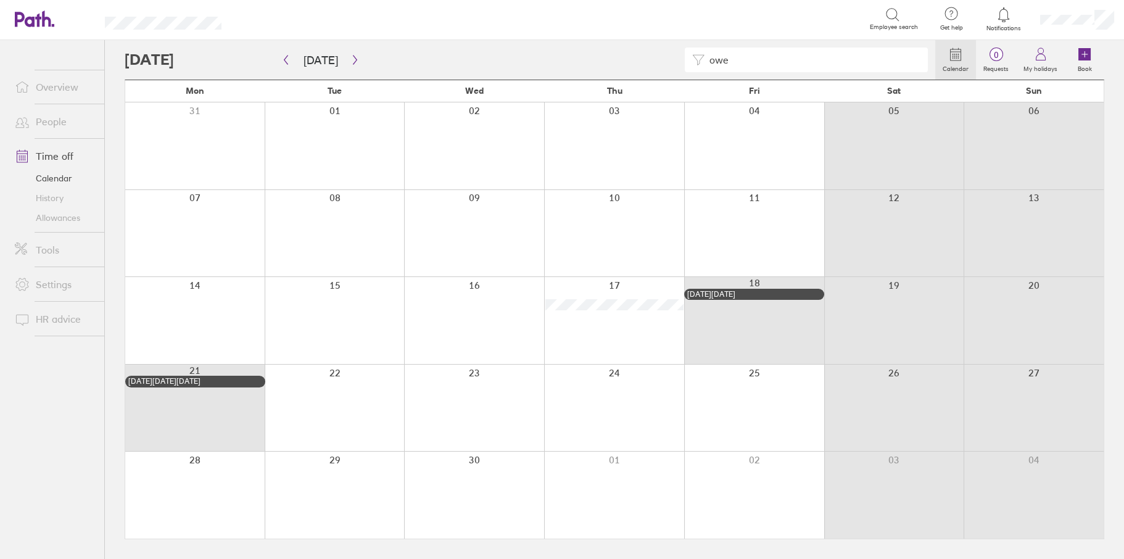
click at [630, 60] on div "owe" at bounding box center [530, 59] width 810 height 25
drag, startPoint x: 757, startPoint y: 50, endPoint x: 640, endPoint y: 50, distance: 116.6
click at [640, 50] on div "owe" at bounding box center [530, 59] width 810 height 25
click at [353, 60] on icon "button" at bounding box center [354, 60] width 9 height 10
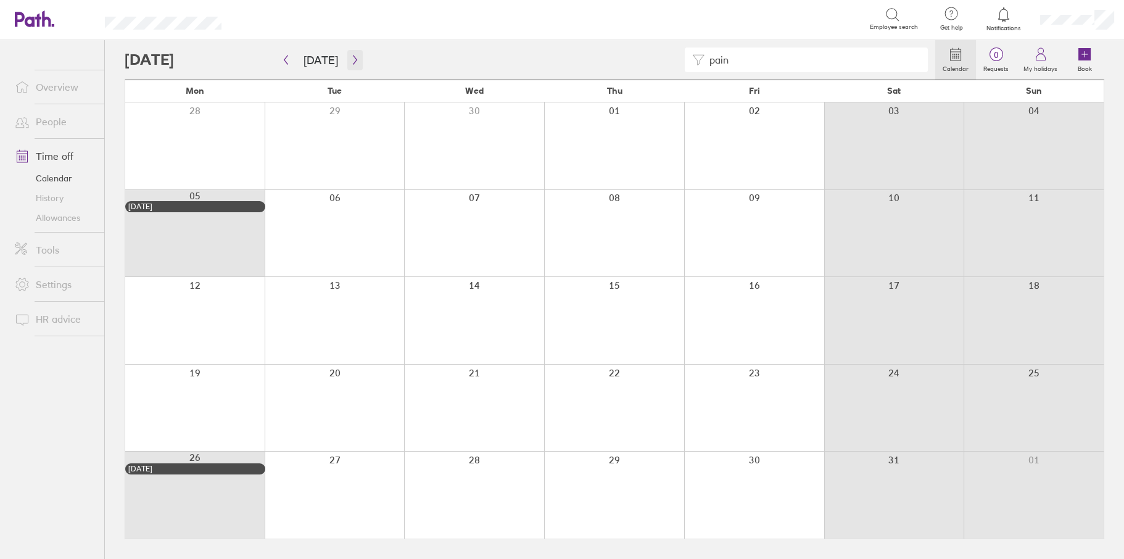
click at [353, 55] on icon "button" at bounding box center [354, 60] width 9 height 10
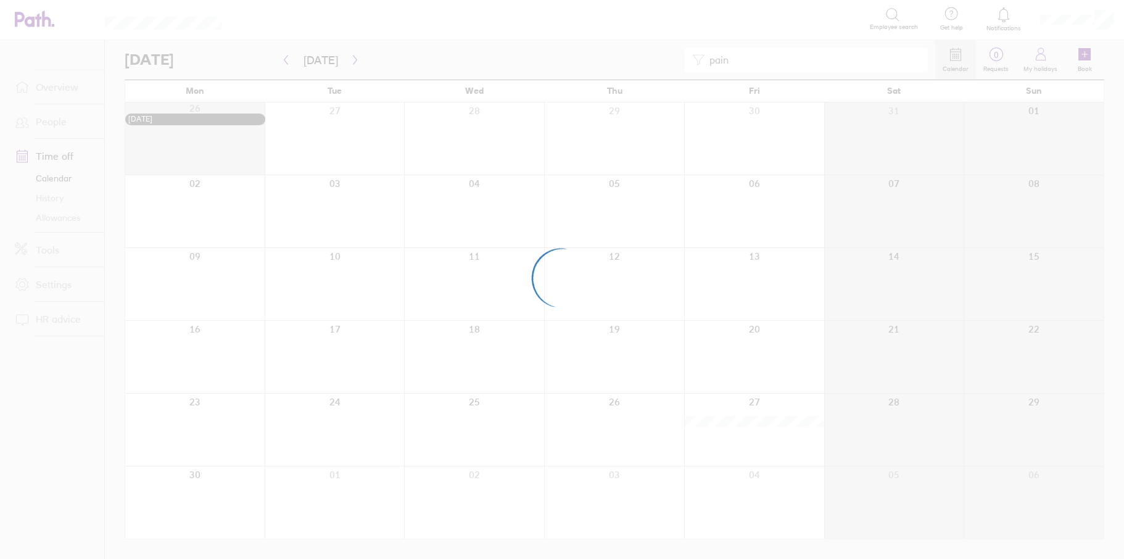
click at [350, 64] on div at bounding box center [562, 279] width 1124 height 559
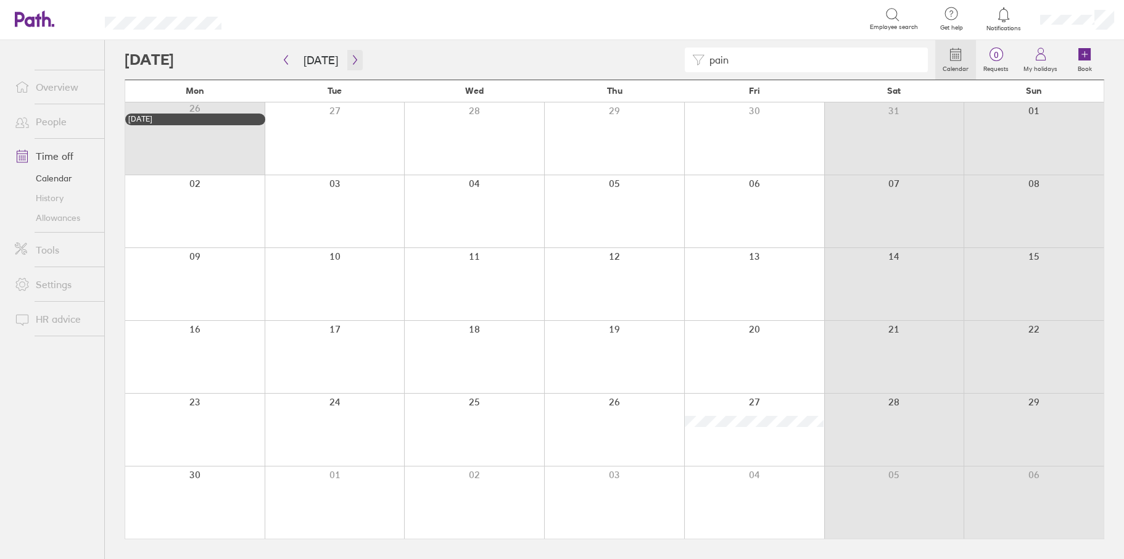
click at [350, 64] on icon "button" at bounding box center [354, 60] width 9 height 10
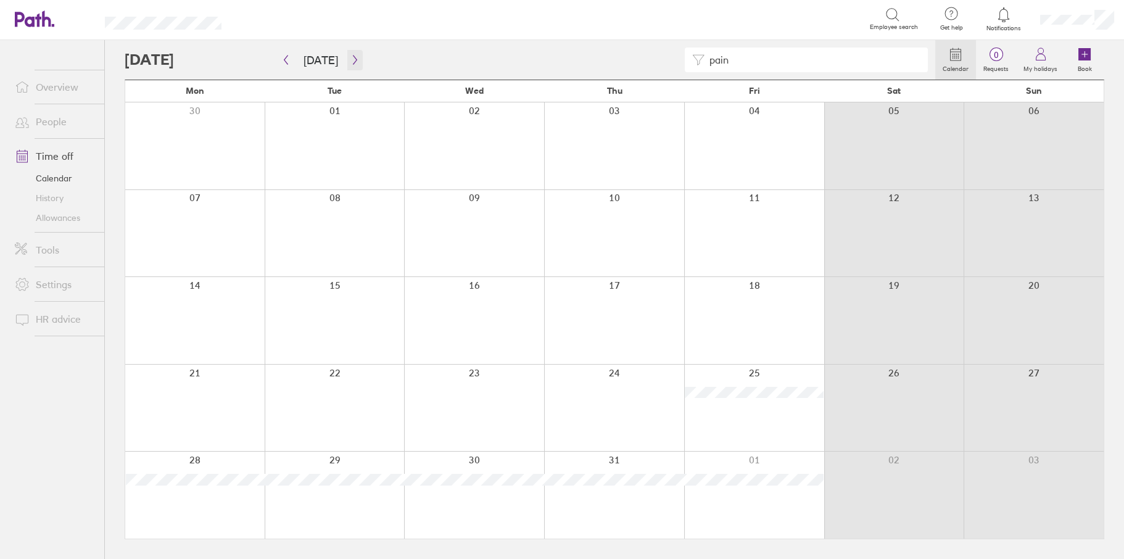
click at [352, 62] on icon "button" at bounding box center [354, 60] width 9 height 10
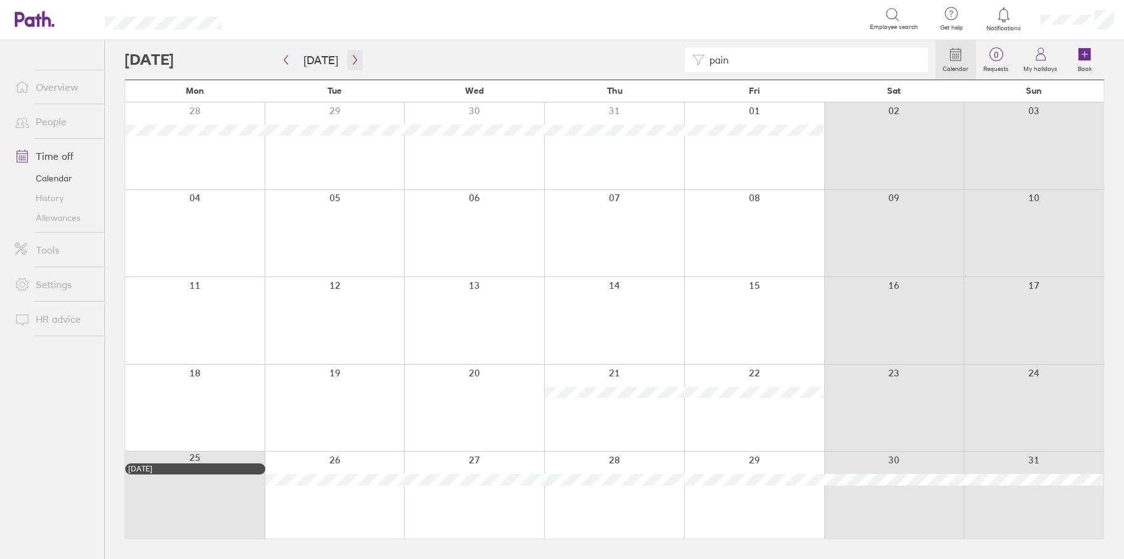
click at [350, 60] on icon "button" at bounding box center [354, 60] width 9 height 10
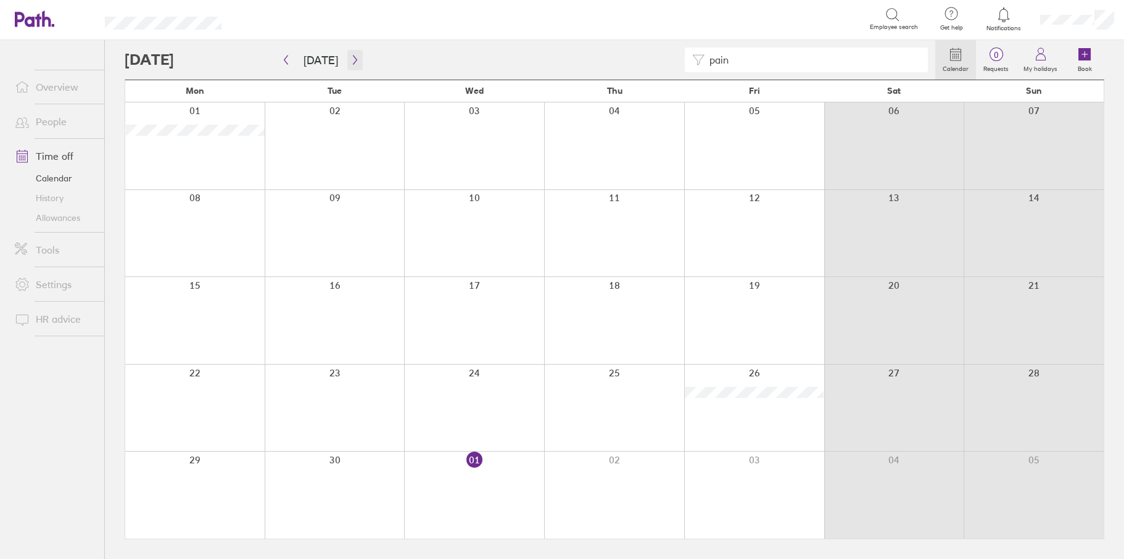
click at [354, 60] on icon "button" at bounding box center [354, 60] width 9 height 10
click at [350, 62] on icon "button" at bounding box center [354, 60] width 9 height 10
click at [354, 60] on icon "button" at bounding box center [354, 60] width 9 height 10
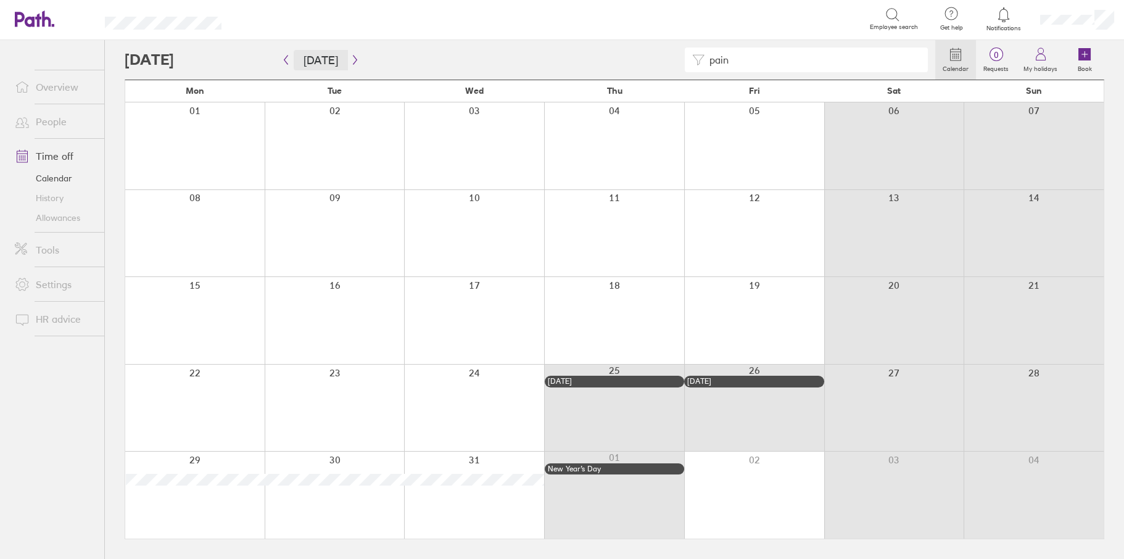
click at [315, 60] on button "[DATE]" at bounding box center [321, 60] width 54 height 20
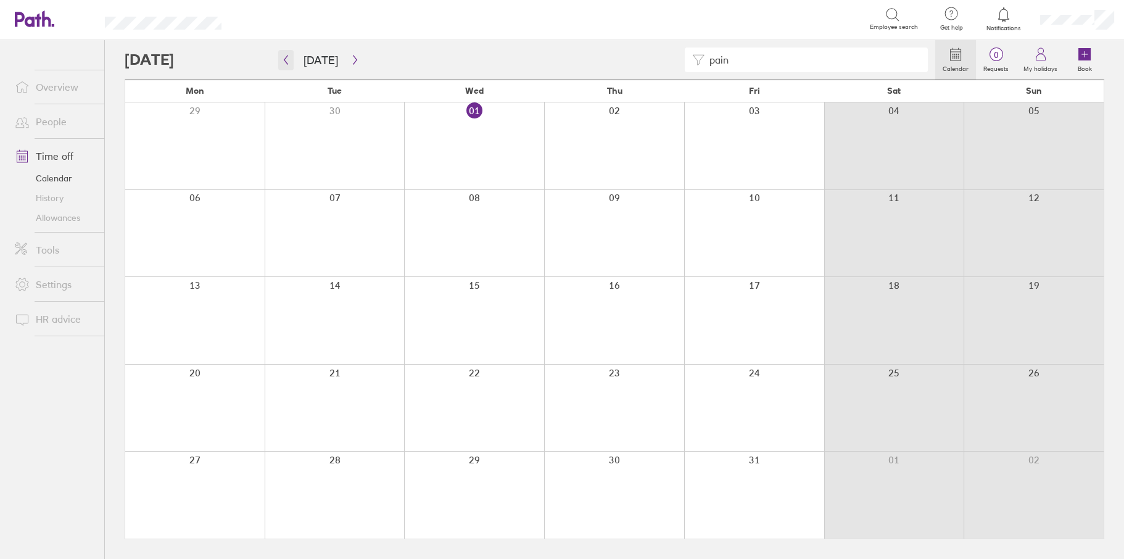
click at [287, 59] on icon "button" at bounding box center [285, 60] width 9 height 10
click at [287, 61] on icon "button" at bounding box center [285, 60] width 9 height 10
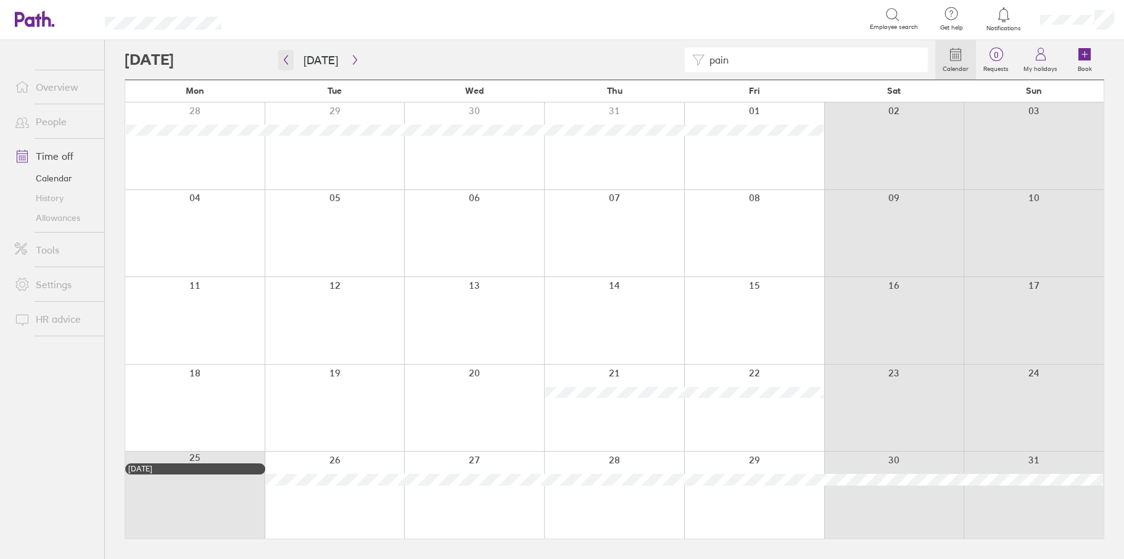
click at [281, 63] on icon "button" at bounding box center [285, 60] width 9 height 10
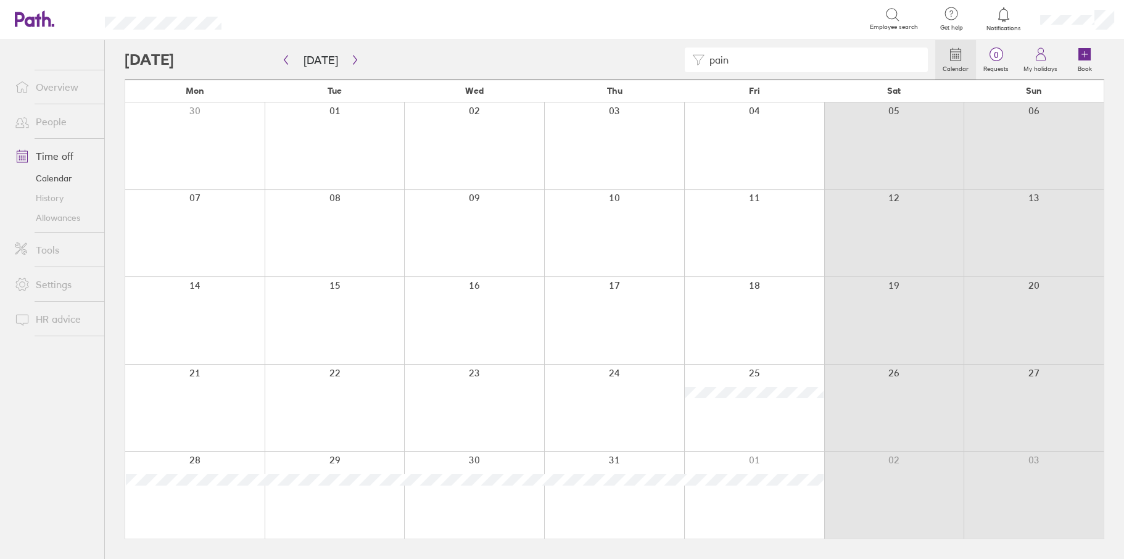
drag, startPoint x: 661, startPoint y: 56, endPoint x: 649, endPoint y: 59, distance: 12.0
click at [649, 56] on div "pain" at bounding box center [530, 59] width 810 height 25
type input "plumb"
click at [285, 65] on button "button" at bounding box center [285, 60] width 15 height 20
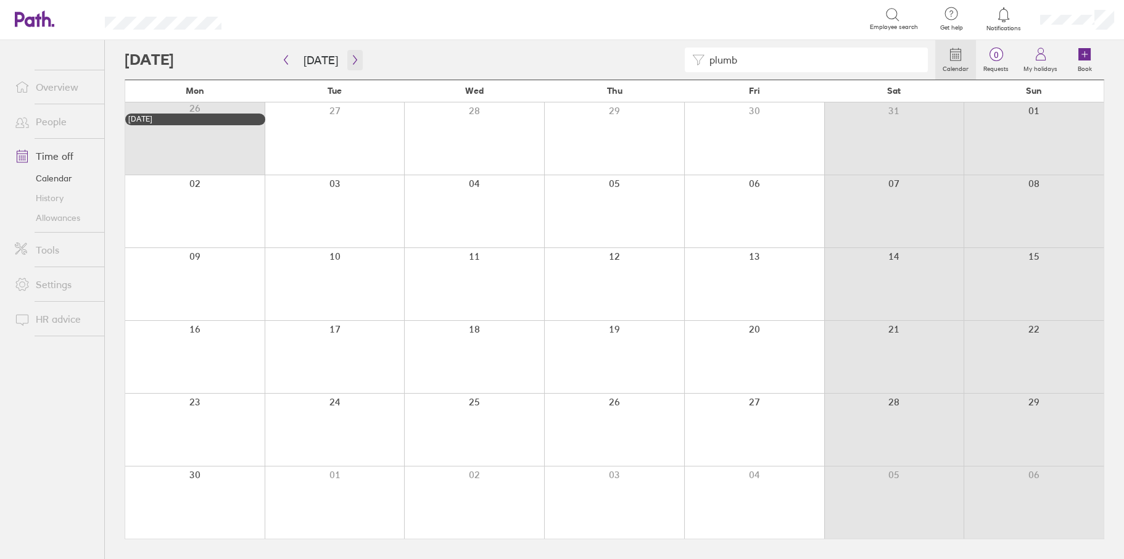
click at [350, 59] on icon "button" at bounding box center [354, 60] width 9 height 10
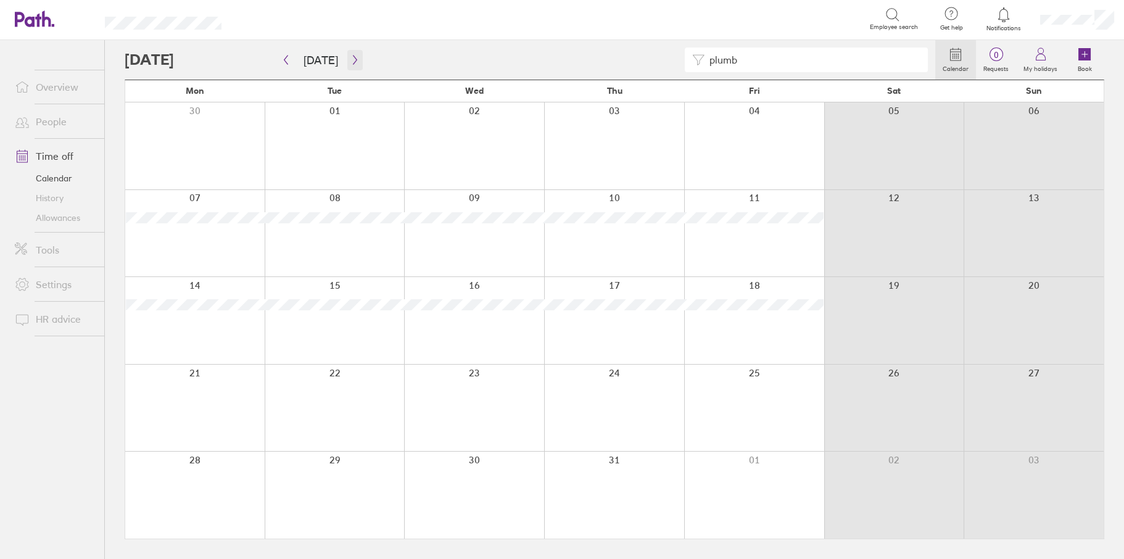
click at [350, 59] on icon "button" at bounding box center [354, 60] width 9 height 10
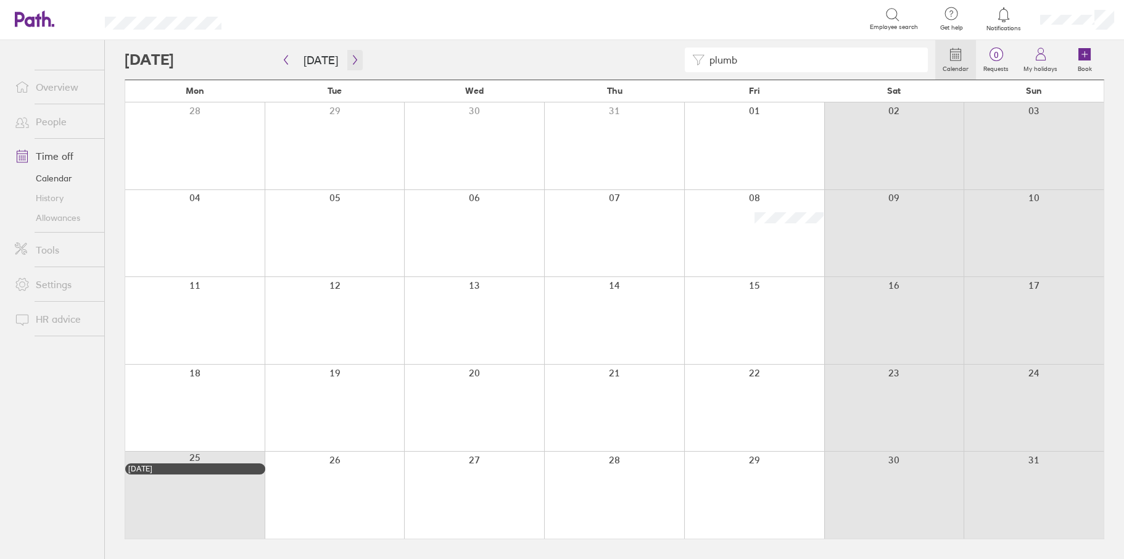
click at [353, 60] on icon "button" at bounding box center [355, 60] width 4 height 9
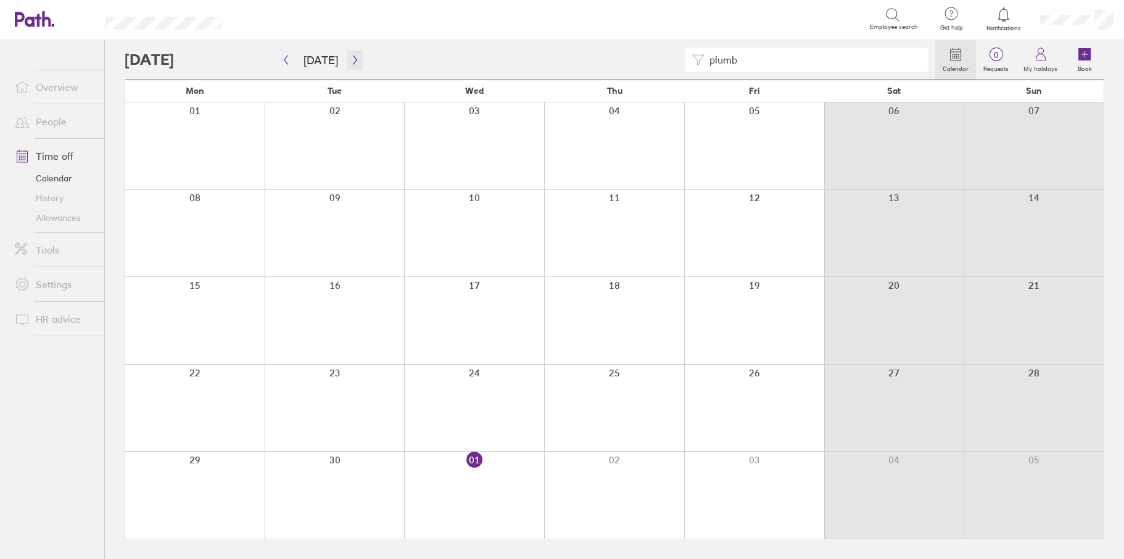
click at [353, 60] on icon "button" at bounding box center [355, 60] width 4 height 9
click at [352, 57] on icon "button" at bounding box center [354, 60] width 9 height 10
click at [353, 59] on icon "button" at bounding box center [354, 60] width 9 height 10
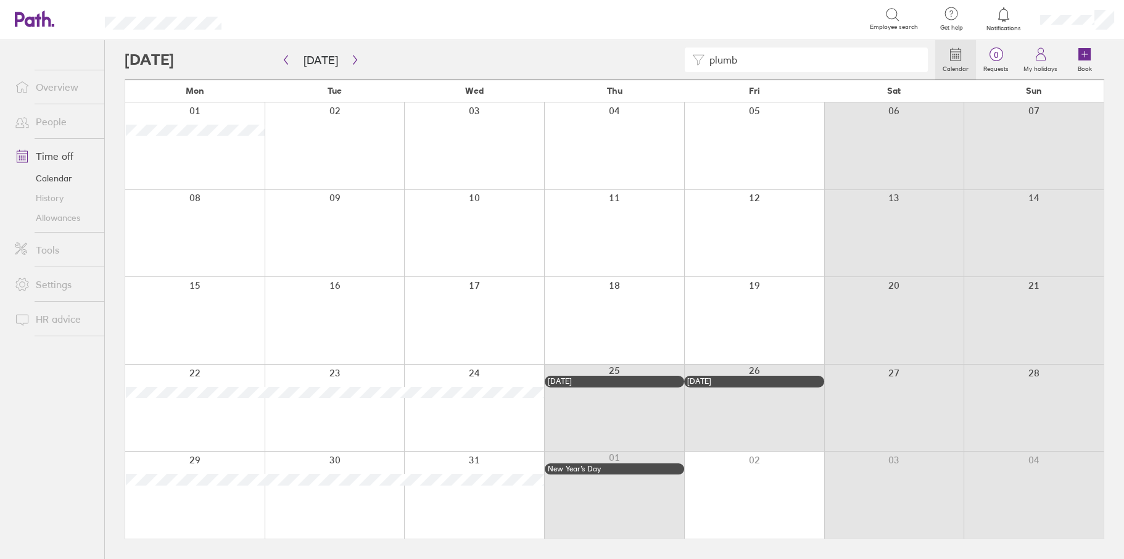
click at [47, 128] on link "People" at bounding box center [54, 121] width 99 height 25
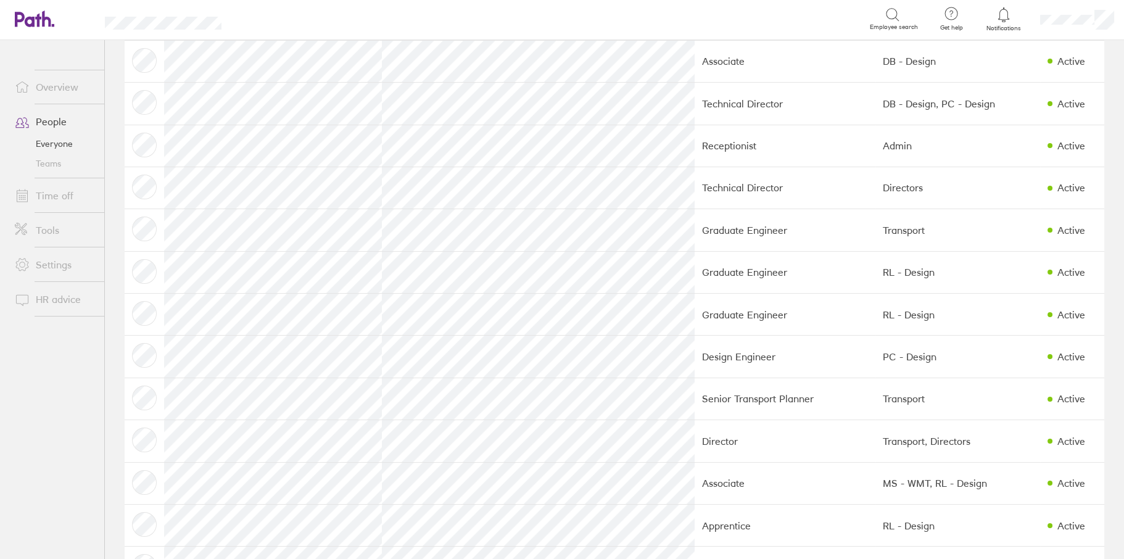
scroll to position [308, 0]
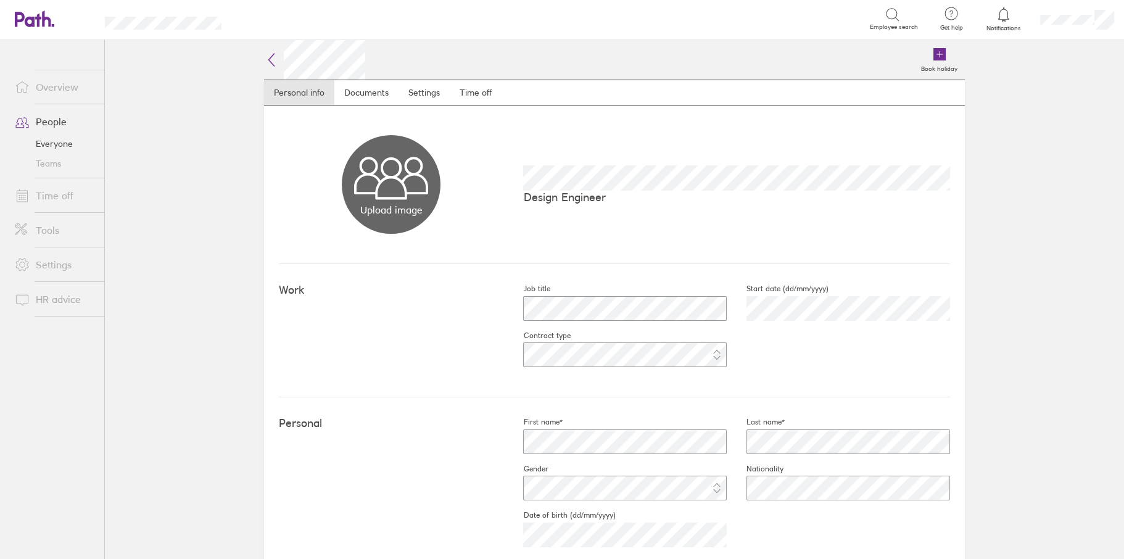
click at [43, 197] on link "Time off" at bounding box center [54, 195] width 99 height 25
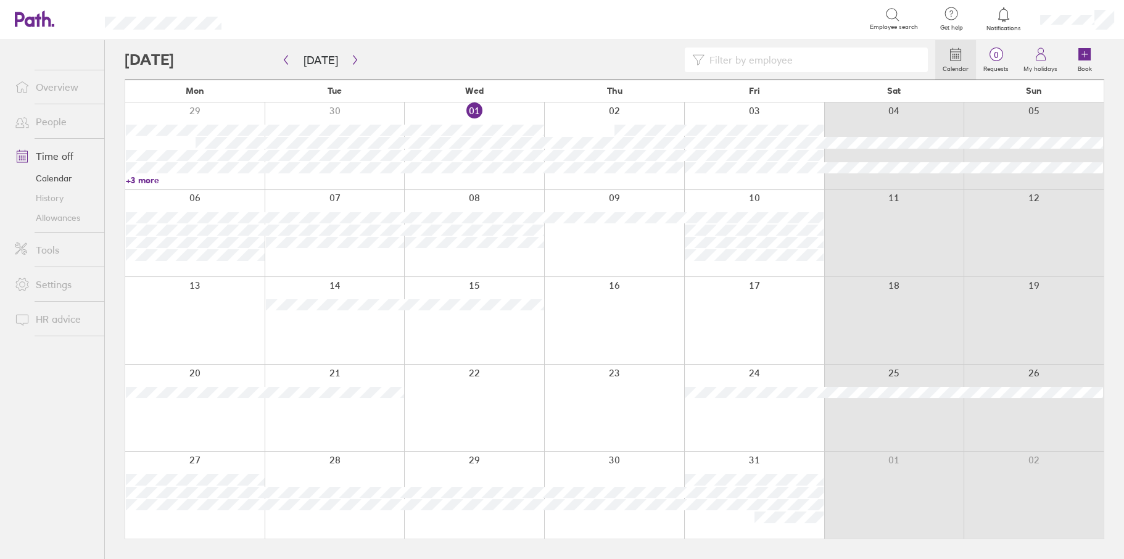
click at [52, 120] on link "People" at bounding box center [54, 121] width 99 height 25
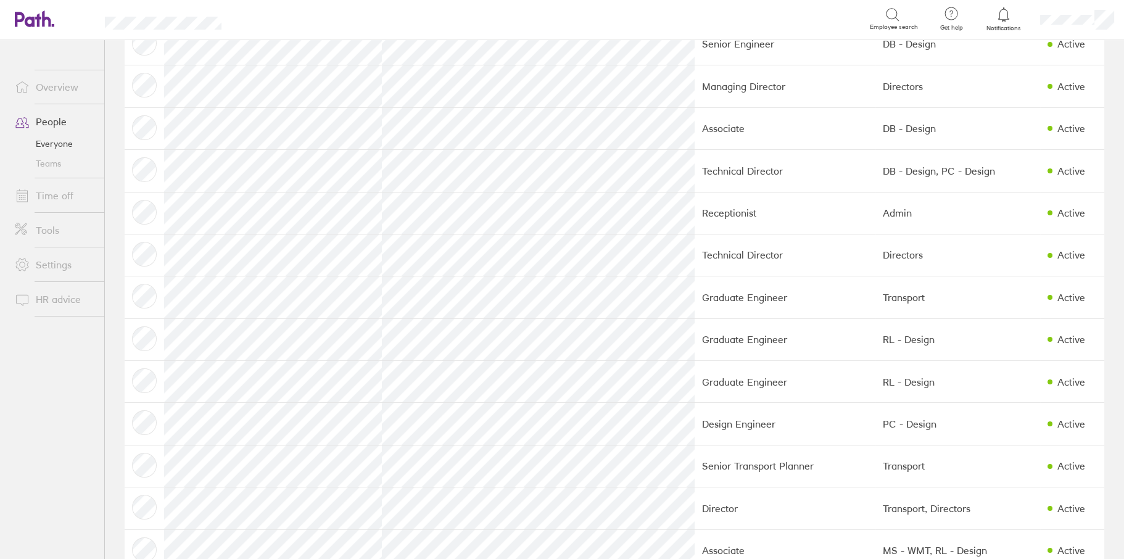
scroll to position [247, 0]
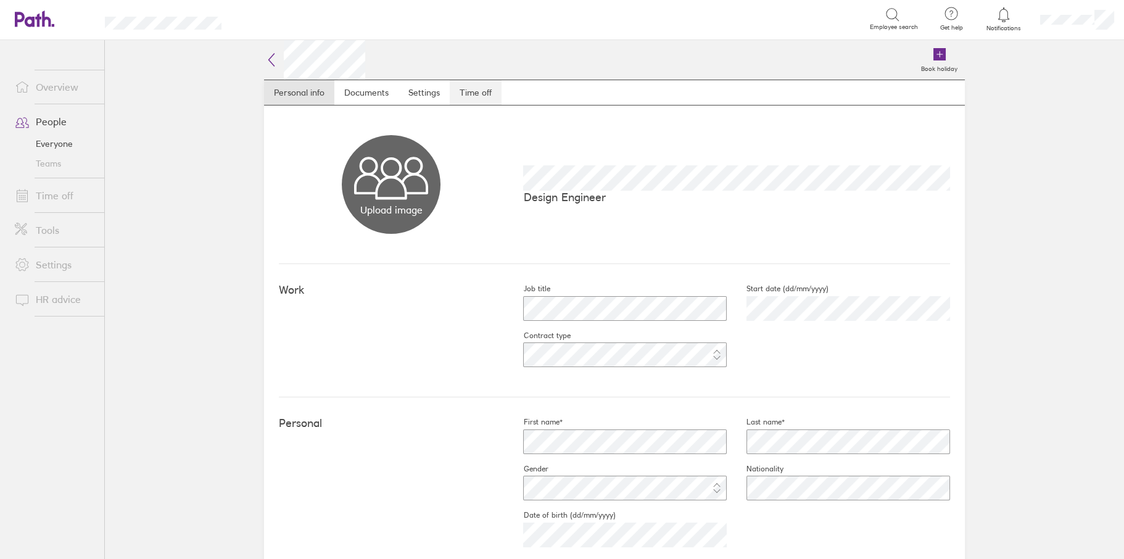
click at [477, 88] on link "Time off" at bounding box center [476, 92] width 52 height 25
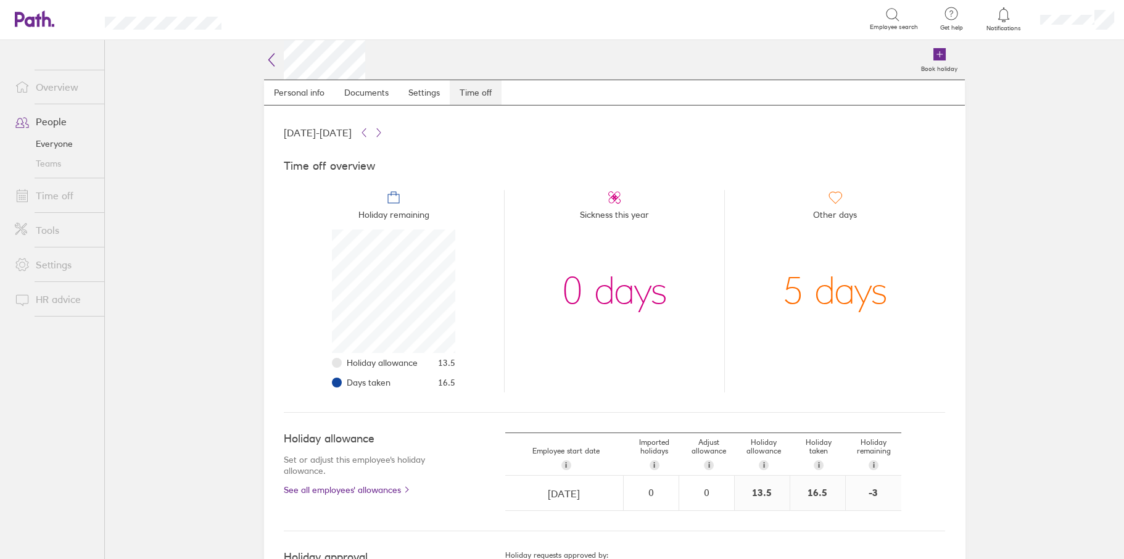
scroll to position [123, 123]
click at [54, 193] on link "Time off" at bounding box center [54, 195] width 99 height 25
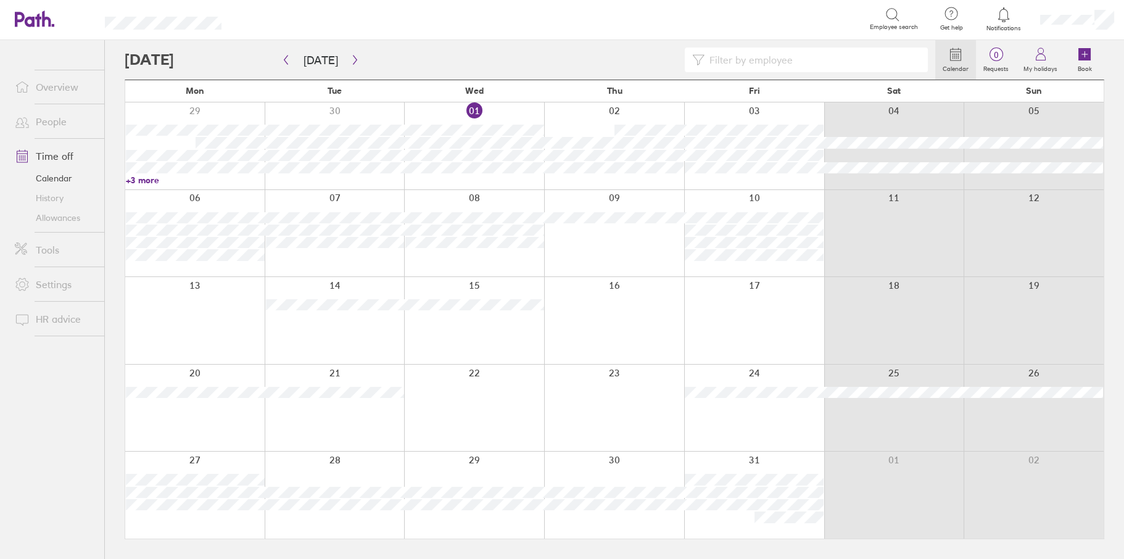
click at [753, 60] on input at bounding box center [812, 59] width 216 height 23
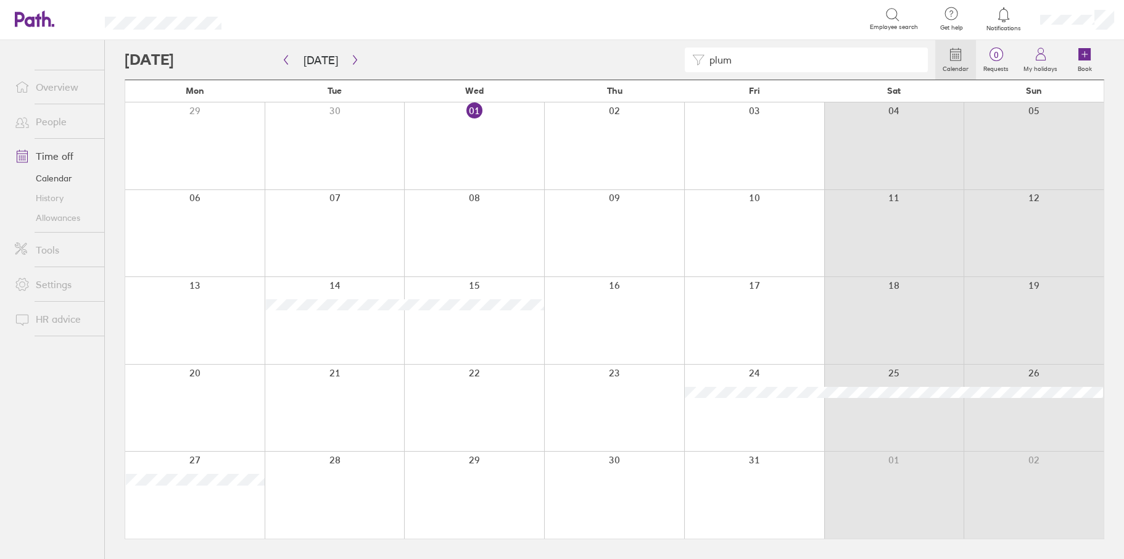
type input "plum"
click at [282, 60] on icon "button" at bounding box center [285, 60] width 9 height 10
click at [289, 64] on icon "button" at bounding box center [285, 60] width 9 height 10
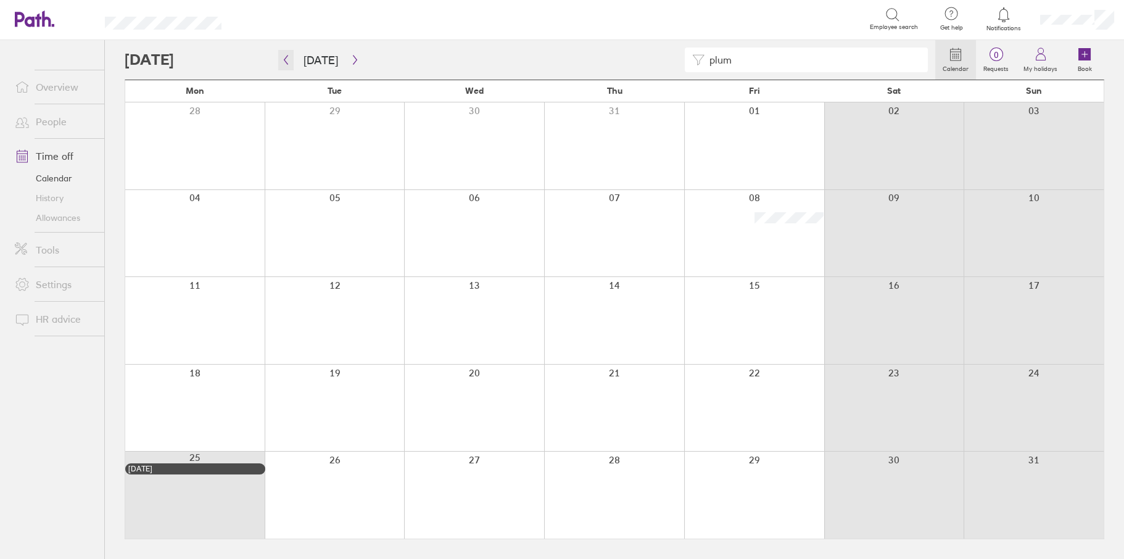
click at [287, 64] on icon "button" at bounding box center [286, 60] width 4 height 9
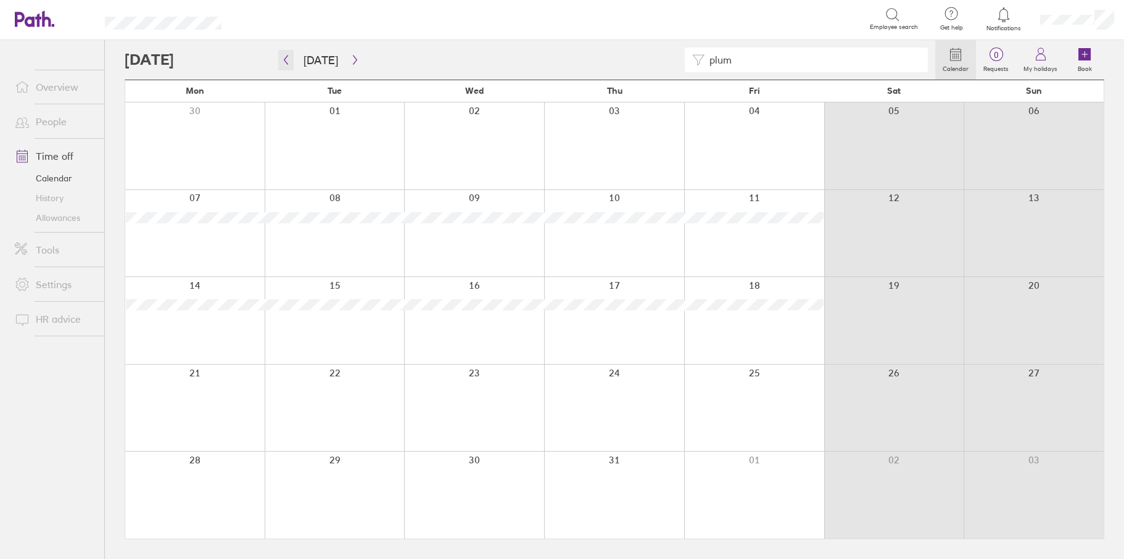
click at [287, 64] on icon "button" at bounding box center [286, 60] width 4 height 9
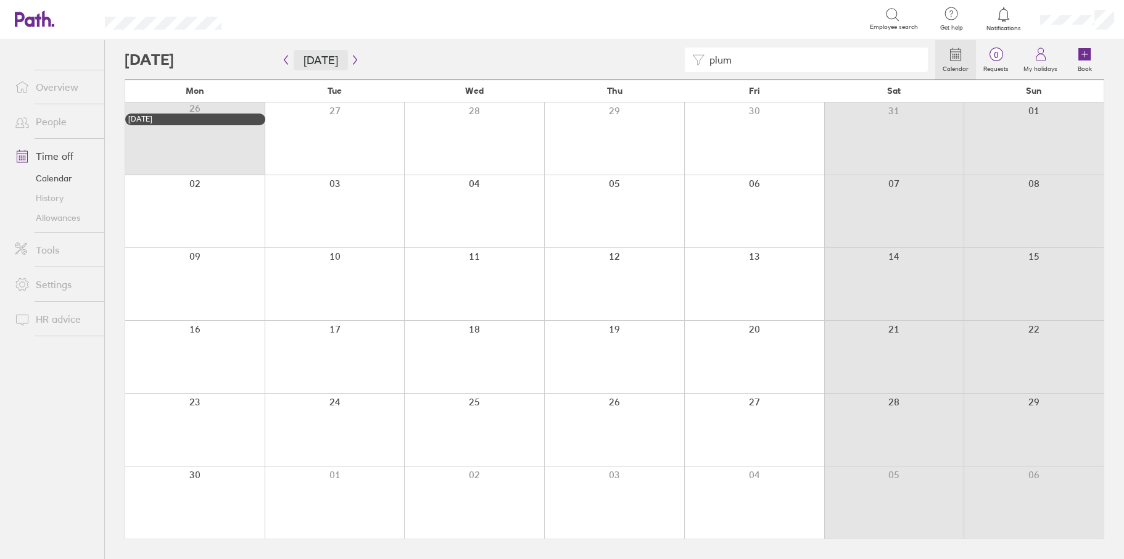
click at [318, 59] on button "[DATE]" at bounding box center [321, 60] width 54 height 20
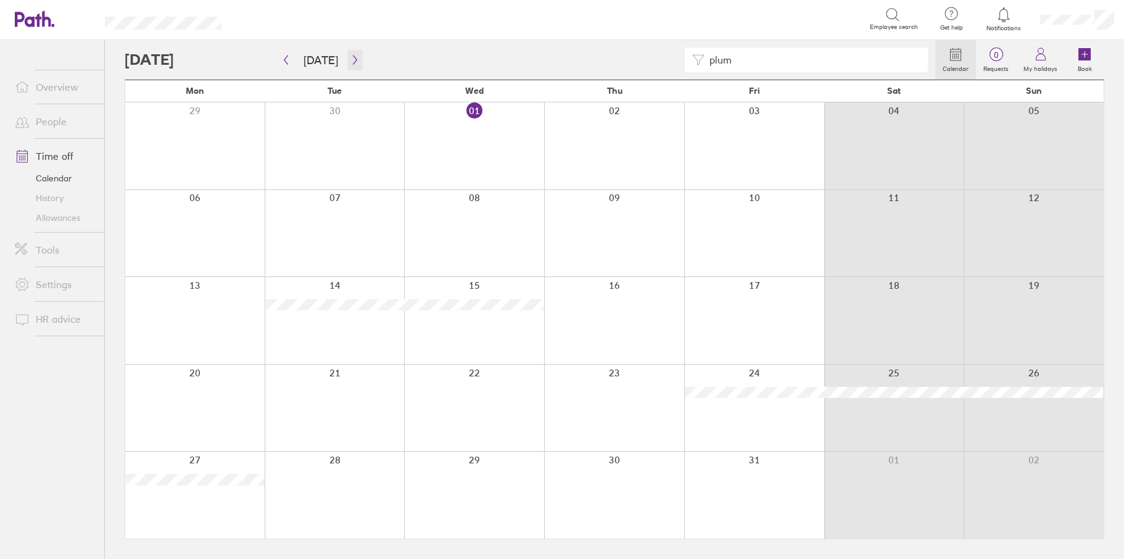
click at [350, 59] on icon "button" at bounding box center [354, 60] width 9 height 10
click at [353, 59] on icon "button" at bounding box center [354, 60] width 9 height 10
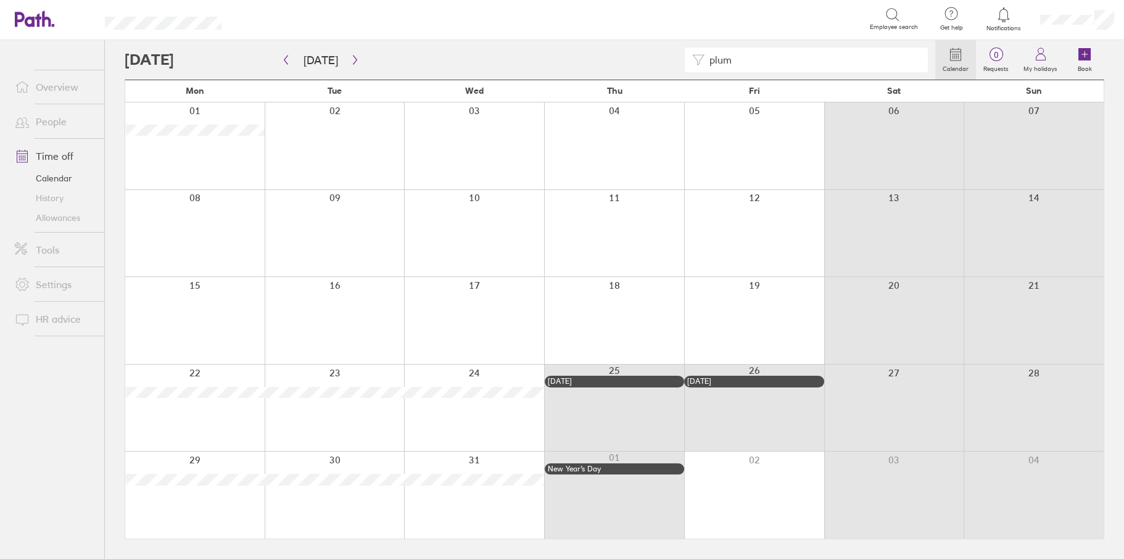
drag, startPoint x: 773, startPoint y: 52, endPoint x: 765, endPoint y: 60, distance: 11.4
click at [771, 53] on input "plum" at bounding box center [812, 59] width 216 height 23
drag, startPoint x: 765, startPoint y: 60, endPoint x: 666, endPoint y: 56, distance: 99.4
click at [666, 56] on div "plum" at bounding box center [530, 59] width 810 height 25
click at [289, 62] on icon "button" at bounding box center [285, 60] width 9 height 10
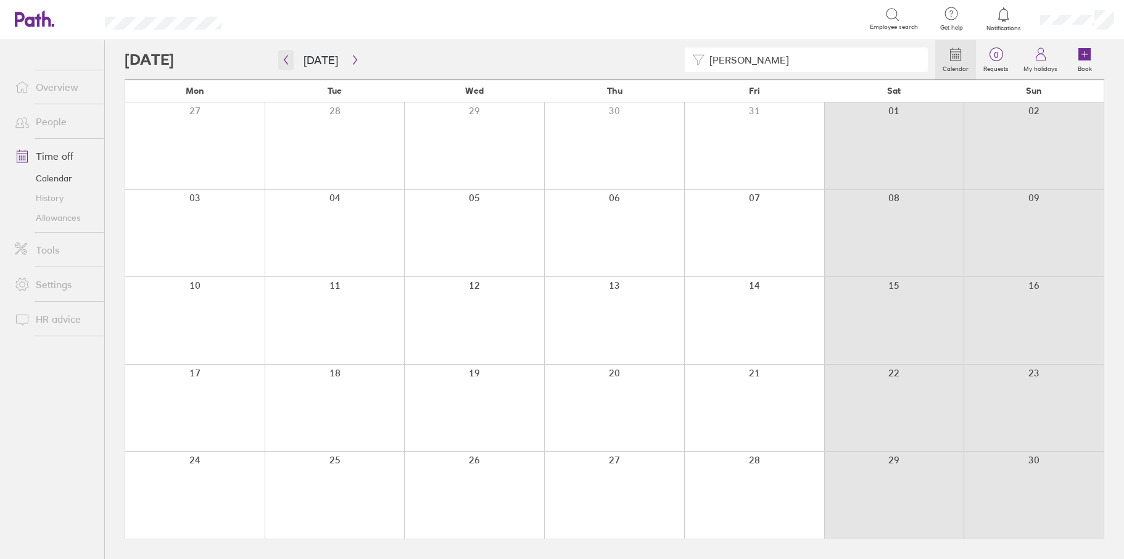
click at [289, 62] on icon "button" at bounding box center [285, 60] width 9 height 10
click at [285, 59] on icon "button" at bounding box center [285, 60] width 9 height 10
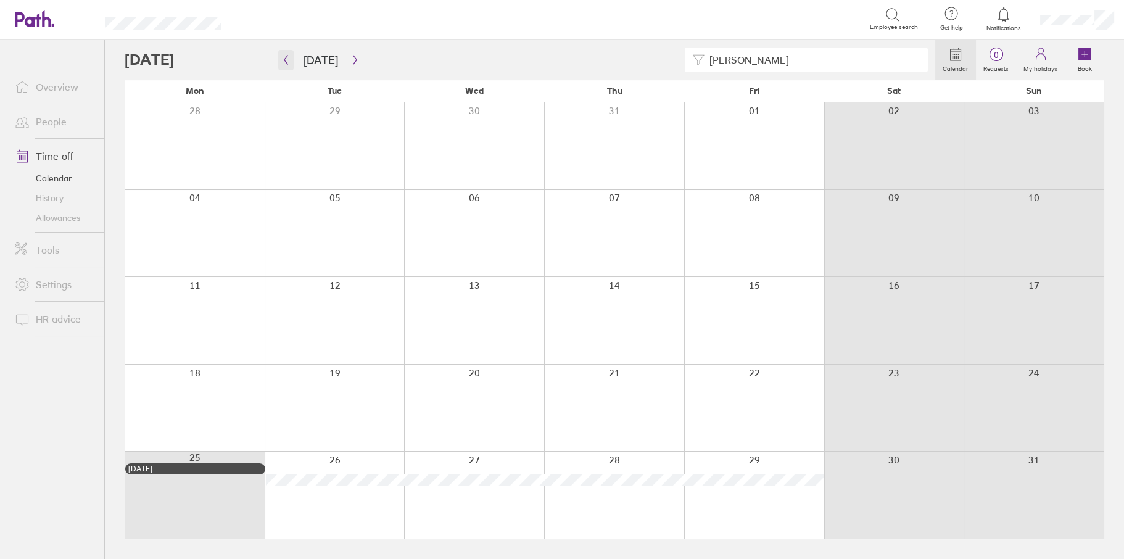
click at [285, 59] on icon "button" at bounding box center [285, 60] width 9 height 10
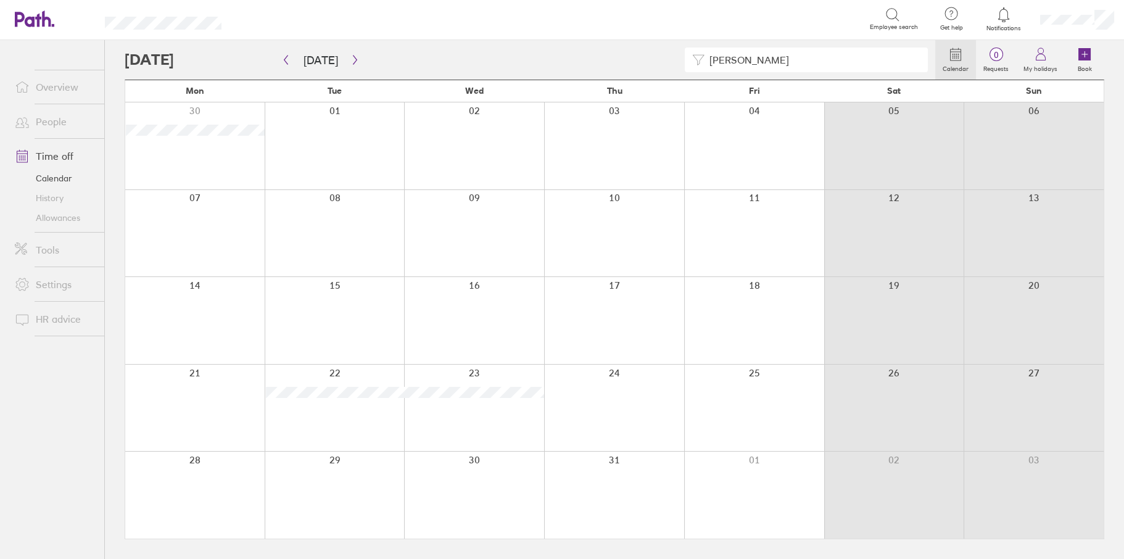
drag, startPoint x: 701, startPoint y: 62, endPoint x: 678, endPoint y: 64, distance: 22.9
click at [679, 64] on div "[PERSON_NAME]" at bounding box center [530, 59] width 810 height 25
click at [356, 58] on button "button" at bounding box center [354, 60] width 15 height 20
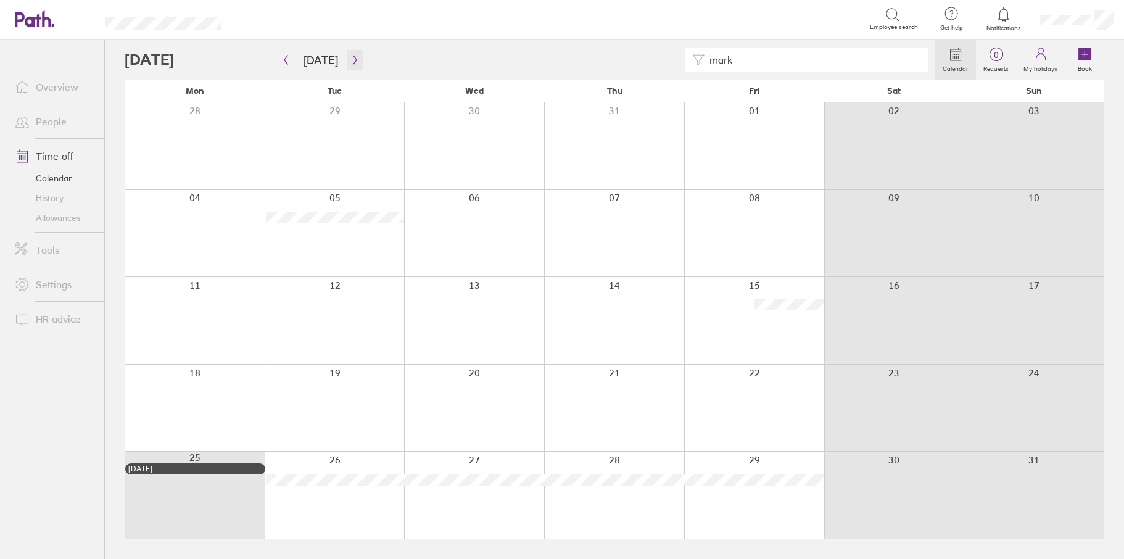
click at [351, 62] on icon "button" at bounding box center [354, 60] width 9 height 10
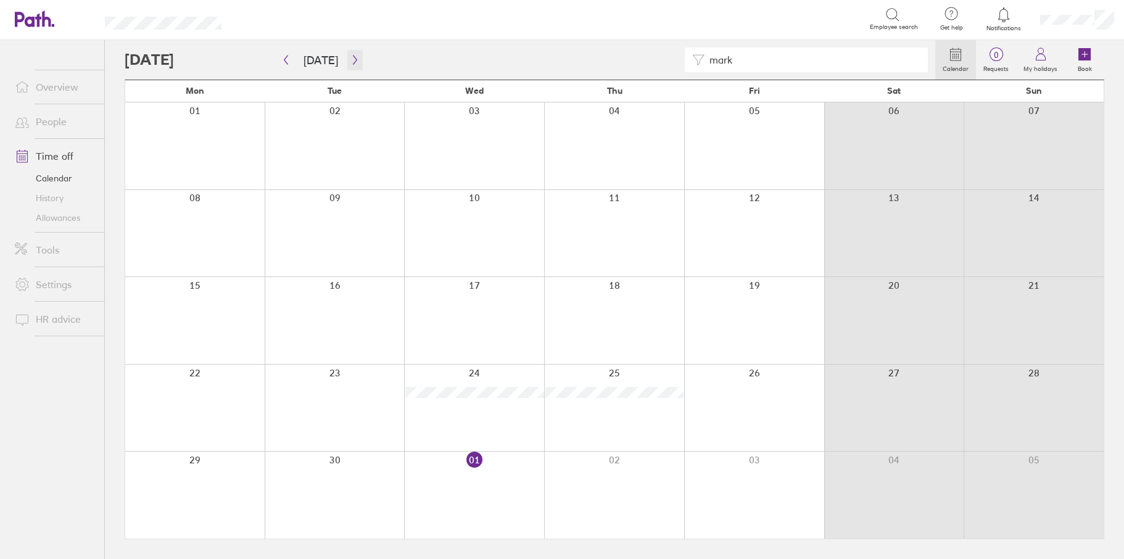
click at [352, 61] on icon "button" at bounding box center [354, 60] width 9 height 10
drag, startPoint x: 702, startPoint y: 62, endPoint x: 677, endPoint y: 62, distance: 25.3
click at [680, 62] on div "mark" at bounding box center [530, 59] width 810 height 25
type input "wake"
click at [347, 59] on button "button" at bounding box center [354, 60] width 15 height 20
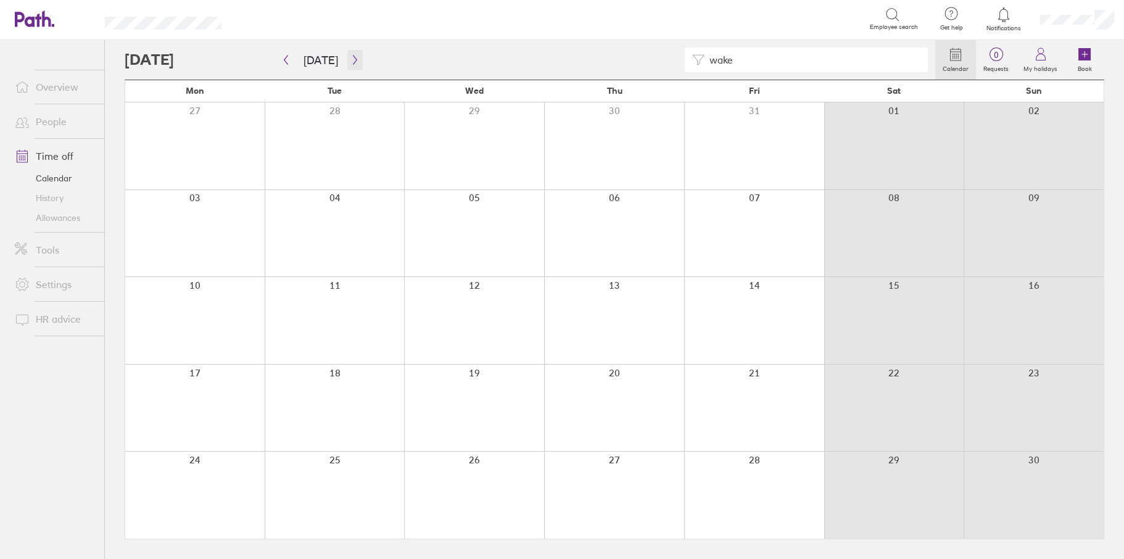
click at [350, 57] on icon "button" at bounding box center [354, 60] width 9 height 10
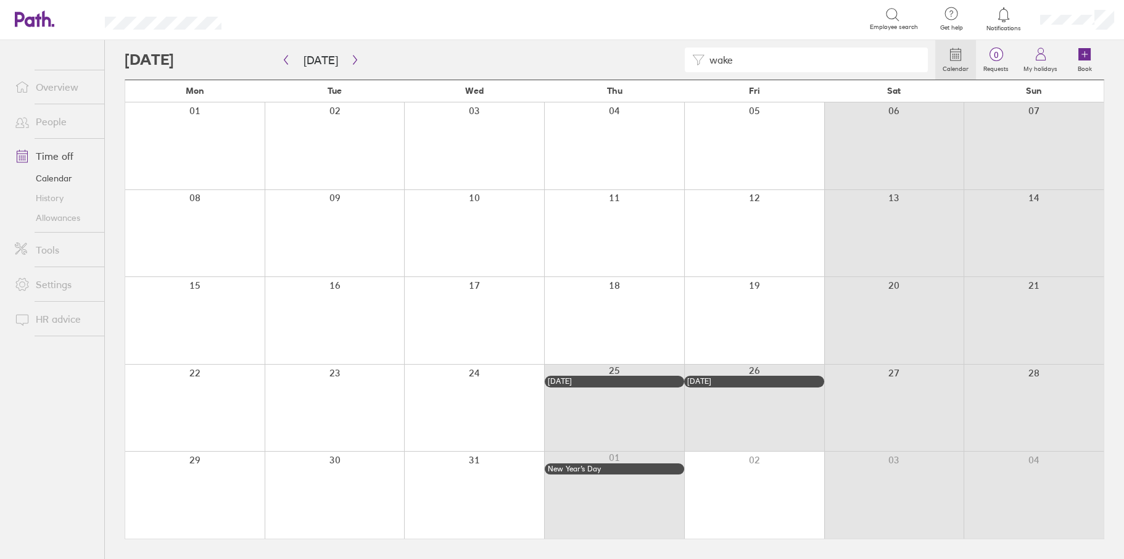
click at [213, 489] on div at bounding box center [194, 494] width 139 height 87
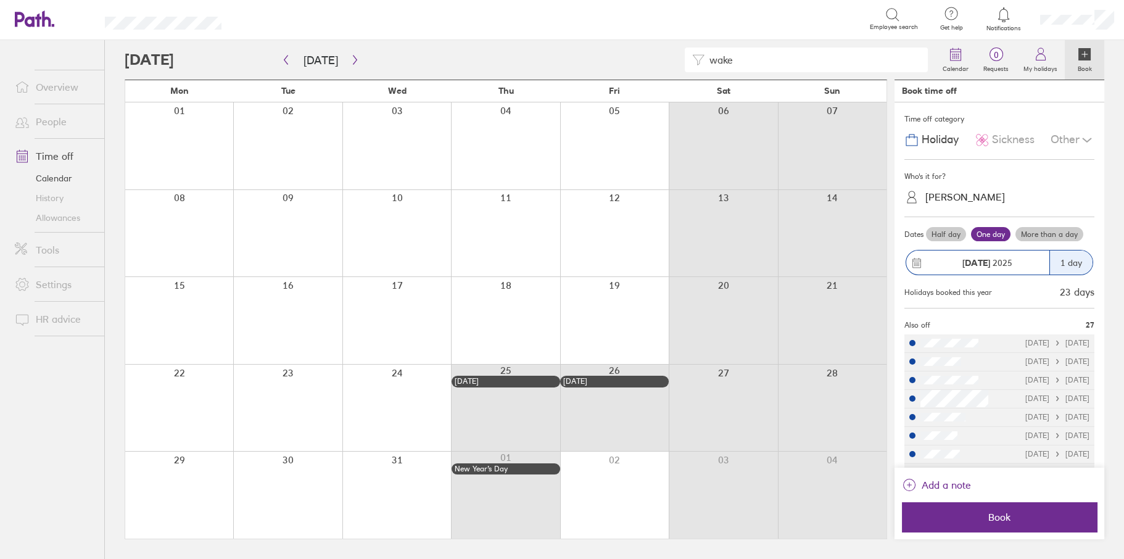
click at [1059, 139] on div "Other" at bounding box center [1072, 139] width 44 height 23
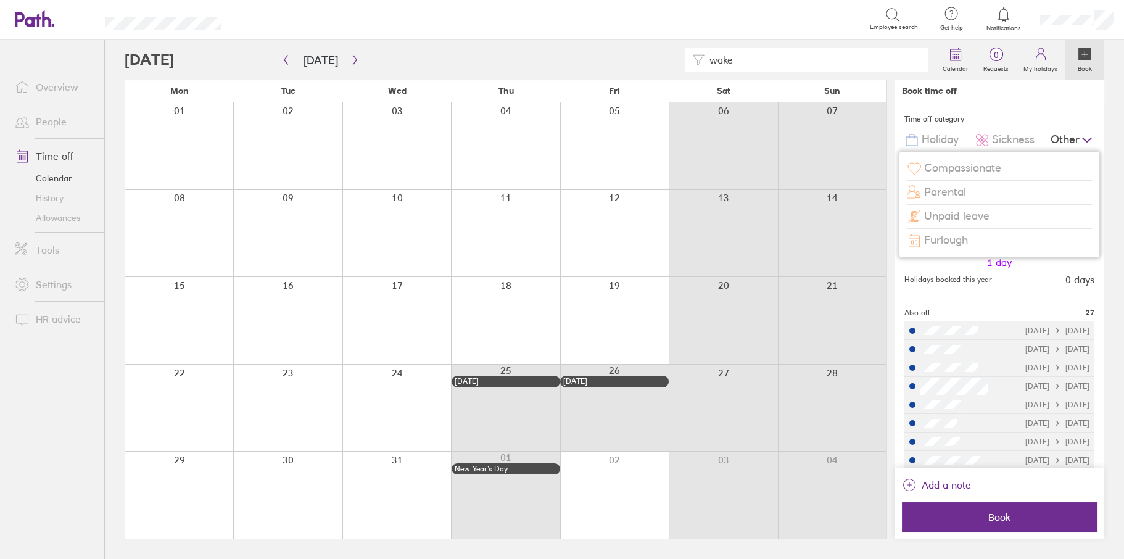
click at [1059, 139] on div "Other" at bounding box center [1072, 139] width 44 height 23
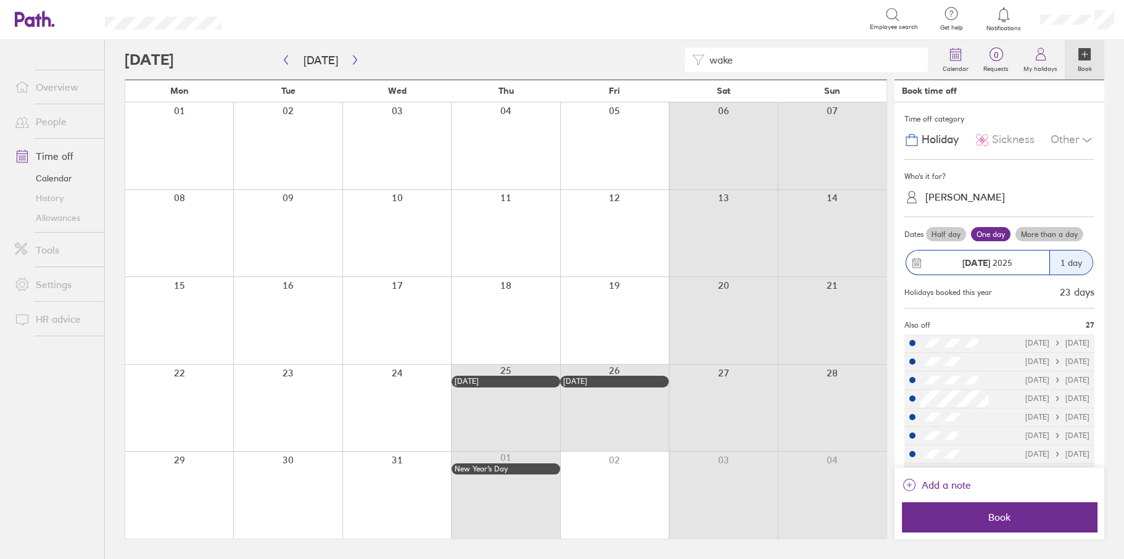
click at [942, 191] on div "[PERSON_NAME]" at bounding box center [965, 197] width 80 height 12
click at [942, 224] on div "[PERSON_NAME] (you)" at bounding box center [999, 227] width 190 height 22
click at [1041, 234] on label "More than a day" at bounding box center [1049, 234] width 68 height 15
click at [0, 0] on input "More than a day" at bounding box center [0, 0] width 0 height 0
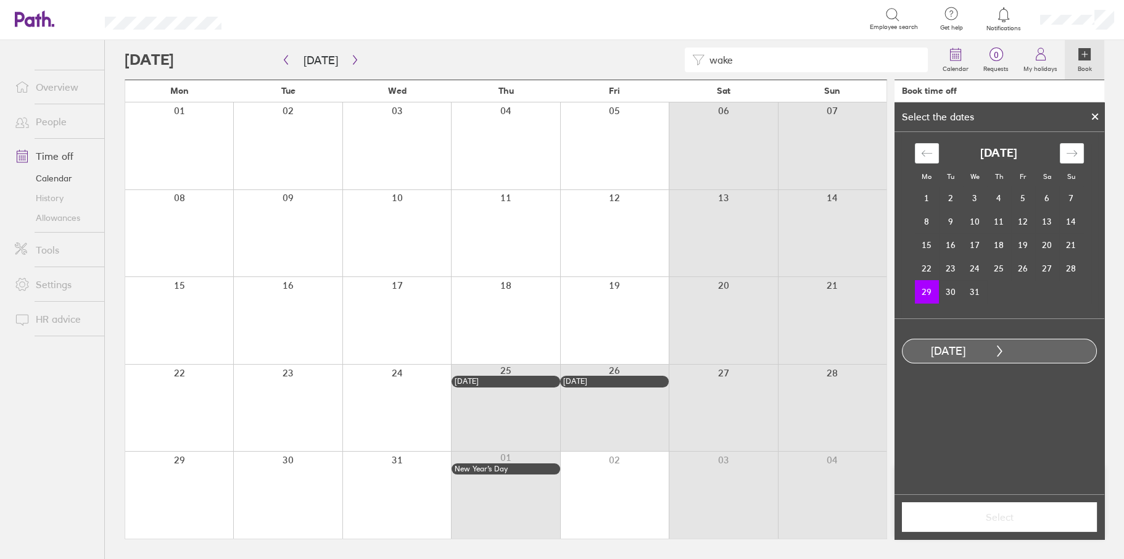
click at [918, 297] on td "29" at bounding box center [927, 291] width 24 height 23
click at [956, 291] on td "30" at bounding box center [951, 291] width 24 height 23
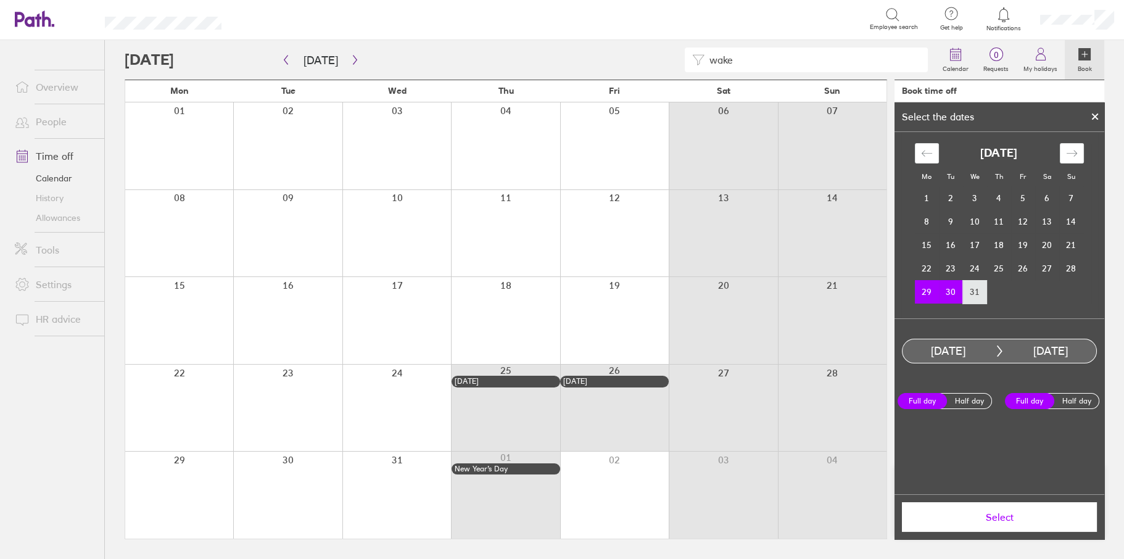
click at [970, 289] on td "31" at bounding box center [975, 291] width 24 height 23
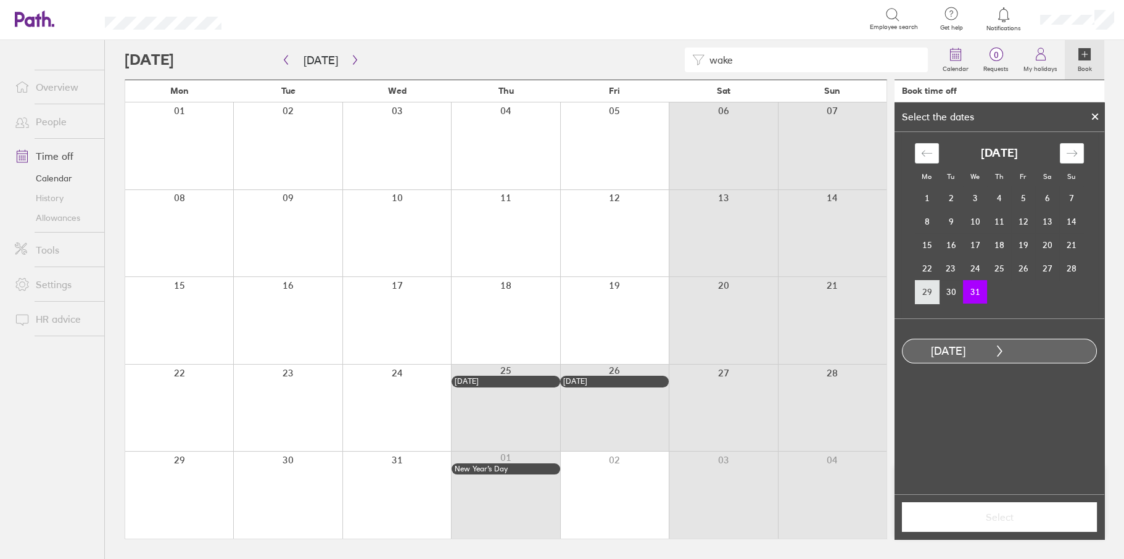
click at [928, 295] on td "29" at bounding box center [927, 291] width 24 height 23
click at [1089, 117] on div at bounding box center [1094, 116] width 19 height 21
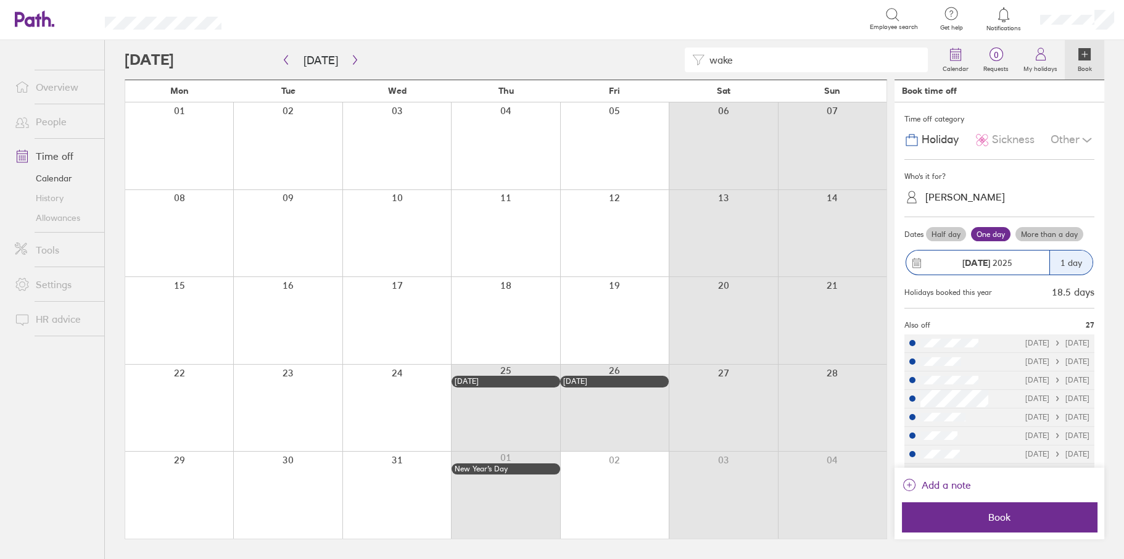
click at [1034, 229] on label "More than a day" at bounding box center [1049, 234] width 68 height 15
click at [0, 0] on input "More than a day" at bounding box center [0, 0] width 0 height 0
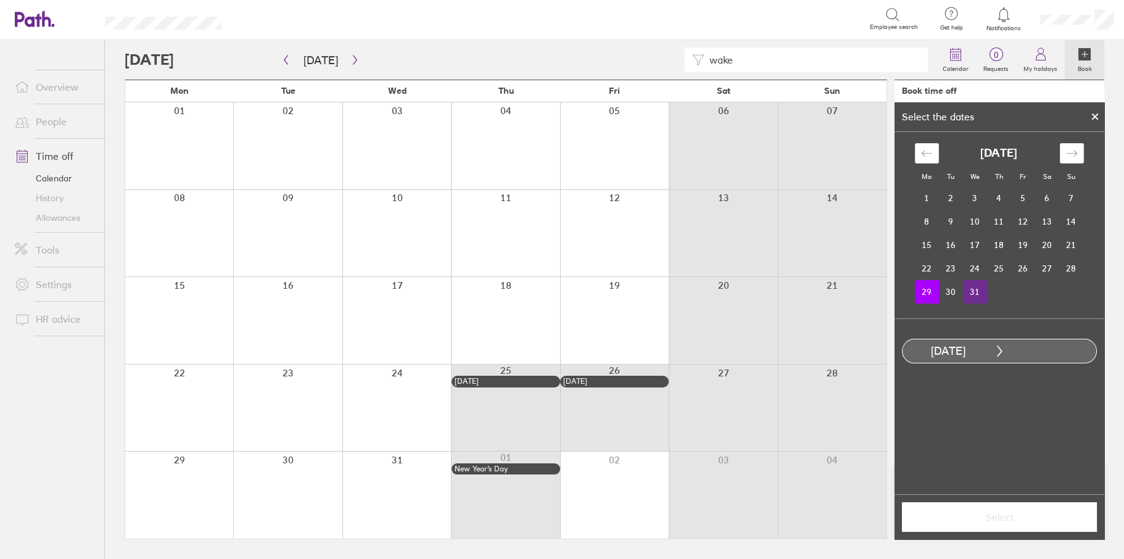
click at [971, 287] on td "31" at bounding box center [975, 291] width 24 height 23
click at [997, 512] on span "Select" at bounding box center [999, 516] width 178 height 11
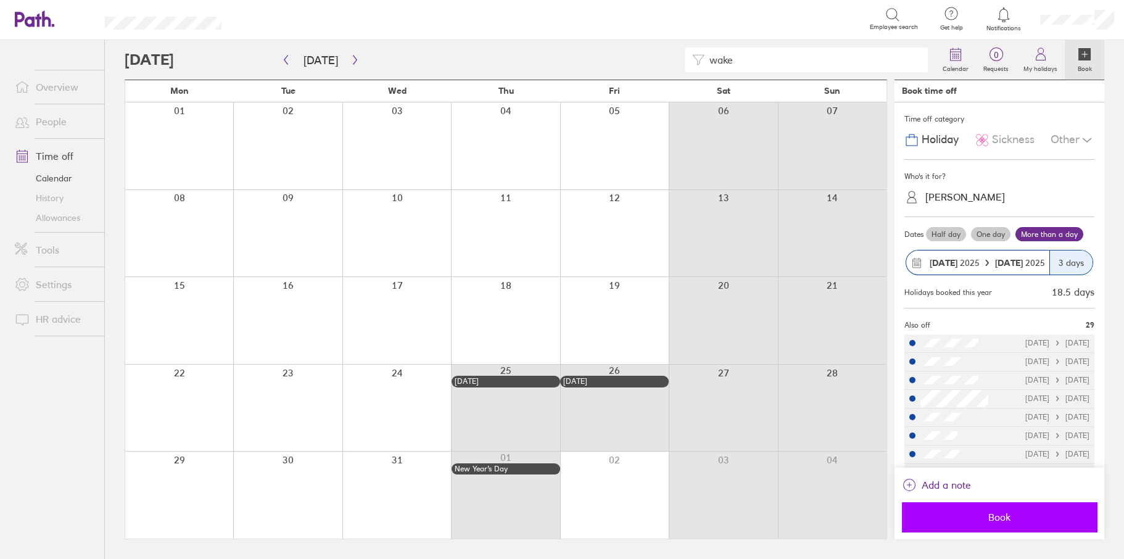
click at [1002, 517] on span "Book" at bounding box center [999, 516] width 178 height 11
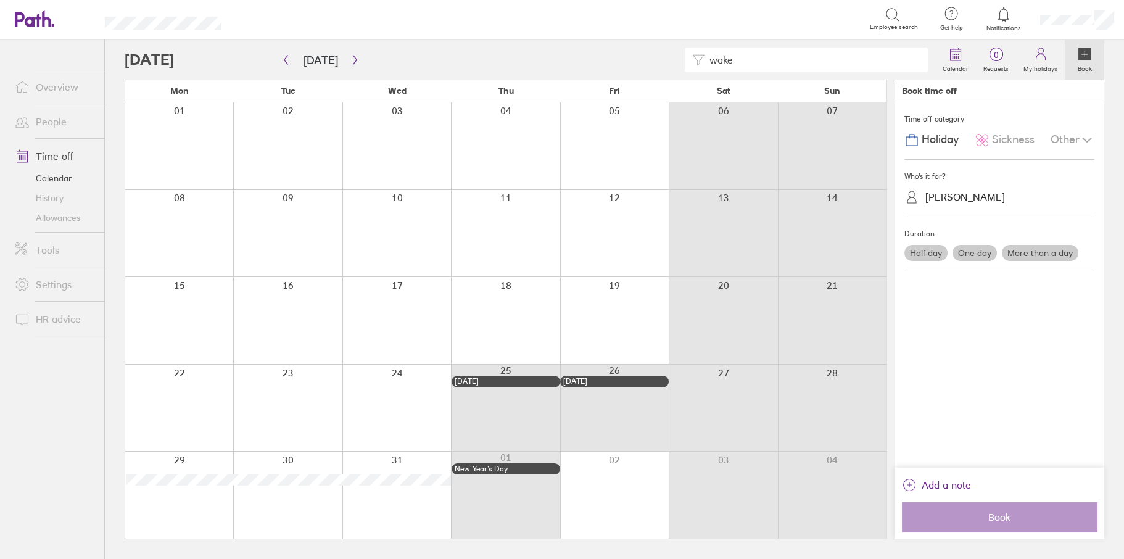
click at [93, 86] on link "Overview" at bounding box center [54, 87] width 99 height 25
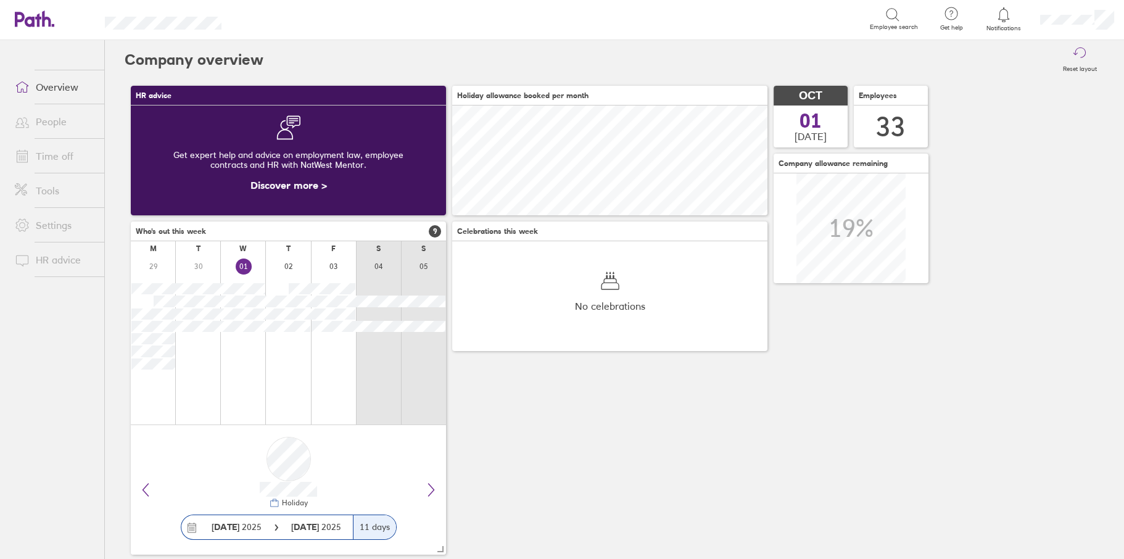
scroll to position [110, 315]
click at [59, 115] on link "People" at bounding box center [54, 121] width 99 height 25
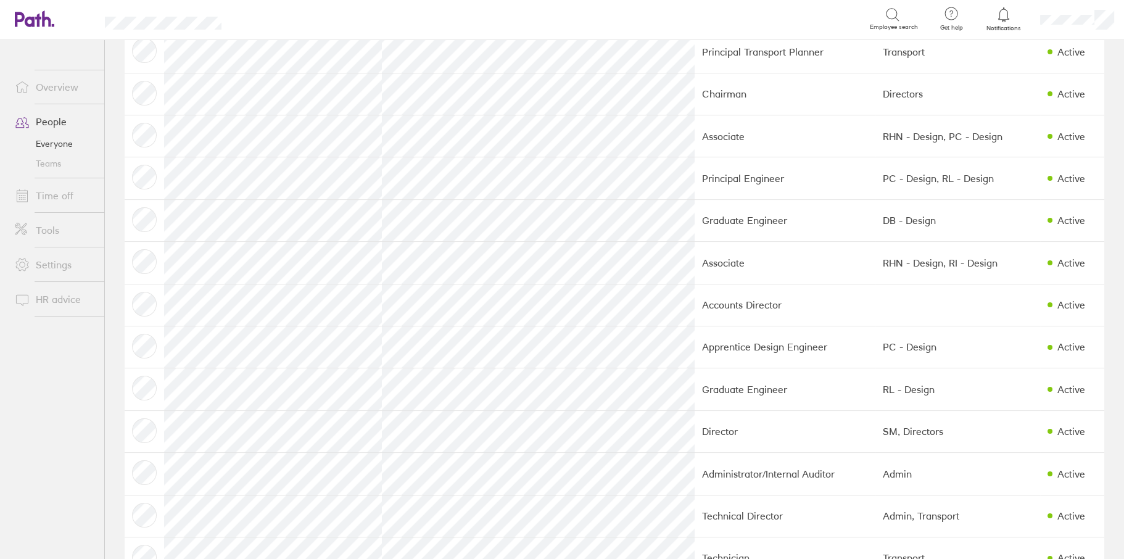
scroll to position [974, 0]
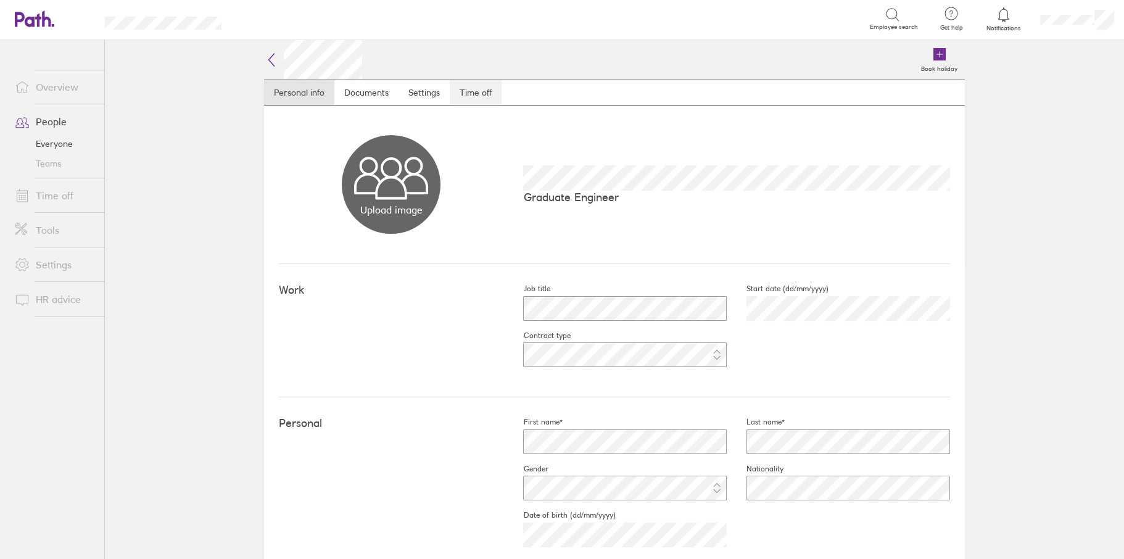
click at [469, 88] on link "Time off" at bounding box center [476, 92] width 52 height 25
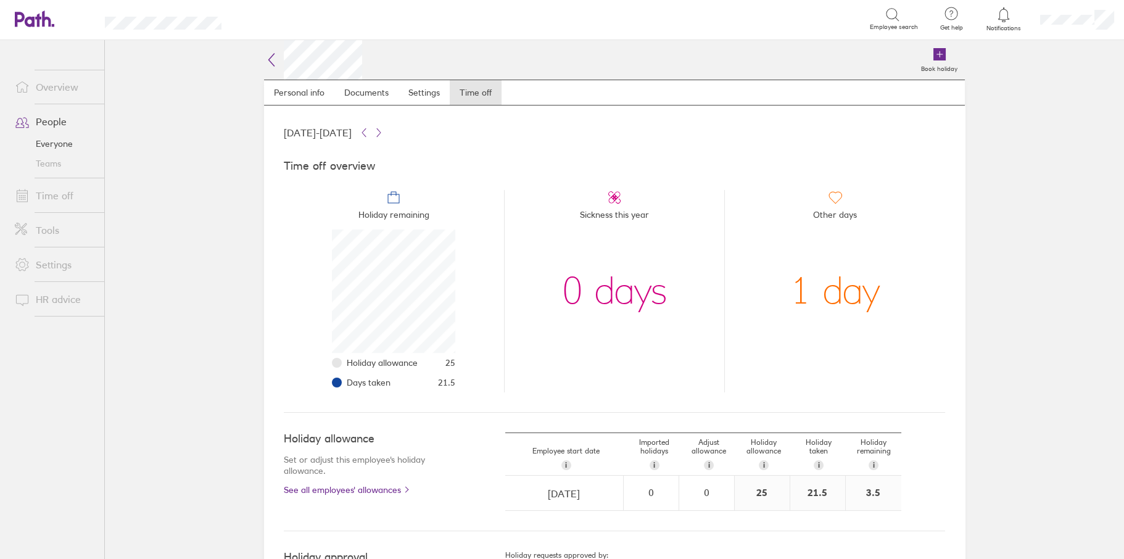
scroll to position [123, 123]
click at [49, 195] on link "Time off" at bounding box center [54, 195] width 99 height 25
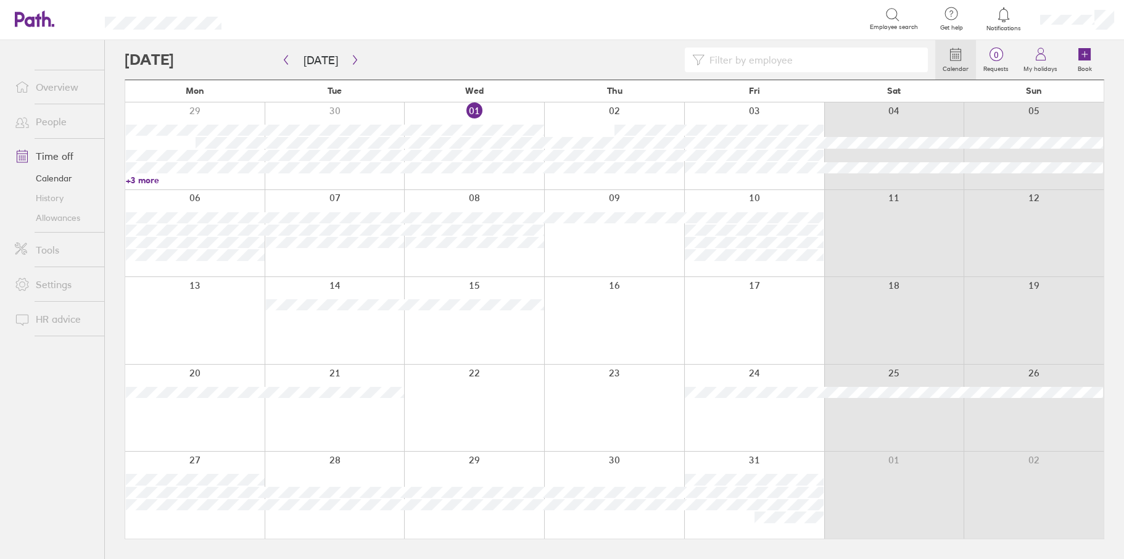
click at [744, 59] on input at bounding box center [812, 59] width 216 height 23
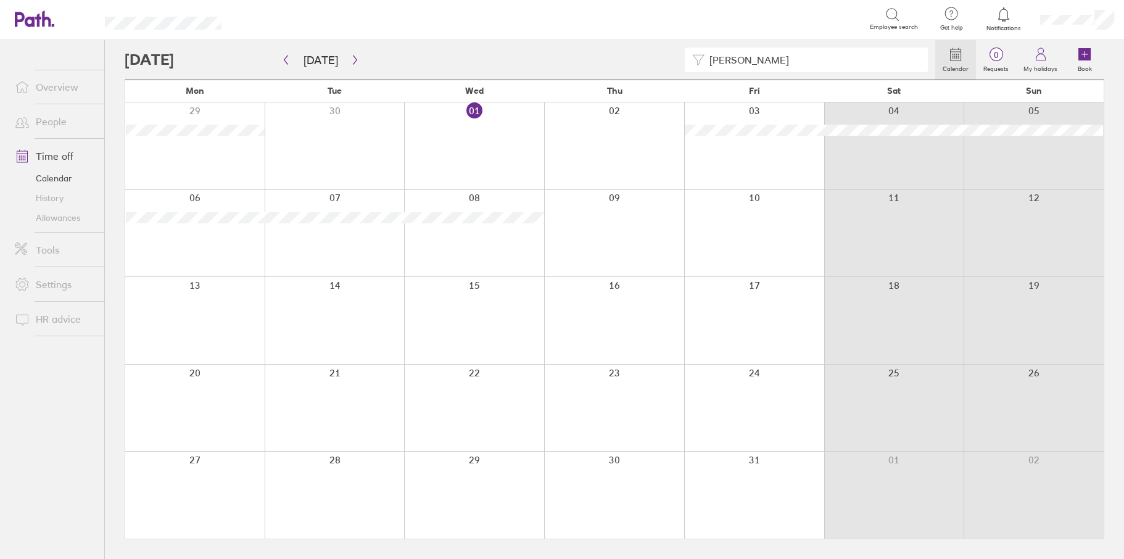
type input "[PERSON_NAME]"
click at [292, 63] on button "button" at bounding box center [285, 60] width 15 height 20
